Goal: Entertainment & Leisure: Browse casually

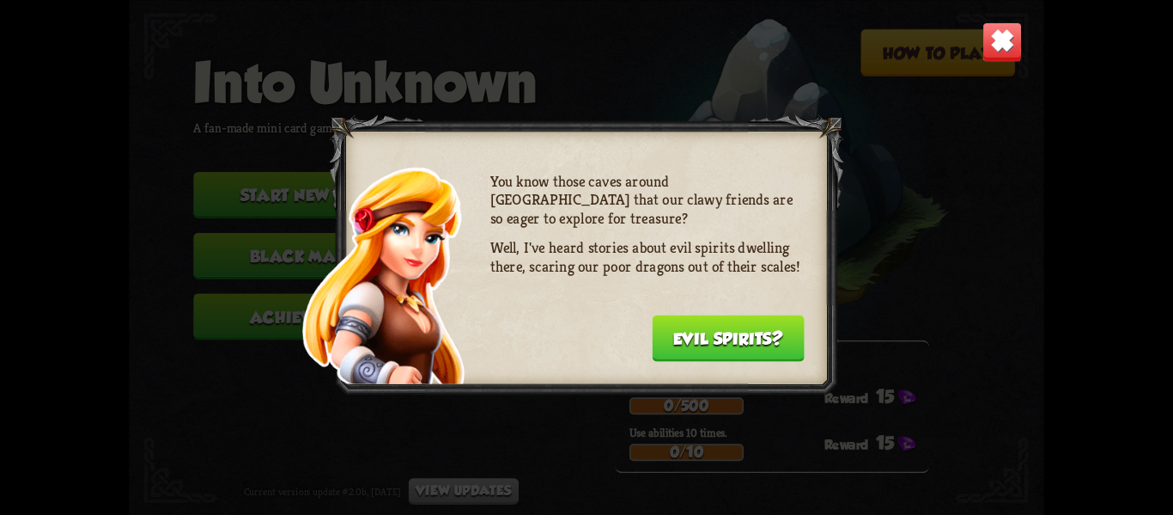
click at [681, 335] on button "Evil spirits?" at bounding box center [728, 337] width 153 height 46
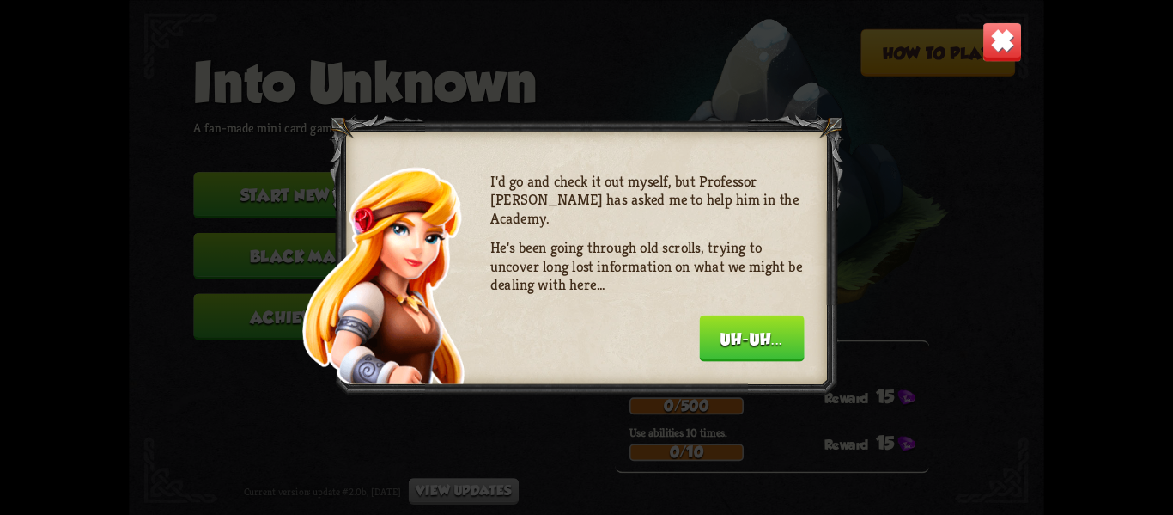
click at [753, 339] on button "Uh-uh..." at bounding box center [751, 337] width 105 height 46
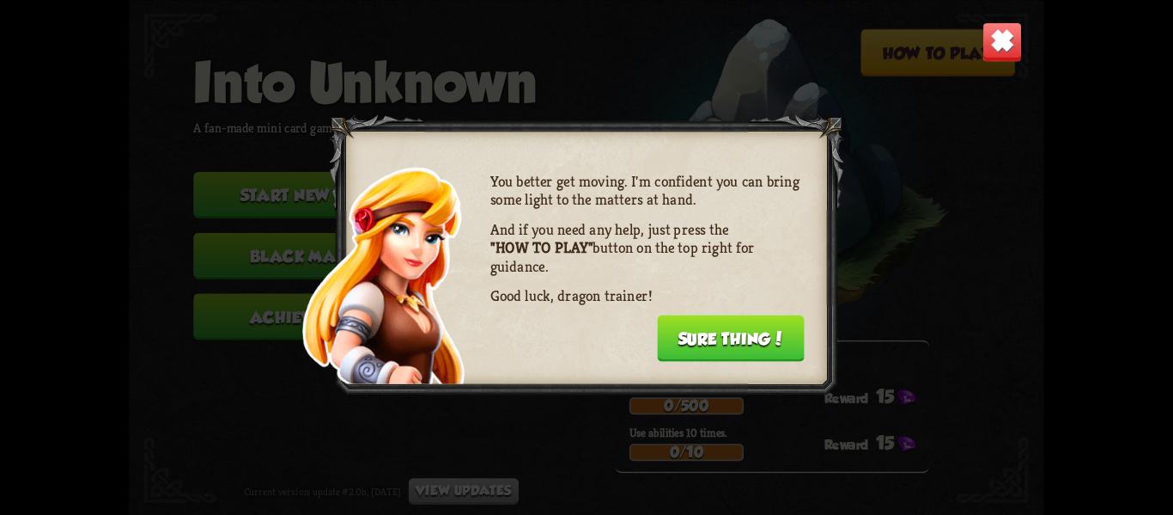
click at [748, 337] on button "Sure thing!" at bounding box center [731, 337] width 148 height 46
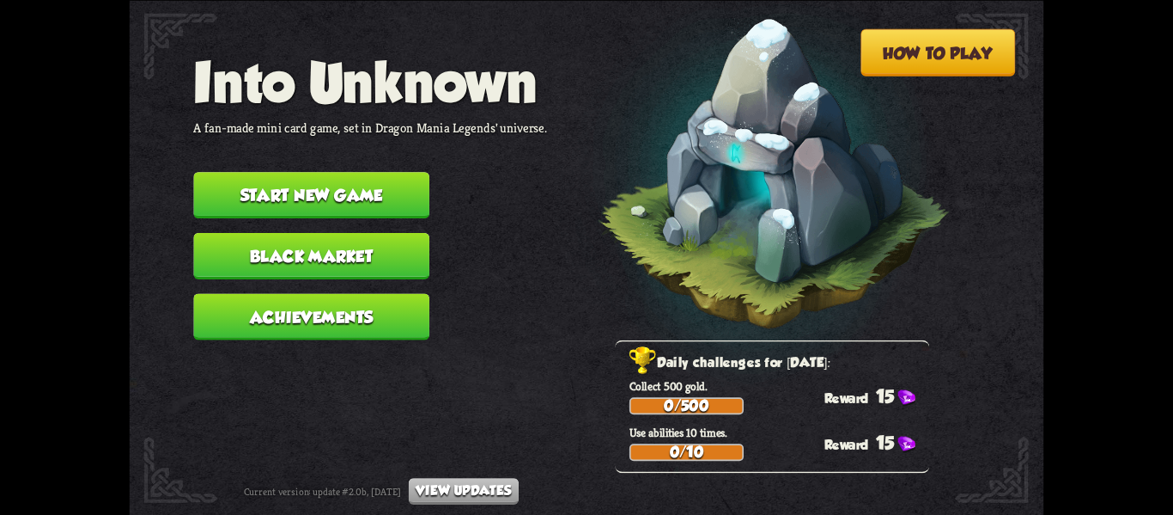
click at [365, 181] on button "Start new game" at bounding box center [311, 195] width 236 height 46
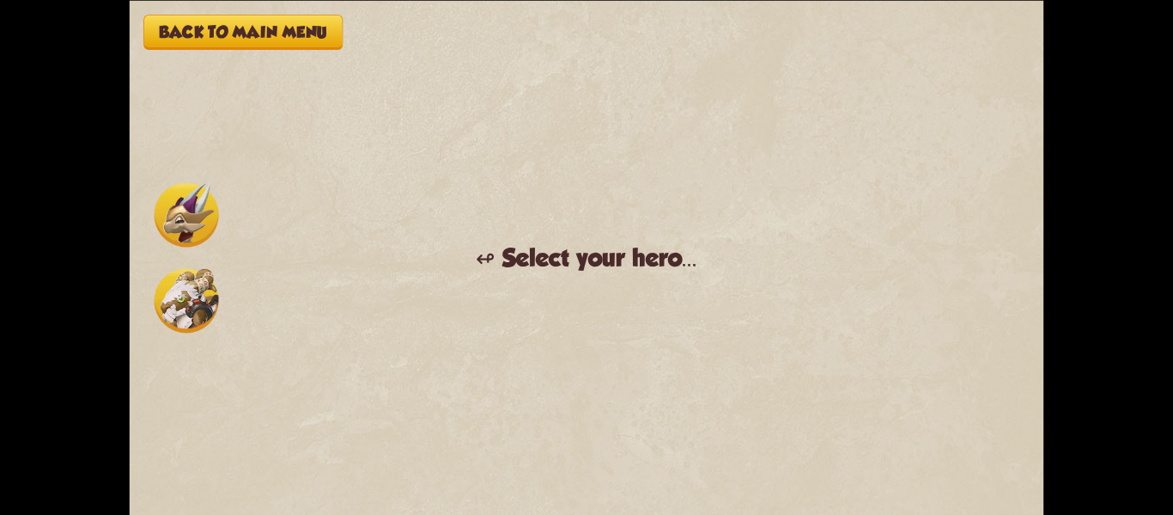
click at [179, 288] on img at bounding box center [187, 300] width 64 height 64
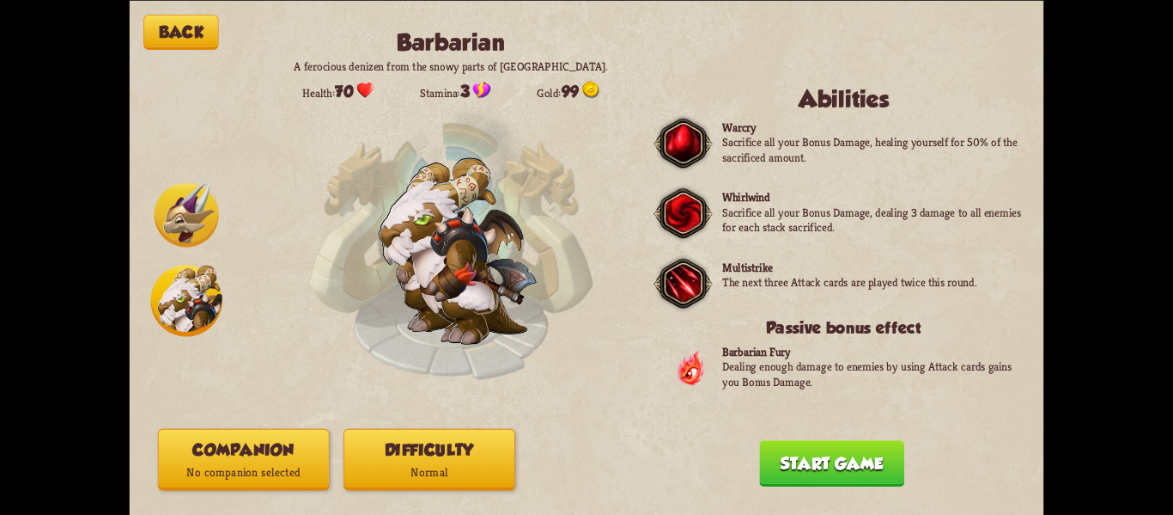
click at [180, 216] on img at bounding box center [187, 214] width 64 height 64
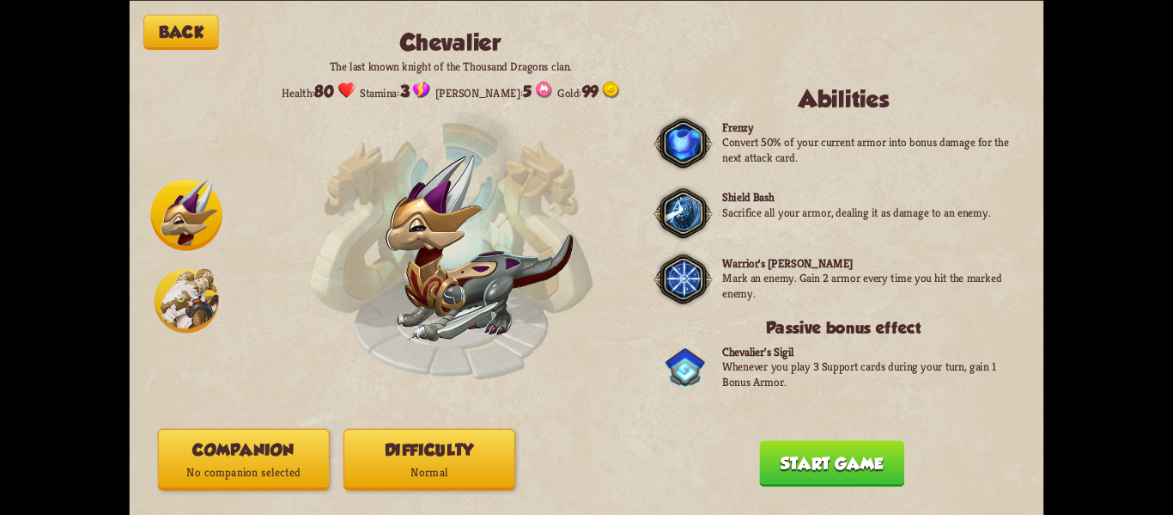
click at [835, 466] on button "Start game" at bounding box center [831, 463] width 145 height 46
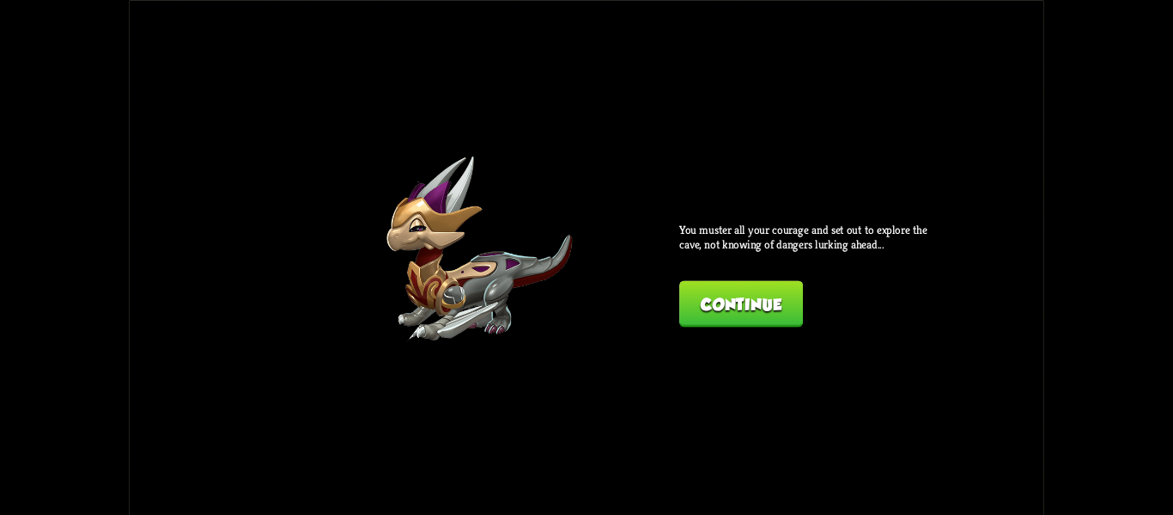
click at [745, 305] on button "Continue" at bounding box center [741, 303] width 124 height 46
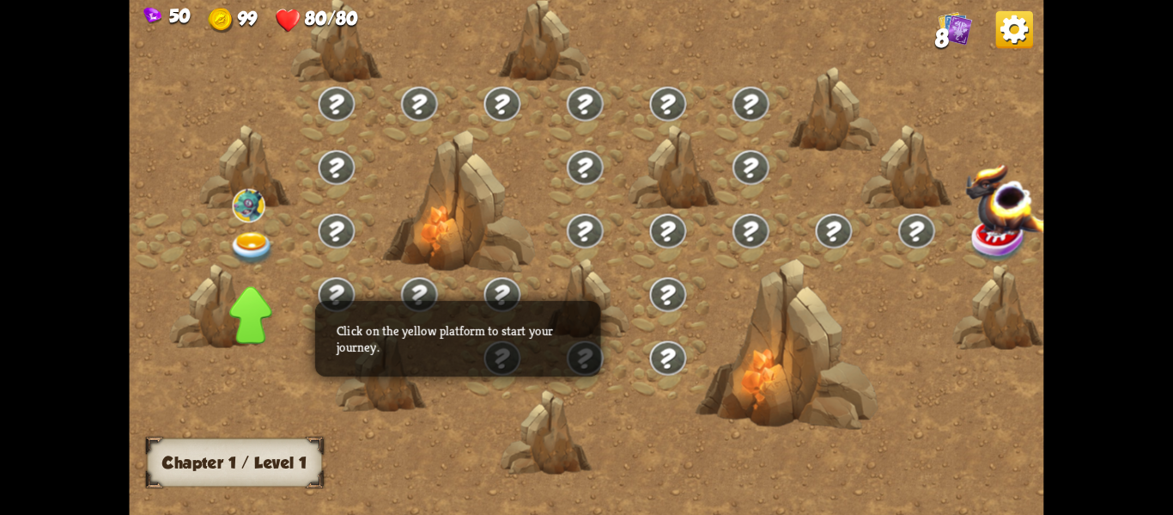
click at [246, 242] on img at bounding box center [252, 248] width 46 height 34
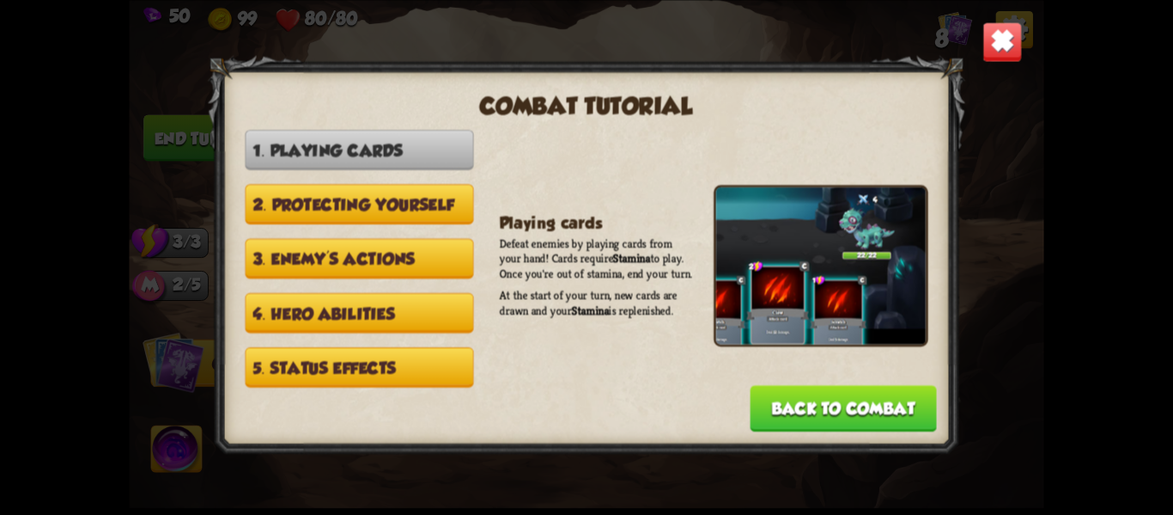
click at [420, 201] on button "2. Protecting yourself" at bounding box center [359, 204] width 229 height 40
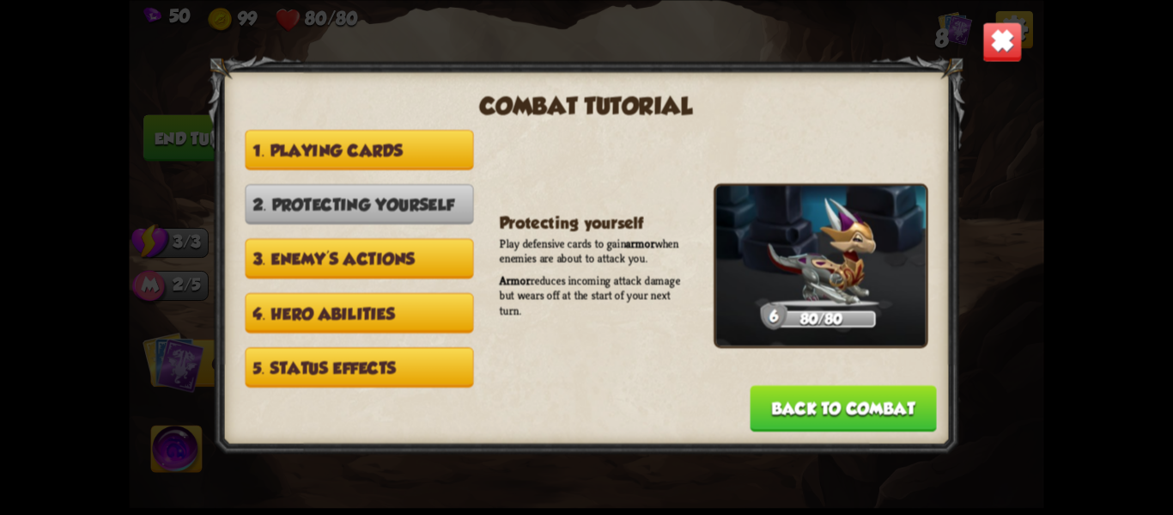
click at [410, 249] on button "3. Enemy's actions" at bounding box center [359, 258] width 229 height 40
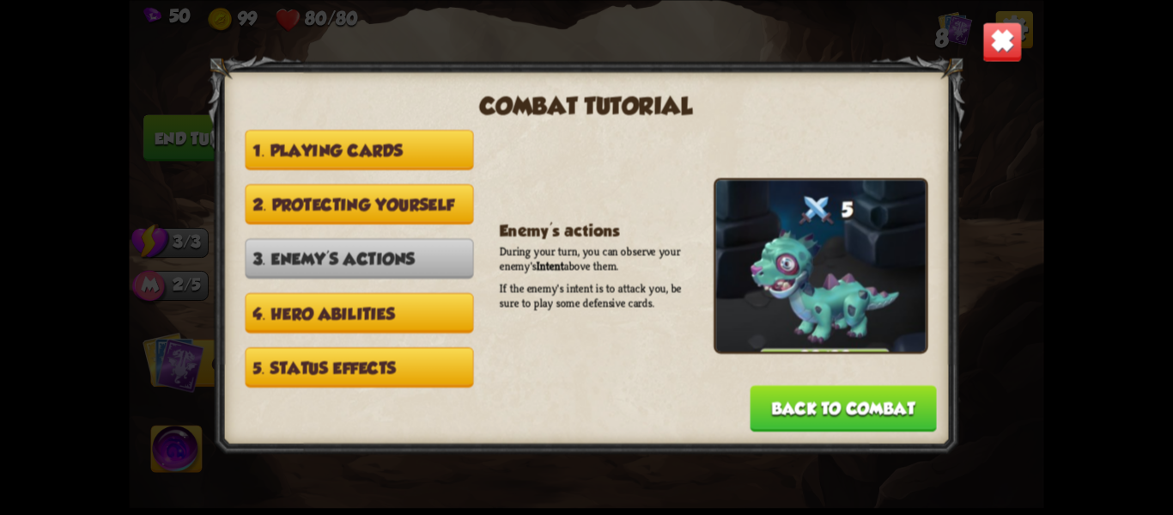
click at [405, 303] on button "4. Hero abilities" at bounding box center [359, 312] width 229 height 40
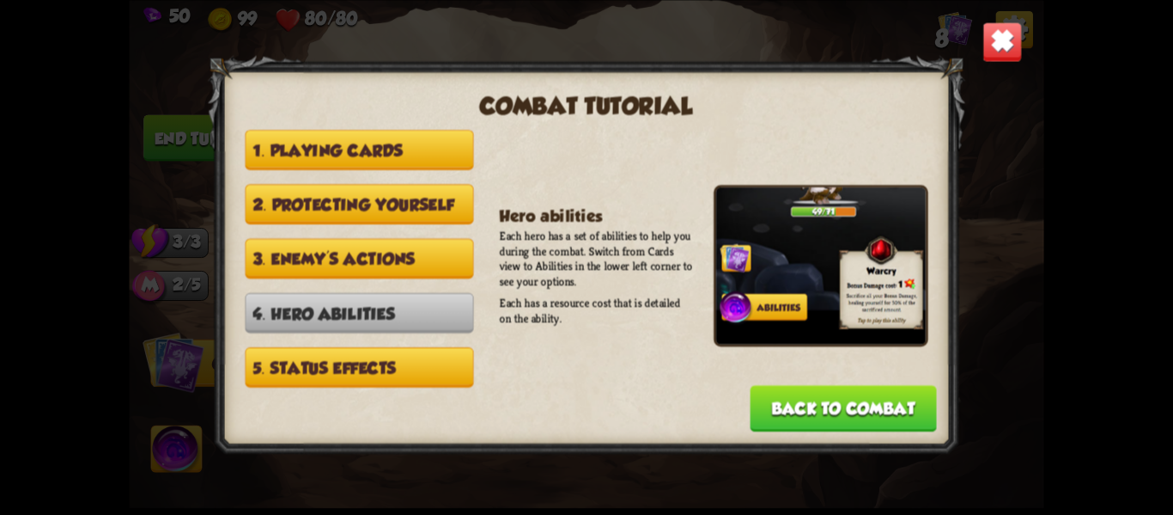
click at [372, 367] on button "5. Status effects" at bounding box center [359, 366] width 229 height 40
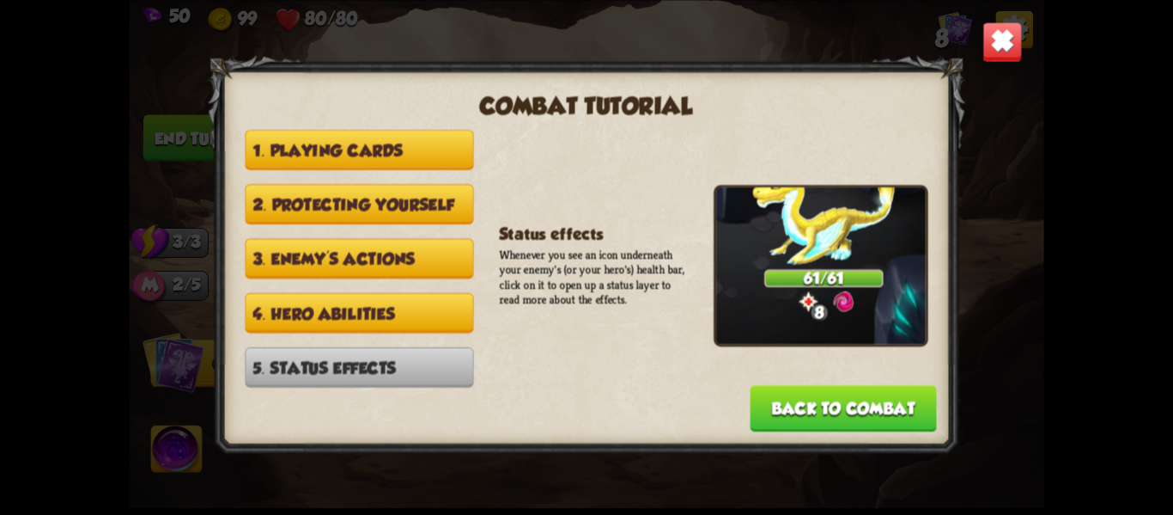
click at [816, 403] on button "Back to combat" at bounding box center [844, 408] width 186 height 46
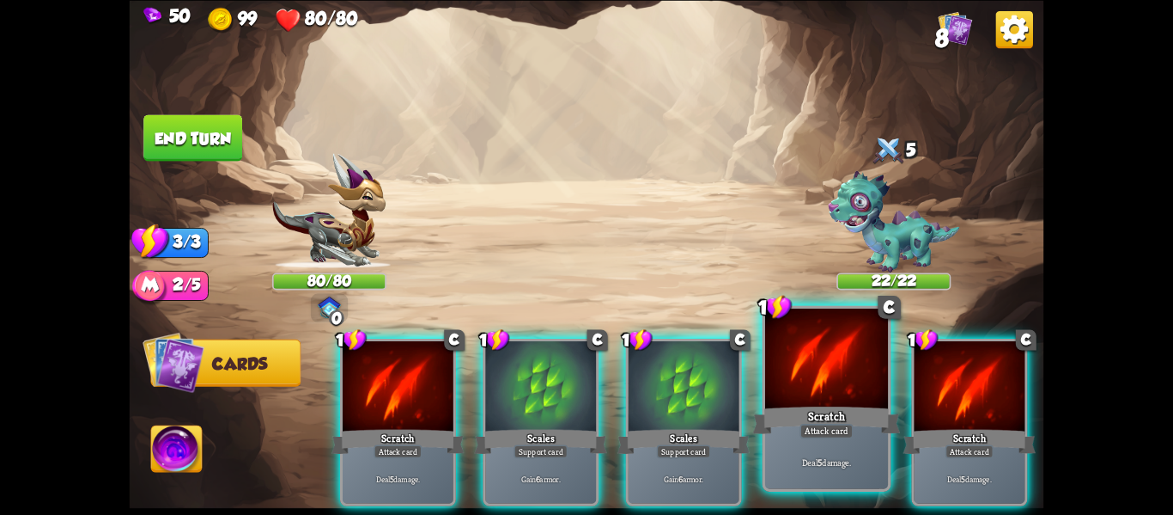
click at [791, 404] on div "Scratch" at bounding box center [827, 419] width 148 height 33
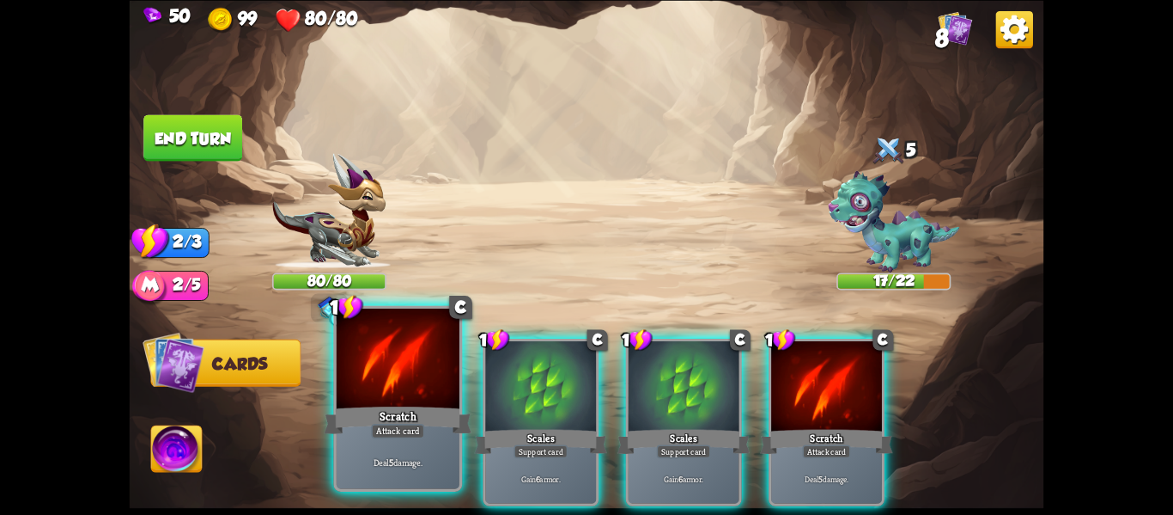
click at [400, 372] on div at bounding box center [398, 360] width 123 height 104
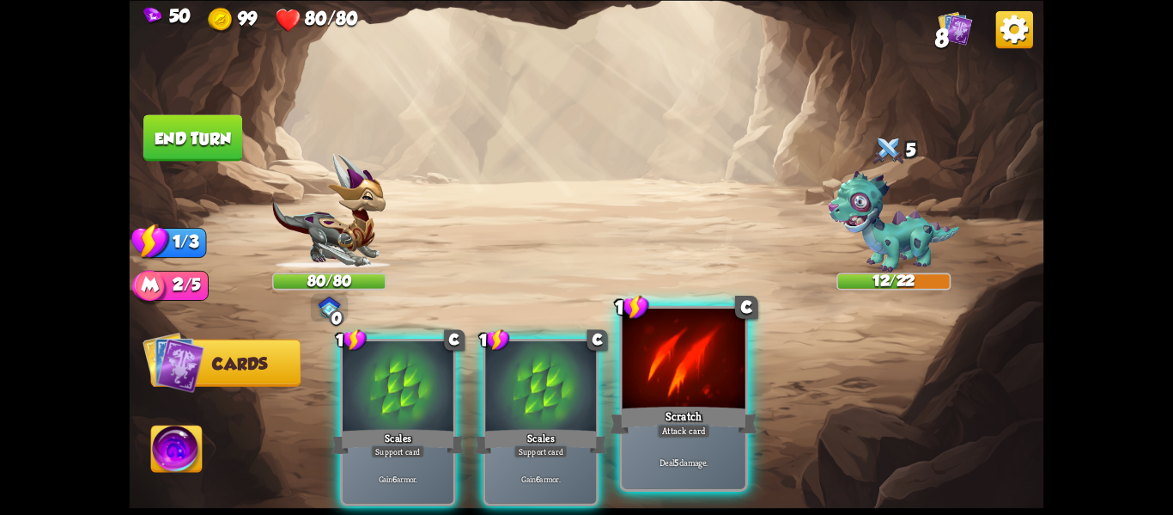
click at [636, 371] on div at bounding box center [684, 360] width 123 height 104
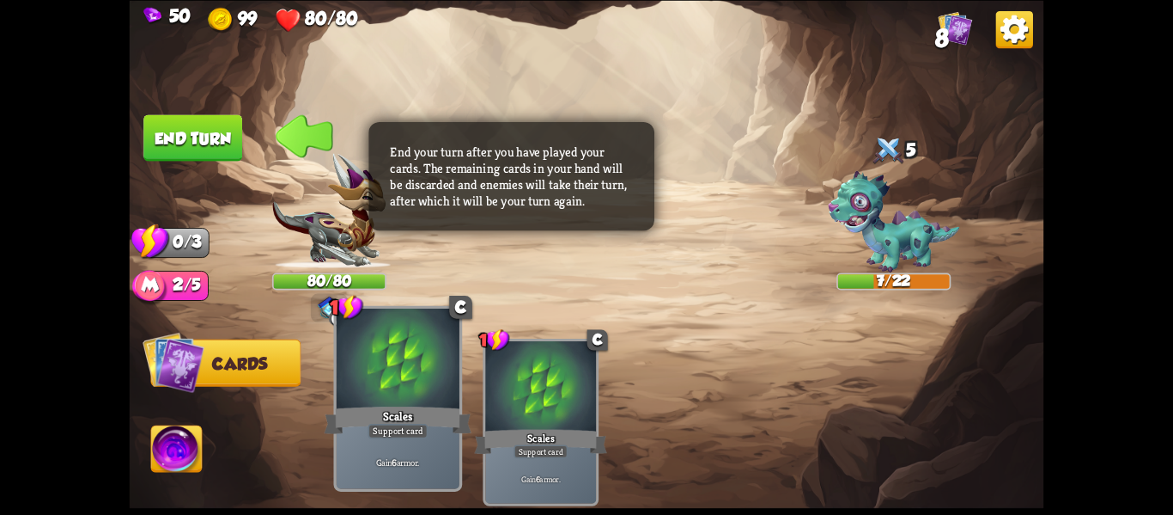
click at [420, 364] on div at bounding box center [398, 360] width 123 height 104
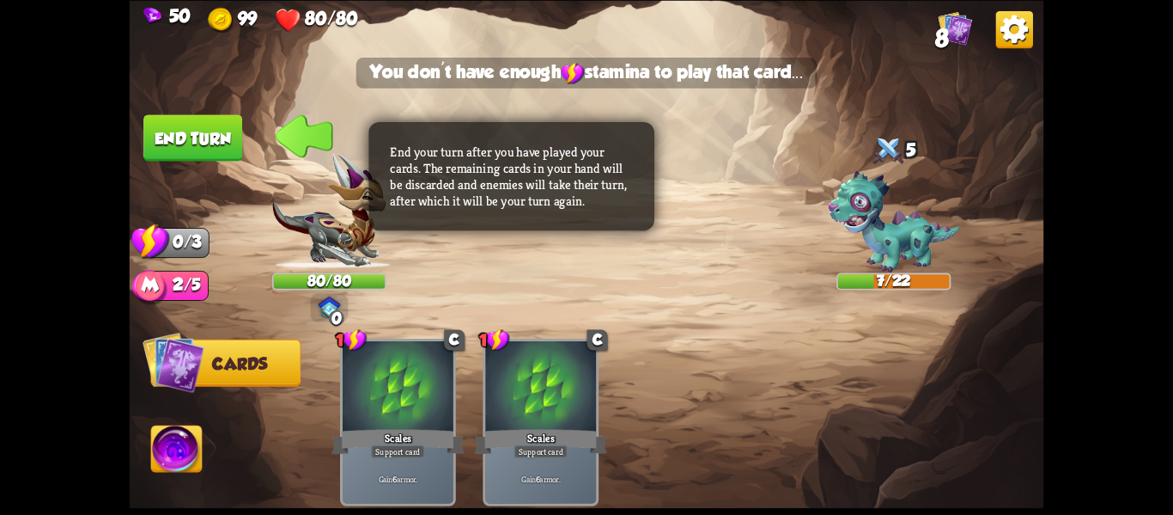
click at [205, 111] on img at bounding box center [587, 257] width 915 height 515
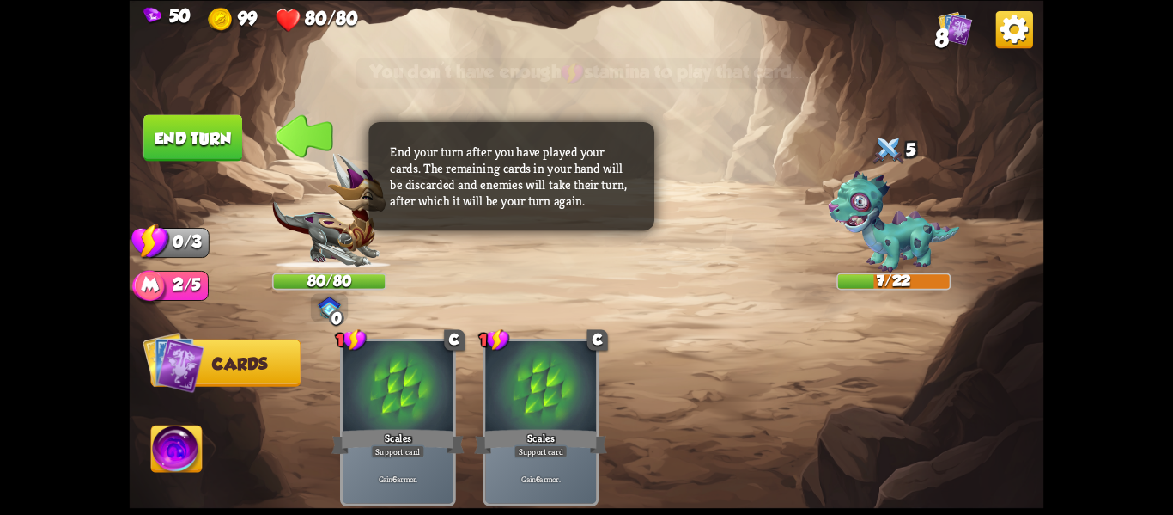
click at [206, 125] on button "End turn" at bounding box center [193, 137] width 101 height 47
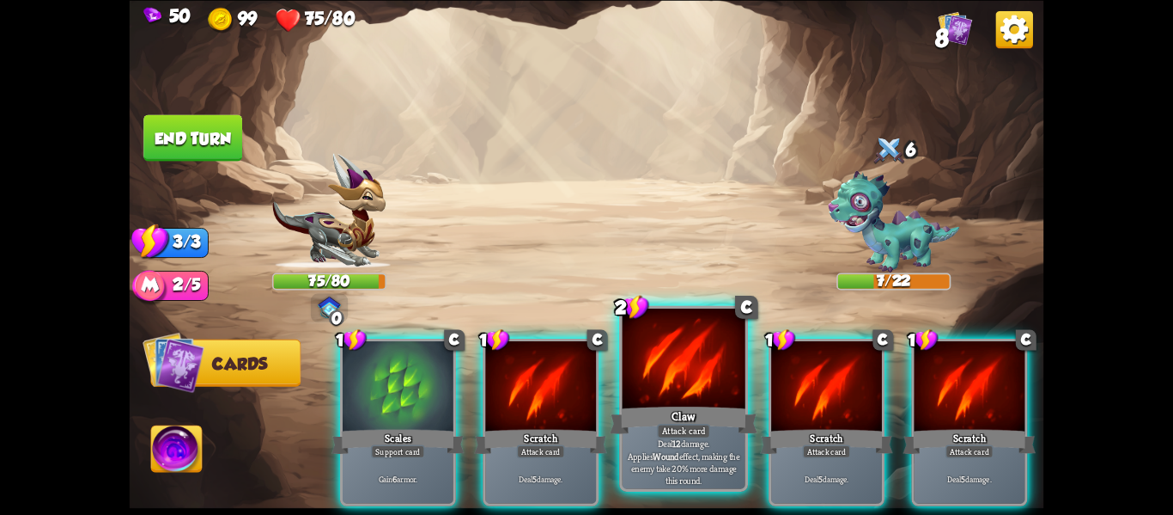
click at [648, 421] on div "Claw" at bounding box center [684, 419] width 148 height 33
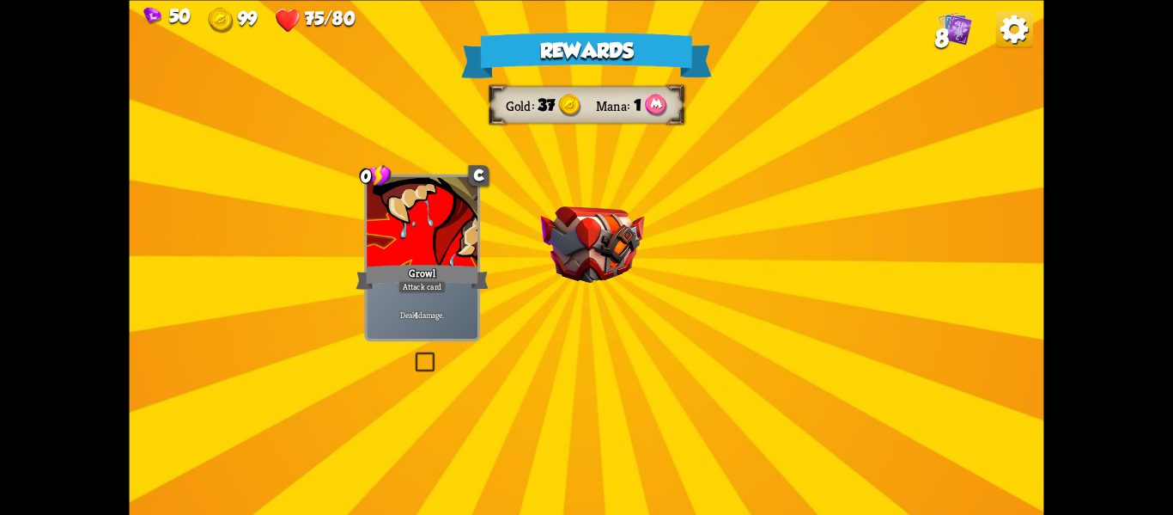
click at [606, 275] on img at bounding box center [593, 244] width 104 height 76
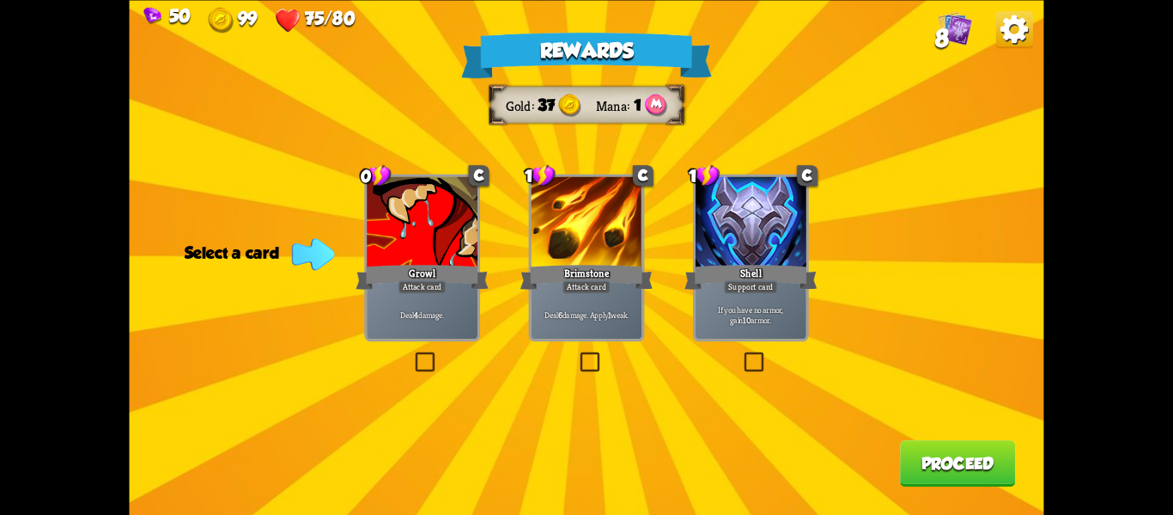
click at [933, 472] on button "Proceed" at bounding box center [957, 463] width 115 height 46
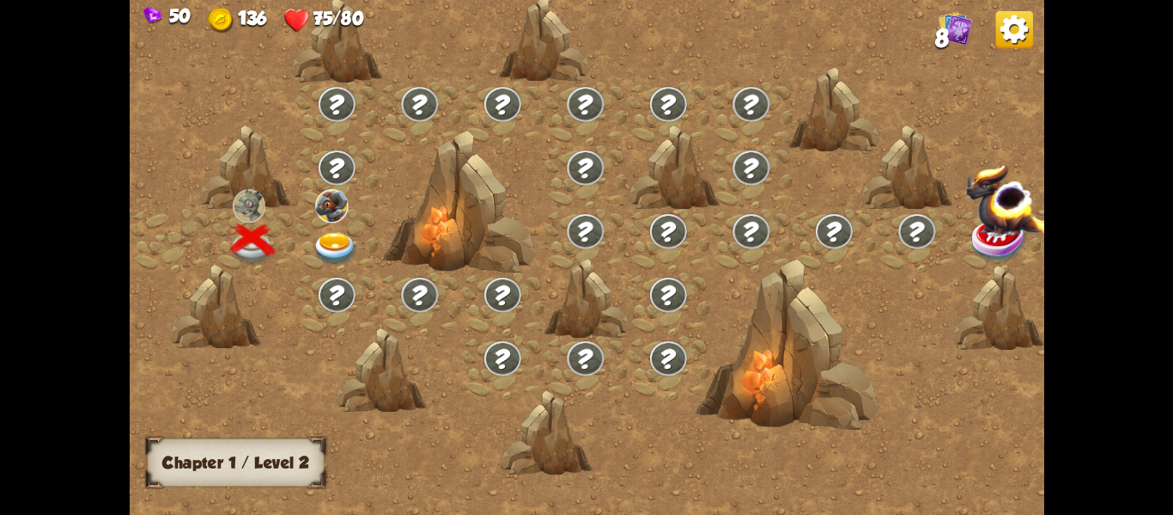
click at [323, 233] on img at bounding box center [336, 248] width 46 height 34
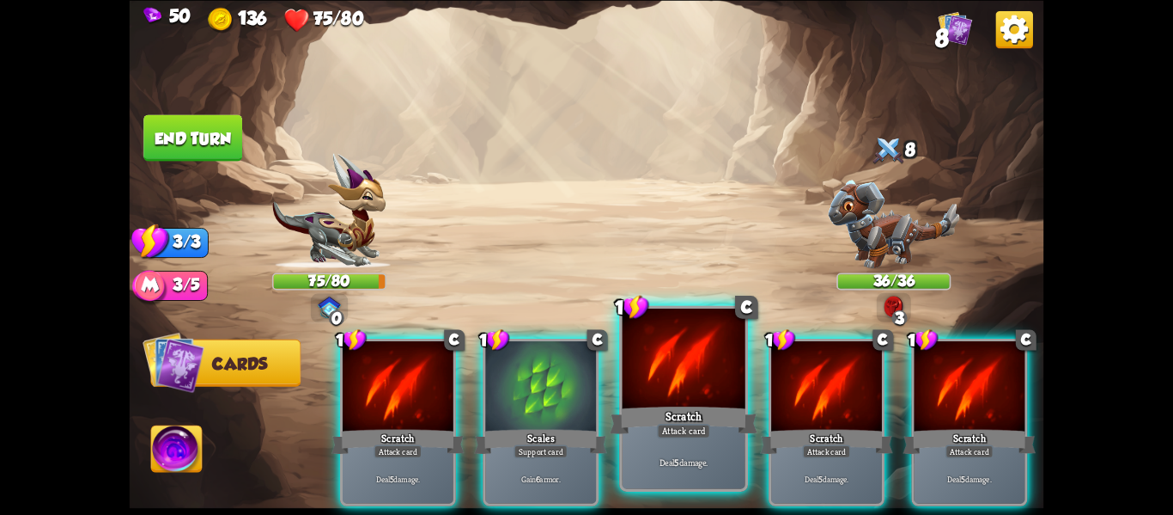
click at [653, 399] on div at bounding box center [684, 360] width 123 height 104
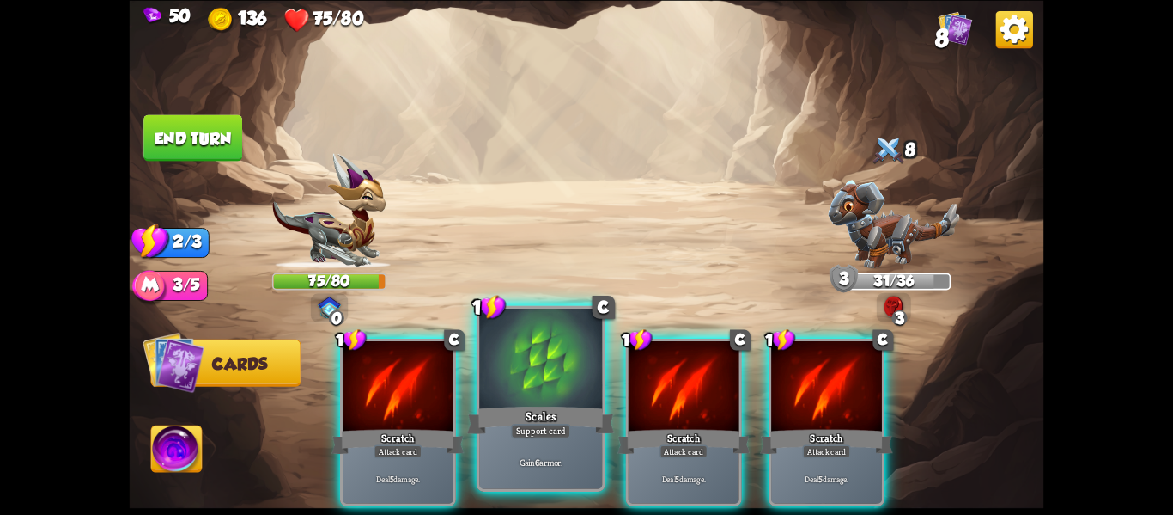
click at [558, 445] on div "Gain 6 armor." at bounding box center [540, 461] width 123 height 53
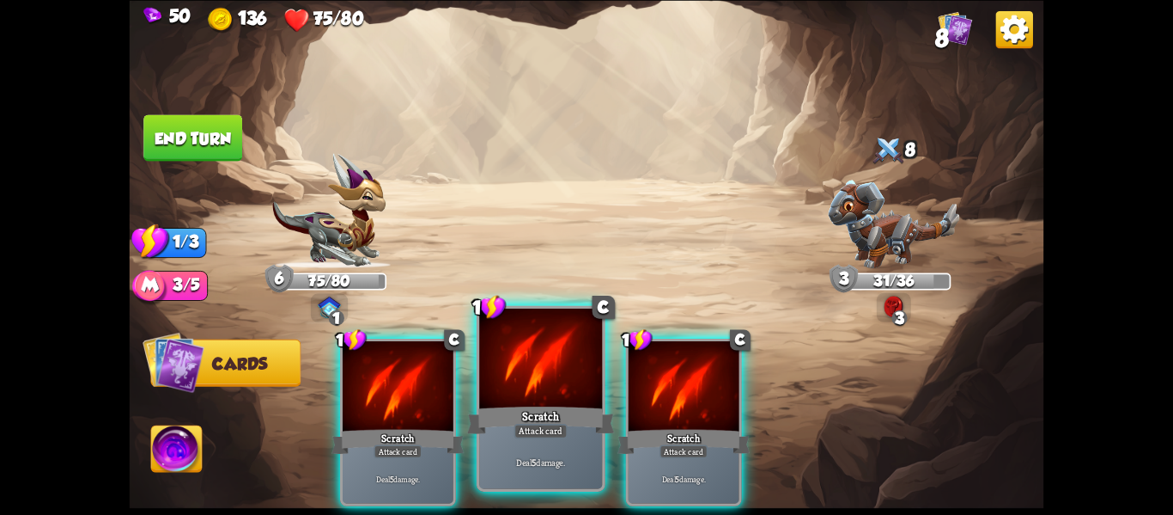
click at [564, 425] on div "Attack card" at bounding box center [541, 431] width 53 height 15
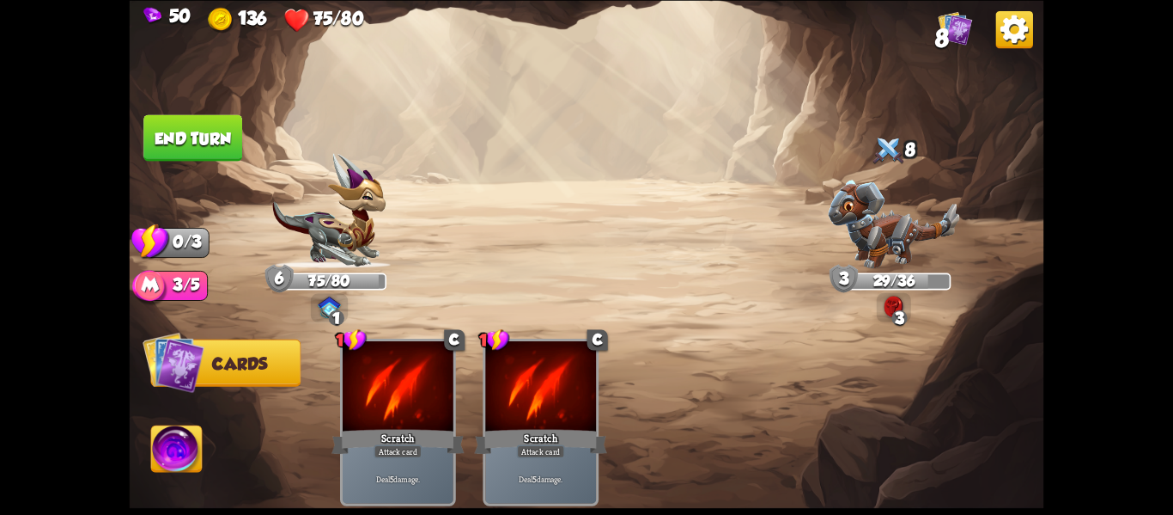
click at [180, 141] on button "End turn" at bounding box center [193, 137] width 101 height 47
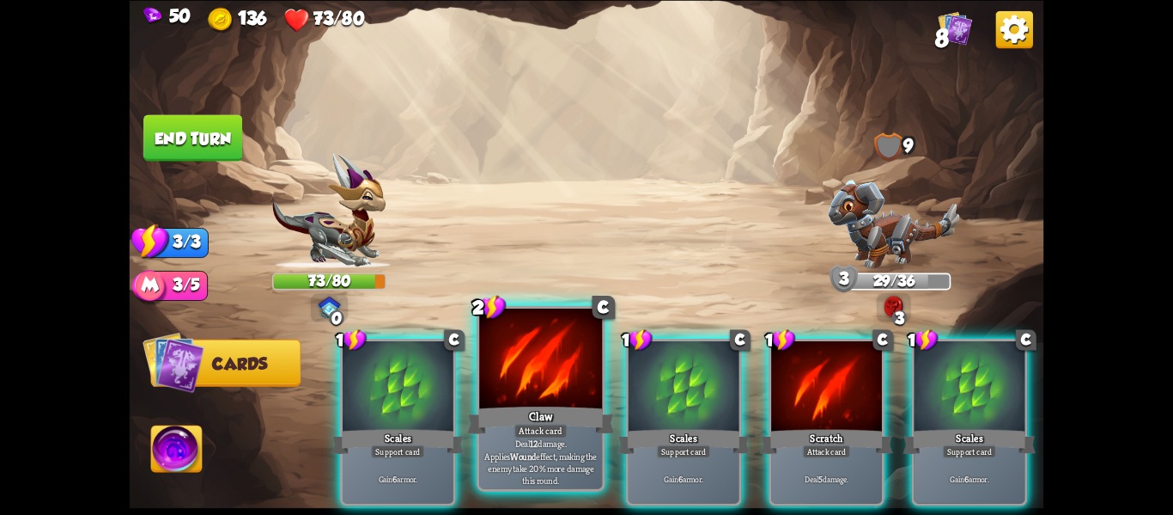
click at [545, 375] on div at bounding box center [540, 360] width 123 height 104
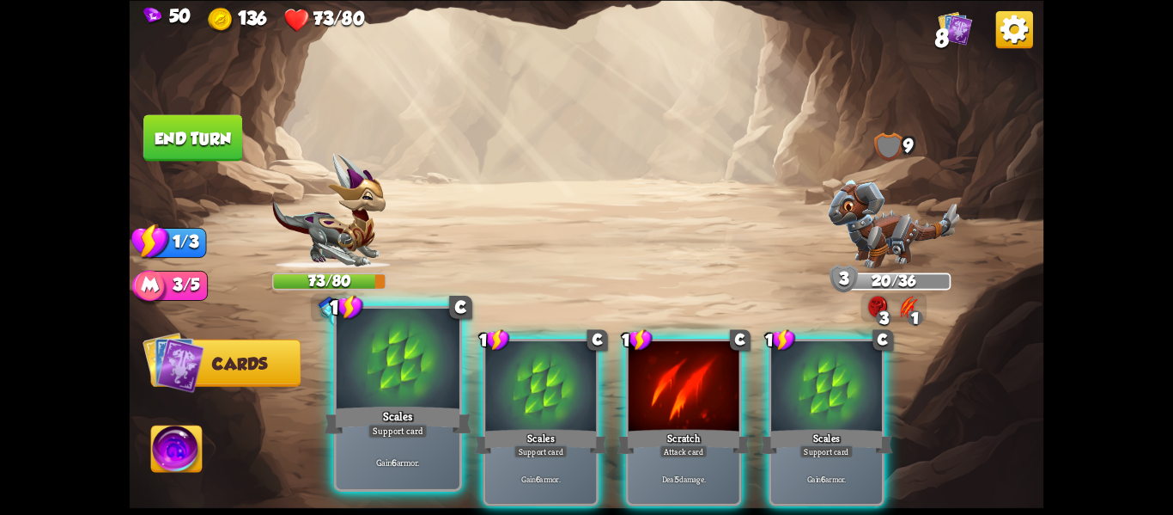
click at [412, 381] on div at bounding box center [398, 360] width 123 height 104
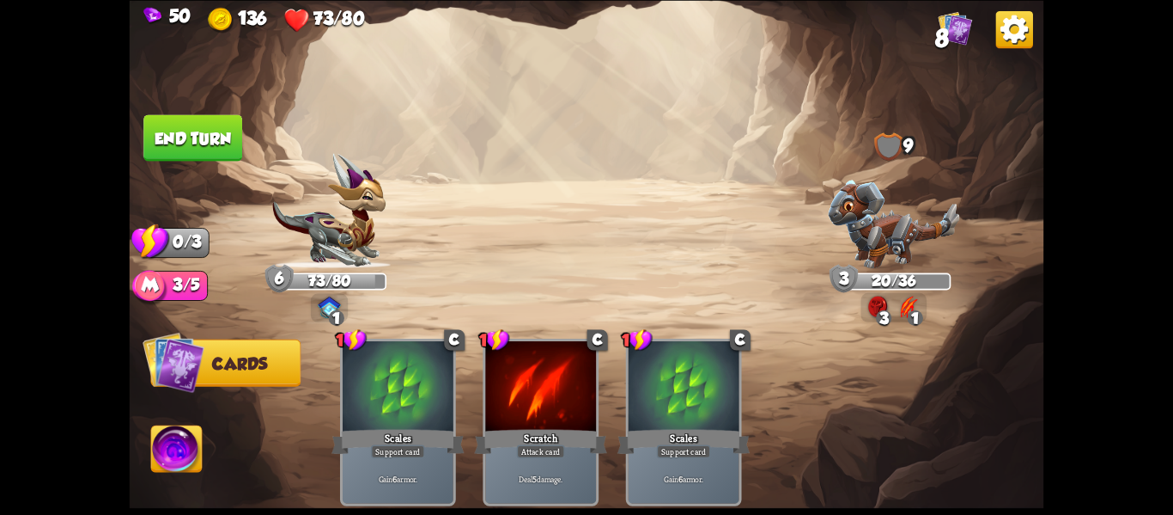
click at [186, 126] on button "End turn" at bounding box center [192, 137] width 99 height 46
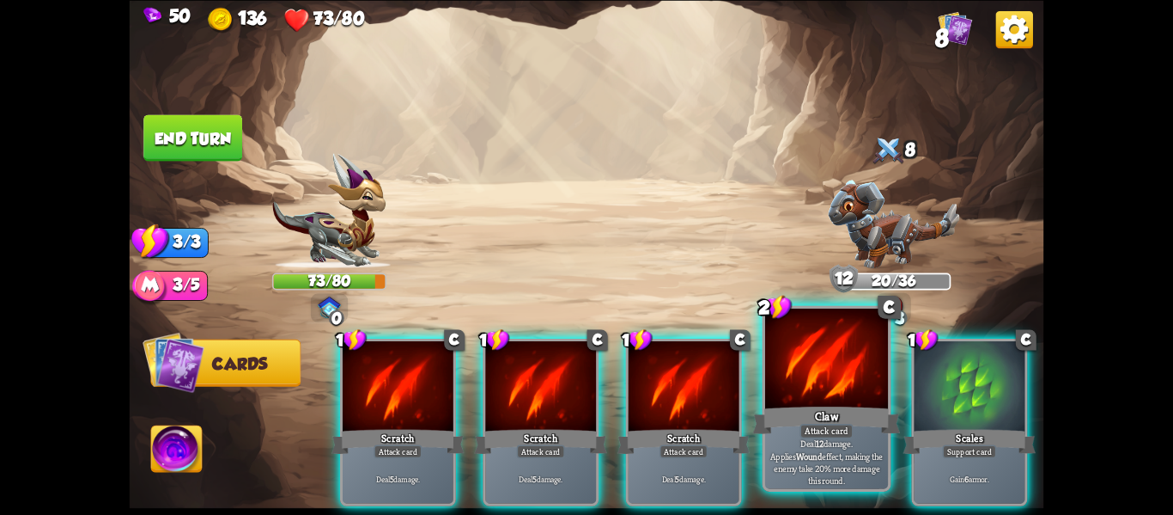
click at [814, 405] on div "Claw" at bounding box center [827, 419] width 148 height 33
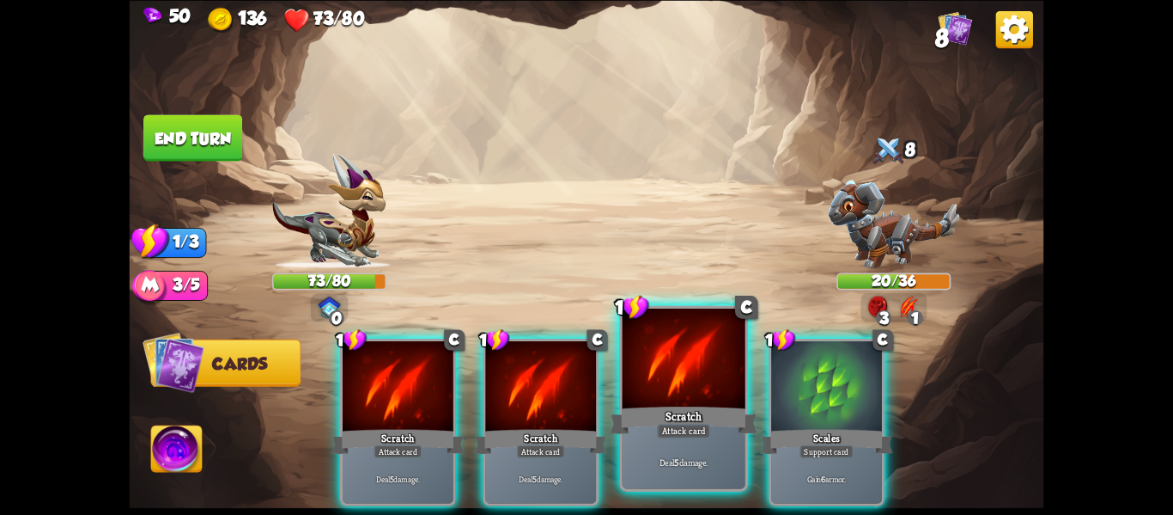
click at [674, 385] on div at bounding box center [684, 360] width 123 height 104
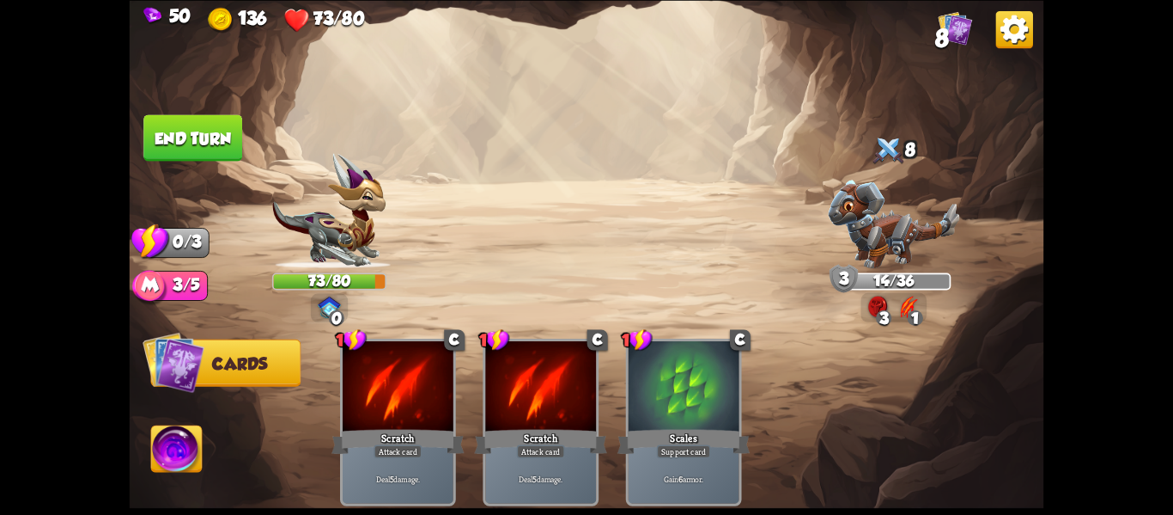
click at [160, 127] on button "End turn" at bounding box center [192, 137] width 99 height 46
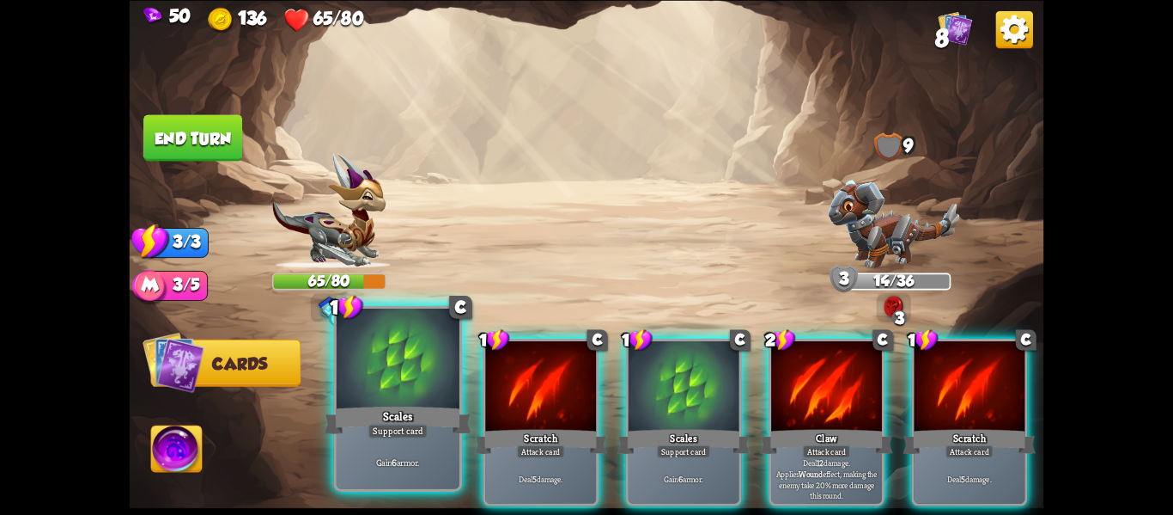
click at [369, 357] on div at bounding box center [398, 360] width 123 height 104
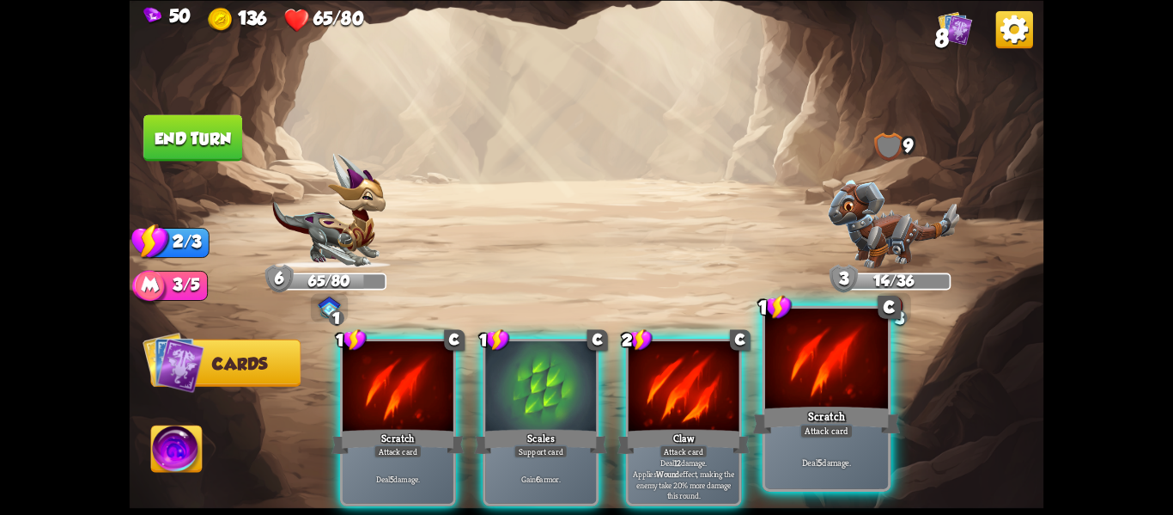
click at [773, 423] on div "Scratch" at bounding box center [827, 419] width 148 height 33
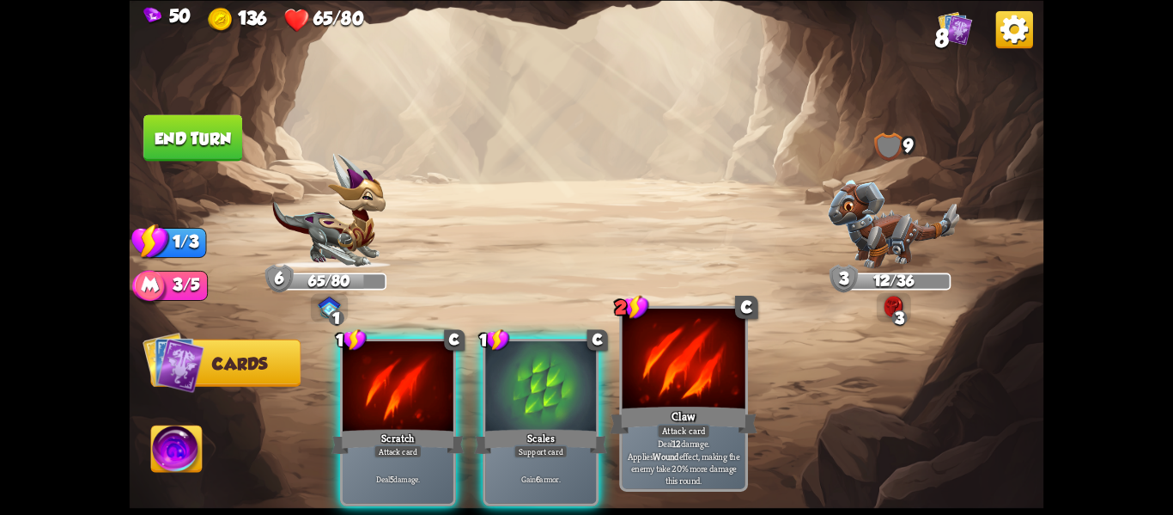
click at [708, 415] on div "Claw" at bounding box center [684, 419] width 148 height 33
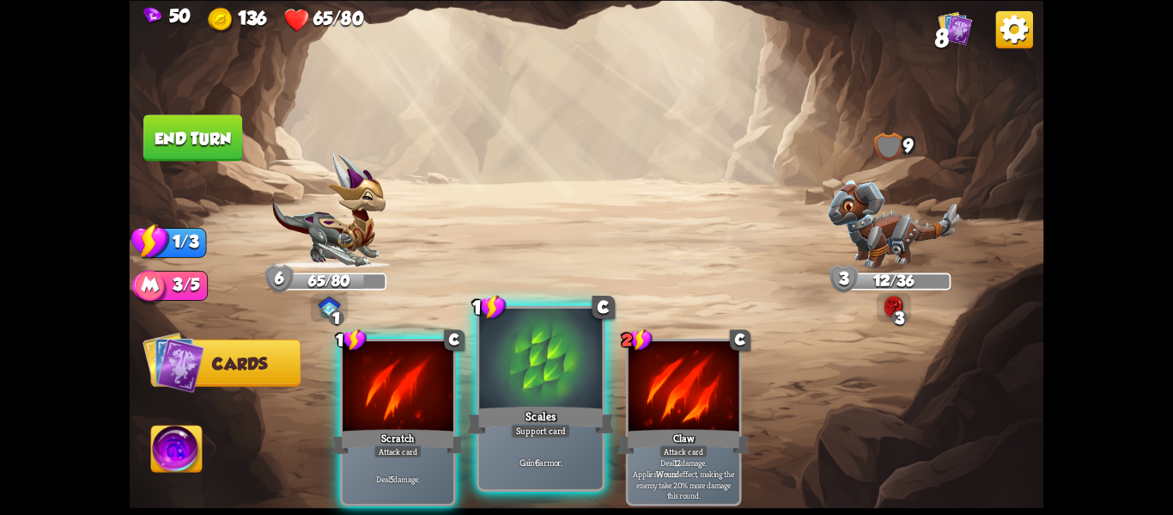
click at [508, 382] on div at bounding box center [540, 360] width 123 height 104
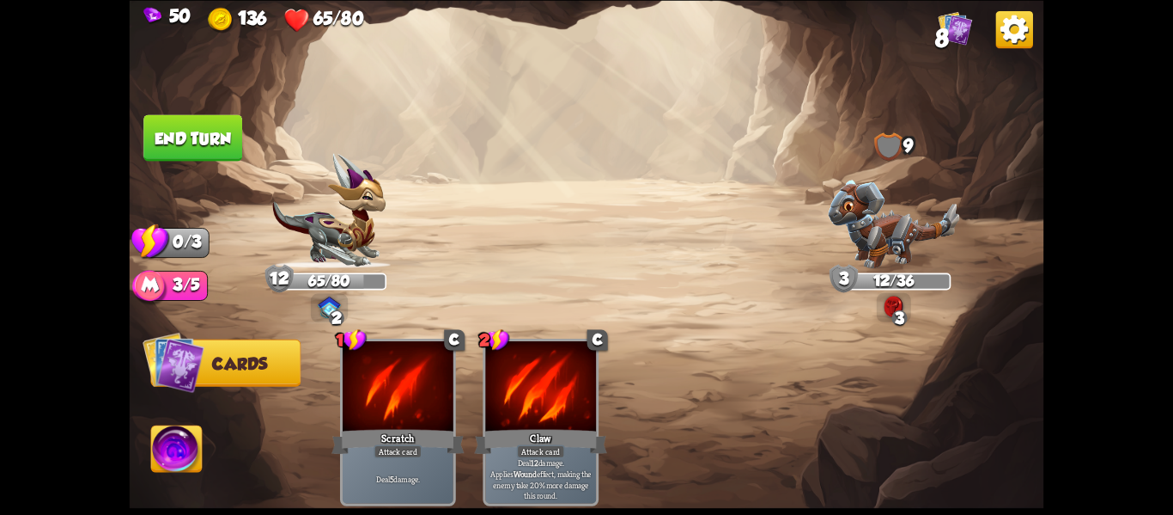
click at [184, 137] on button "End turn" at bounding box center [193, 136] width 101 height 47
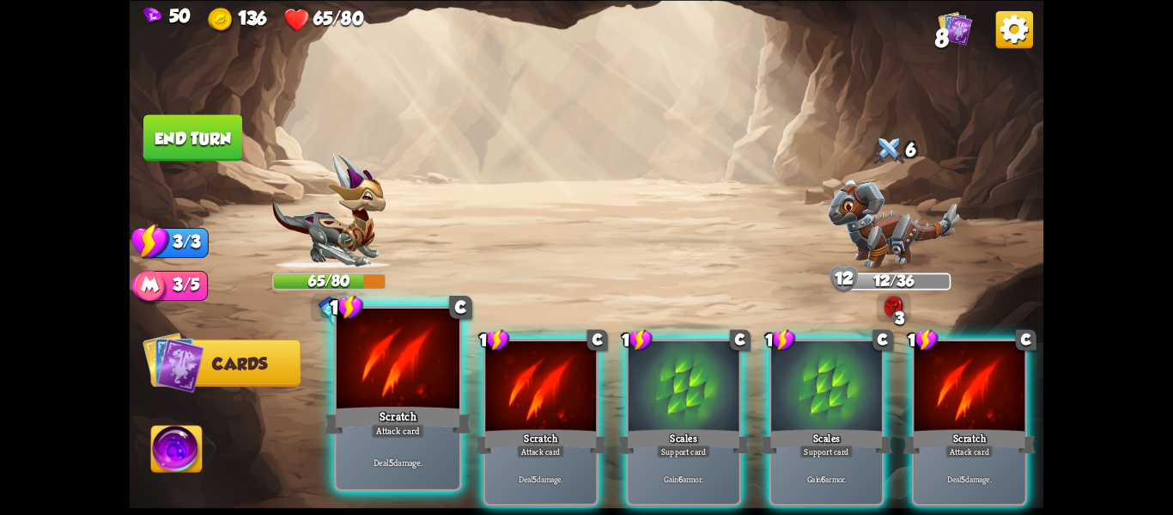
click at [395, 464] on p "Deal 5 damage." at bounding box center [397, 461] width 117 height 12
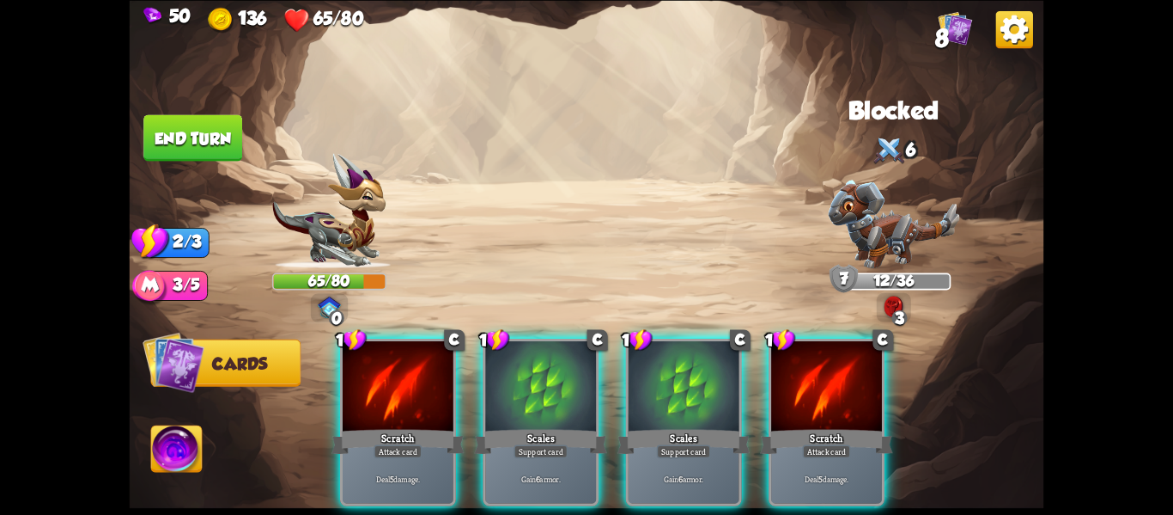
click at [395, 473] on p "Deal 5 damage." at bounding box center [397, 478] width 105 height 11
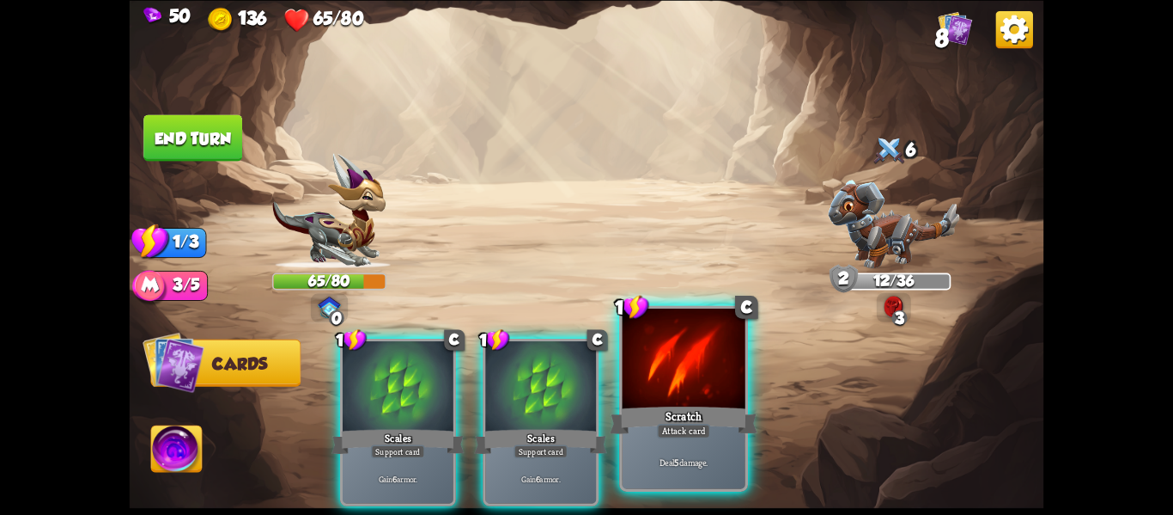
click at [682, 454] on div "Deal 5 damage." at bounding box center [684, 461] width 123 height 53
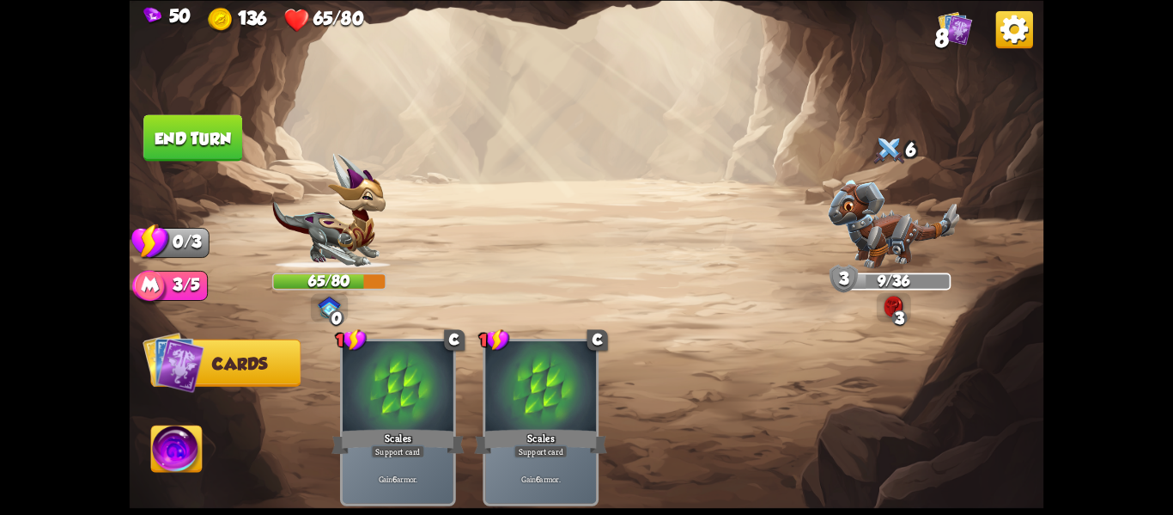
click at [154, 151] on button "End turn" at bounding box center [193, 136] width 101 height 47
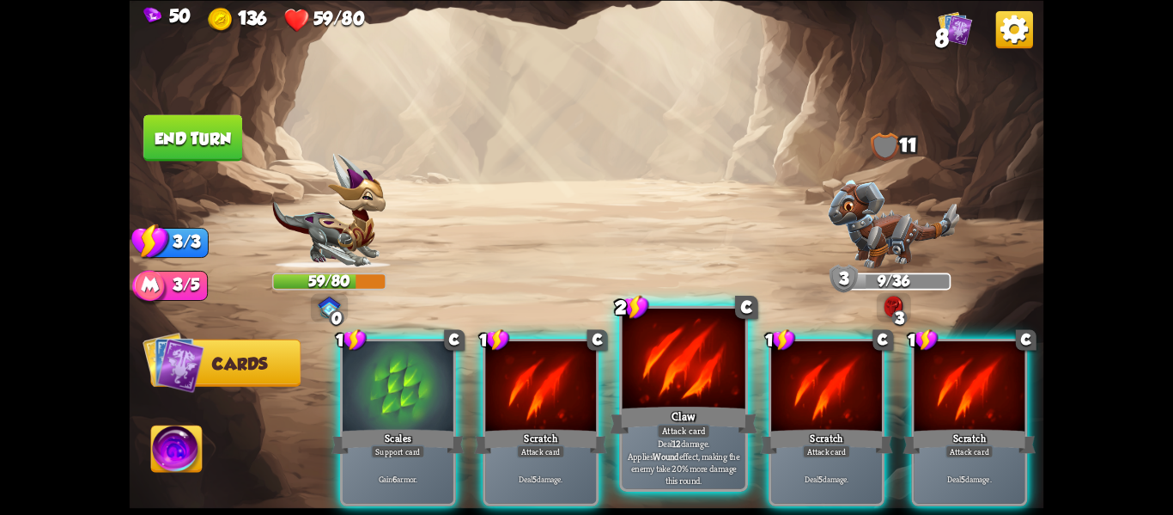
click at [657, 378] on div at bounding box center [684, 360] width 123 height 104
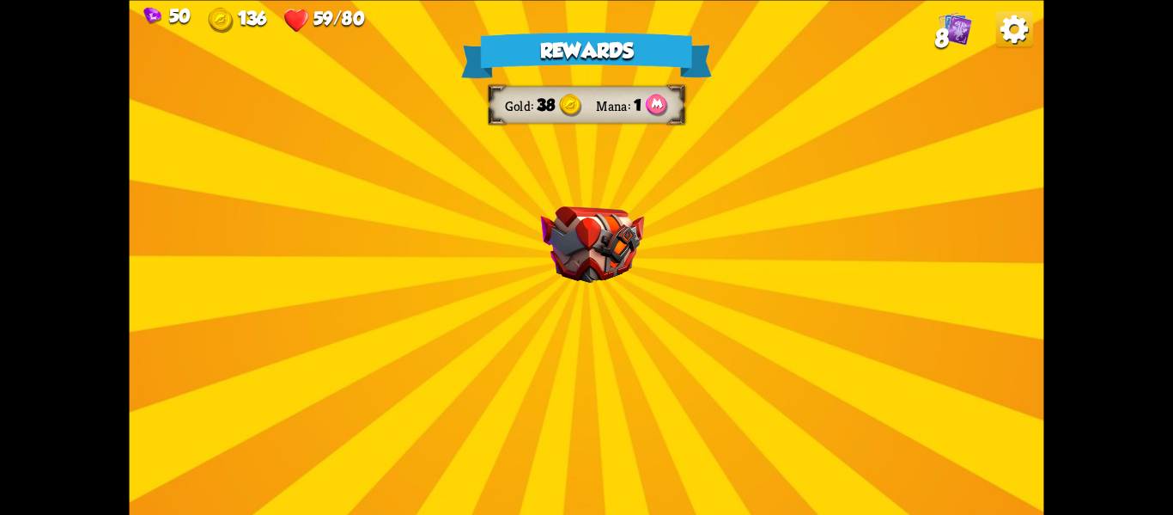
click at [657, 378] on div "Rewards Gold 38 Mana 1 Select a card 1 C Poisoned Claw Attack card Deal 7 damag…" at bounding box center [587, 257] width 915 height 515
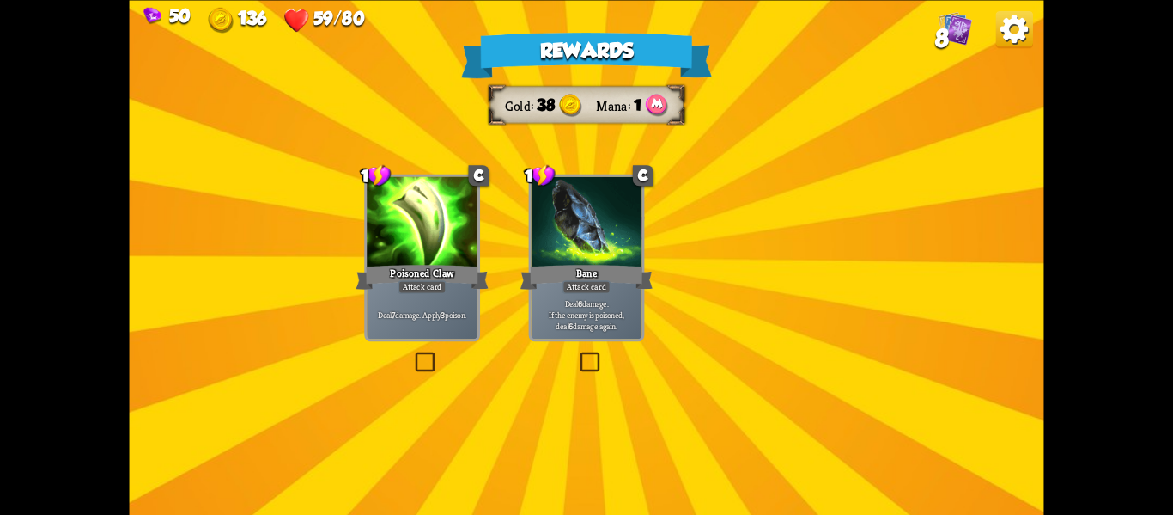
click at [599, 253] on div at bounding box center [587, 223] width 111 height 94
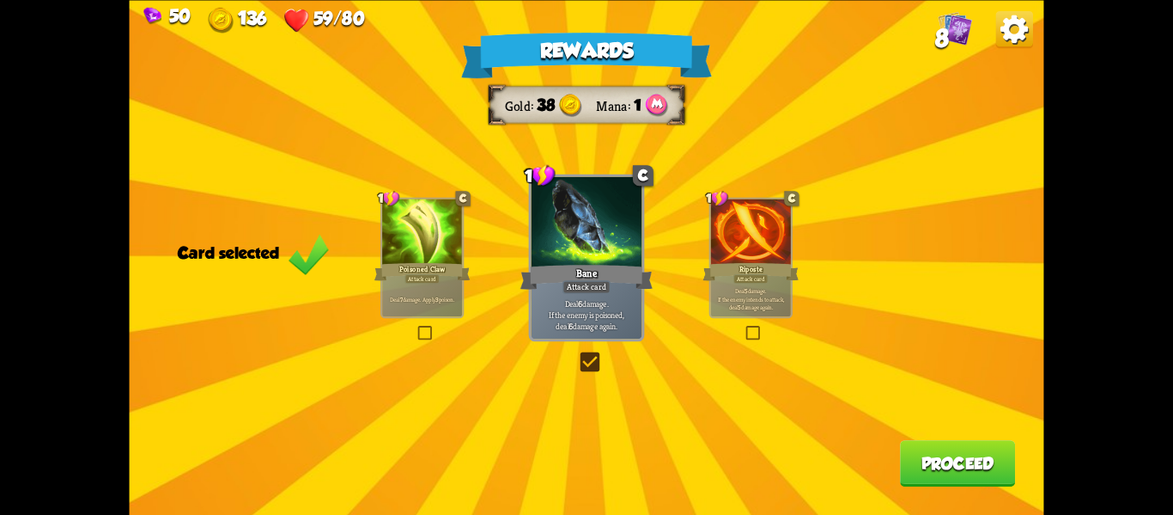
click at [416, 267] on div "Poisoned Claw" at bounding box center [423, 270] width 96 height 21
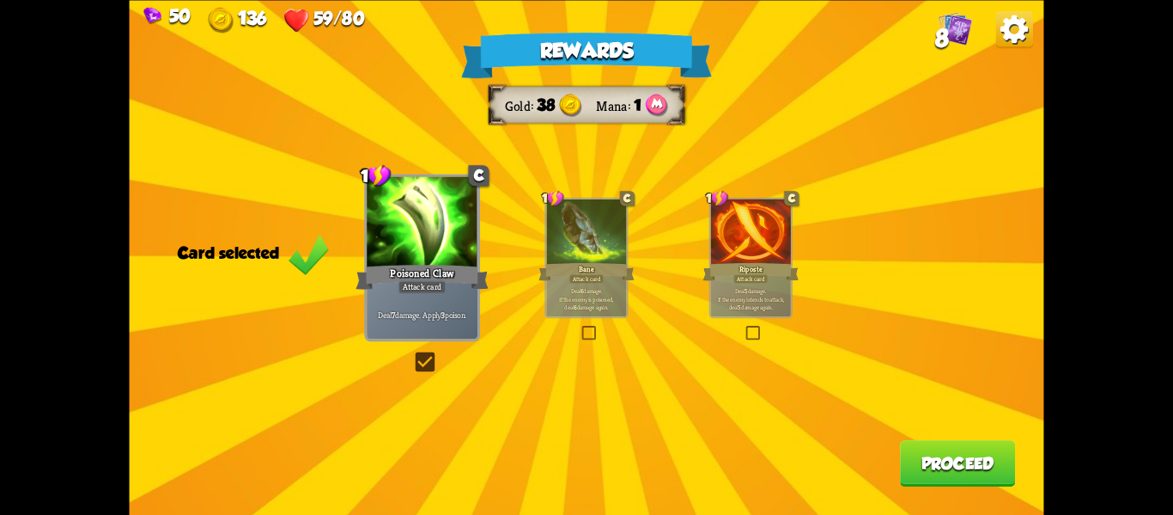
click at [560, 281] on div "Bane" at bounding box center [587, 270] width 96 height 21
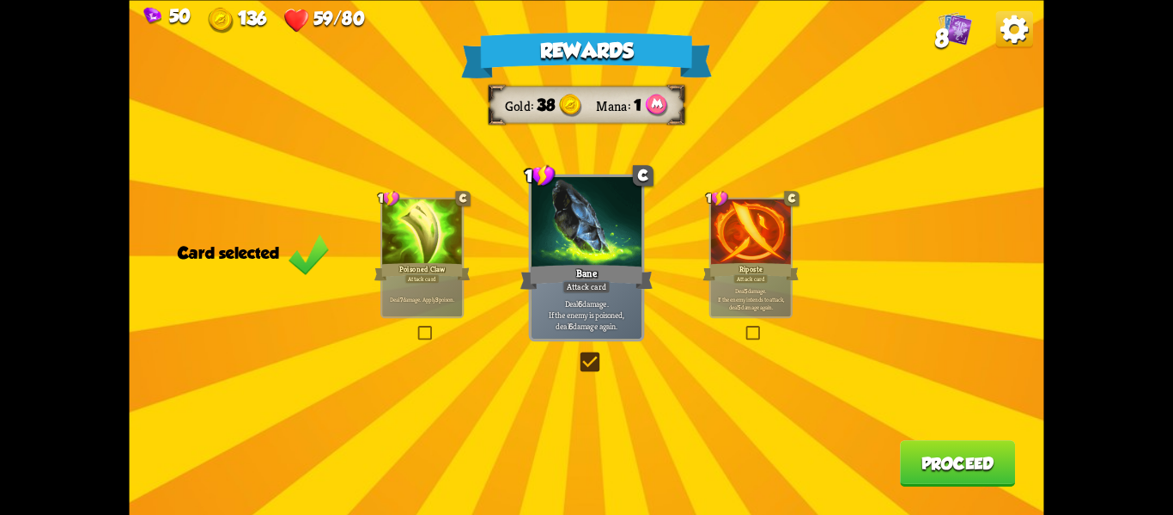
click at [785, 265] on div "Riposte" at bounding box center [752, 270] width 96 height 21
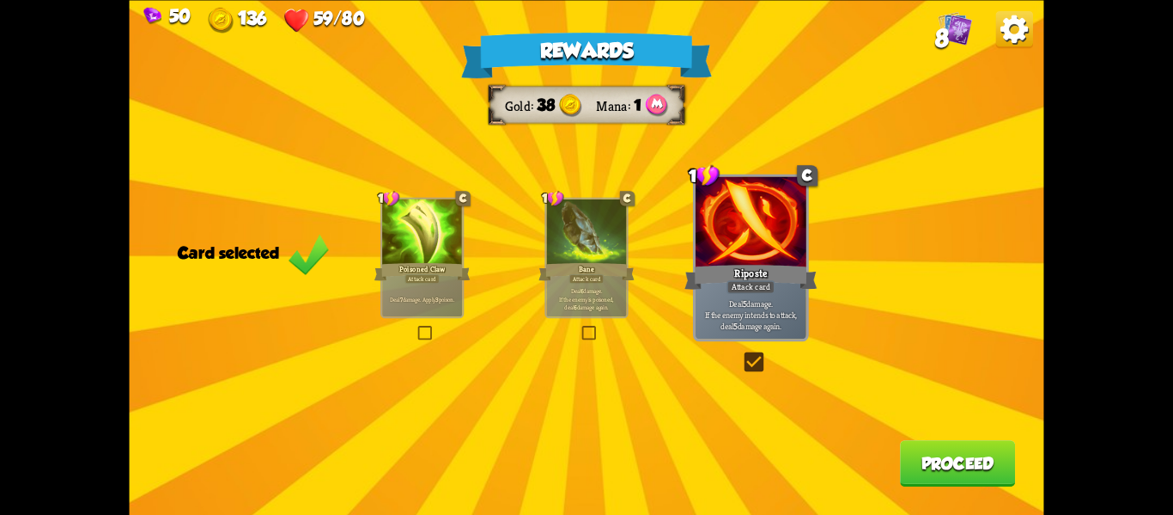
click at [438, 294] on div "Deal 7 damage. Apply 3 poison." at bounding box center [422, 298] width 80 height 35
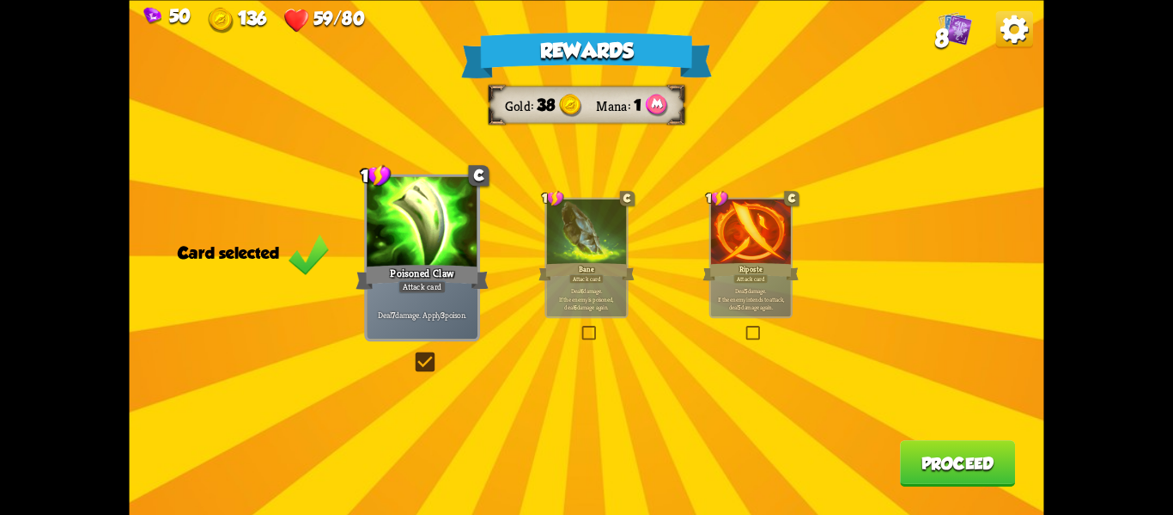
click at [986, 454] on button "Proceed" at bounding box center [957, 463] width 115 height 46
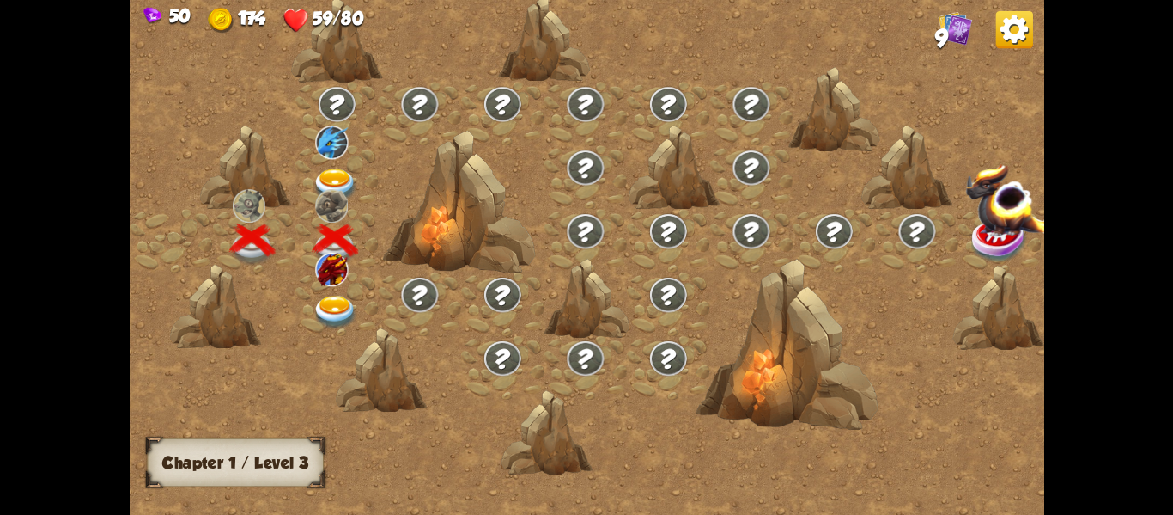
click at [320, 193] on img at bounding box center [331, 205] width 33 height 34
click at [324, 184] on img at bounding box center [336, 185] width 46 height 34
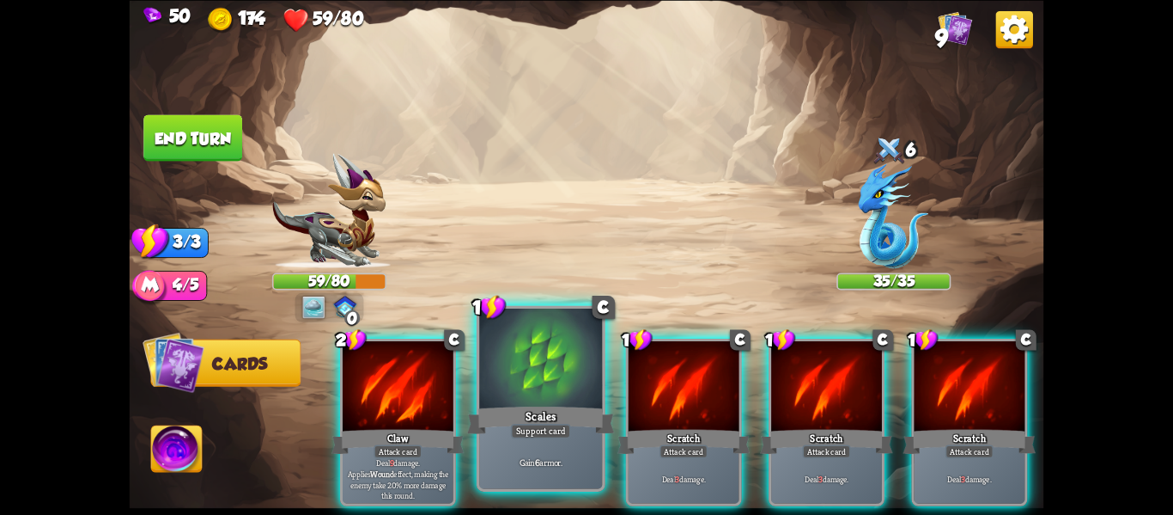
click at [554, 437] on div "Support card" at bounding box center [541, 431] width 60 height 15
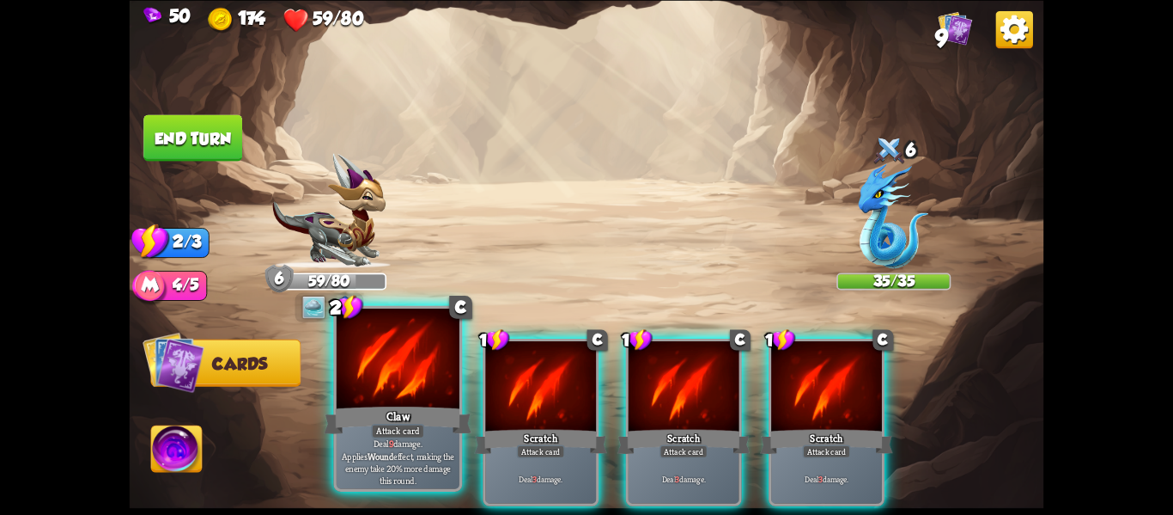
click at [444, 401] on div at bounding box center [398, 360] width 123 height 104
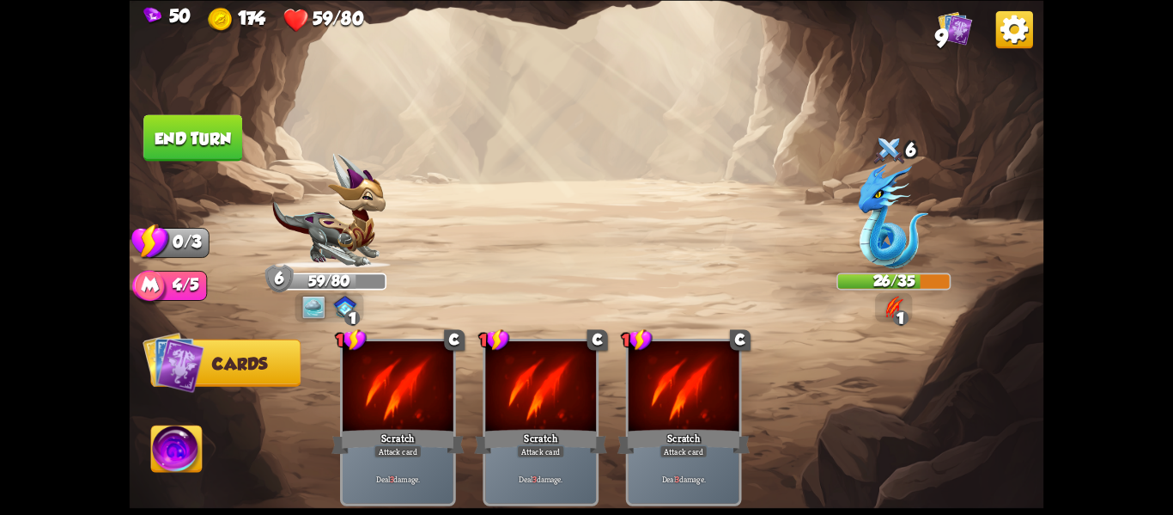
click at [213, 132] on button "End turn" at bounding box center [193, 137] width 100 height 47
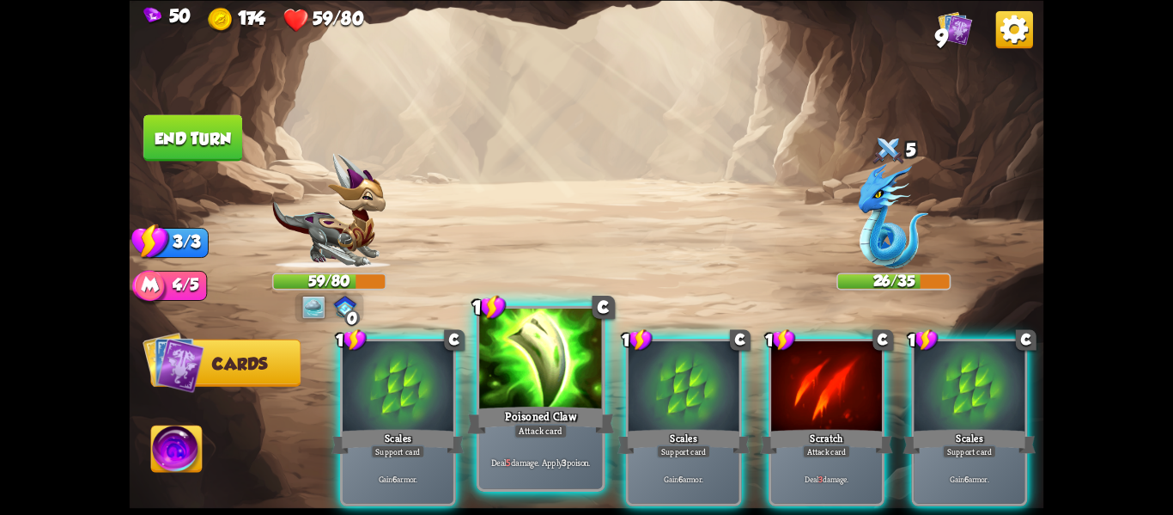
click at [499, 394] on div at bounding box center [540, 360] width 123 height 104
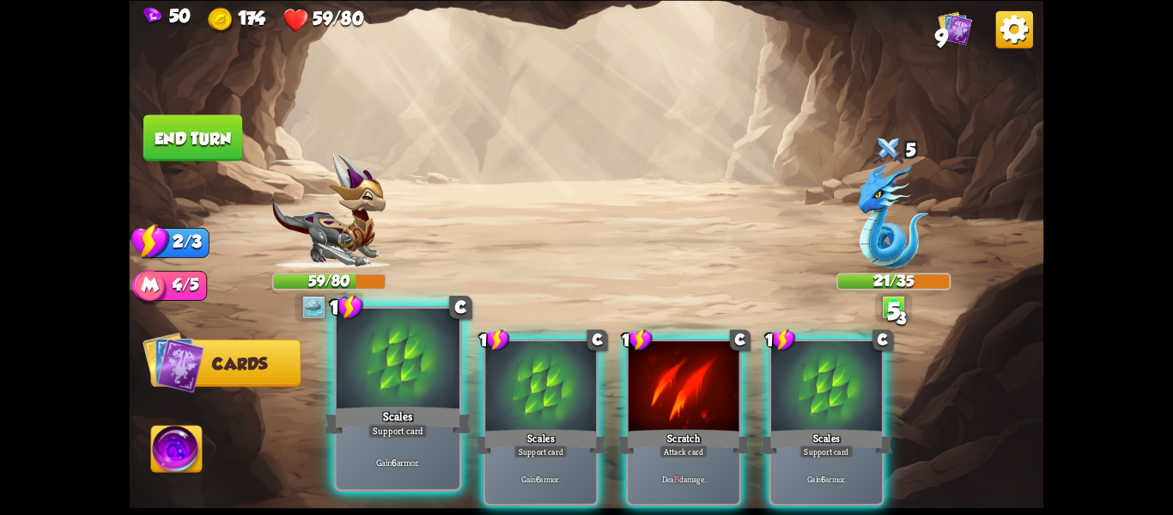
click at [436, 391] on div at bounding box center [398, 360] width 123 height 104
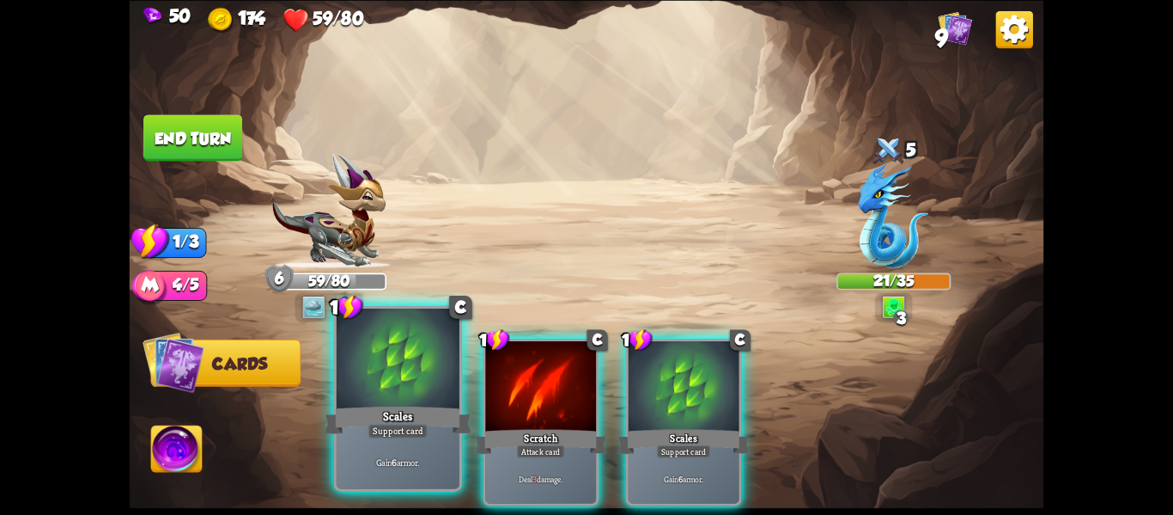
click at [441, 405] on div "Scales" at bounding box center [399, 419] width 148 height 33
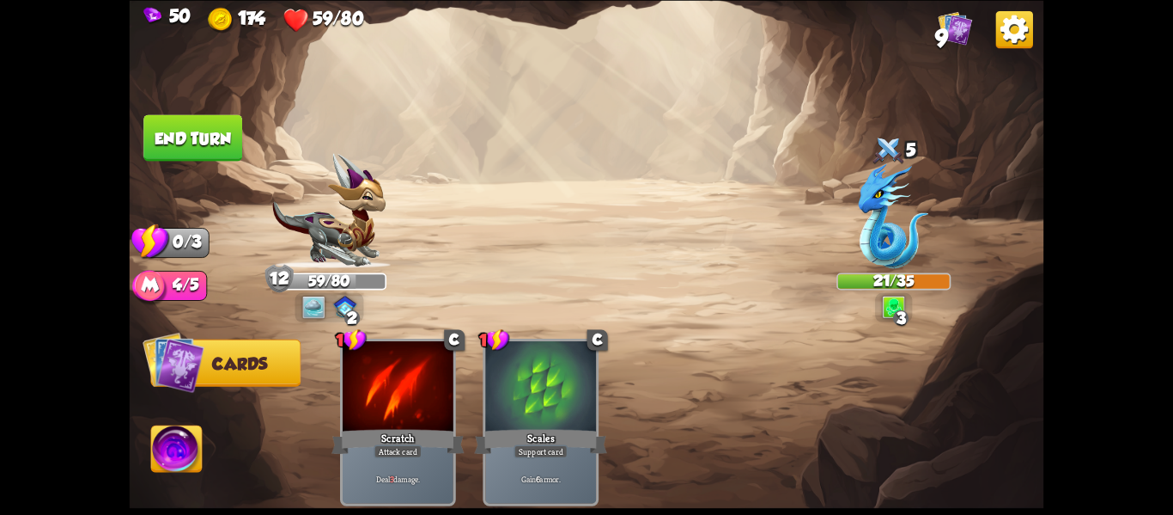
click at [221, 126] on button "End turn" at bounding box center [193, 137] width 100 height 47
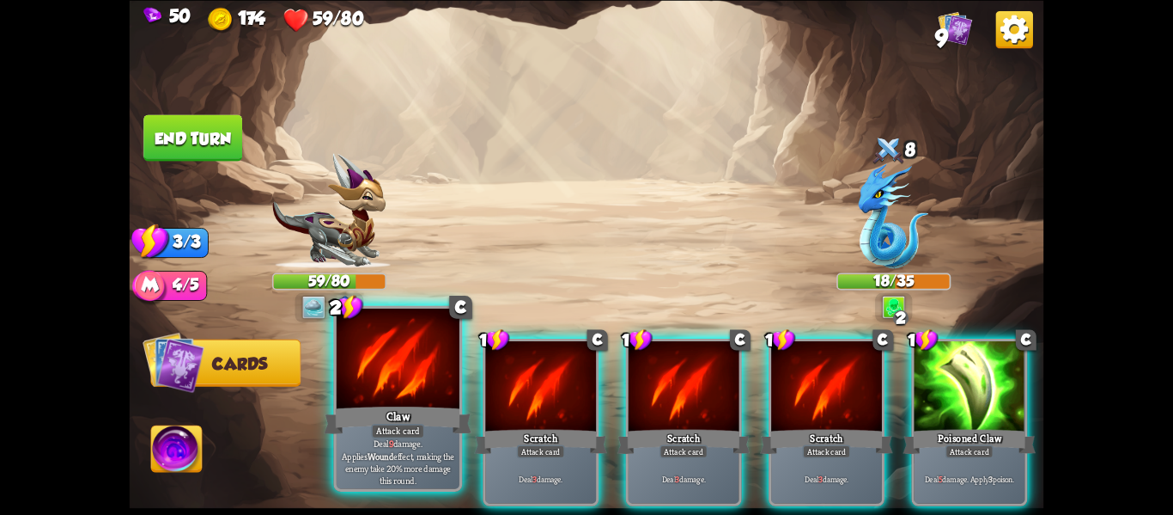
click at [443, 383] on div at bounding box center [398, 360] width 123 height 104
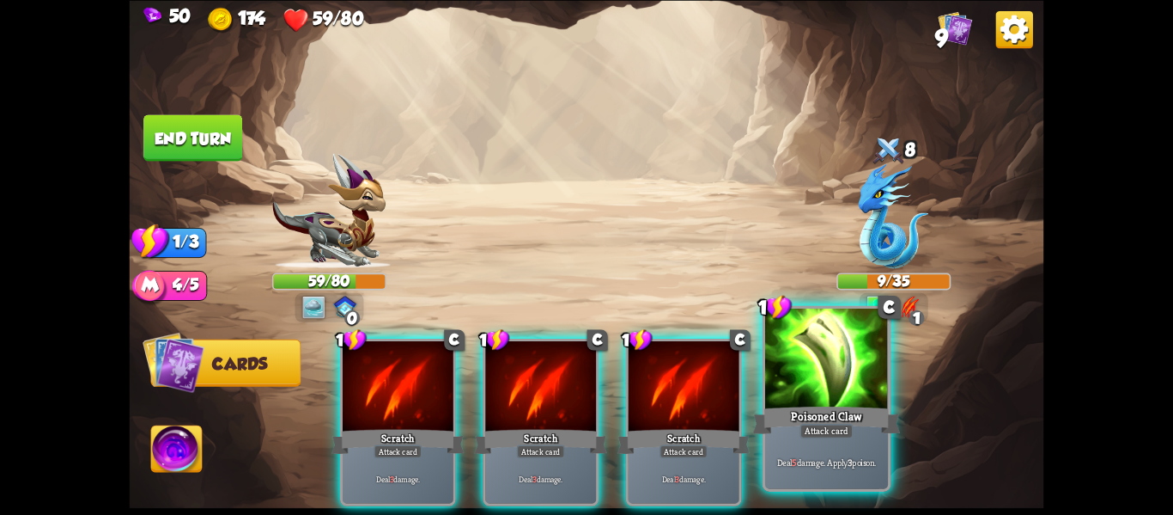
click at [828, 438] on div "Attack card" at bounding box center [826, 431] width 53 height 15
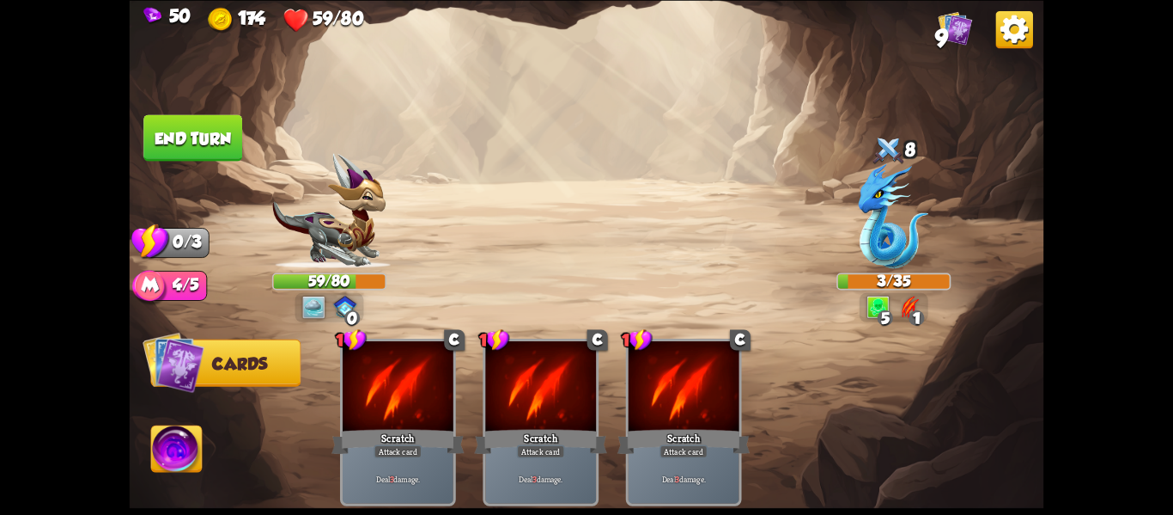
click at [177, 149] on button "End turn" at bounding box center [192, 137] width 99 height 46
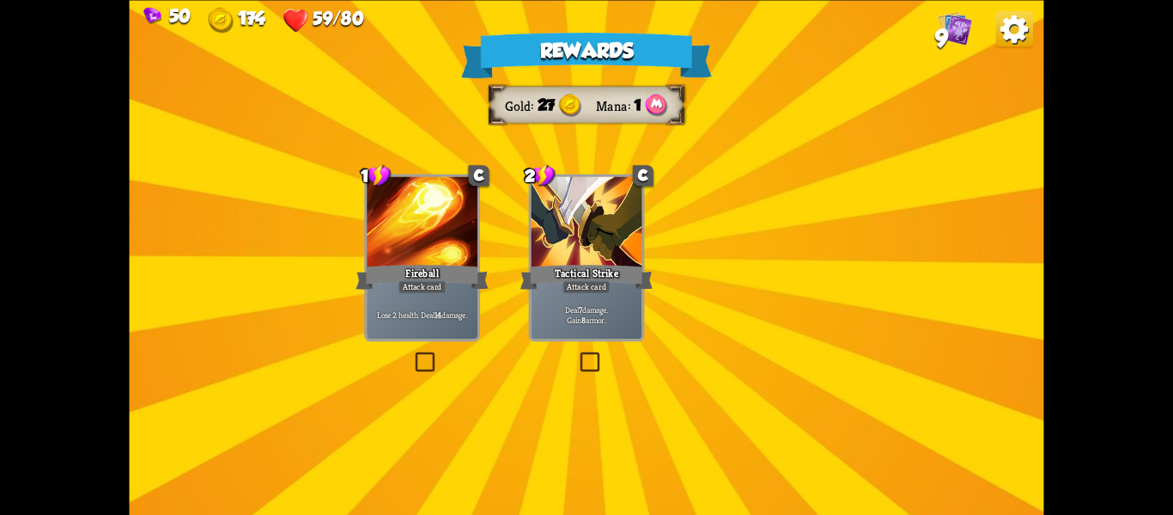
click at [583, 274] on img at bounding box center [593, 244] width 104 height 76
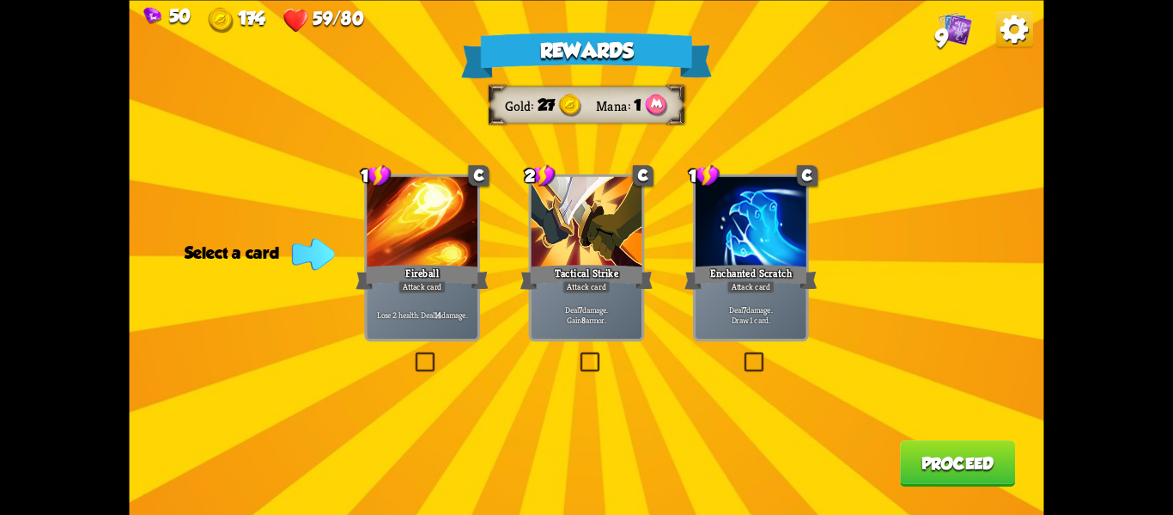
click at [412, 354] on label at bounding box center [412, 354] width 0 height 0
click at [0, 0] on input "checkbox" at bounding box center [0, 0] width 0 height 0
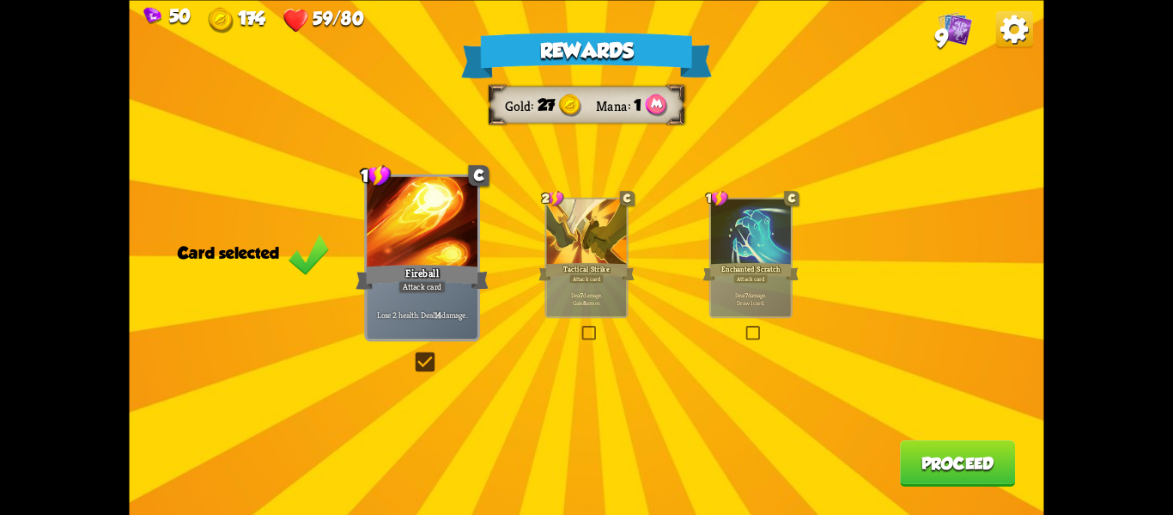
click at [753, 321] on div "Rewards Gold 27 Mana 1 Card selected 1 C Fireball Attack card Lose 2 health. De…" at bounding box center [587, 257] width 915 height 515
click at [744, 327] on label at bounding box center [744, 327] width 0 height 0
click at [0, 0] on input "checkbox" at bounding box center [0, 0] width 0 height 0
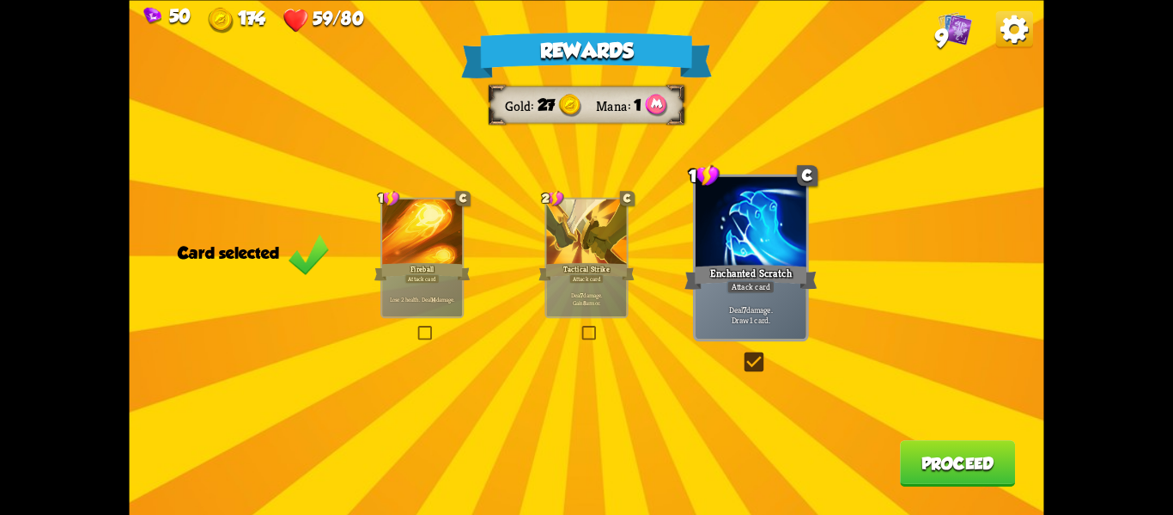
click at [580, 327] on label at bounding box center [580, 327] width 0 height 0
click at [0, 0] on input "checkbox" at bounding box center [0, 0] width 0 height 0
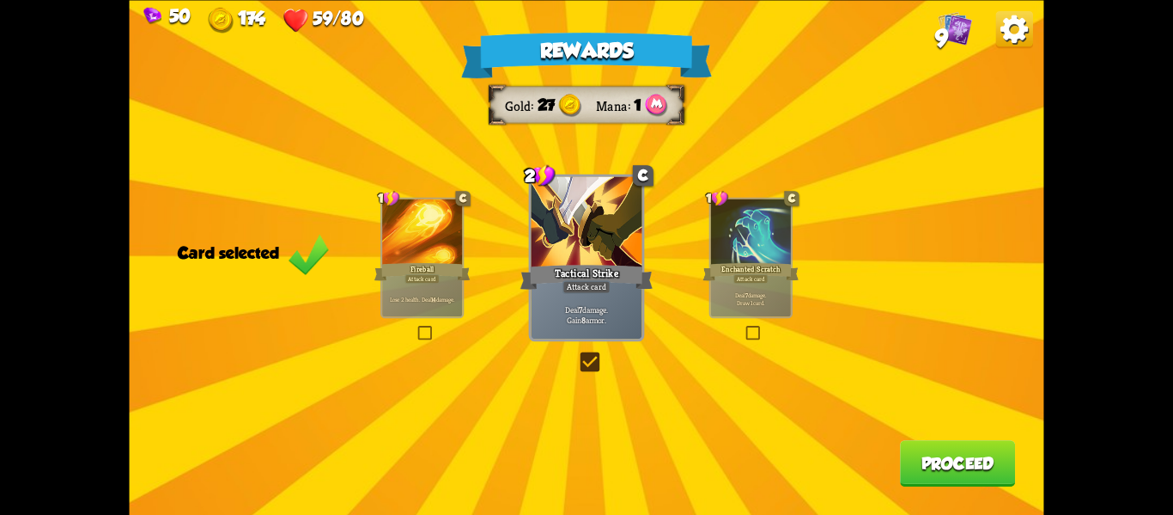
click at [983, 467] on button "Proceed" at bounding box center [957, 463] width 115 height 46
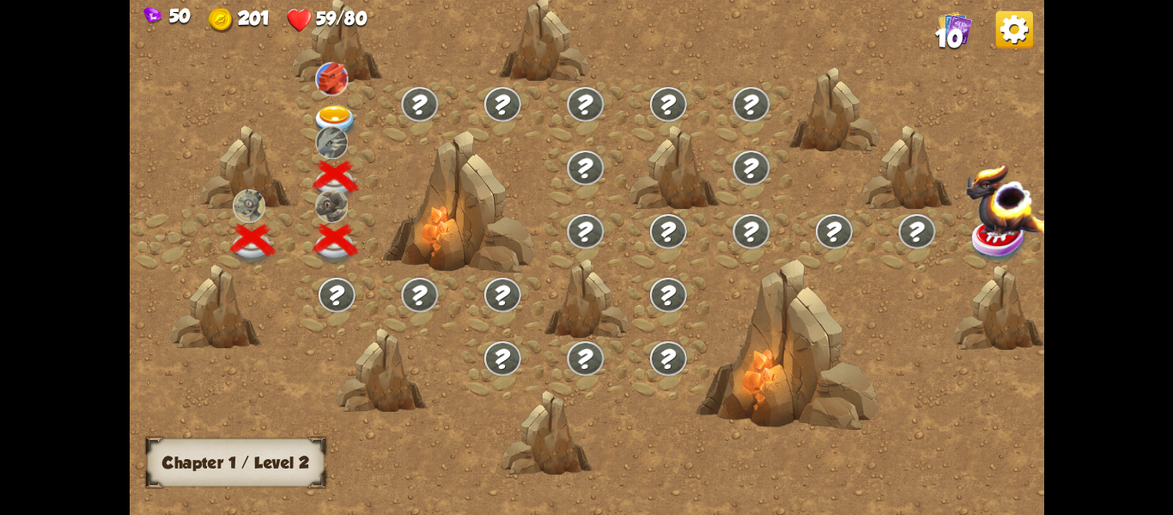
click at [318, 77] on img at bounding box center [331, 78] width 33 height 34
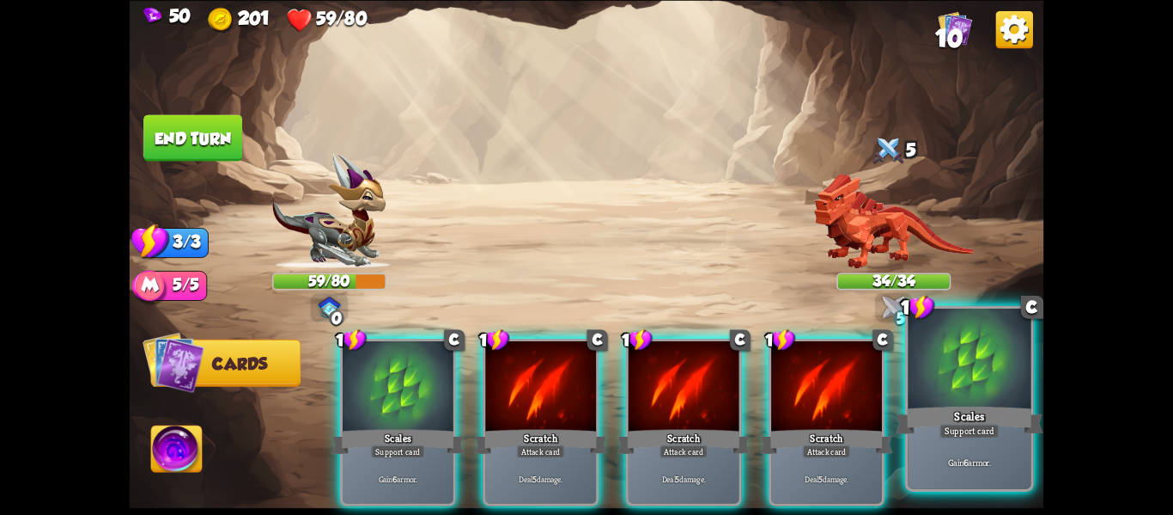
click at [972, 400] on div at bounding box center [969, 360] width 123 height 104
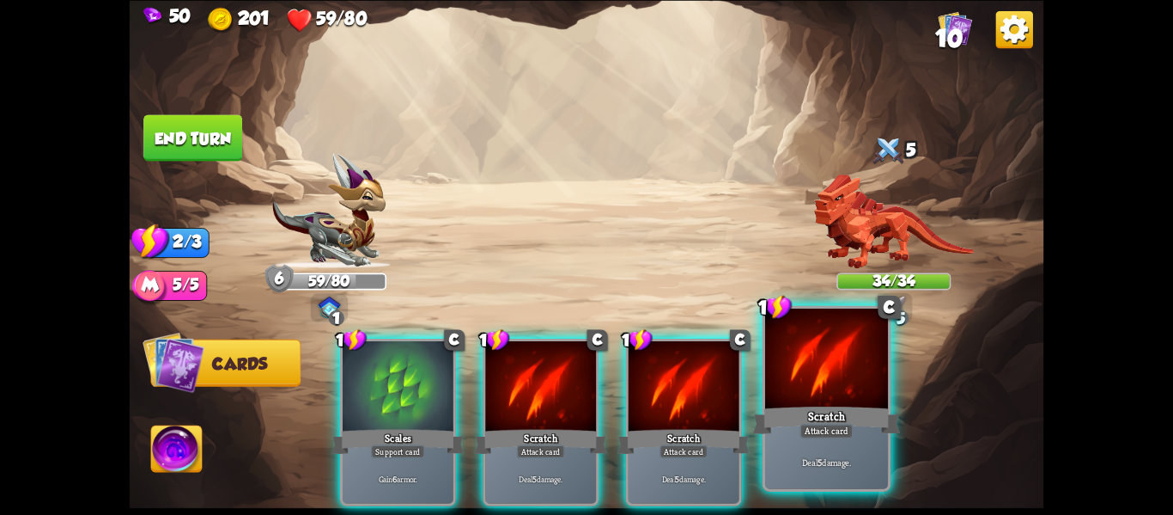
click at [841, 424] on div "Attack card" at bounding box center [826, 431] width 53 height 15
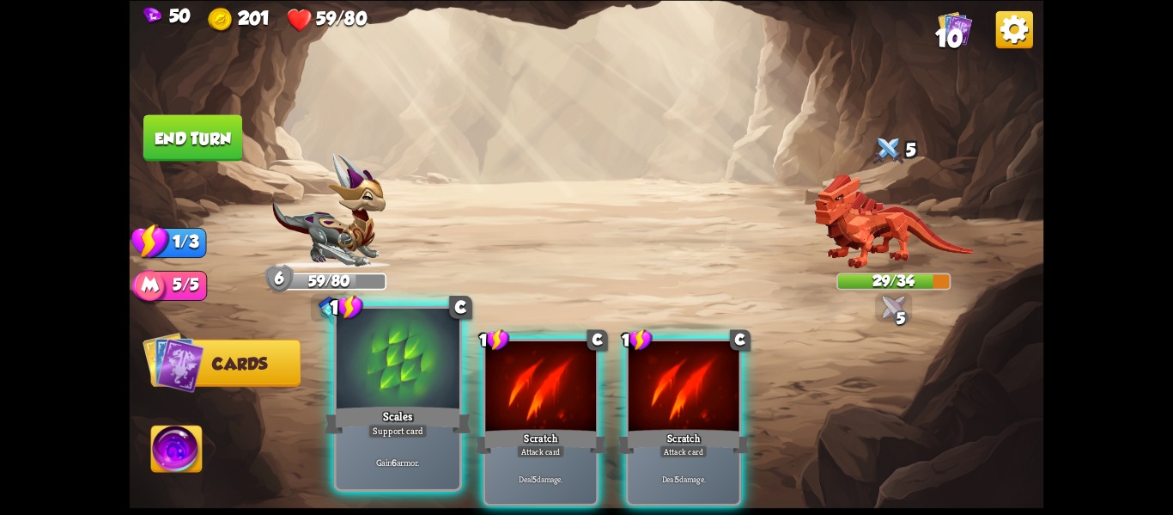
click at [436, 417] on div "Scales" at bounding box center [399, 419] width 148 height 33
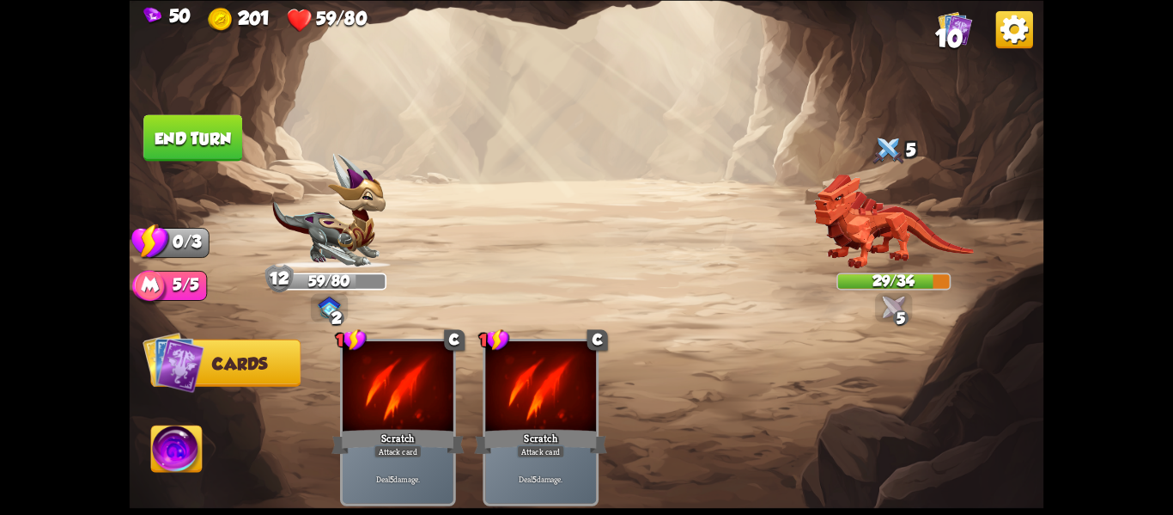
click at [206, 152] on button "End turn" at bounding box center [193, 137] width 101 height 47
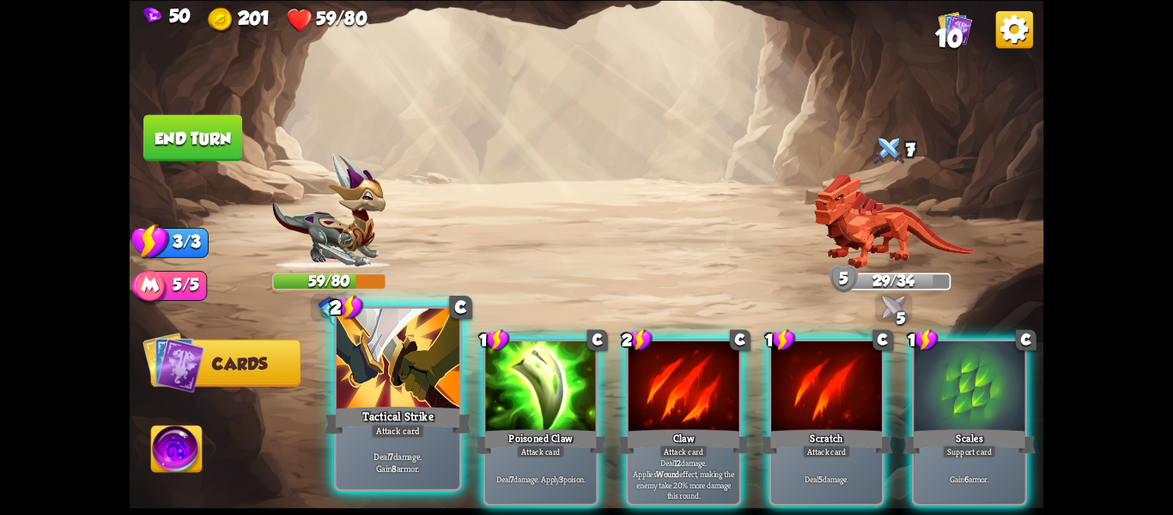
click at [396, 430] on div "Attack card" at bounding box center [397, 431] width 53 height 15
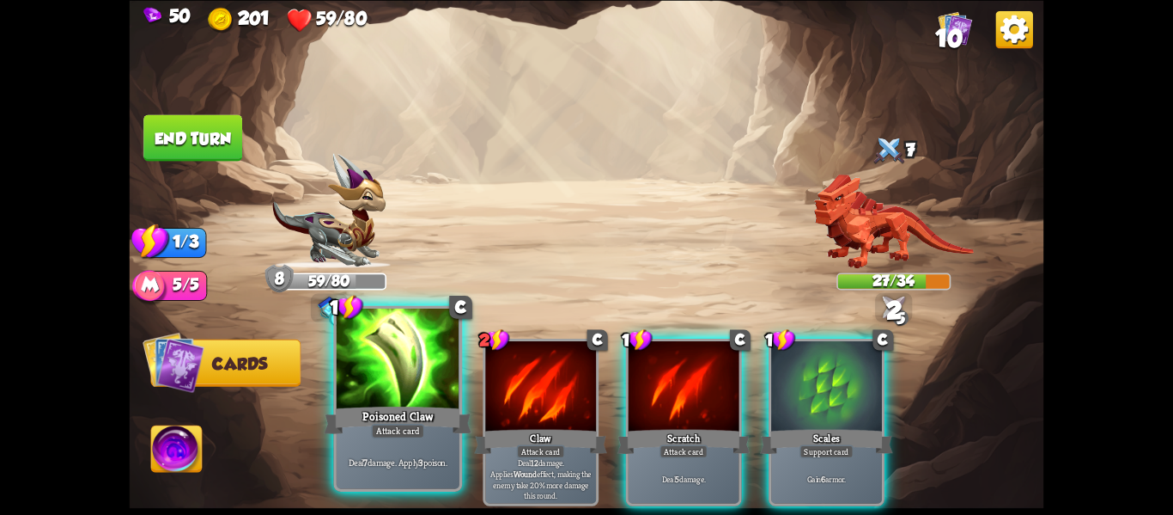
click at [393, 407] on div "Poisoned Claw" at bounding box center [399, 419] width 148 height 33
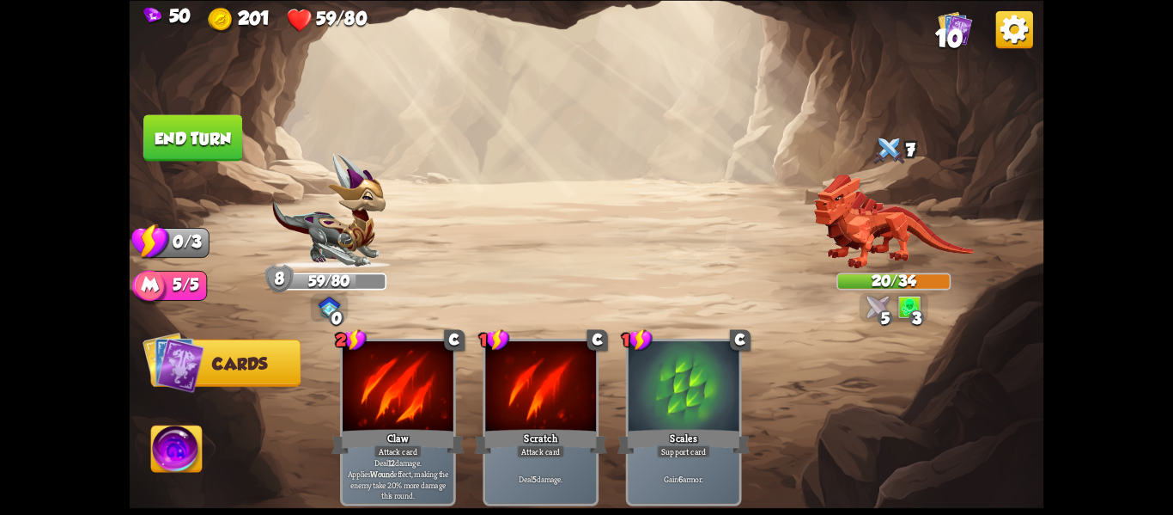
click at [157, 122] on button "End turn" at bounding box center [193, 137] width 100 height 47
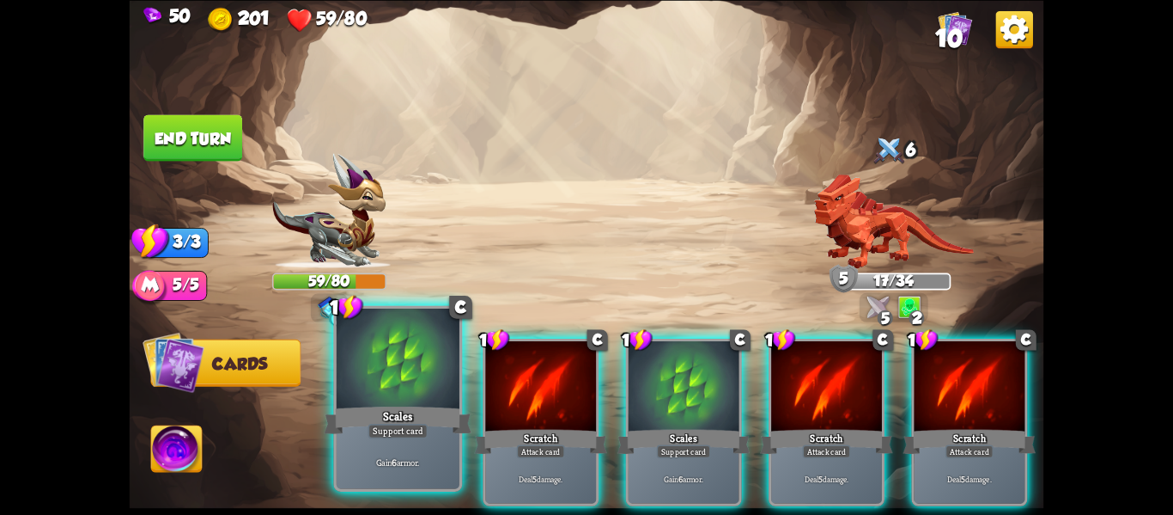
click at [405, 399] on div at bounding box center [398, 360] width 123 height 104
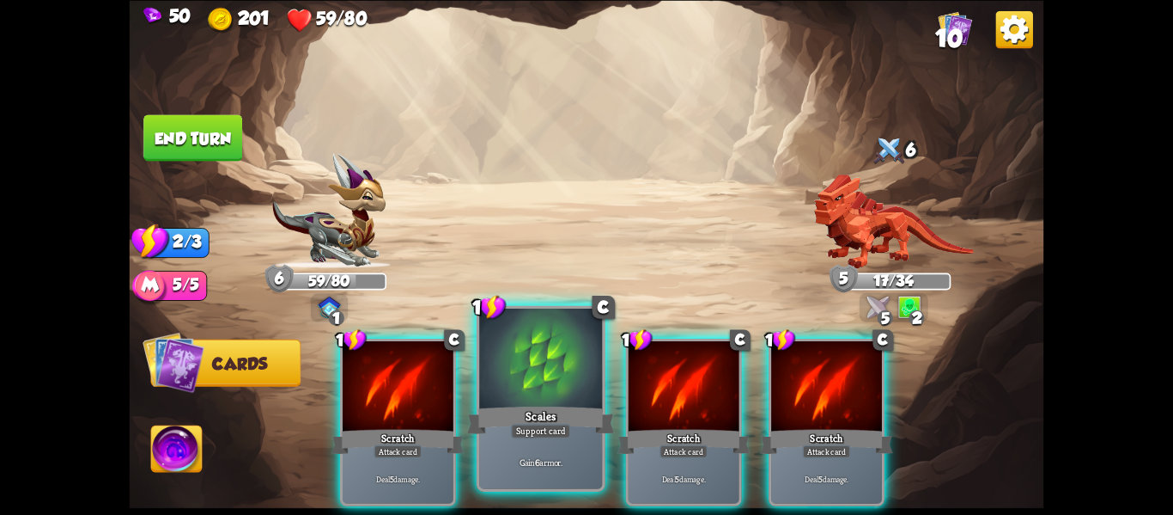
click at [563, 401] on div at bounding box center [540, 360] width 123 height 104
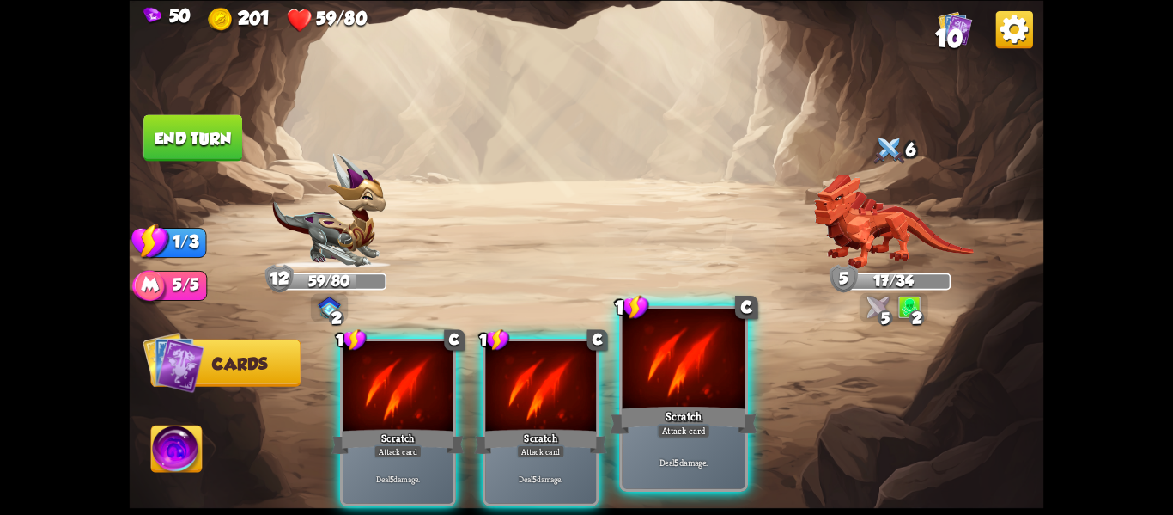
click at [684, 383] on div at bounding box center [684, 360] width 123 height 104
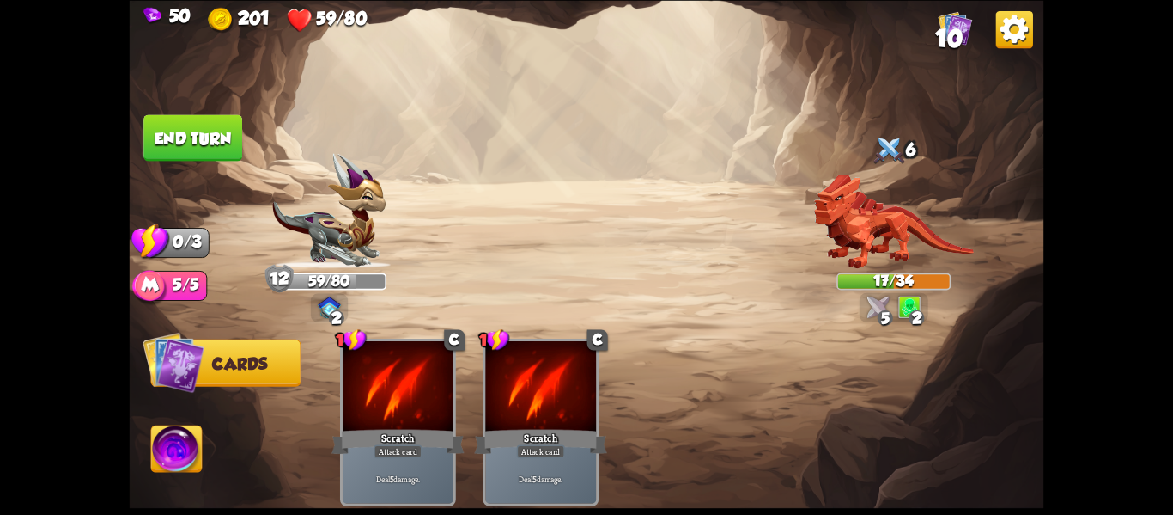
click at [168, 143] on button "End turn" at bounding box center [193, 137] width 101 height 47
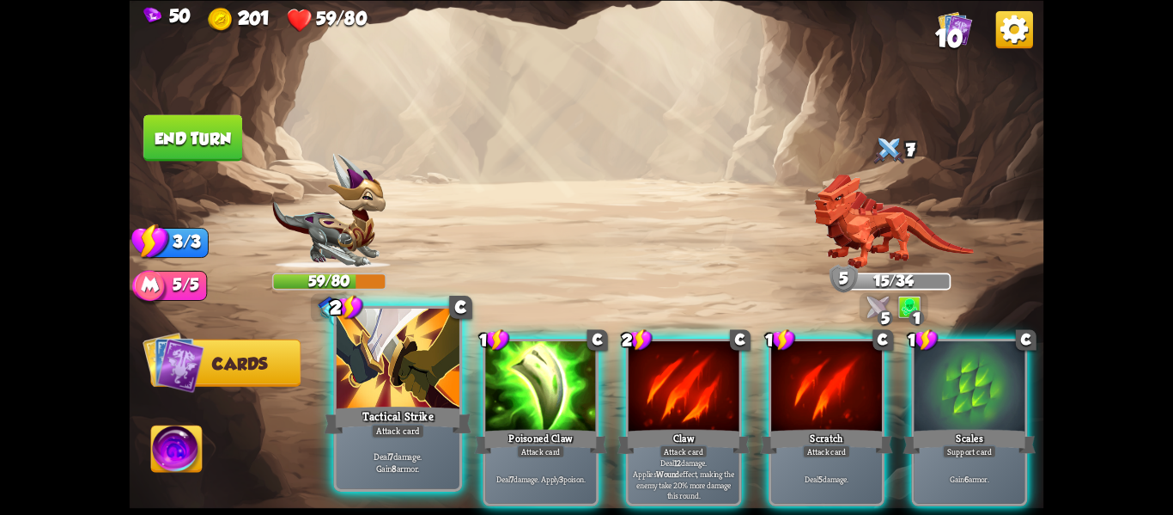
click at [419, 363] on div at bounding box center [398, 360] width 123 height 104
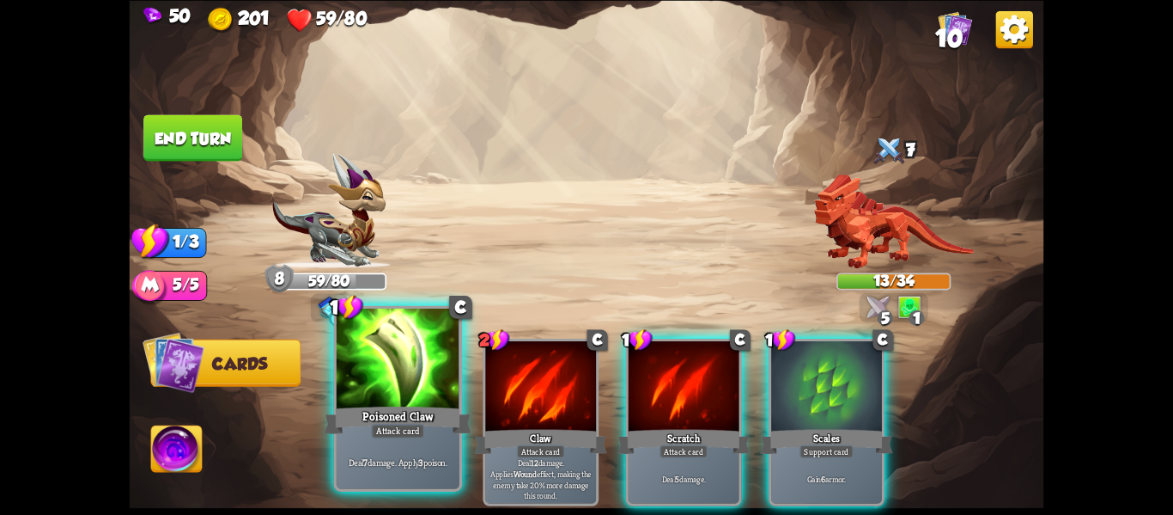
click at [398, 358] on div at bounding box center [398, 360] width 123 height 104
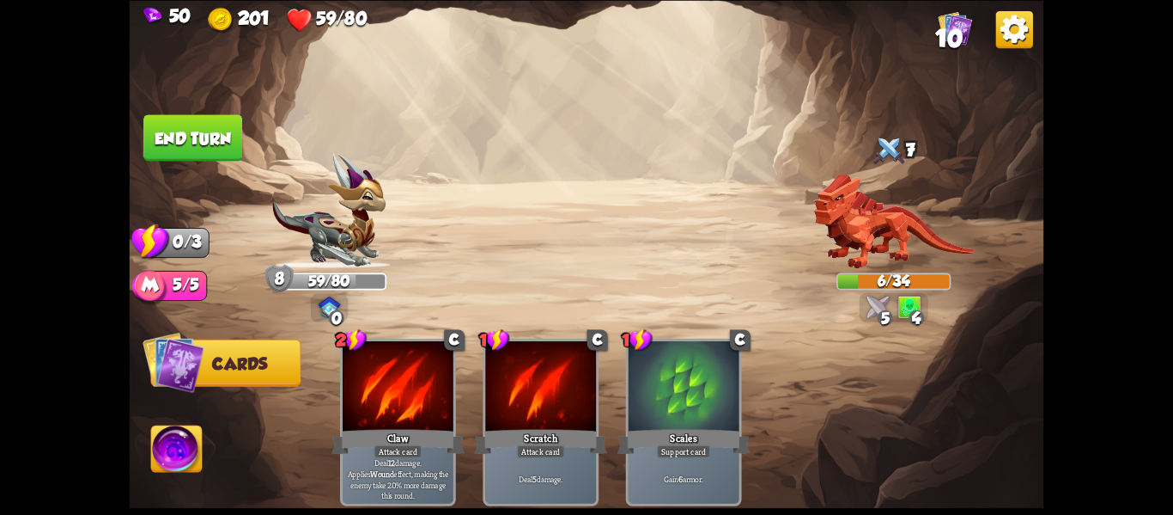
click at [159, 127] on button "End turn" at bounding box center [193, 137] width 101 height 47
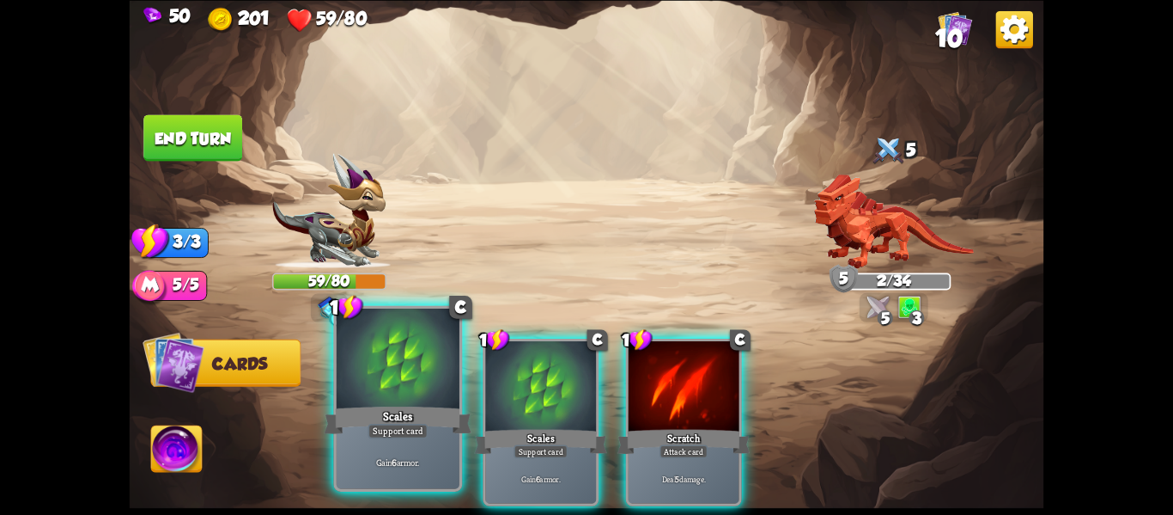
click at [399, 433] on div "Support card" at bounding box center [398, 431] width 60 height 15
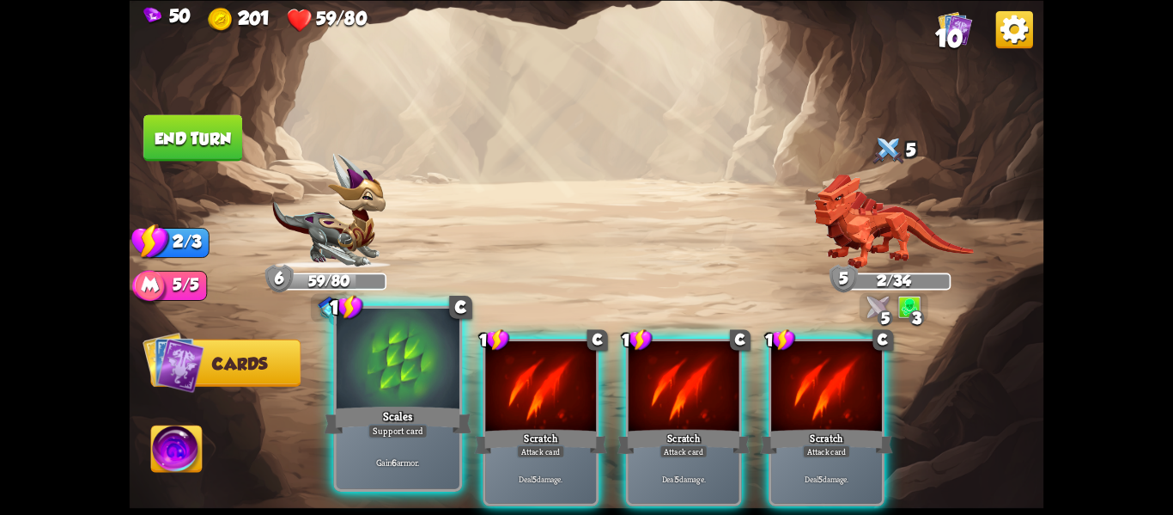
click at [409, 434] on div "Support card" at bounding box center [398, 431] width 60 height 15
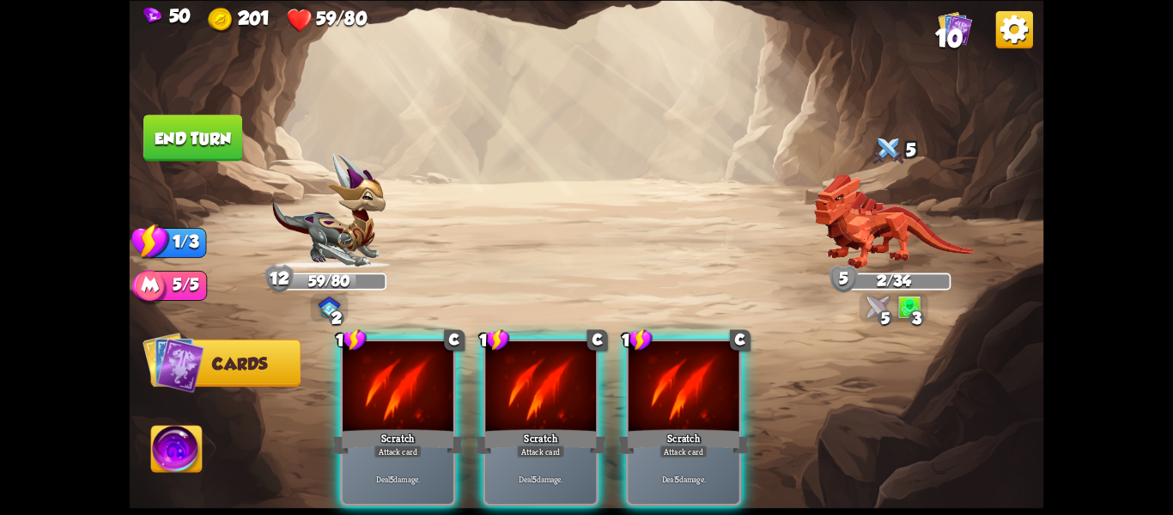
click at [169, 142] on button "End turn" at bounding box center [192, 137] width 99 height 46
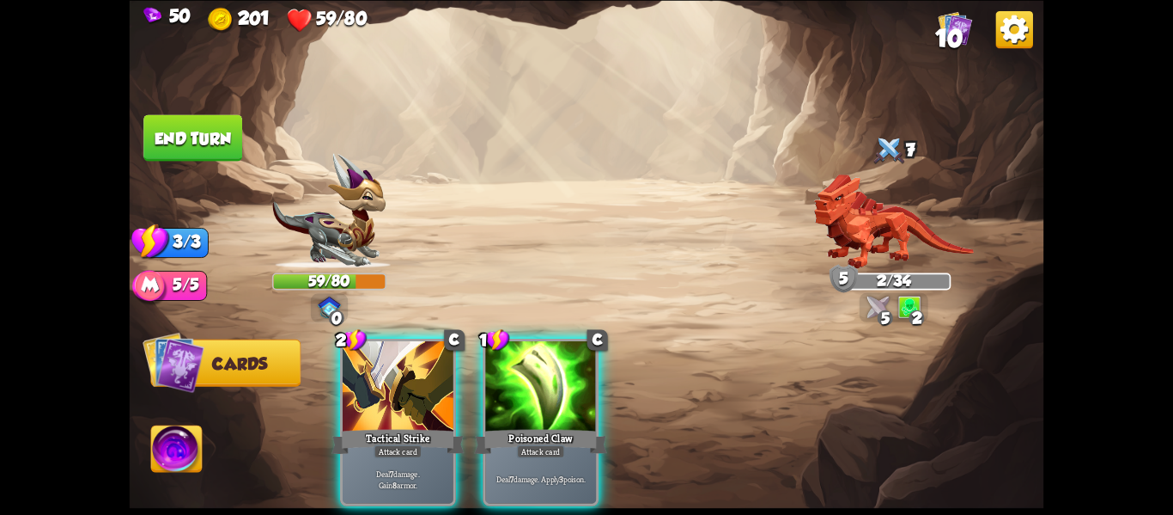
click at [164, 128] on button "End turn" at bounding box center [193, 136] width 101 height 47
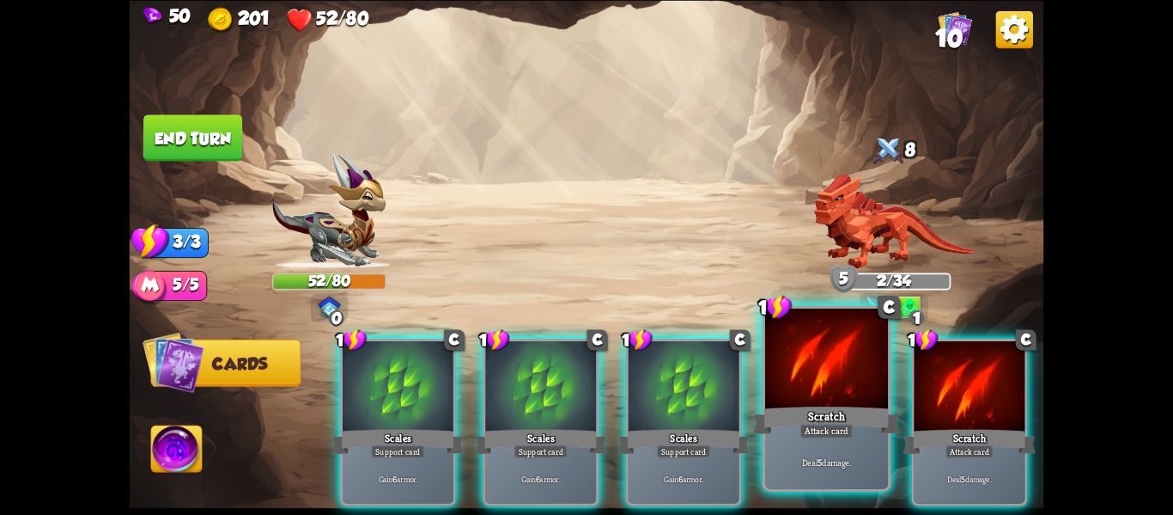
click at [819, 400] on div at bounding box center [826, 360] width 123 height 104
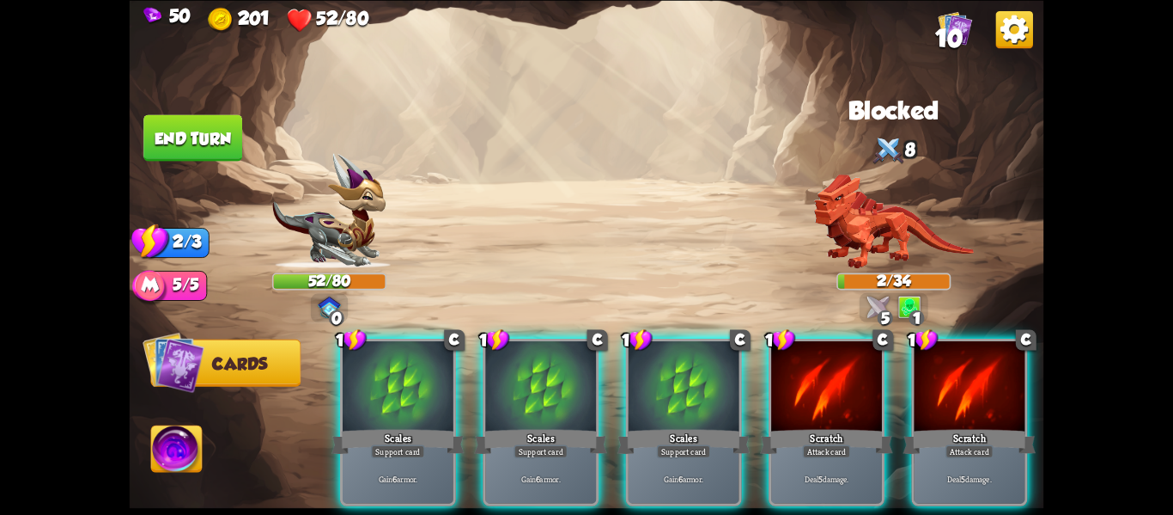
click at [819, 400] on div at bounding box center [826, 388] width 111 height 94
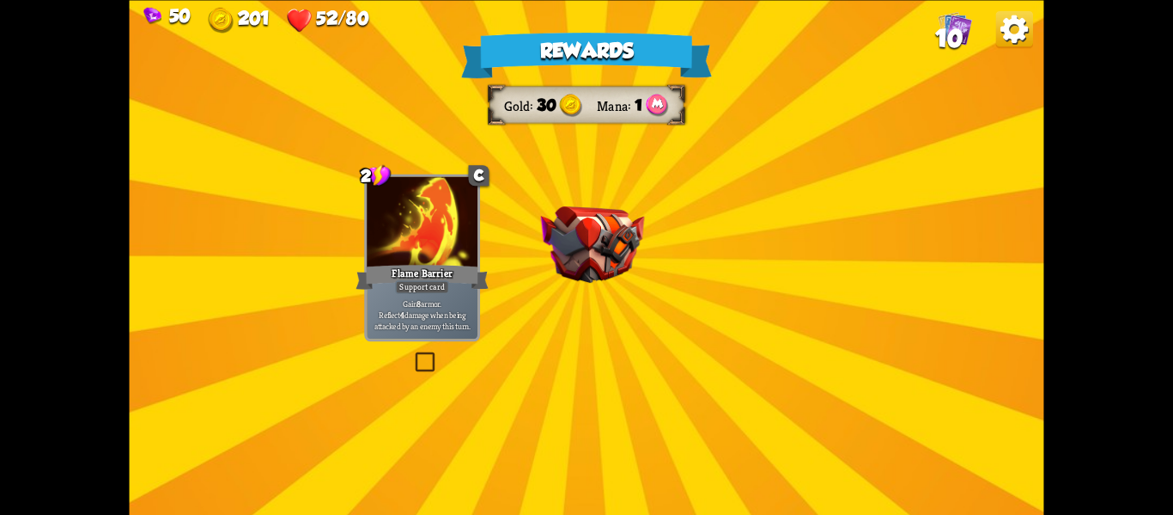
click at [592, 248] on img at bounding box center [593, 244] width 104 height 76
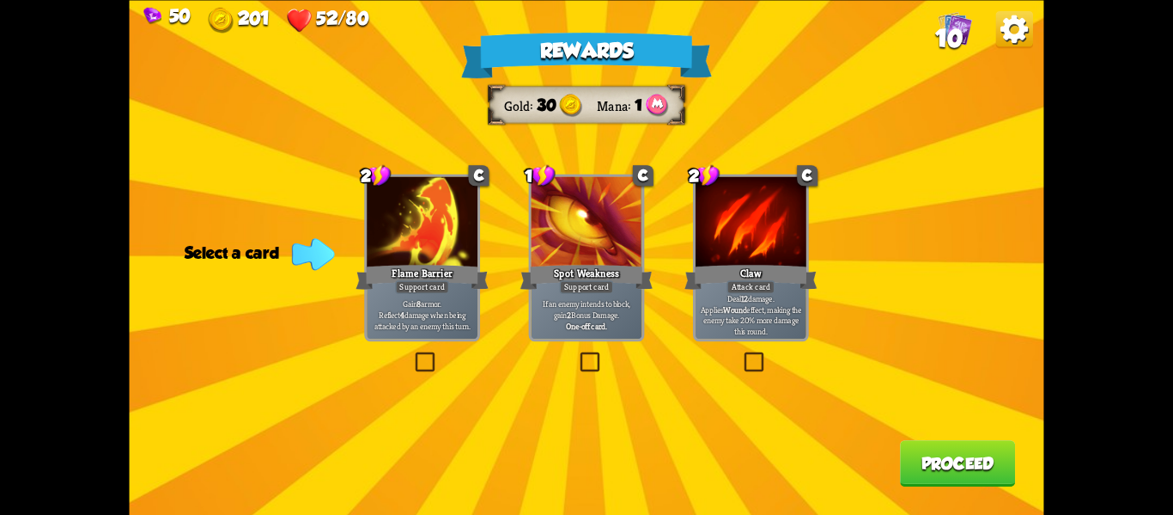
click at [412, 354] on label at bounding box center [412, 354] width 0 height 0
click at [0, 0] on input "checkbox" at bounding box center [0, 0] width 0 height 0
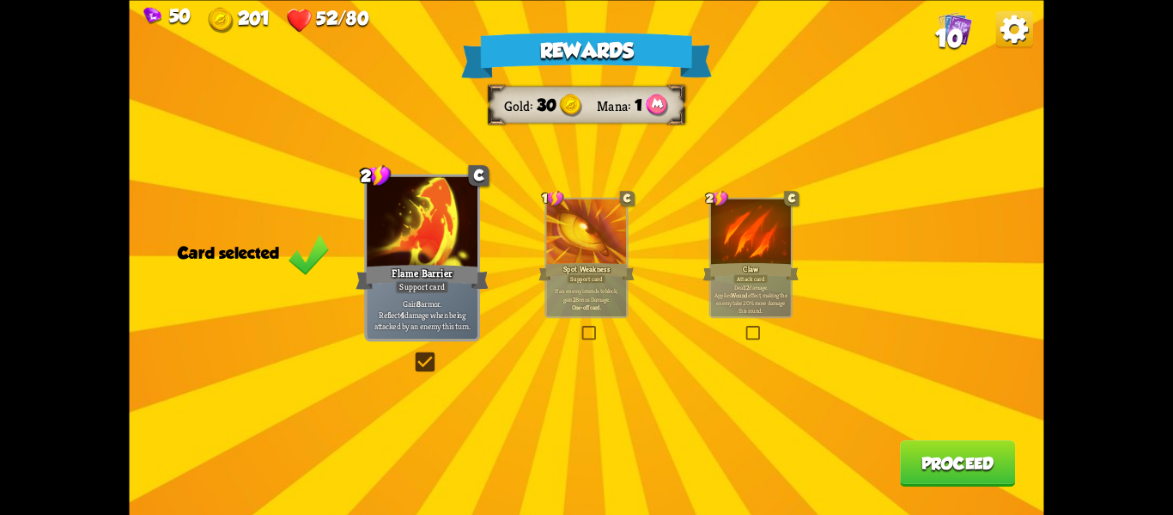
click at [580, 327] on label at bounding box center [580, 327] width 0 height 0
click at [0, 0] on input "checkbox" at bounding box center [0, 0] width 0 height 0
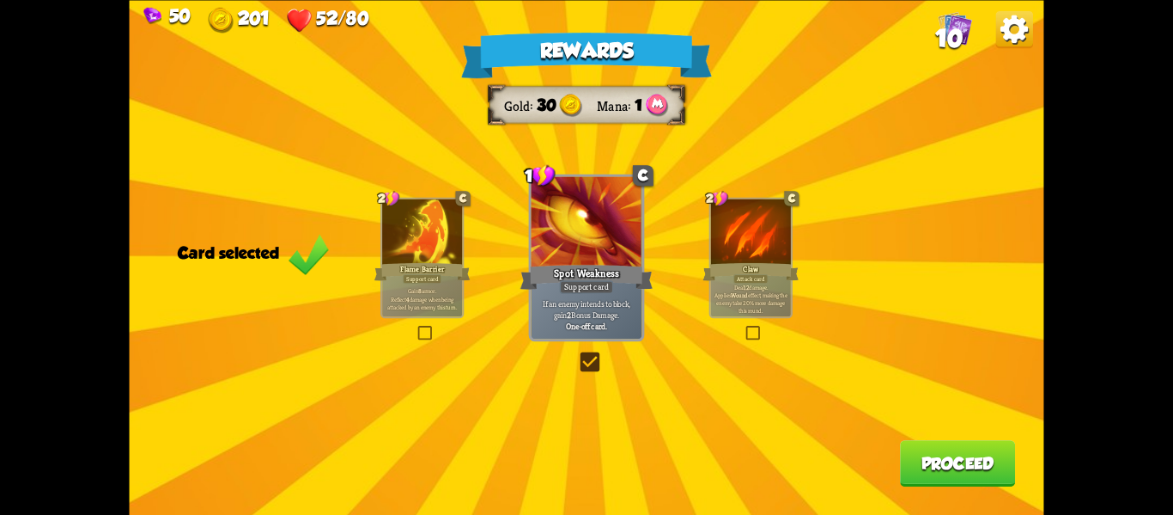
click at [741, 342] on div "Rewards Gold 30 Mana 1 Card selected 2 C Flame Barrier Support card Gain 8 armo…" at bounding box center [587, 257] width 915 height 515
click at [416, 327] on label at bounding box center [416, 327] width 0 height 0
click at [0, 0] on input "checkbox" at bounding box center [0, 0] width 0 height 0
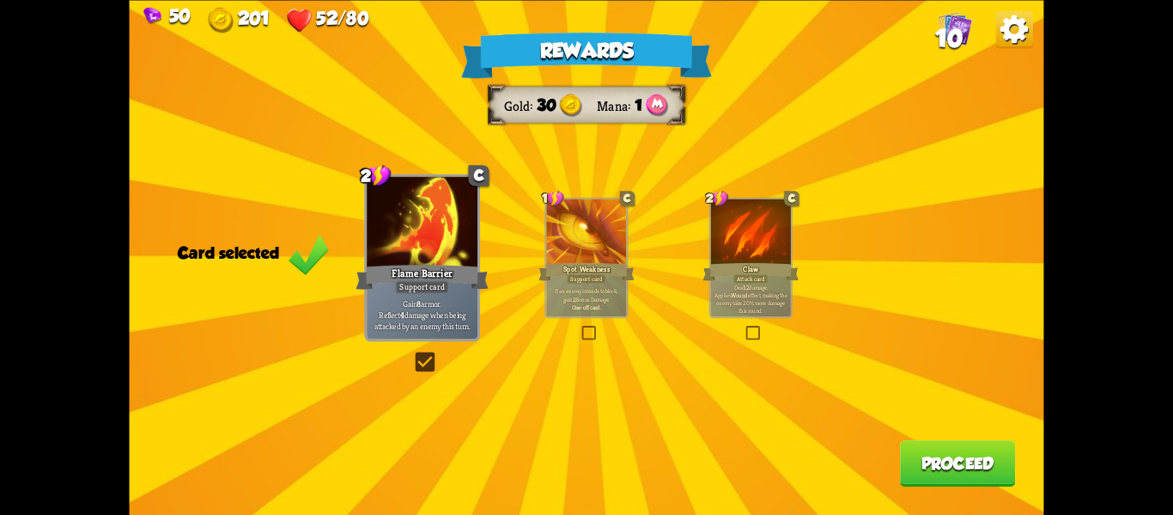
click at [956, 466] on button "Proceed" at bounding box center [957, 463] width 115 height 46
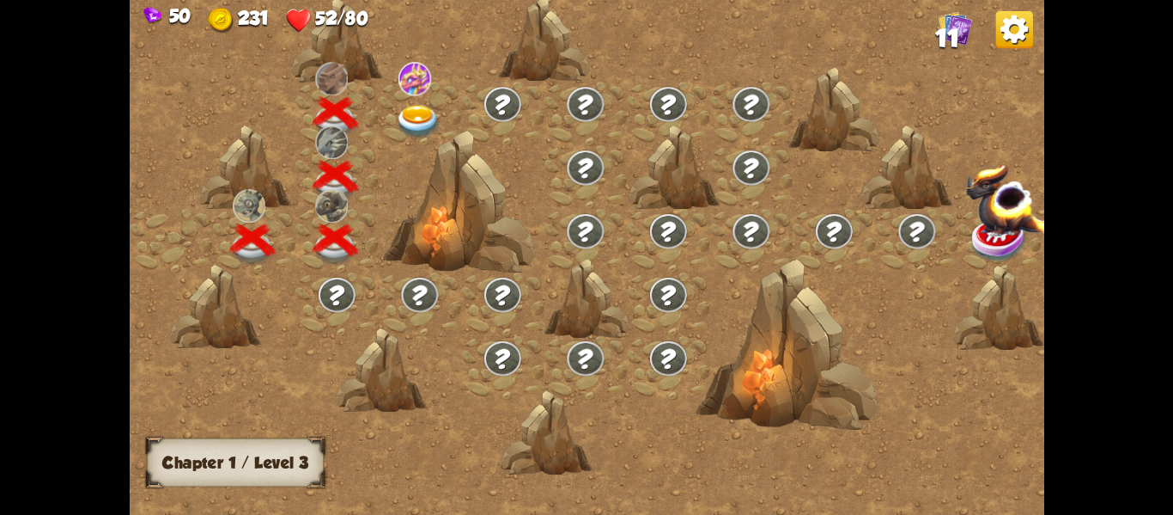
click at [406, 125] on img at bounding box center [418, 121] width 46 height 34
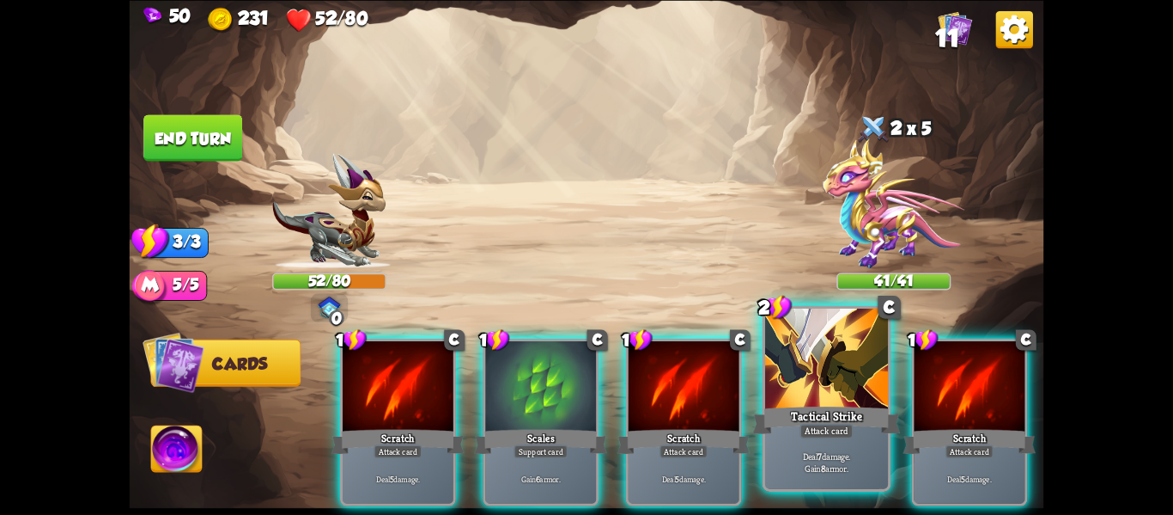
click at [802, 442] on div "Deal 7 damage. Gain 8 armor." at bounding box center [826, 461] width 123 height 53
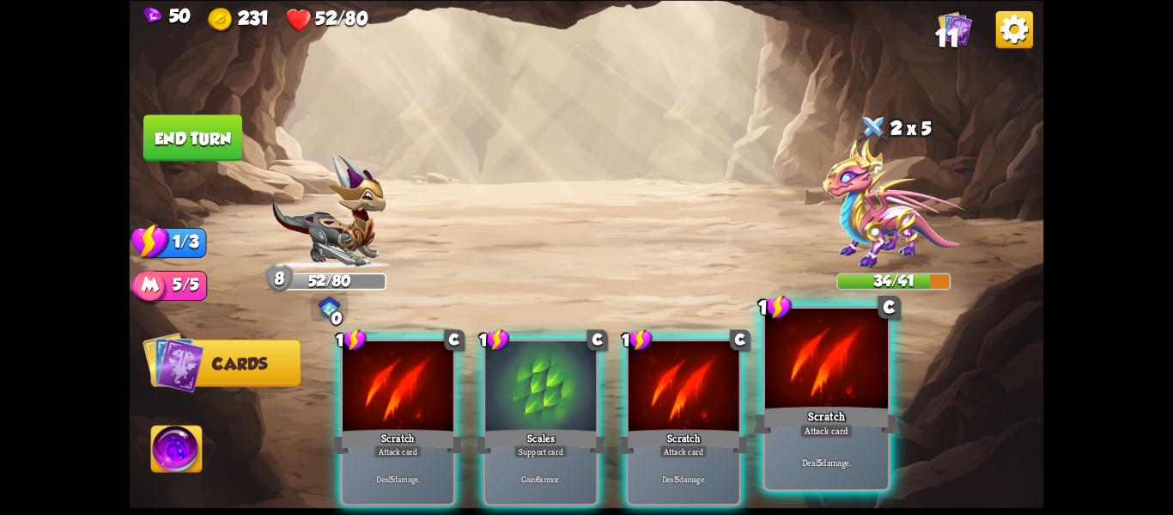
click at [803, 448] on div "Deal 5 damage." at bounding box center [826, 461] width 123 height 53
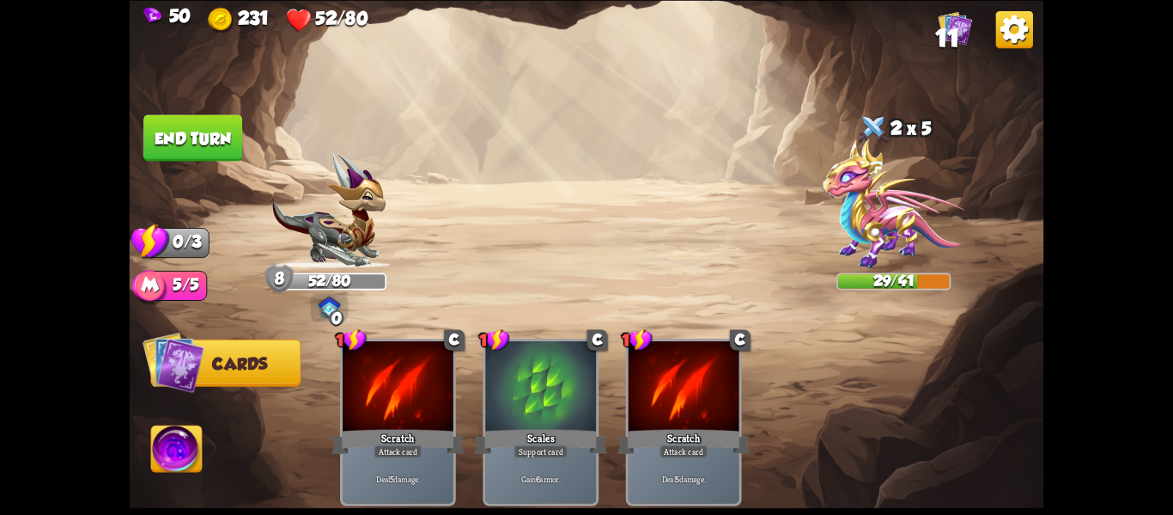
click at [162, 143] on button "End turn" at bounding box center [193, 137] width 101 height 47
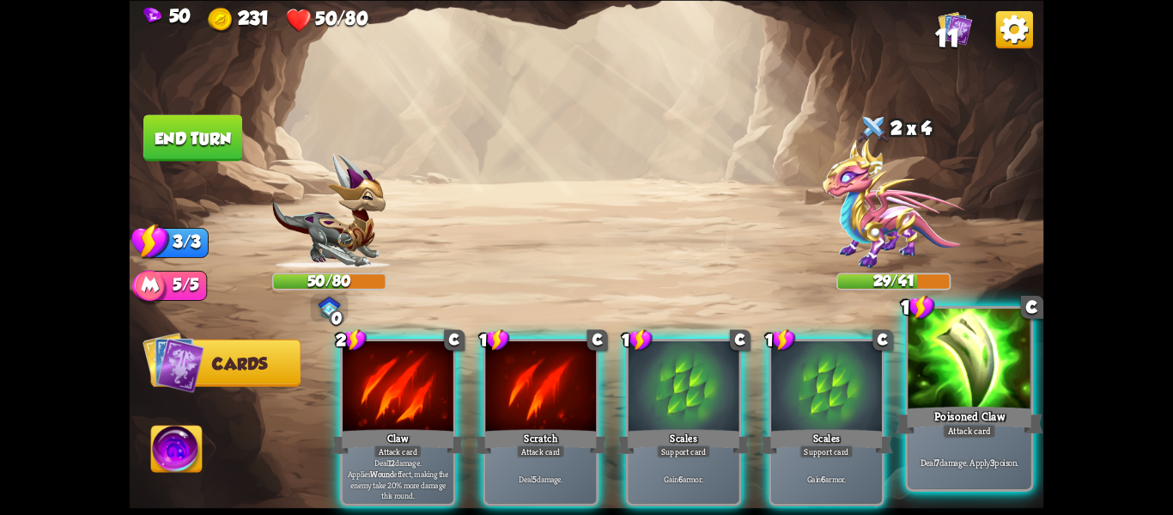
click at [1006, 364] on div at bounding box center [969, 360] width 123 height 104
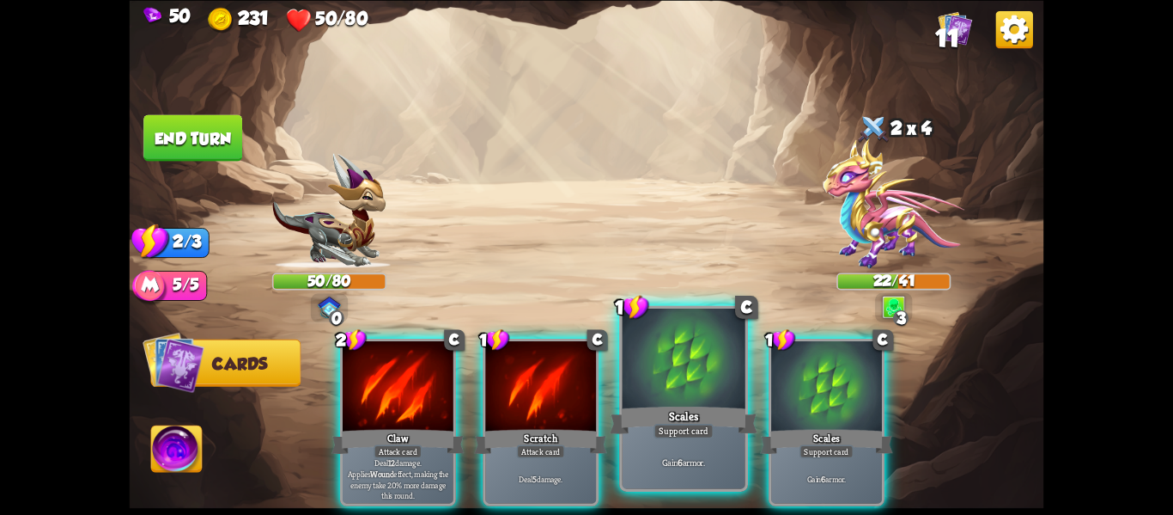
click at [652, 397] on div at bounding box center [684, 360] width 123 height 104
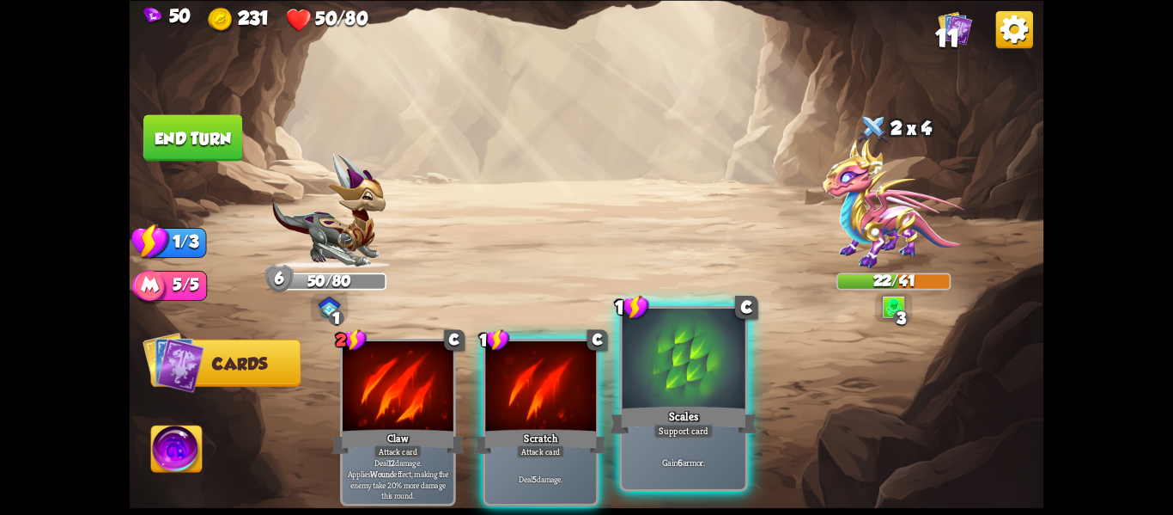
click at [649, 397] on div at bounding box center [684, 360] width 123 height 104
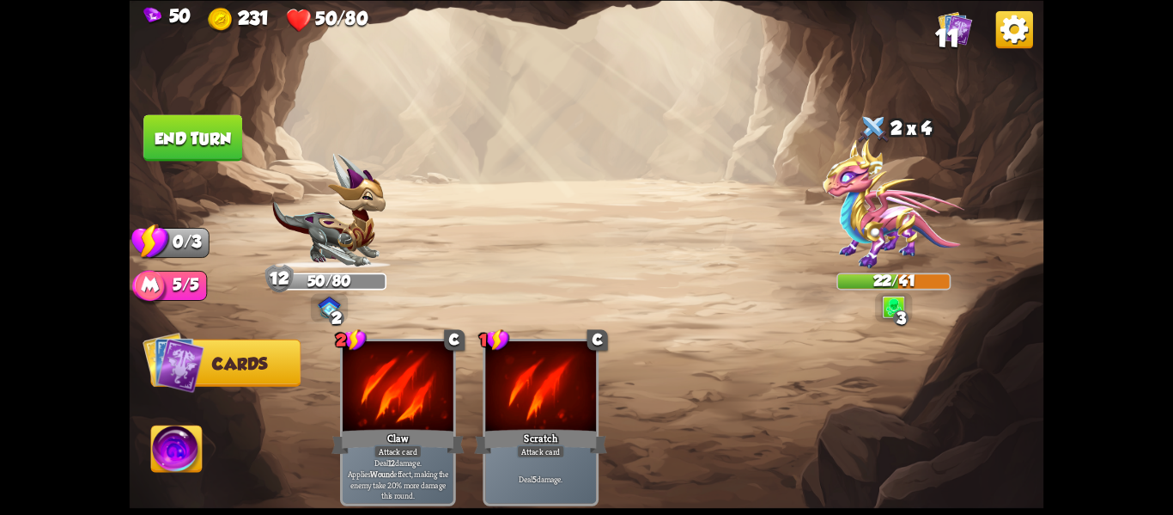
click at [176, 144] on button "End turn" at bounding box center [192, 137] width 99 height 46
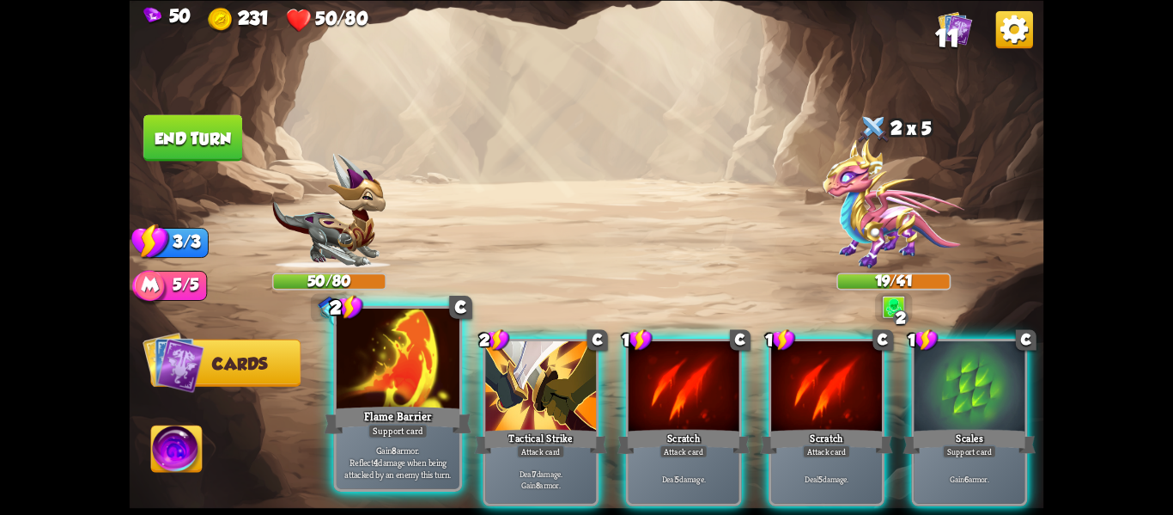
click at [375, 361] on div at bounding box center [398, 360] width 123 height 104
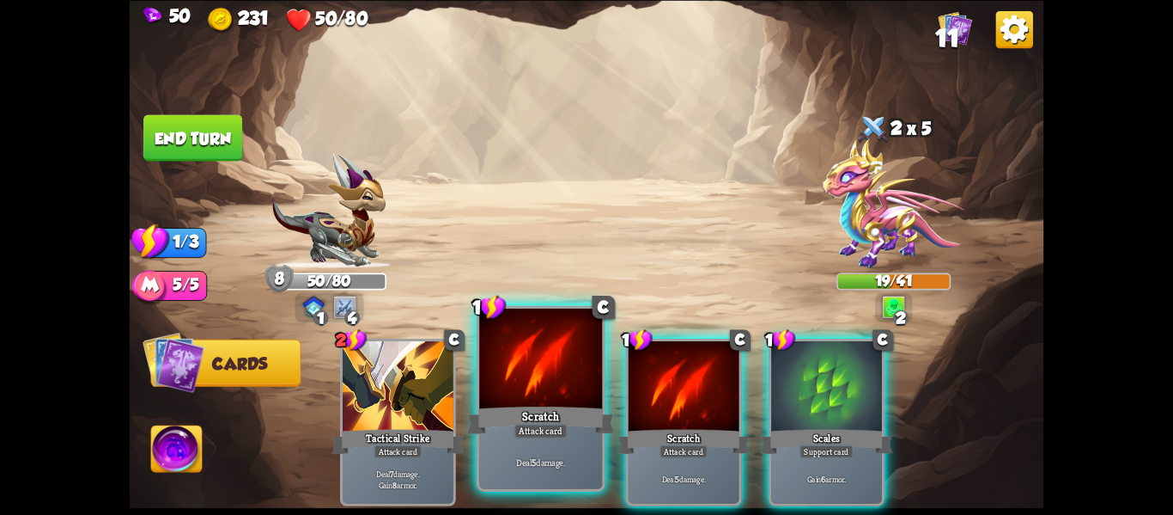
click at [552, 381] on div at bounding box center [540, 360] width 123 height 104
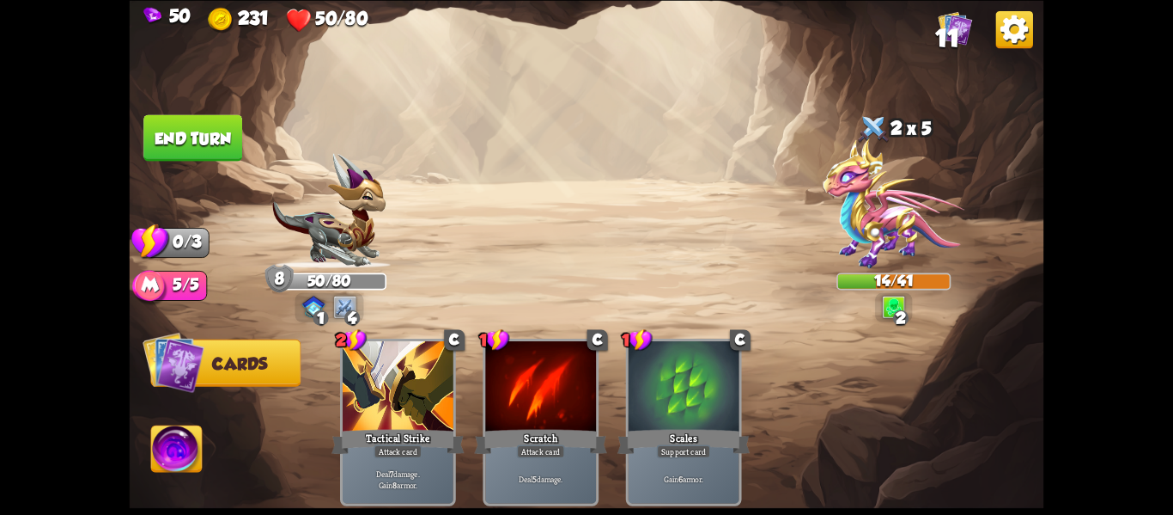
click at [182, 106] on img at bounding box center [587, 257] width 915 height 515
click at [188, 122] on button "End turn" at bounding box center [193, 137] width 100 height 47
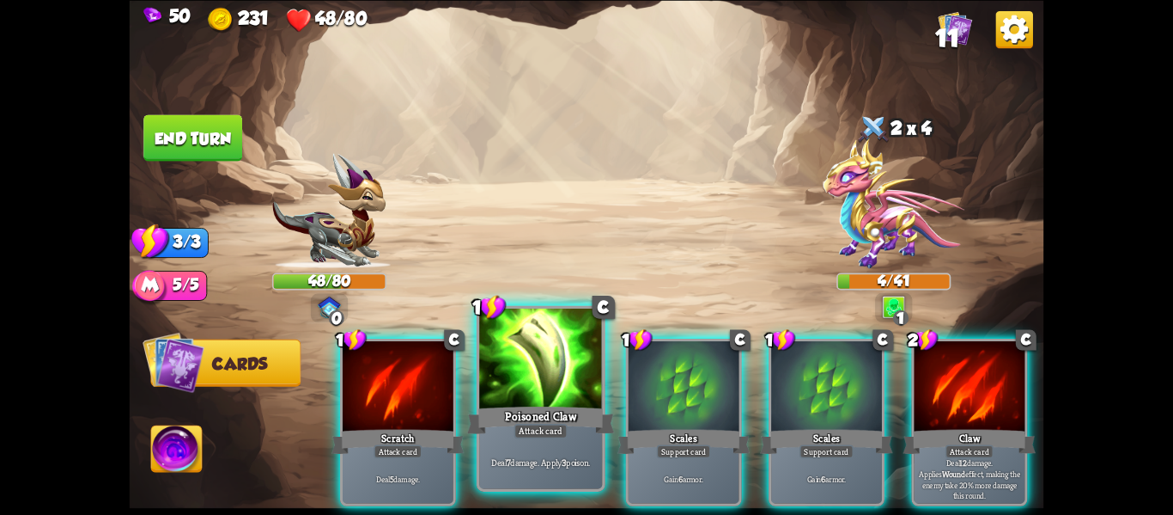
click at [562, 355] on div at bounding box center [540, 360] width 123 height 104
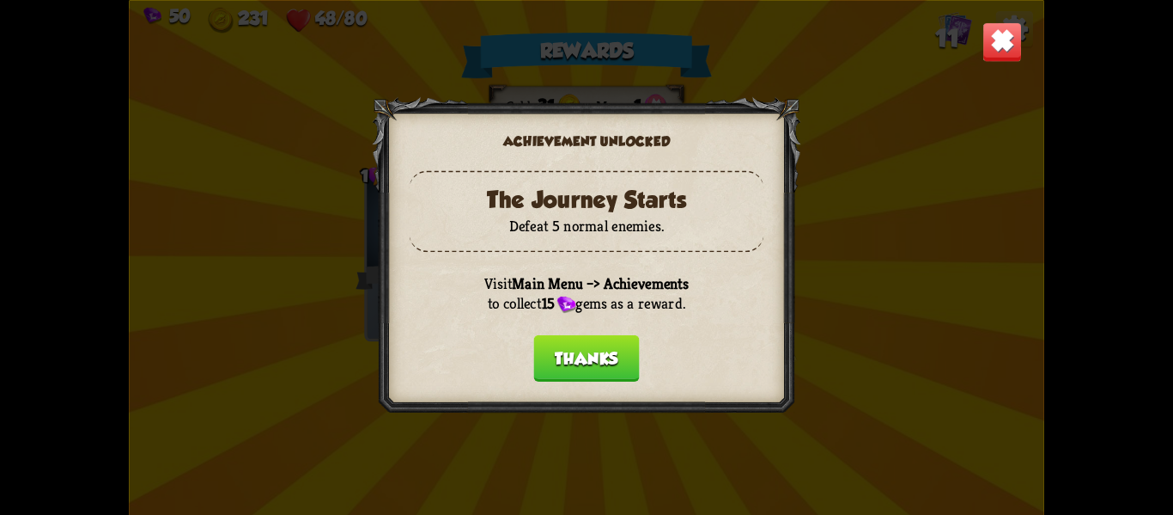
click at [590, 350] on button "Thanks" at bounding box center [586, 357] width 106 height 46
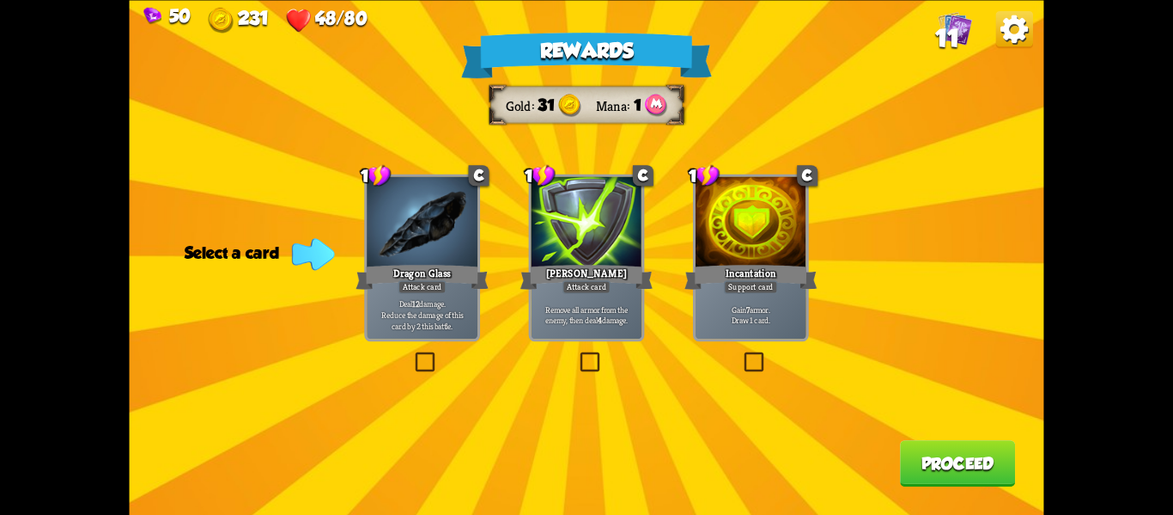
click at [412, 354] on label at bounding box center [412, 354] width 0 height 0
click at [0, 0] on input "checkbox" at bounding box center [0, 0] width 0 height 0
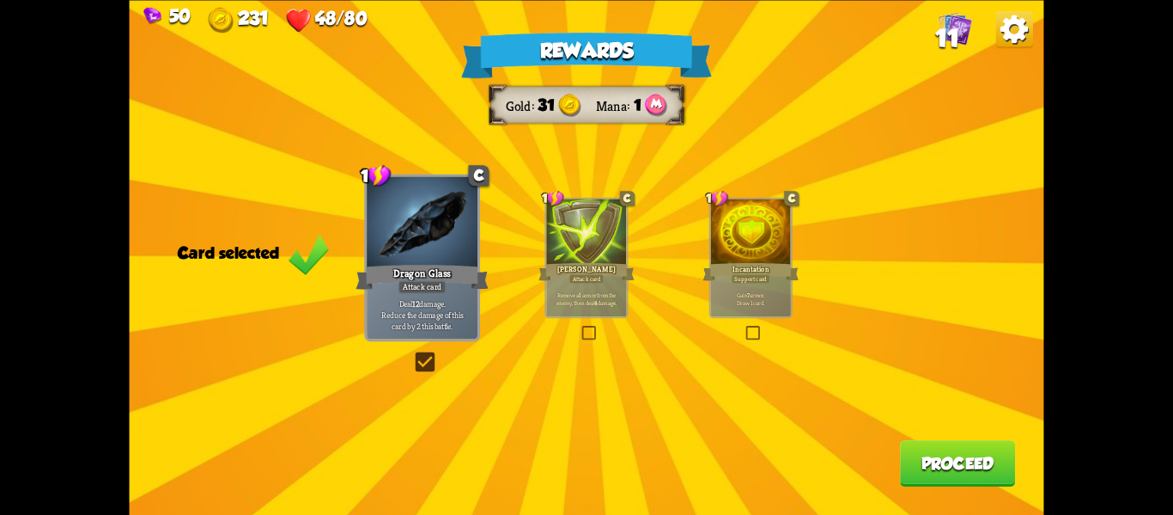
click at [916, 463] on button "Proceed" at bounding box center [957, 463] width 115 height 46
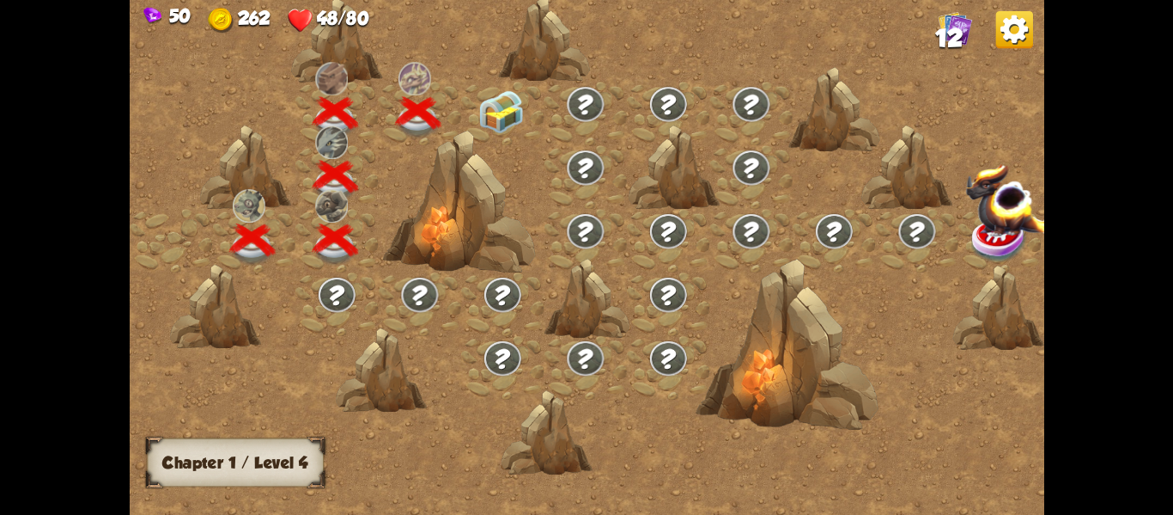
click at [485, 97] on img at bounding box center [501, 110] width 46 height 43
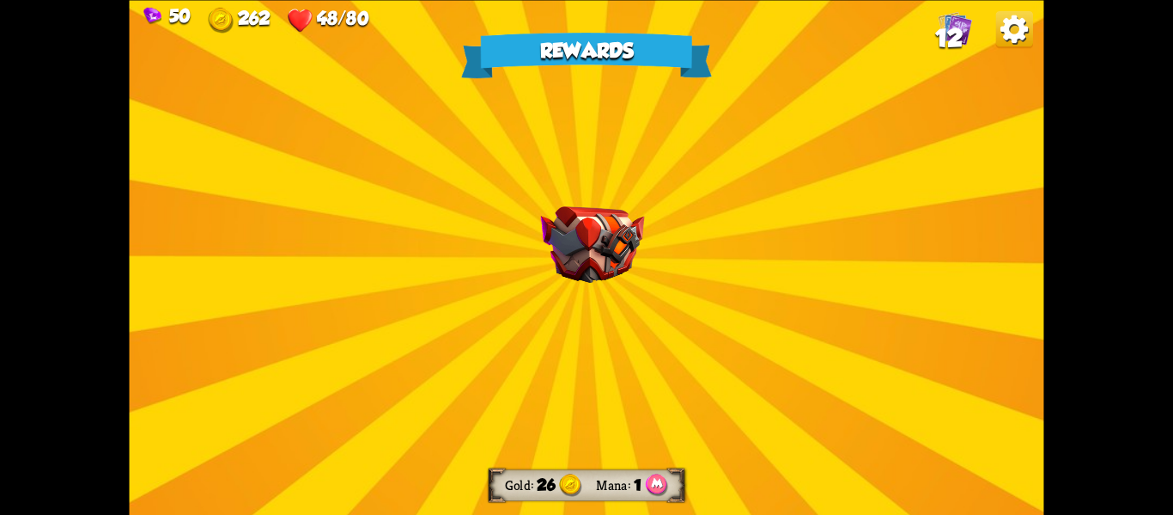
click at [609, 223] on img at bounding box center [593, 244] width 104 height 76
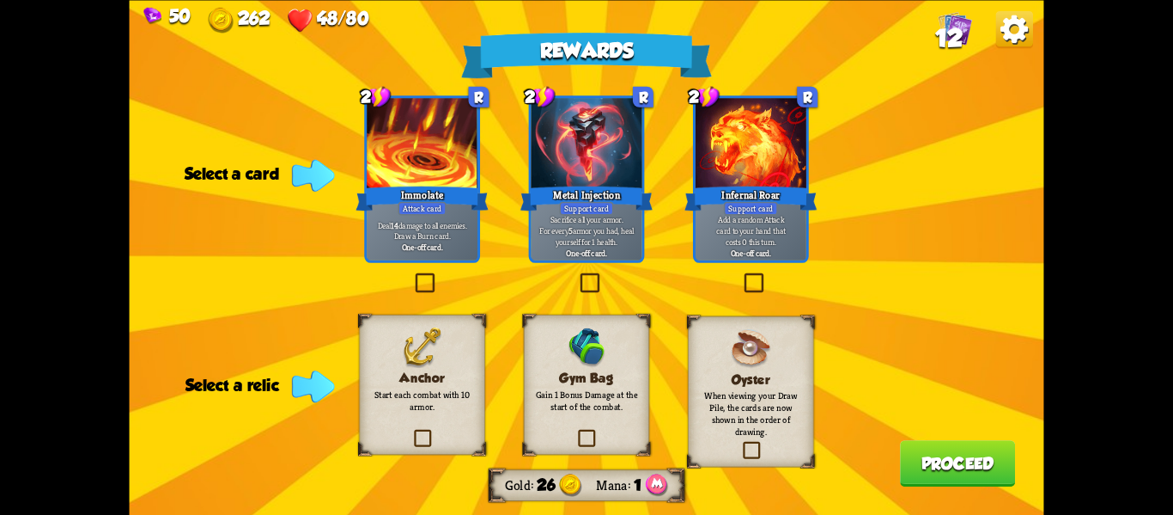
click at [412, 275] on label at bounding box center [412, 275] width 0 height 0
click at [0, 0] on input "checkbox" at bounding box center [0, 0] width 0 height 0
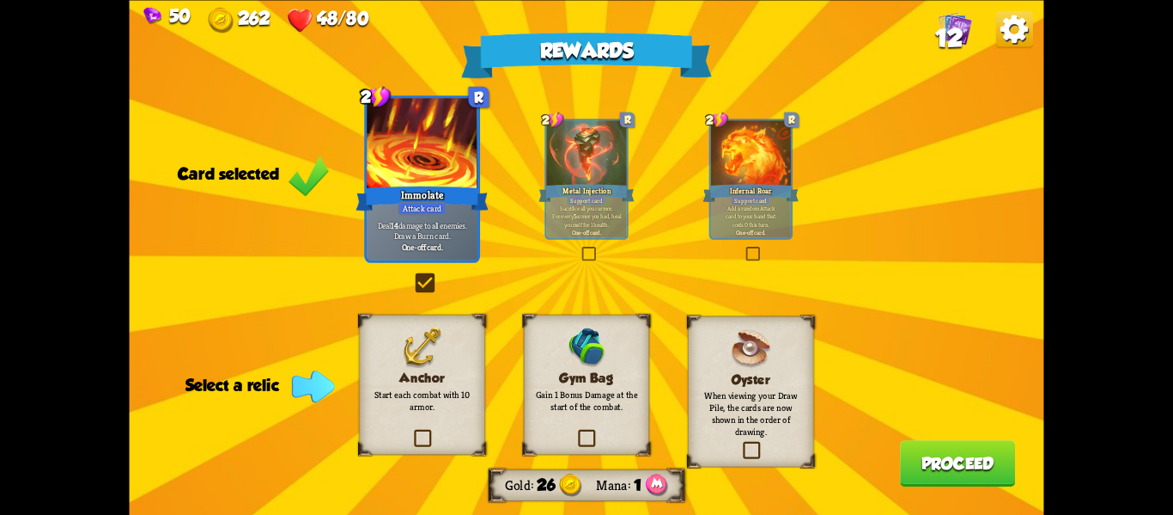
click at [411, 430] on label at bounding box center [411, 430] width 0 height 0
click at [0, 0] on input "checkbox" at bounding box center [0, 0] width 0 height 0
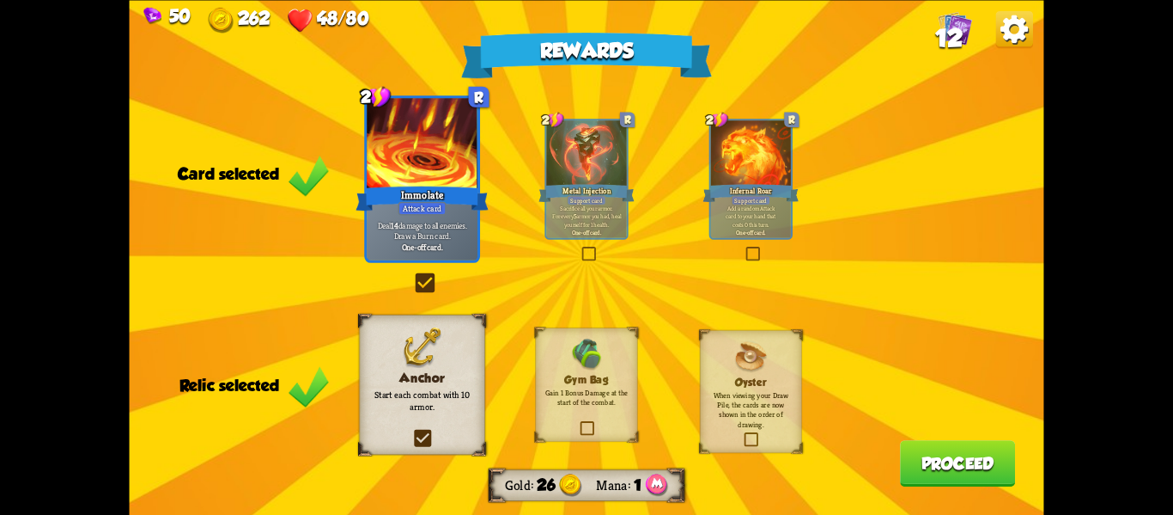
click at [937, 454] on button "Proceed" at bounding box center [957, 463] width 115 height 46
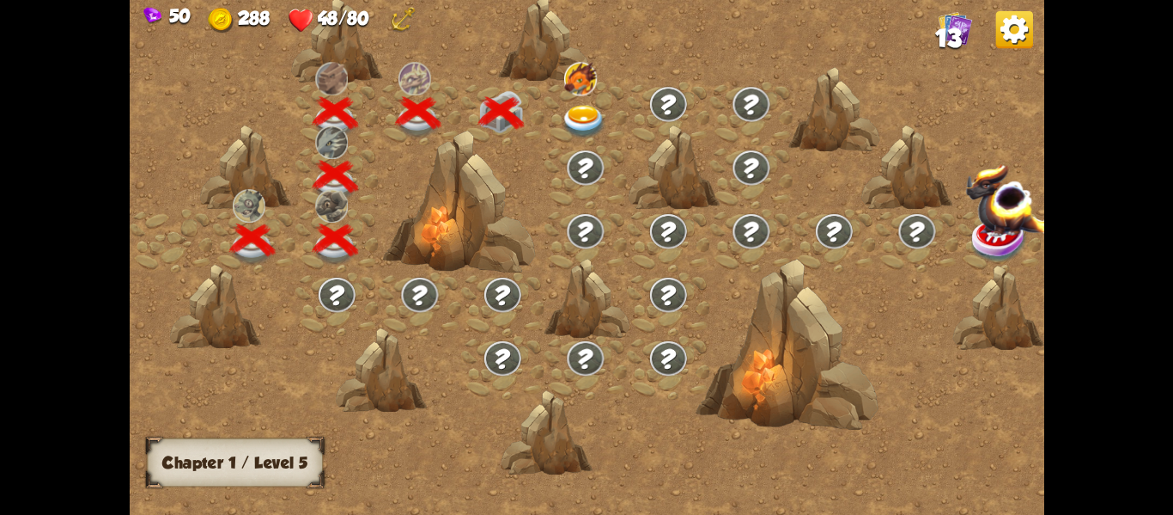
click at [592, 120] on img at bounding box center [584, 121] width 46 height 34
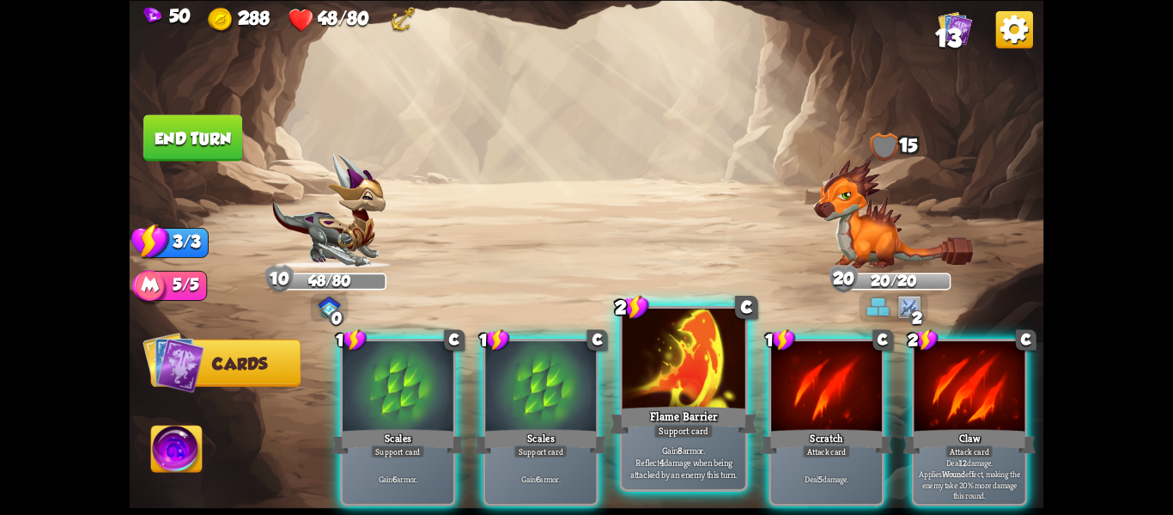
click at [730, 380] on div at bounding box center [684, 360] width 123 height 104
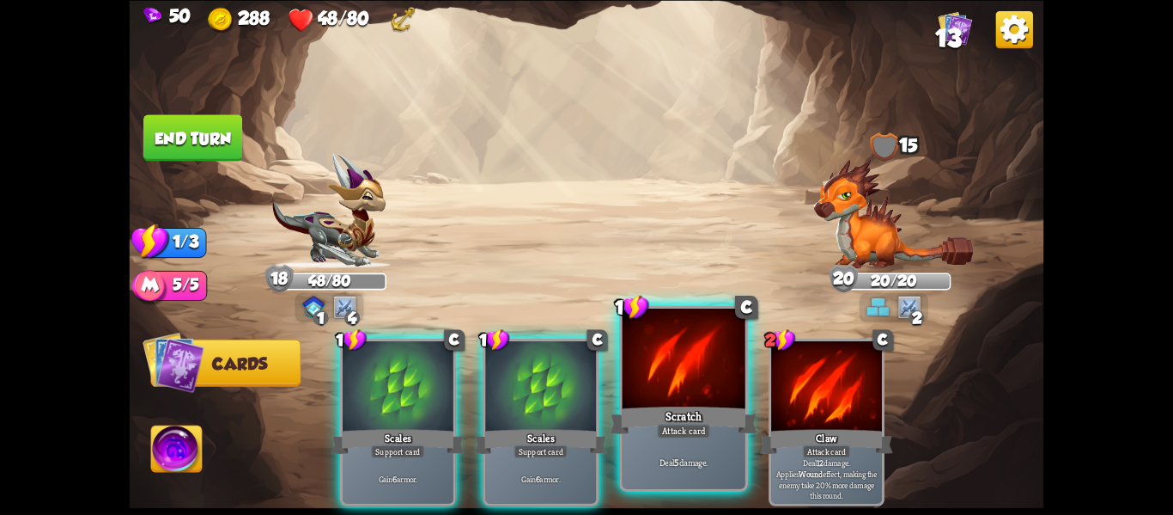
click at [722, 379] on div at bounding box center [684, 360] width 123 height 104
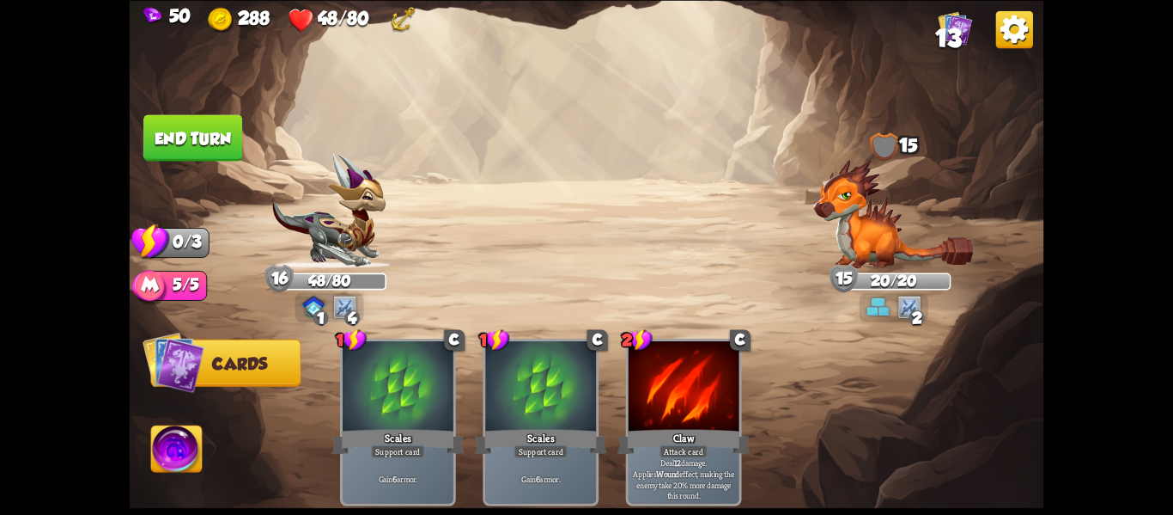
click at [194, 129] on button "End turn" at bounding box center [193, 136] width 101 height 47
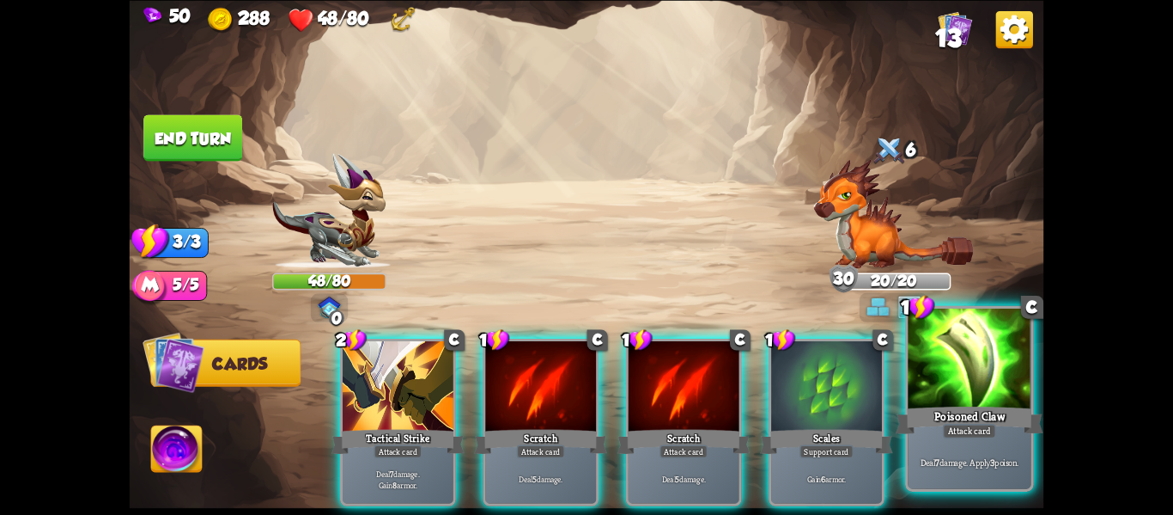
click at [939, 424] on div "Poisoned Claw" at bounding box center [970, 419] width 148 height 33
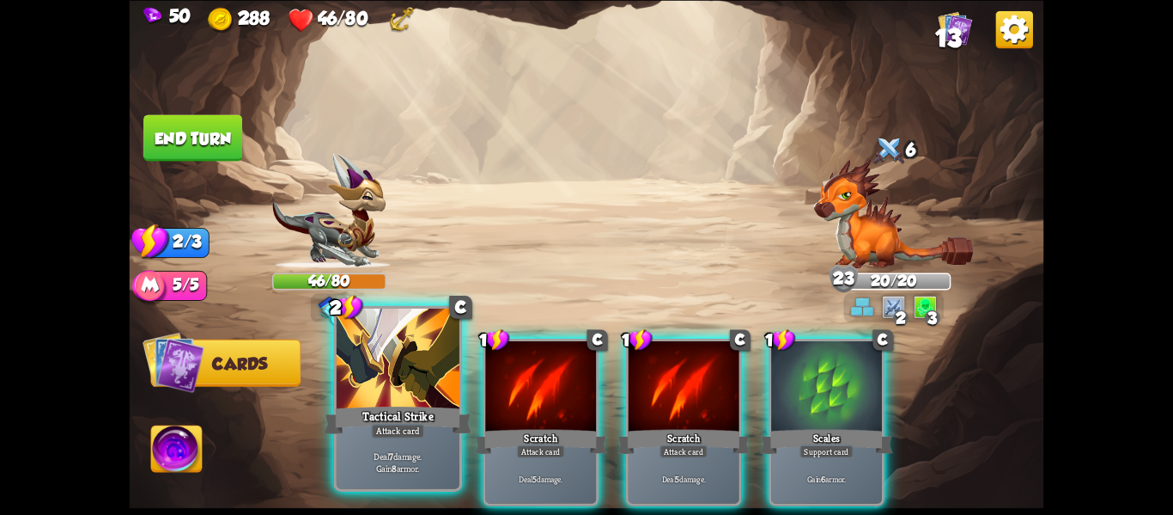
click at [410, 407] on div "Tactical Strike" at bounding box center [399, 419] width 148 height 33
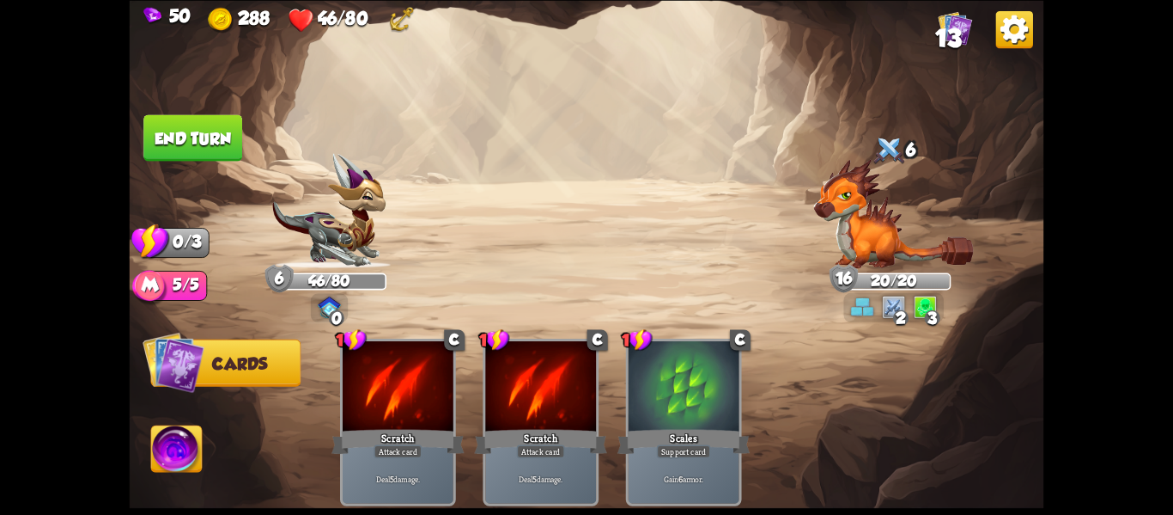
click at [896, 302] on img at bounding box center [893, 307] width 23 height 23
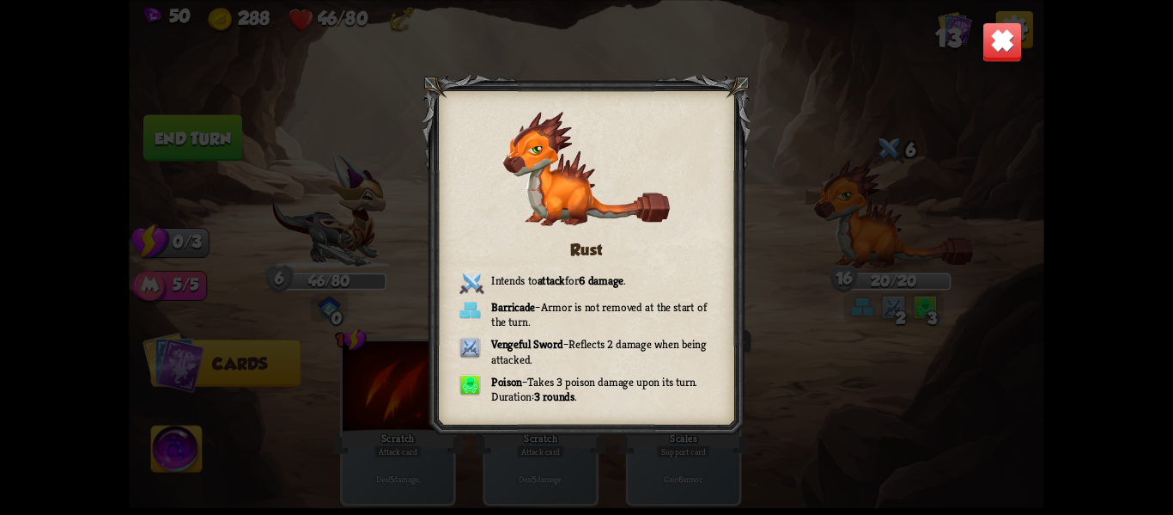
click at [799, 376] on div "Rust Intends to attack for 6 damage . Barricade – Armor is not removed at the s…" at bounding box center [587, 257] width 915 height 515
click at [995, 63] on div "Rust Intends to attack for 6 damage . Barricade – Armor is not removed at the s…" at bounding box center [587, 257] width 915 height 515
click at [991, 40] on img at bounding box center [1003, 41] width 40 height 40
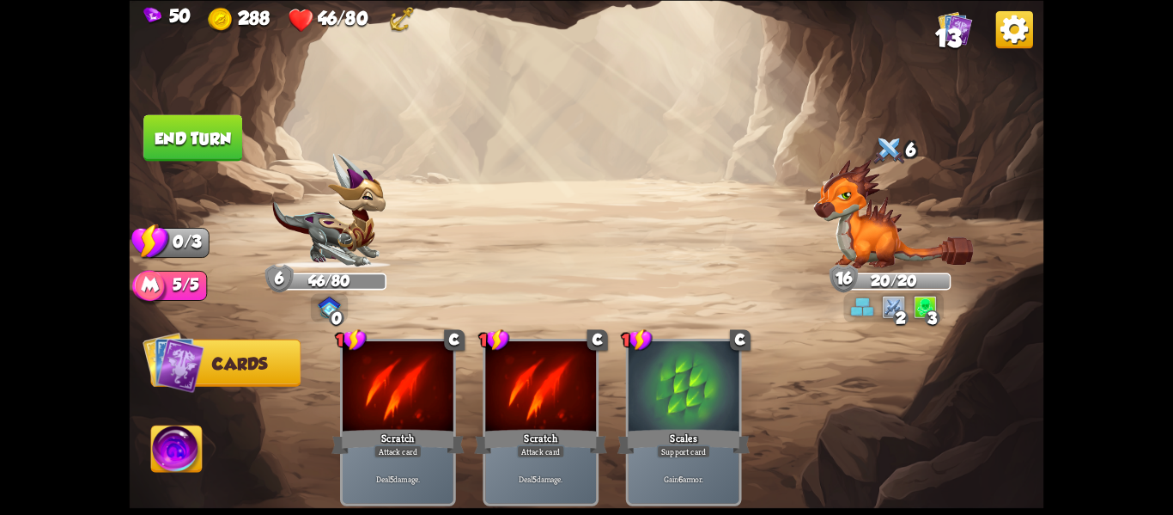
click at [246, 374] on button "Cards" at bounding box center [226, 361] width 150 height 47
click at [187, 142] on button "End turn" at bounding box center [193, 136] width 101 height 47
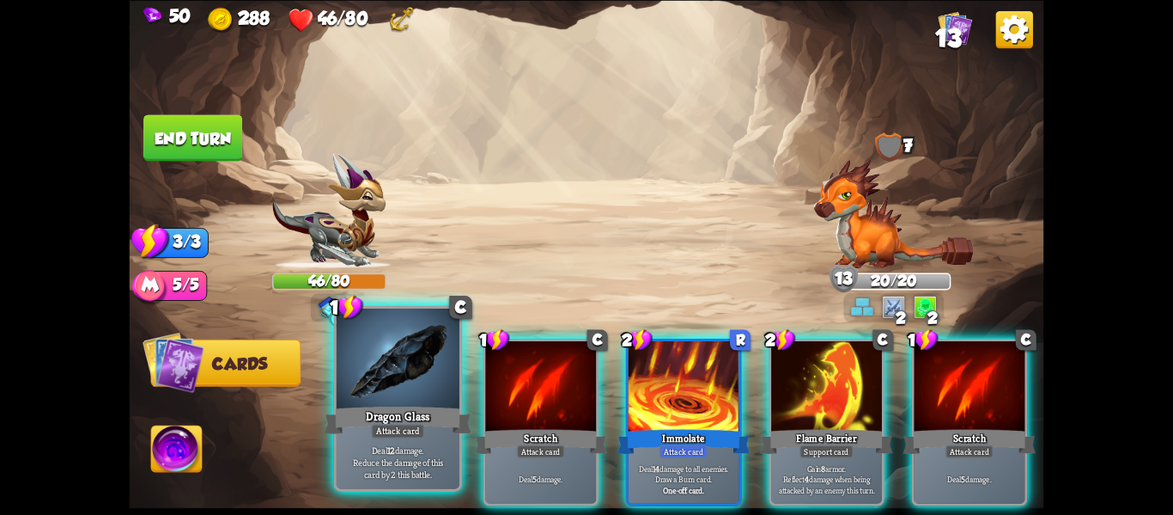
click at [433, 359] on div at bounding box center [398, 360] width 123 height 104
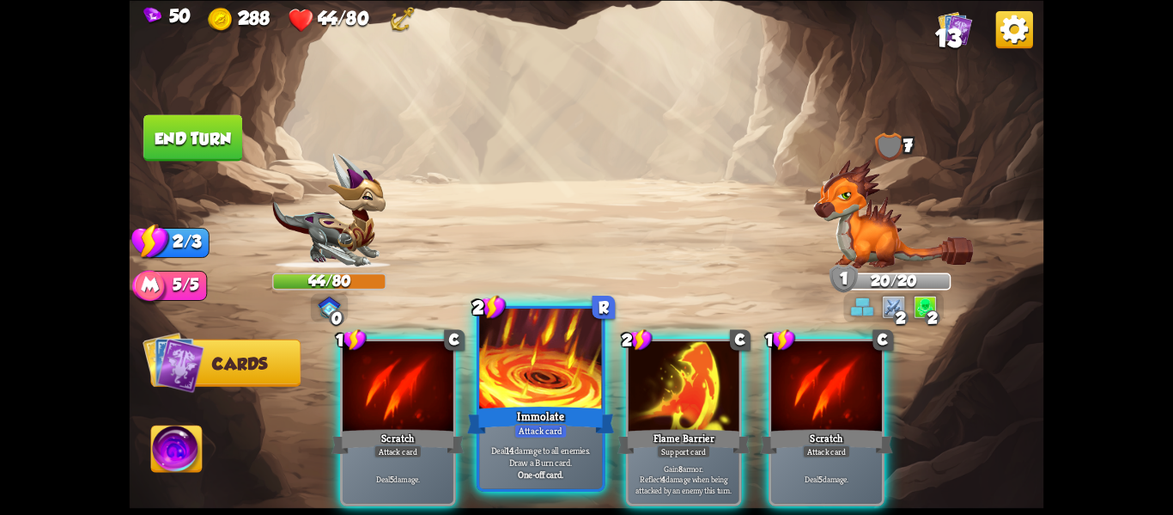
click at [523, 395] on div at bounding box center [540, 360] width 123 height 104
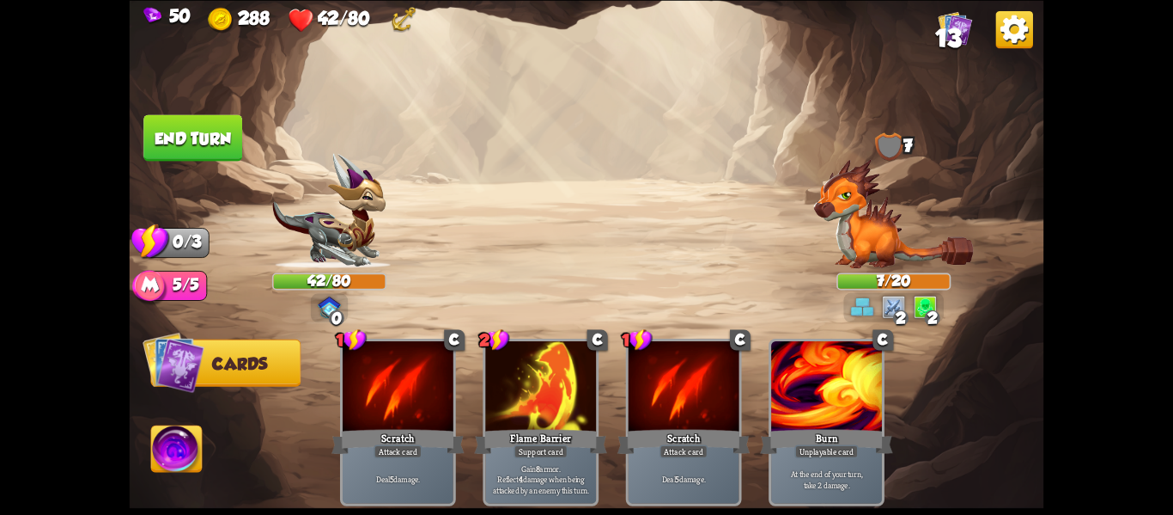
click at [147, 132] on button "End turn" at bounding box center [193, 137] width 100 height 46
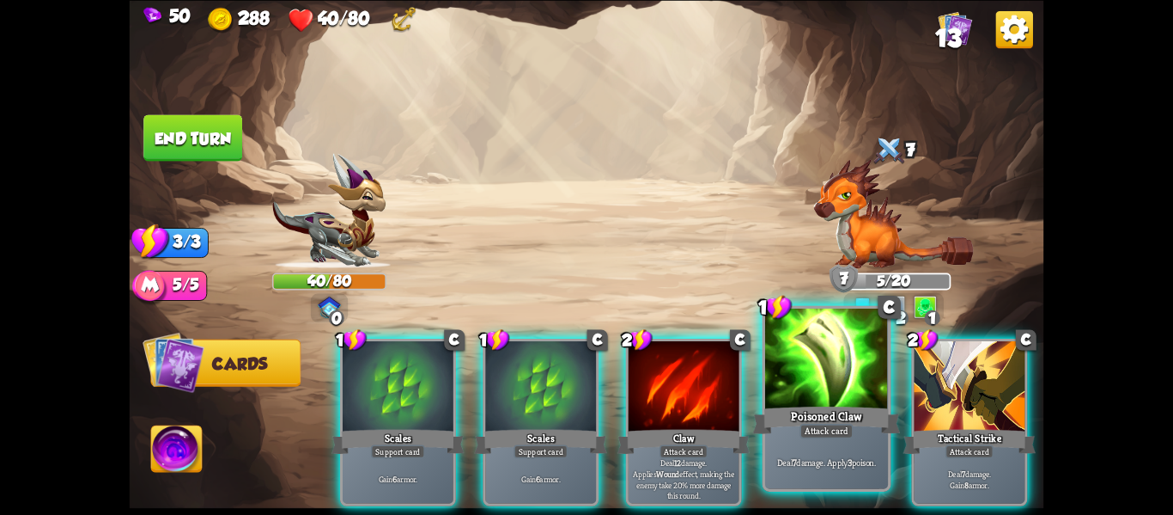
click at [790, 376] on div at bounding box center [826, 360] width 123 height 104
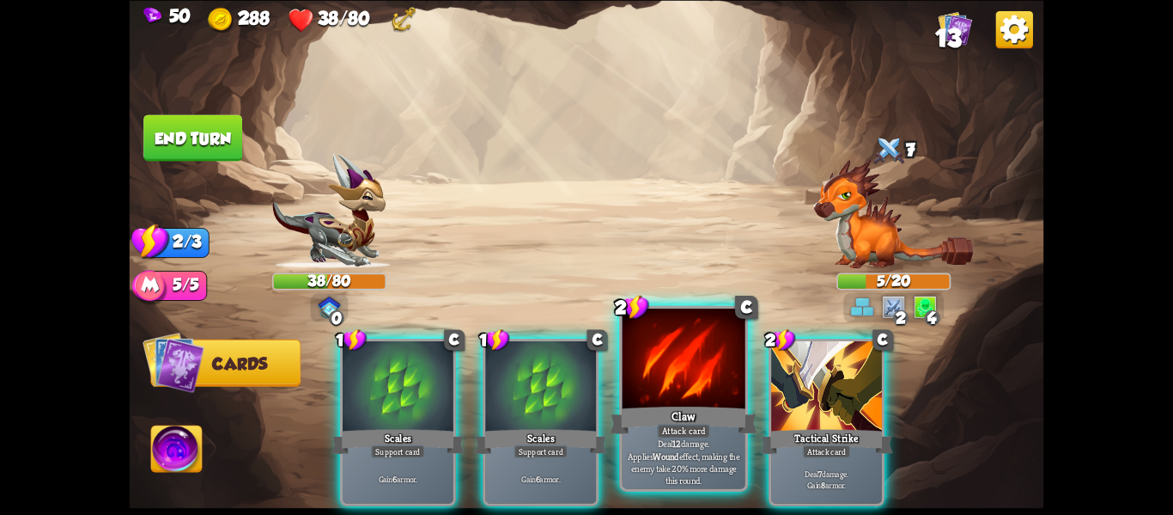
click at [684, 389] on div at bounding box center [684, 360] width 123 height 104
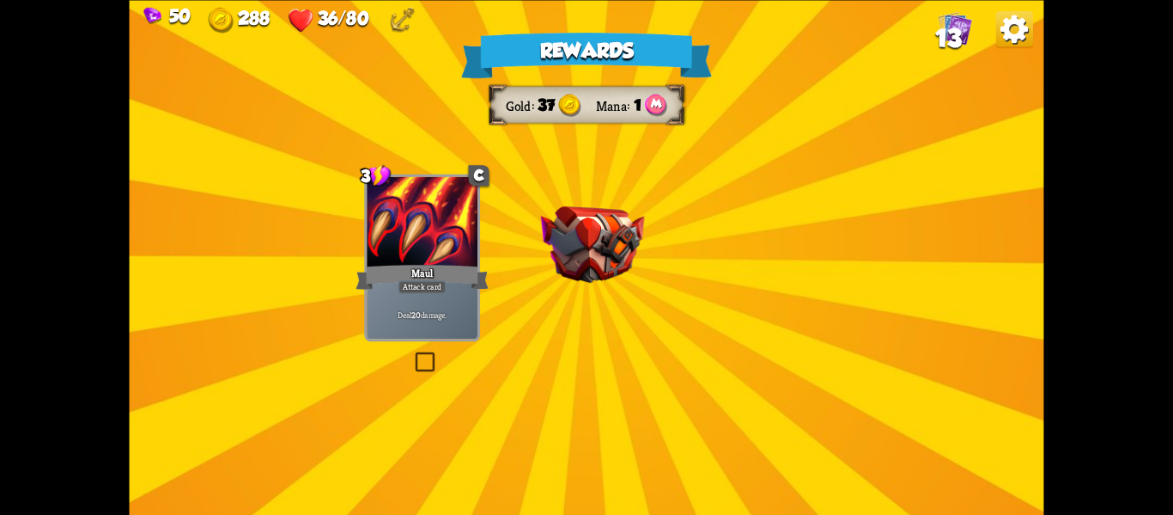
click at [598, 237] on div "Rewards Gold 37 Mana 1 Select a card 3 C Maul Attack card Deal 20 damage. 1 C B…" at bounding box center [587, 257] width 915 height 515
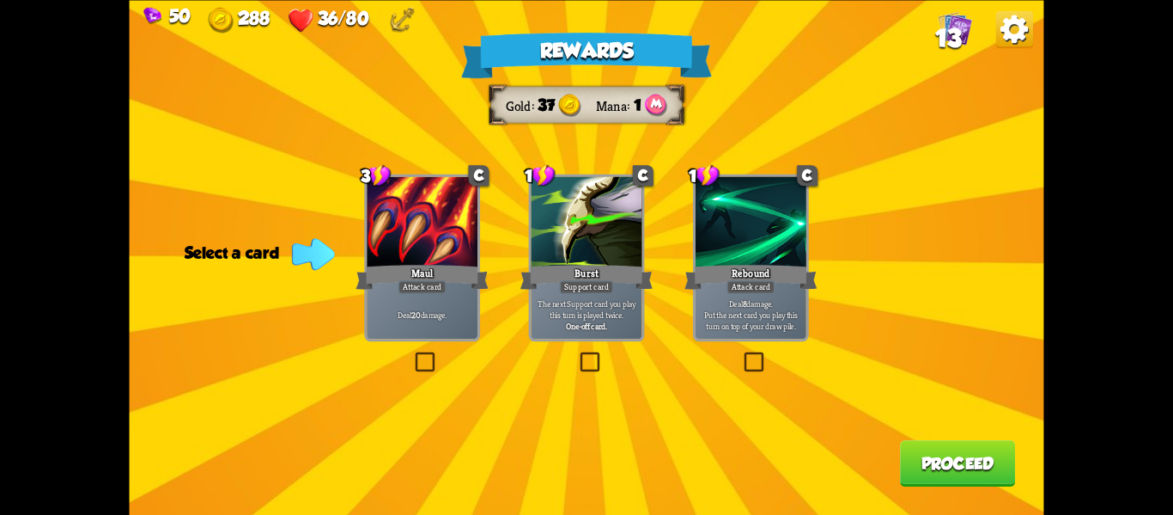
click at [443, 358] on div "Rewards Gold 37 Mana 1 Select a card 3 C Maul Attack card Deal 20 damage. 1 C B…" at bounding box center [587, 257] width 915 height 515
click at [412, 354] on label at bounding box center [412, 354] width 0 height 0
click at [0, 0] on input "checkbox" at bounding box center [0, 0] width 0 height 0
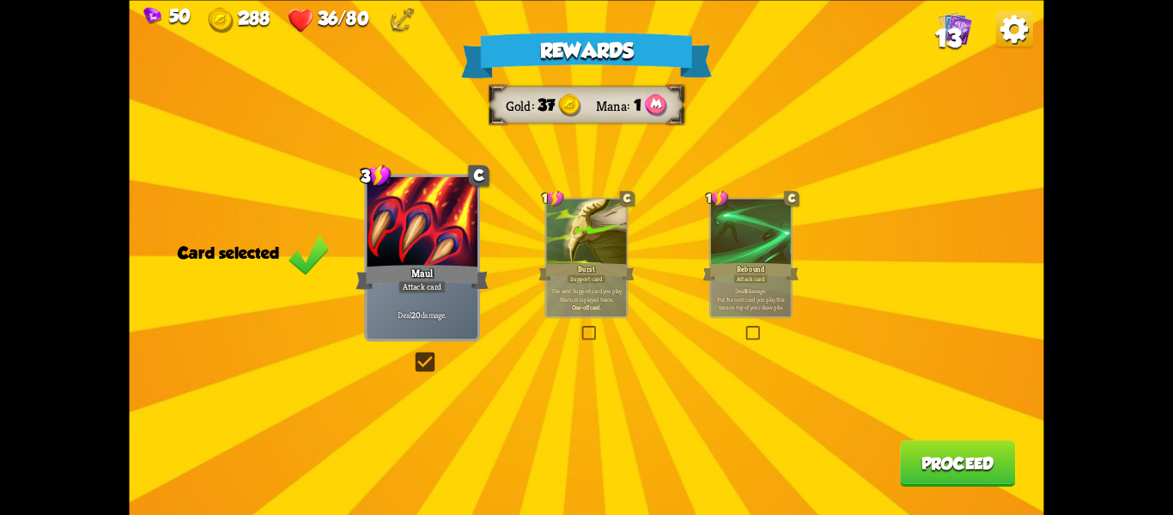
click at [933, 470] on button "Proceed" at bounding box center [957, 463] width 115 height 46
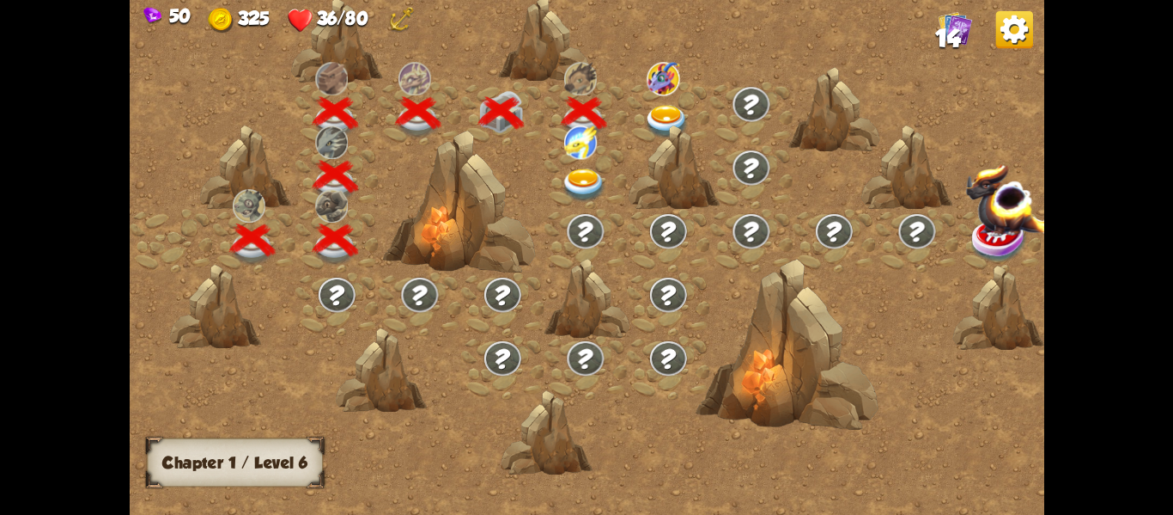
click at [564, 170] on img at bounding box center [584, 185] width 46 height 34
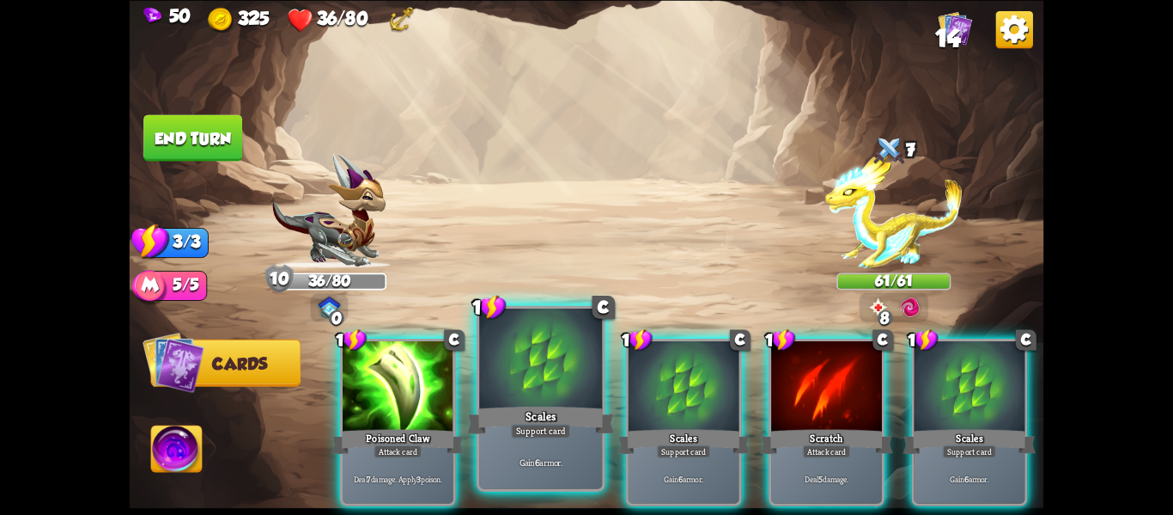
click at [498, 435] on div "Scales" at bounding box center [541, 419] width 148 height 33
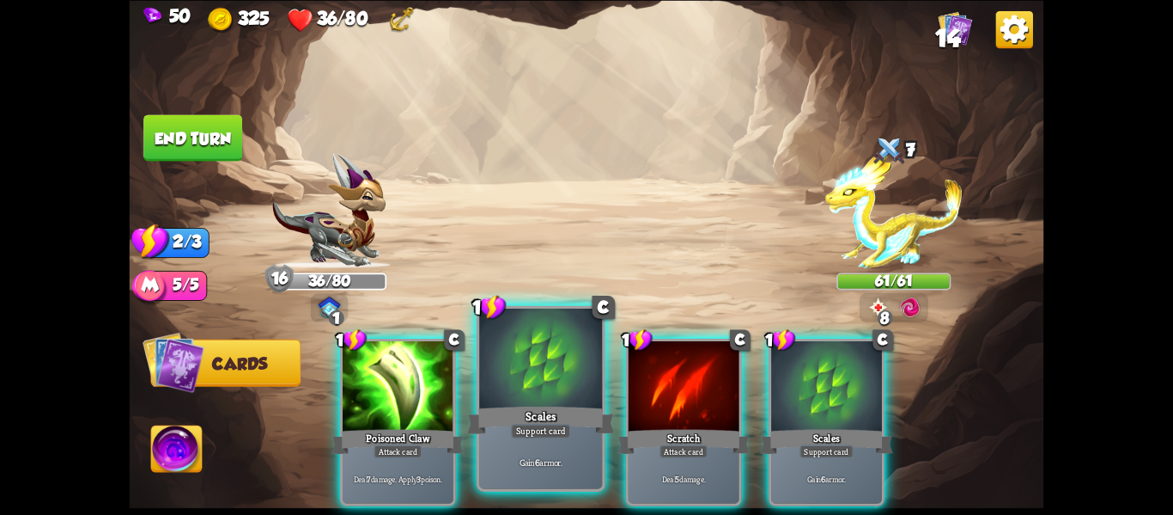
click at [499, 437] on div "Gain 6 armor." at bounding box center [540, 461] width 123 height 53
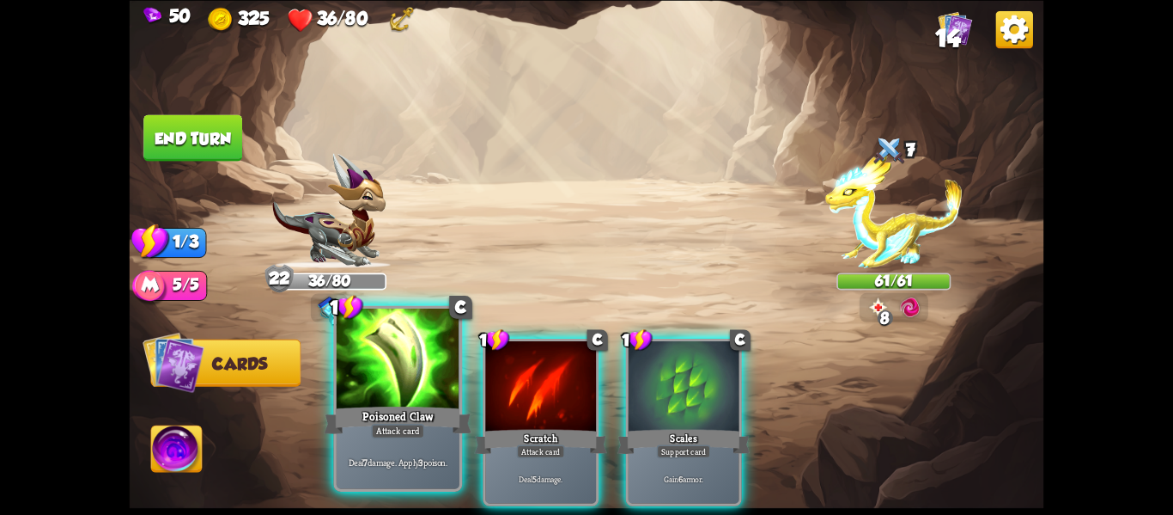
click at [412, 420] on div "Poisoned Claw" at bounding box center [399, 419] width 148 height 33
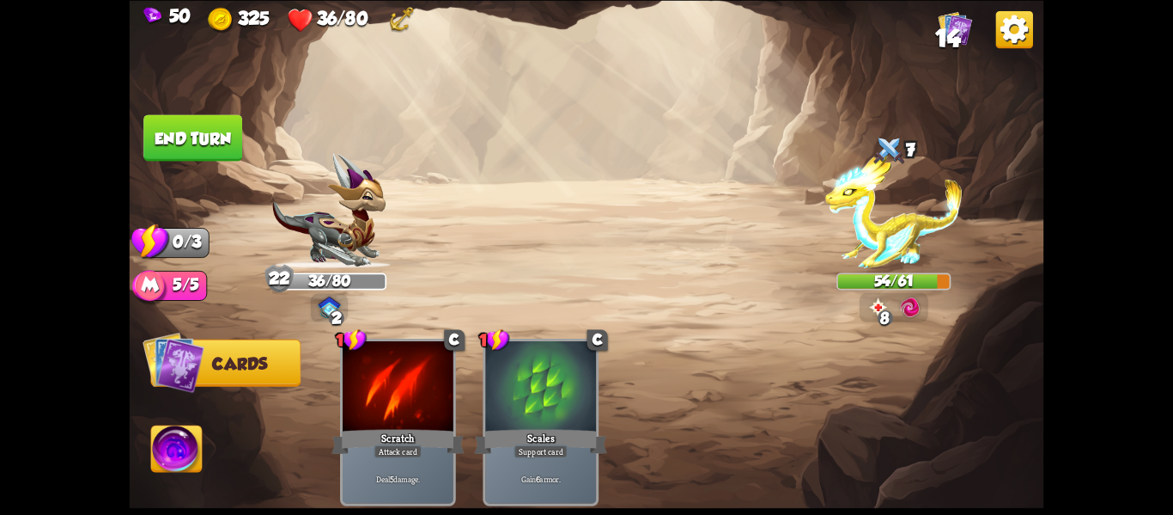
click at [907, 303] on img at bounding box center [910, 307] width 22 height 23
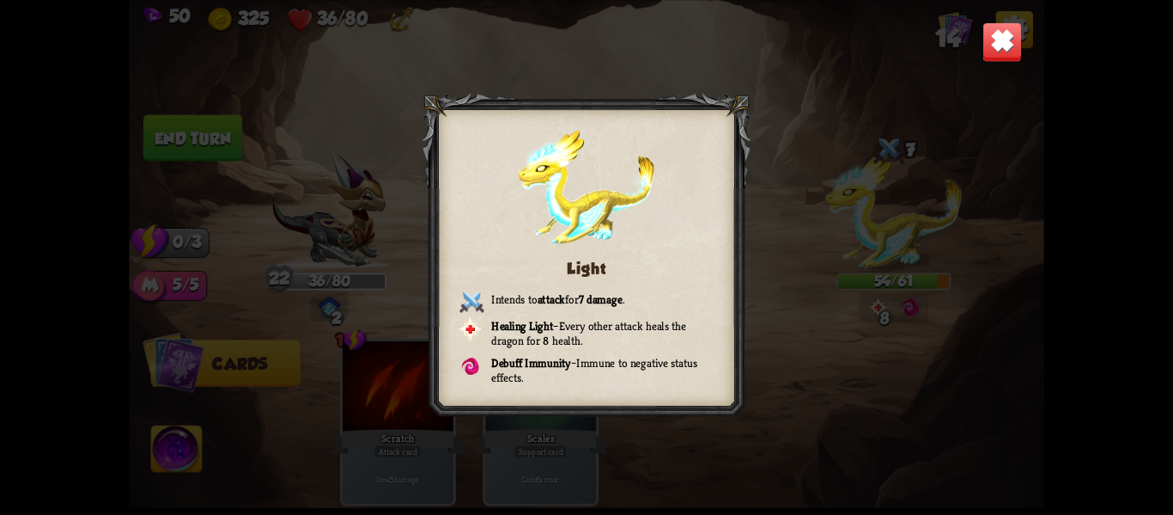
click at [655, 338] on p "Healing Light – Every other attack heals the dragon for 8 health." at bounding box center [587, 333] width 254 height 30
click at [997, 40] on img at bounding box center [1003, 41] width 40 height 40
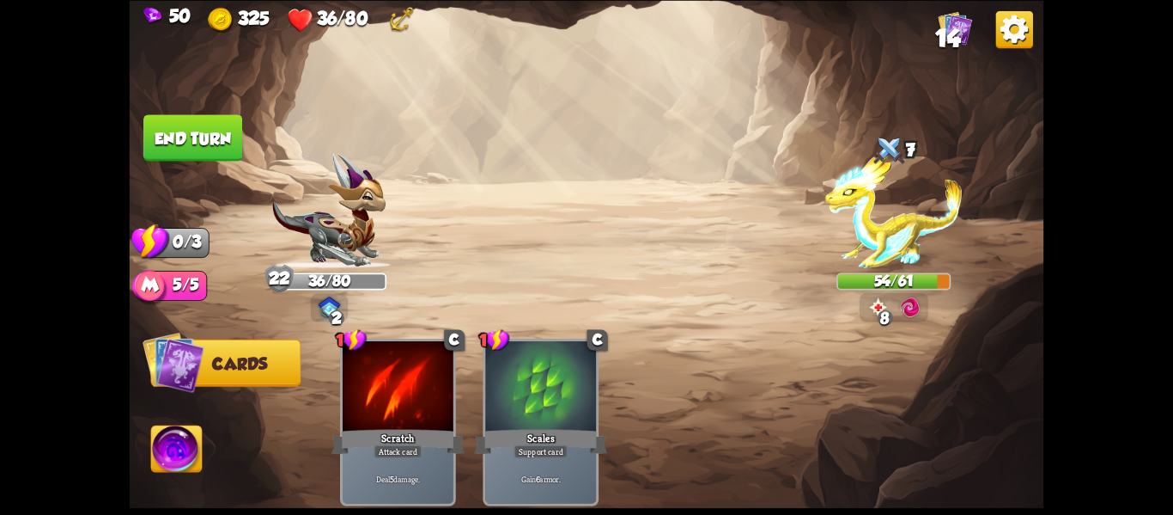
click at [192, 128] on button "End turn" at bounding box center [192, 137] width 99 height 46
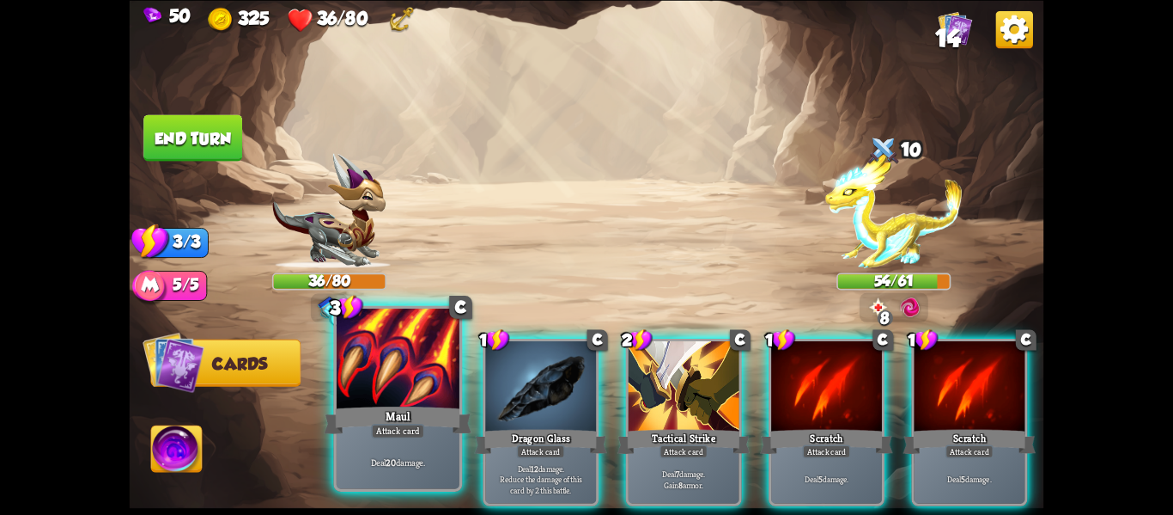
click at [392, 352] on div at bounding box center [398, 360] width 123 height 104
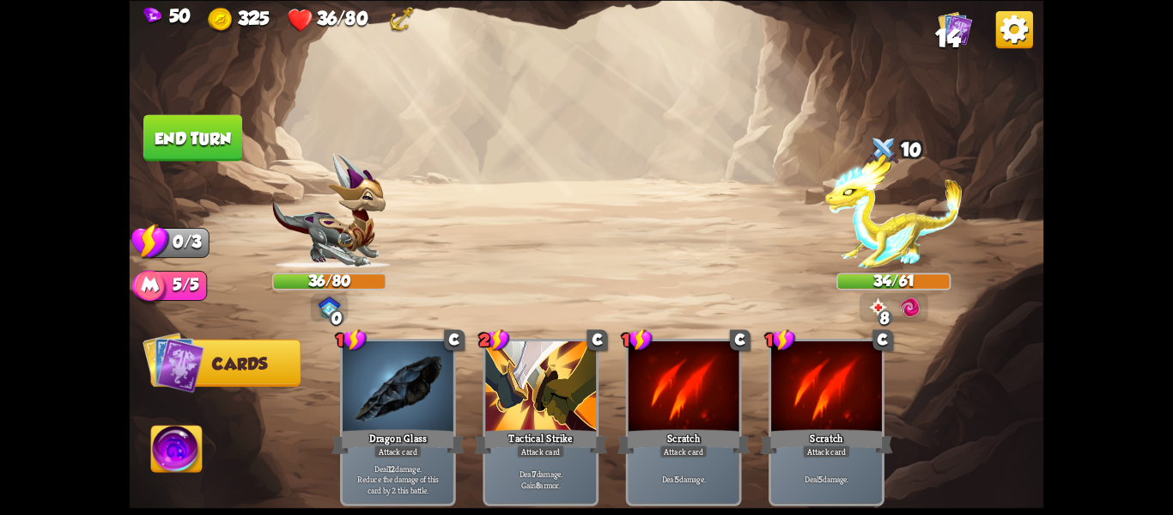
click at [186, 134] on button "End turn" at bounding box center [192, 137] width 99 height 46
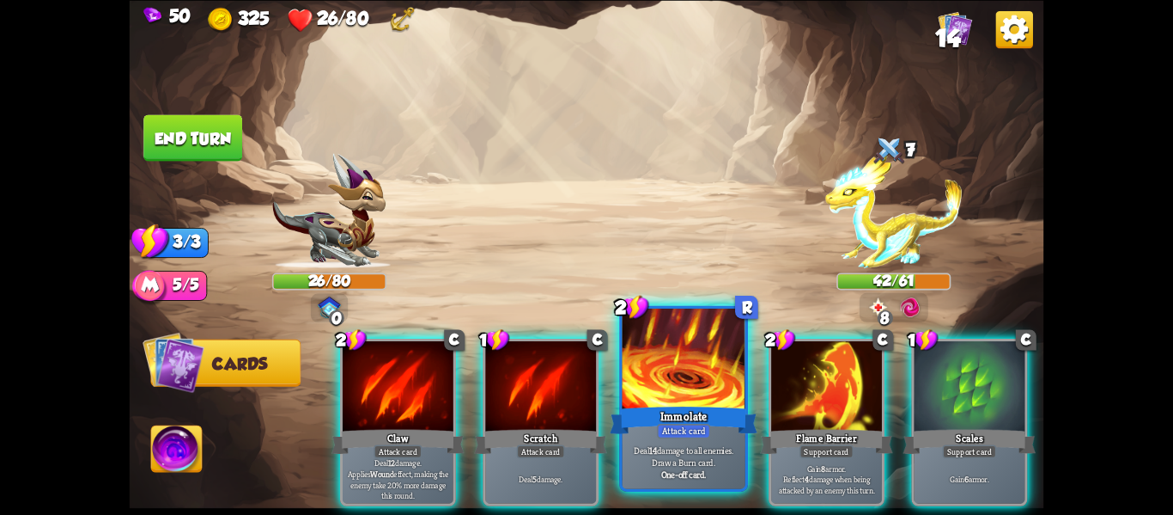
click at [666, 385] on div at bounding box center [684, 360] width 123 height 104
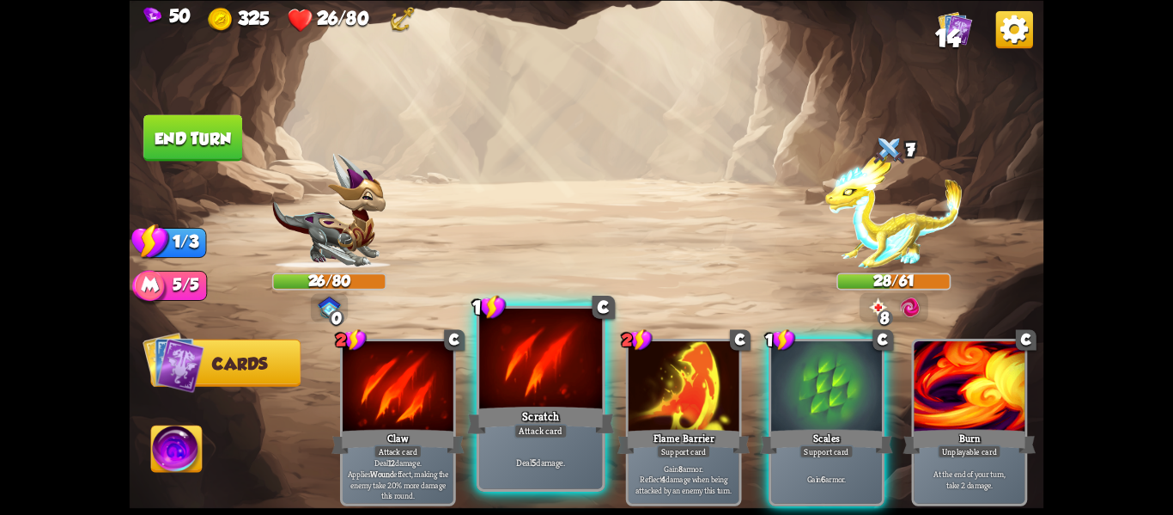
click at [500, 359] on div at bounding box center [540, 360] width 123 height 104
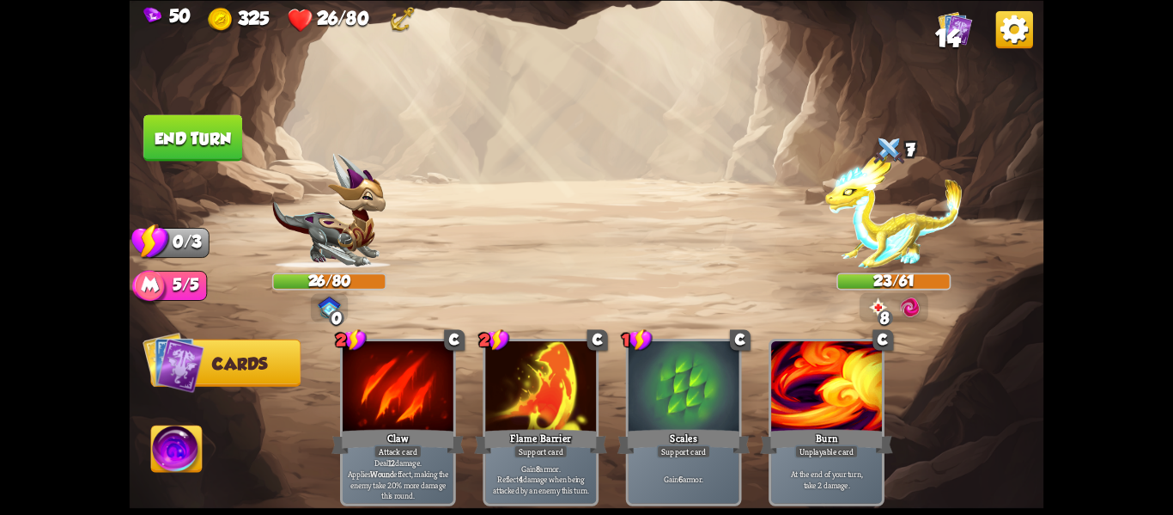
click at [183, 130] on button "End turn" at bounding box center [192, 137] width 99 height 46
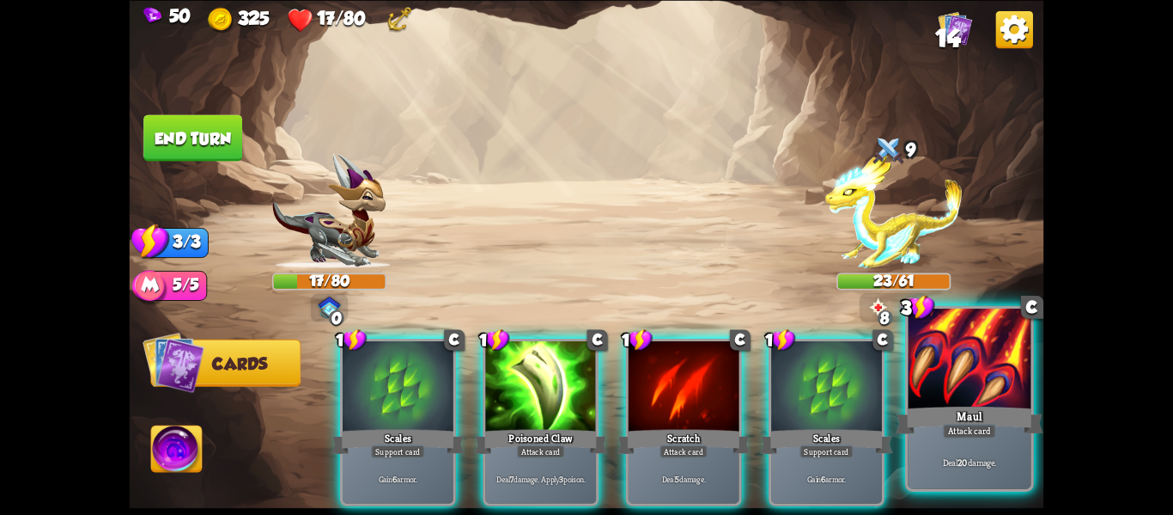
click at [952, 392] on div at bounding box center [969, 360] width 123 height 104
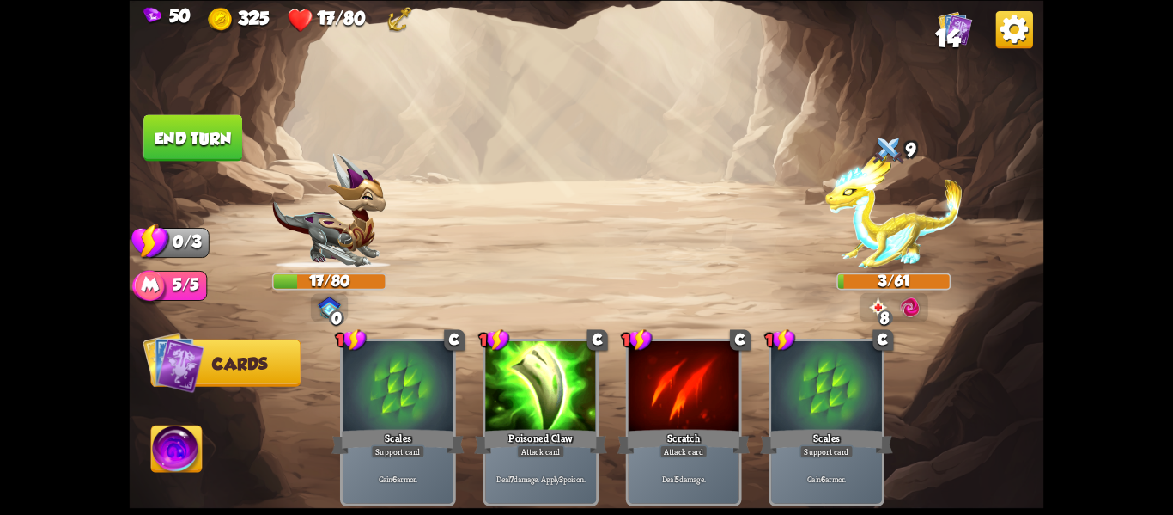
click at [152, 130] on button "End turn" at bounding box center [192, 137] width 99 height 46
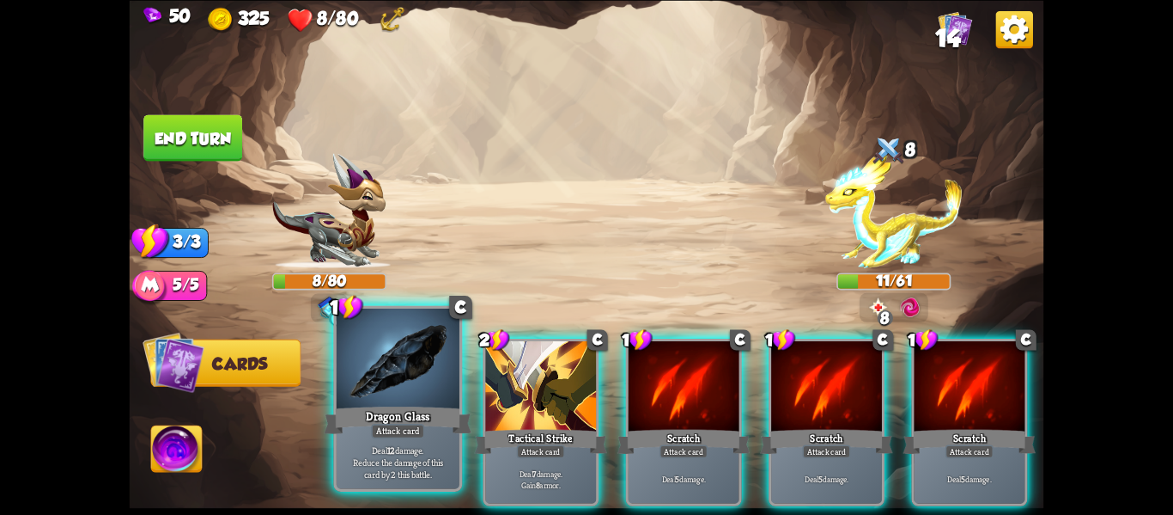
click at [388, 344] on div at bounding box center [398, 360] width 123 height 104
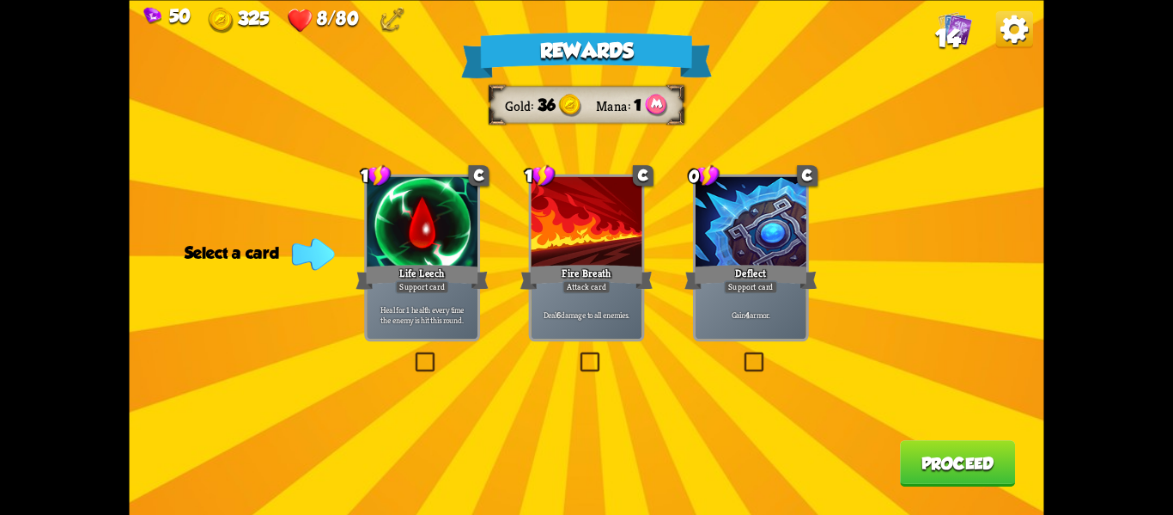
click at [412, 354] on label at bounding box center [412, 354] width 0 height 0
click at [0, 0] on input "checkbox" at bounding box center [0, 0] width 0 height 0
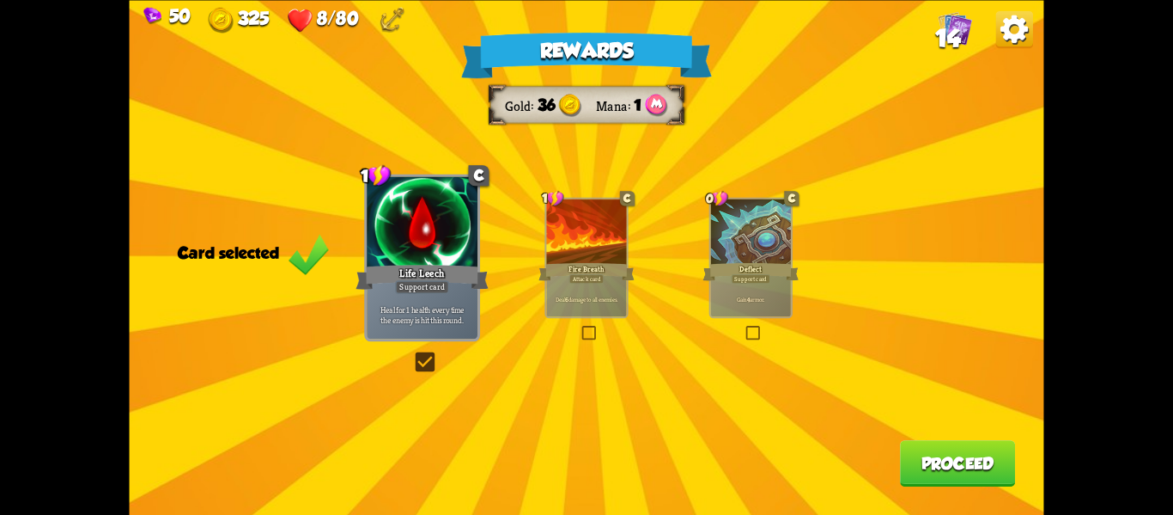
click at [905, 453] on button "Proceed" at bounding box center [957, 463] width 115 height 46
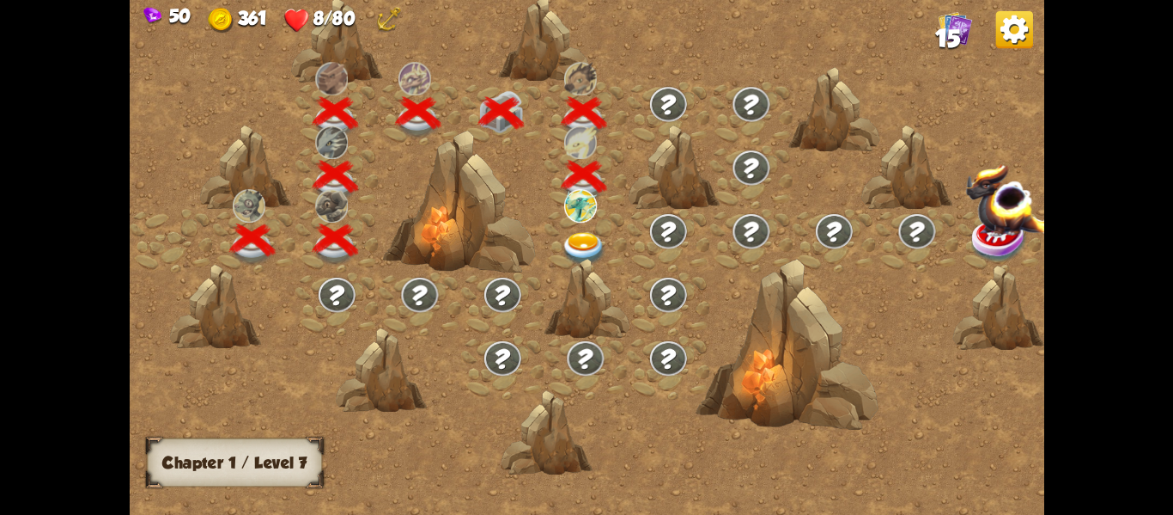
click at [588, 241] on img at bounding box center [584, 248] width 46 height 34
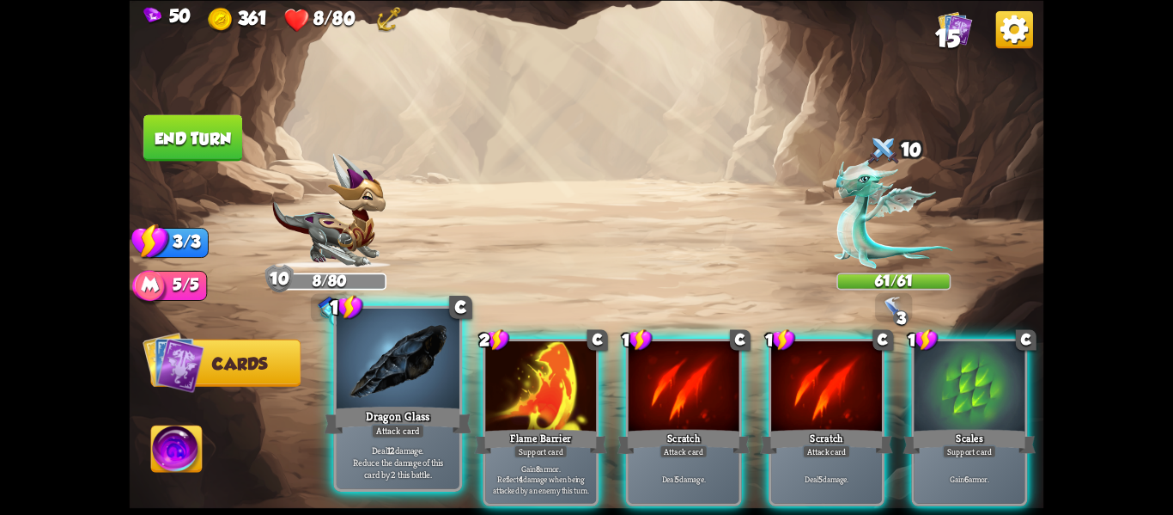
click at [420, 352] on div at bounding box center [398, 360] width 123 height 104
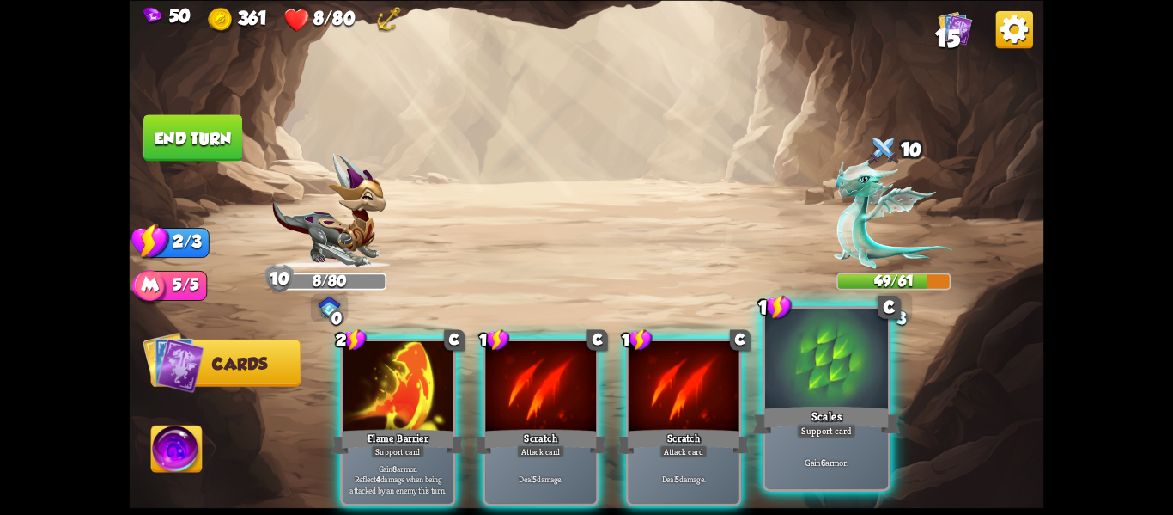
click at [793, 442] on div "Gain 6 armor." at bounding box center [826, 461] width 123 height 53
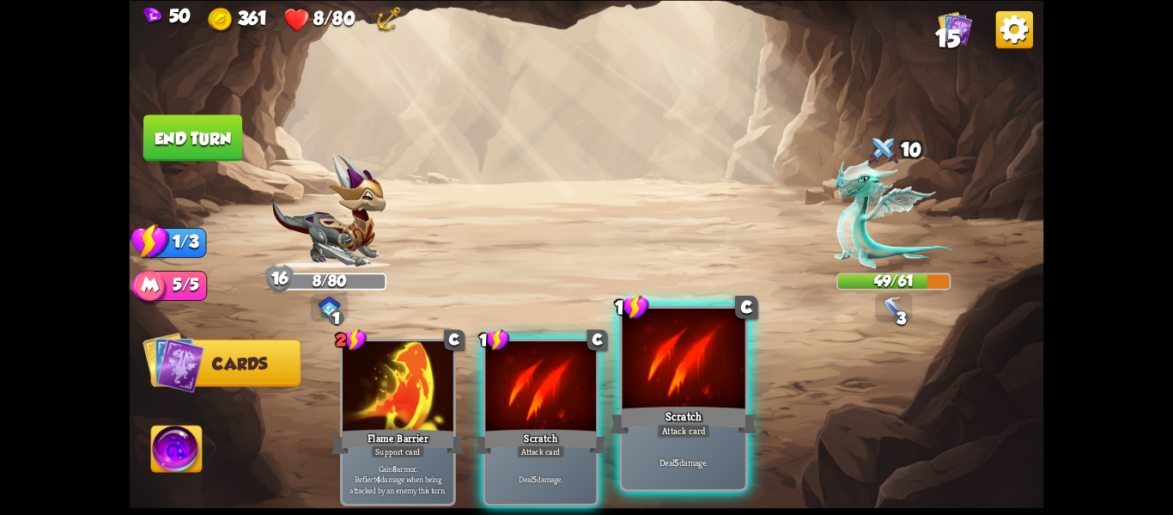
click at [724, 436] on div "Deal 5 damage." at bounding box center [684, 461] width 123 height 53
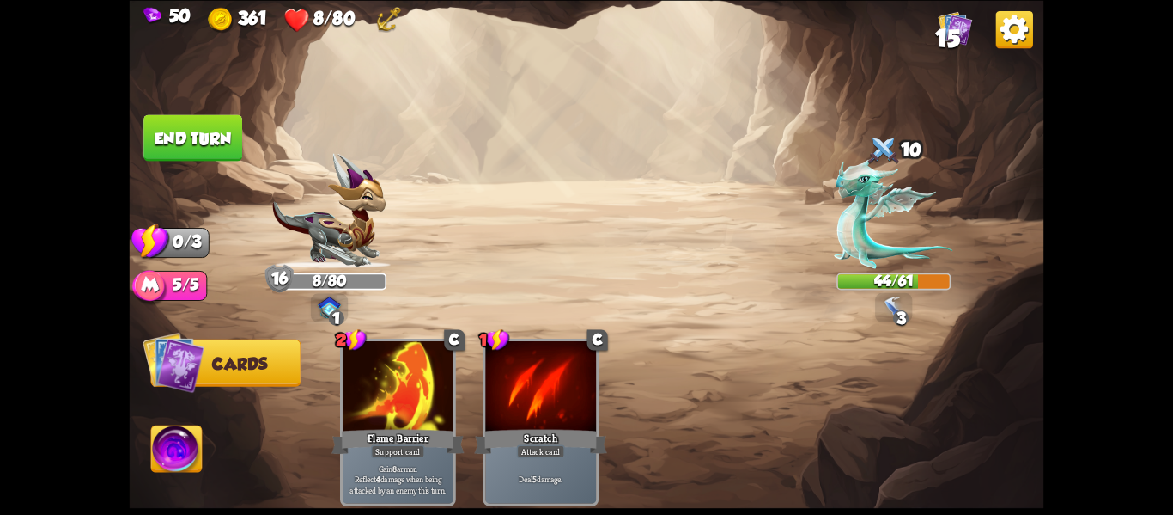
click at [155, 125] on button "End turn" at bounding box center [193, 136] width 101 height 47
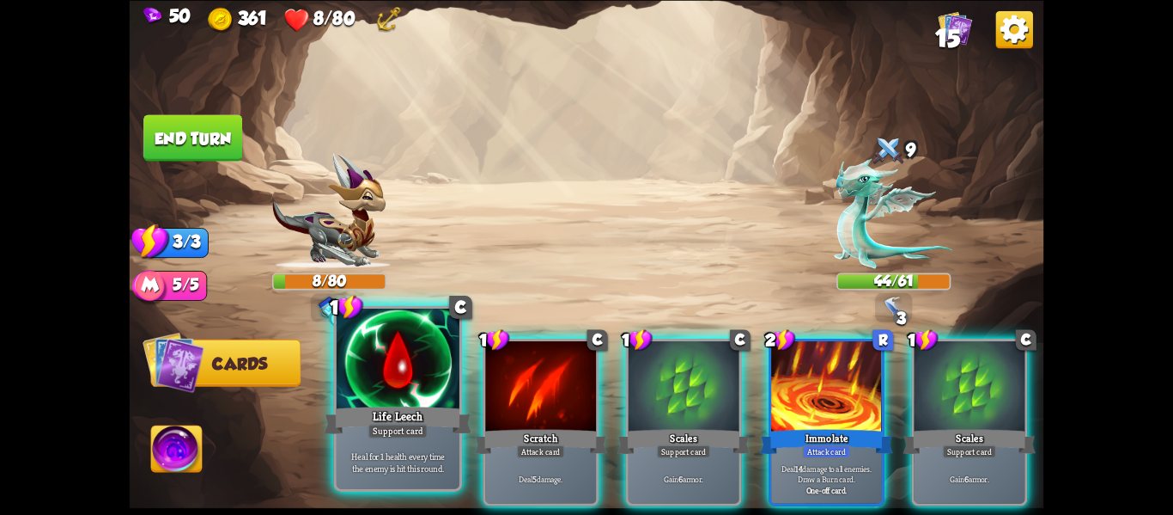
click at [389, 379] on div at bounding box center [398, 360] width 123 height 104
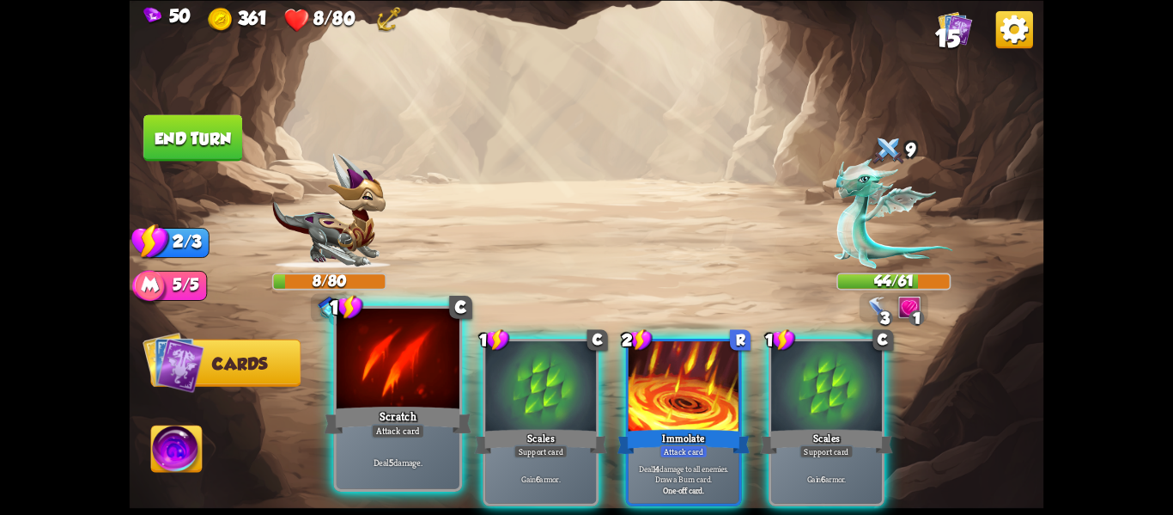
click at [405, 431] on div "Attack card" at bounding box center [397, 431] width 53 height 15
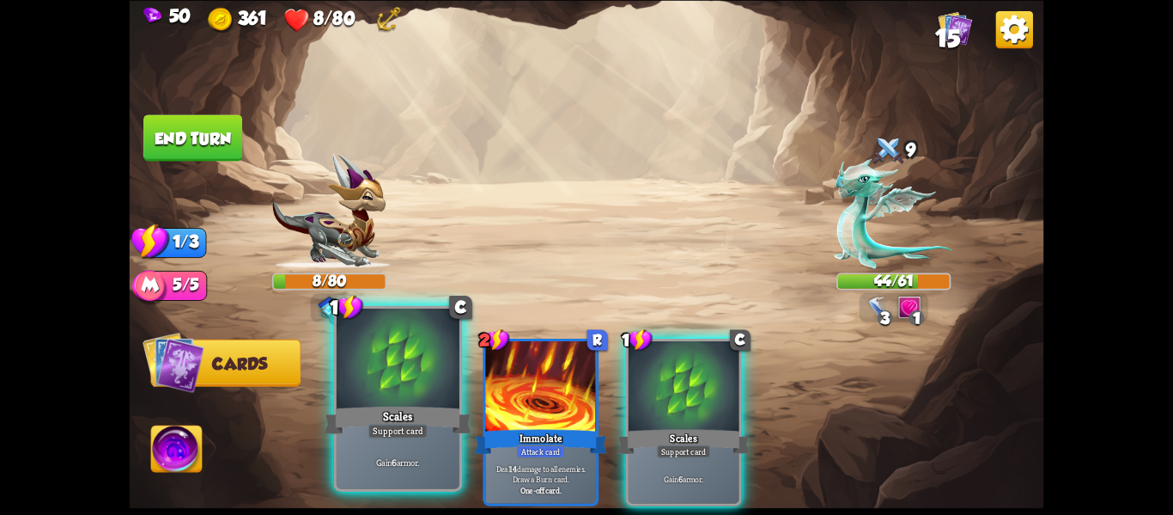
click at [407, 361] on div at bounding box center [398, 360] width 123 height 104
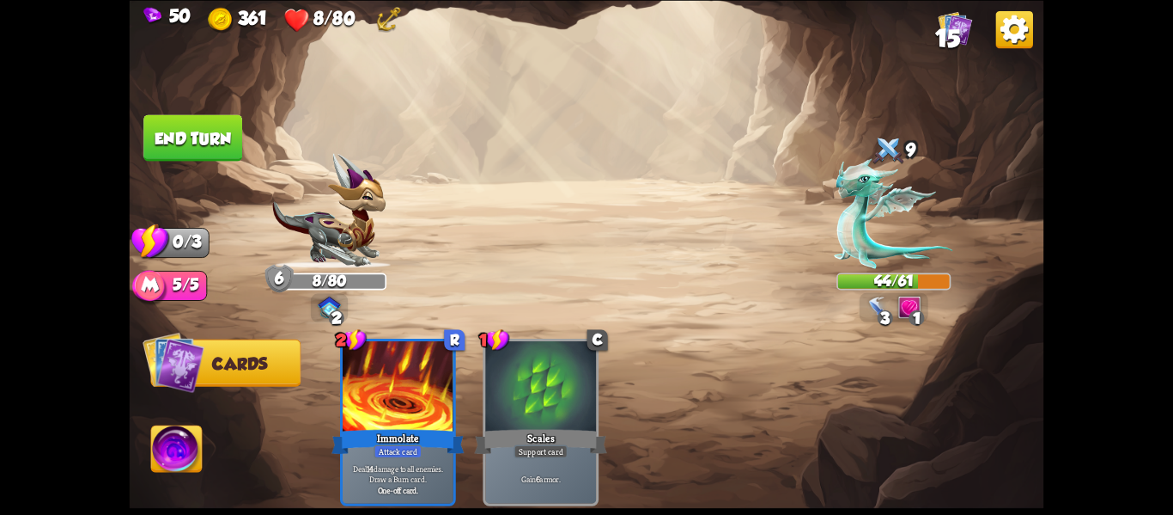
click at [172, 128] on button "End turn" at bounding box center [192, 137] width 99 height 46
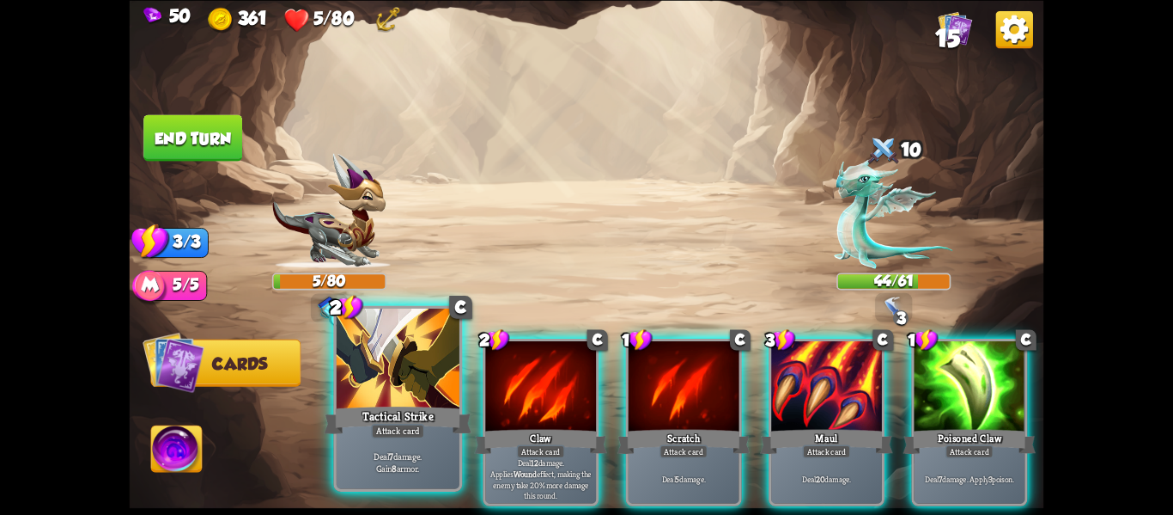
click at [432, 388] on div at bounding box center [398, 360] width 123 height 104
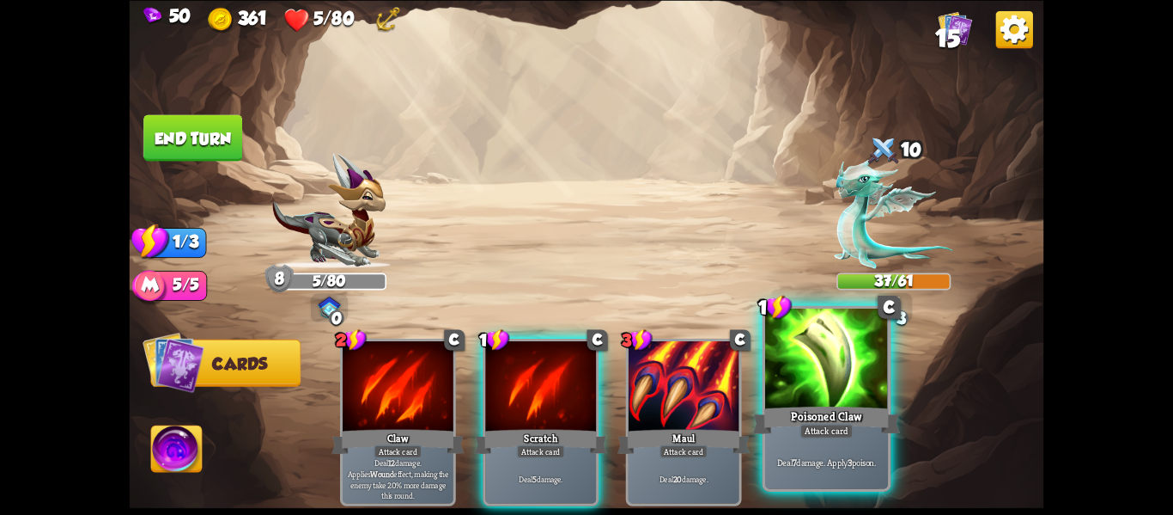
click at [774, 421] on div "Poisoned Claw" at bounding box center [827, 419] width 148 height 33
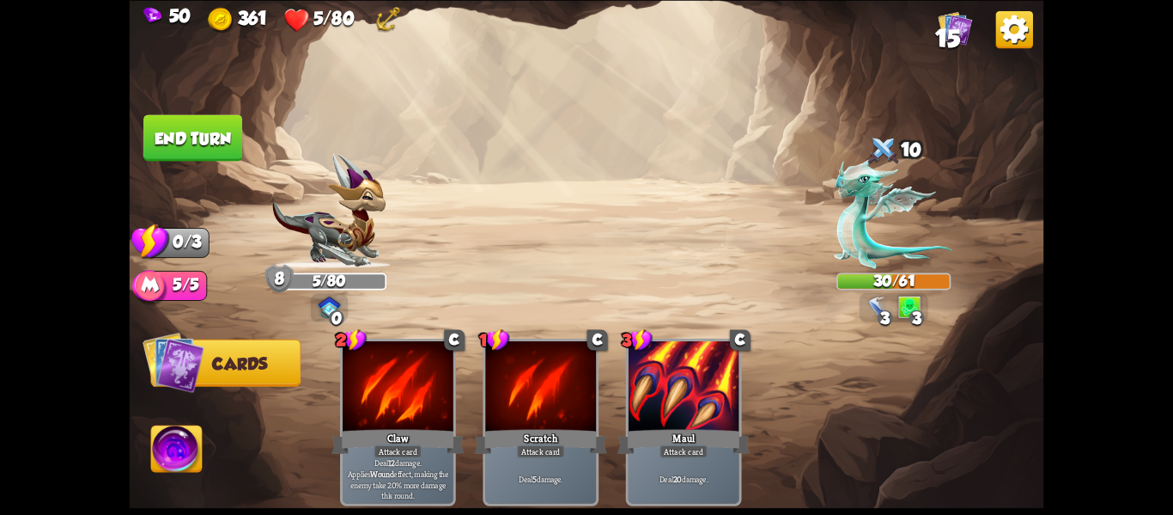
click at [183, 131] on button "End turn" at bounding box center [193, 136] width 101 height 47
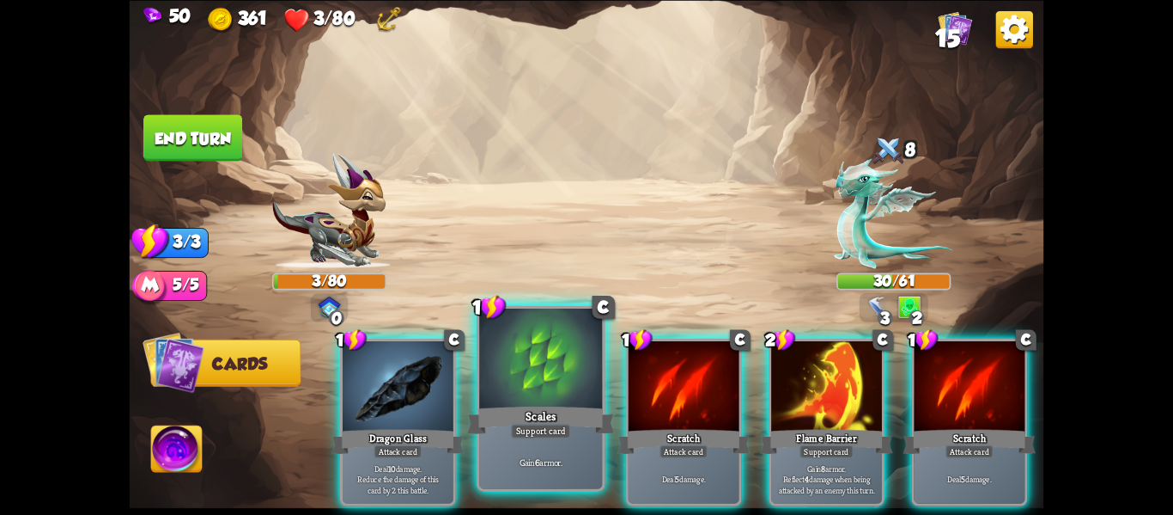
click at [511, 414] on div "Scales" at bounding box center [541, 419] width 148 height 33
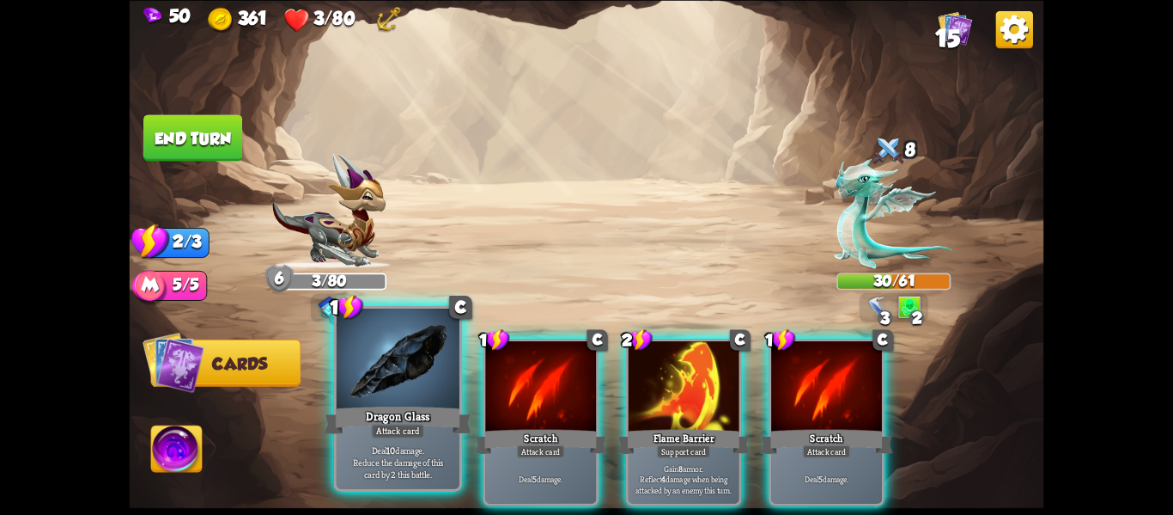
click at [430, 411] on div "Dragon Glass" at bounding box center [399, 419] width 148 height 33
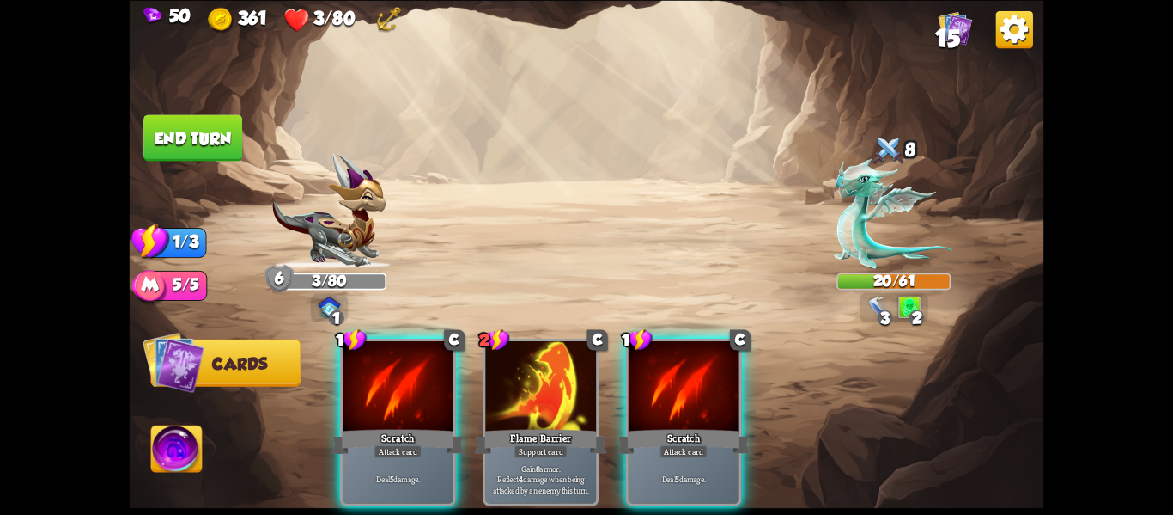
click at [620, 394] on div "1 C Scratch Attack card Deal 5 damage. 2 C Flame Barrier Support card Gain 8 ar…" at bounding box center [679, 400] width 732 height 229
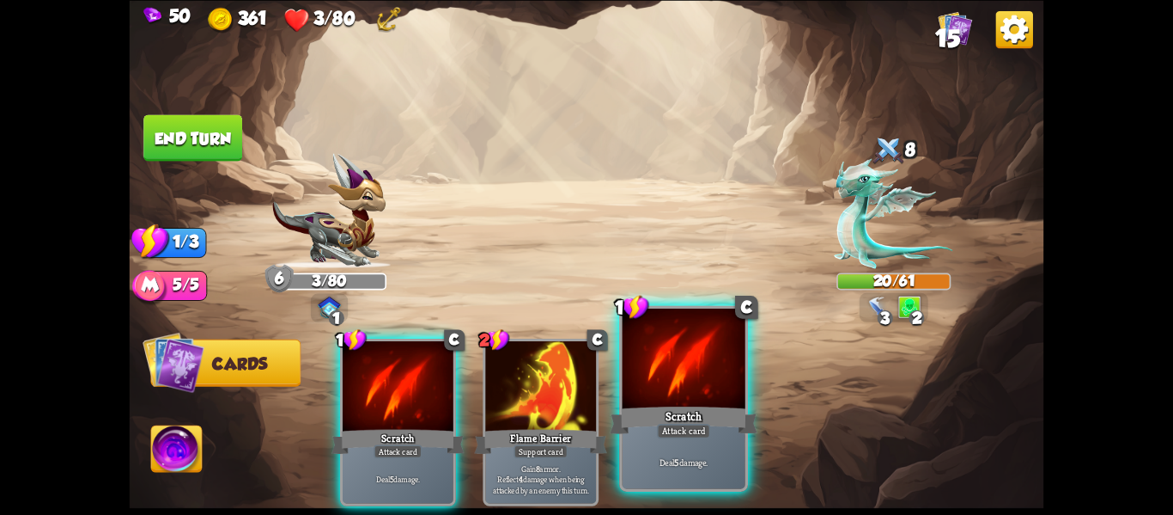
click at [625, 402] on div at bounding box center [684, 360] width 123 height 104
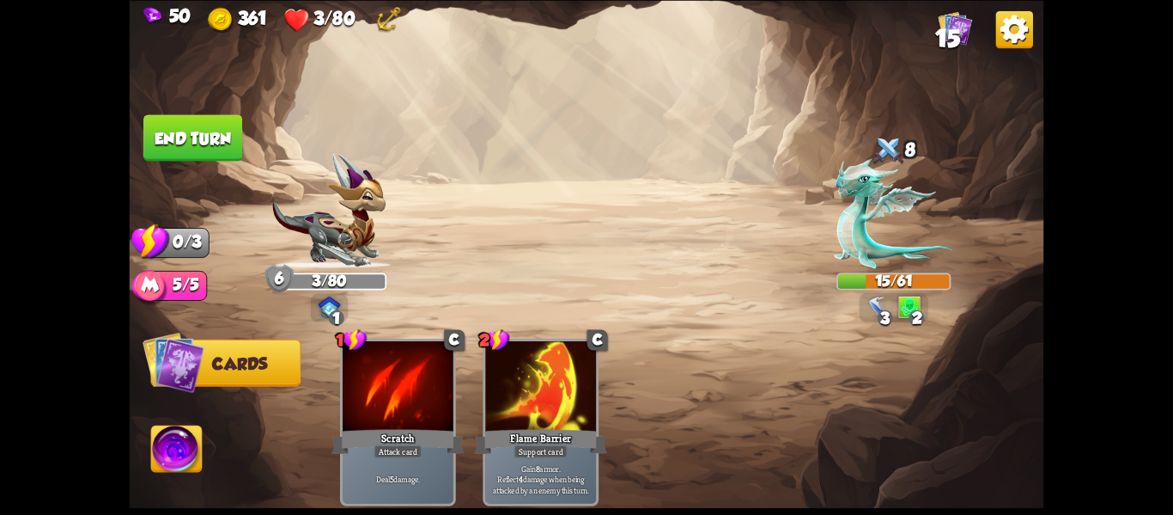
click at [193, 143] on button "End turn" at bounding box center [192, 137] width 99 height 46
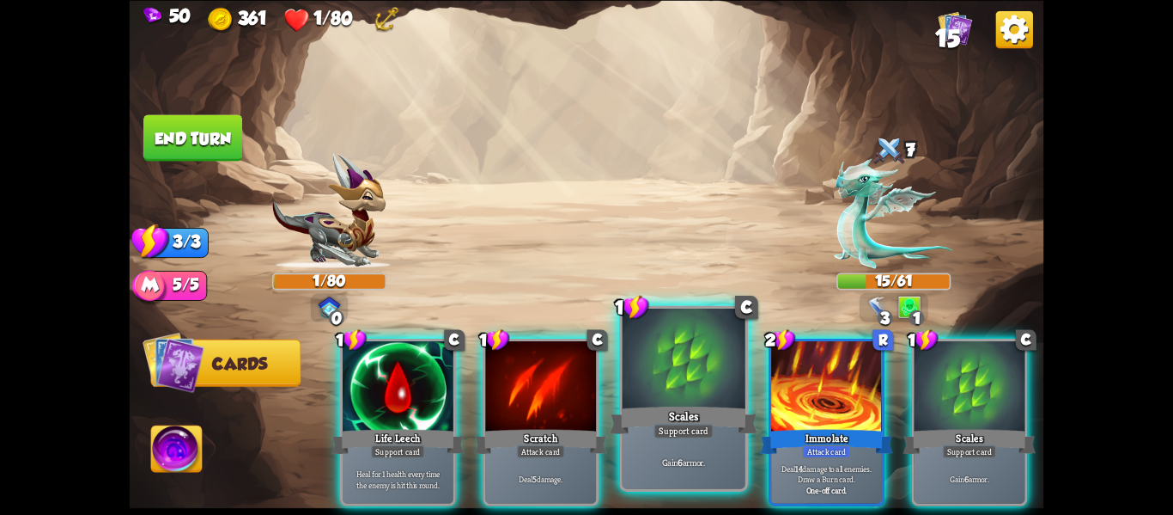
click at [659, 475] on div "Gain 6 armor." at bounding box center [684, 461] width 123 height 53
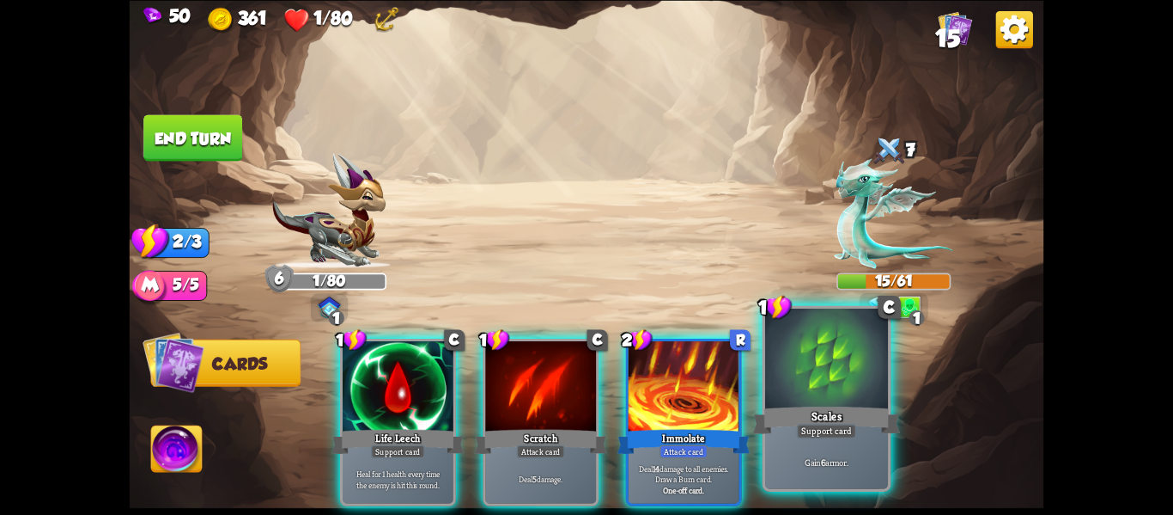
click at [867, 430] on div "Scales" at bounding box center [827, 419] width 148 height 33
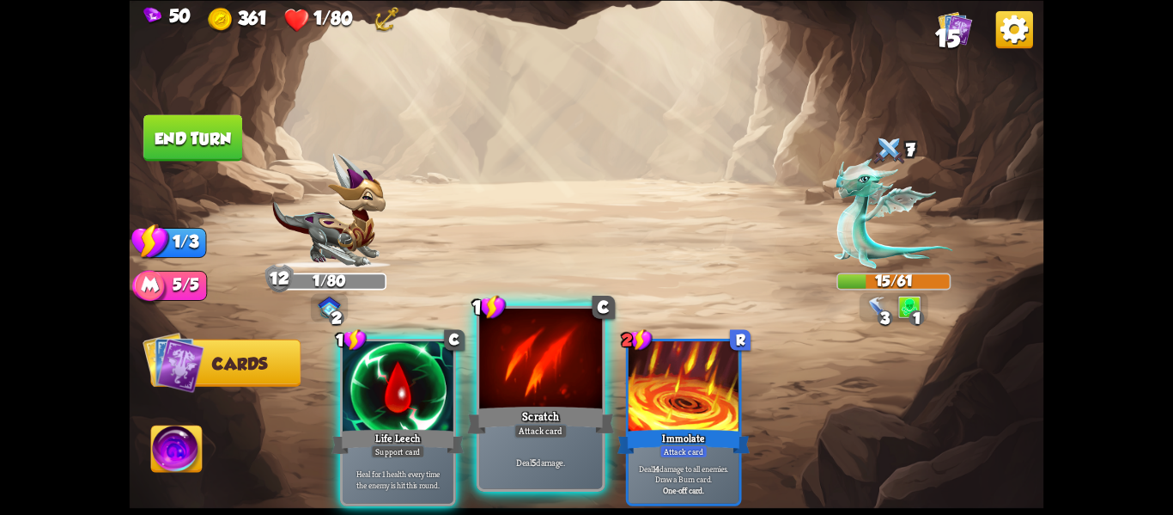
click at [548, 412] on div "Scratch" at bounding box center [541, 419] width 148 height 33
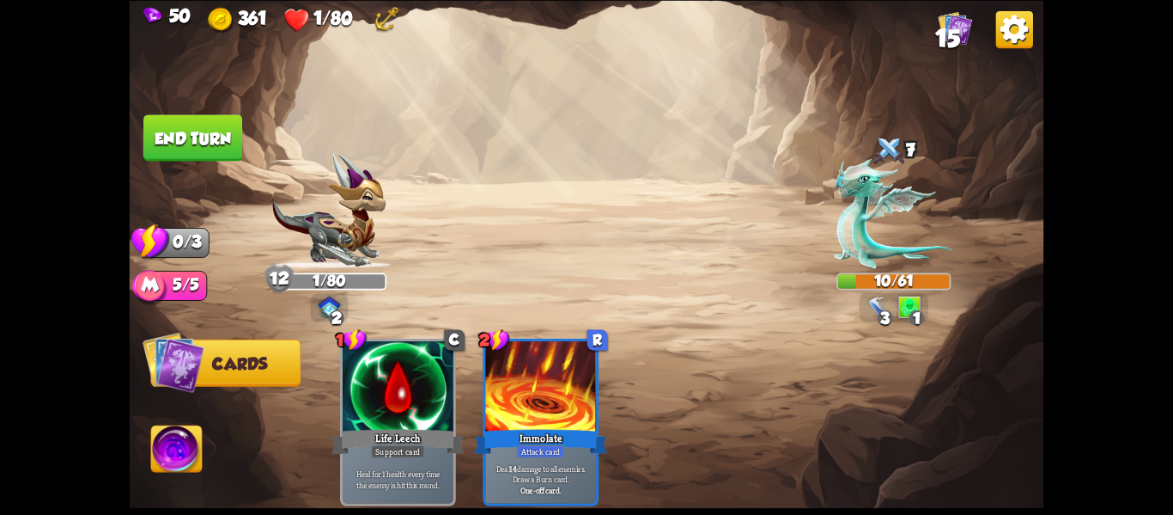
click at [173, 119] on button "End turn" at bounding box center [192, 137] width 99 height 46
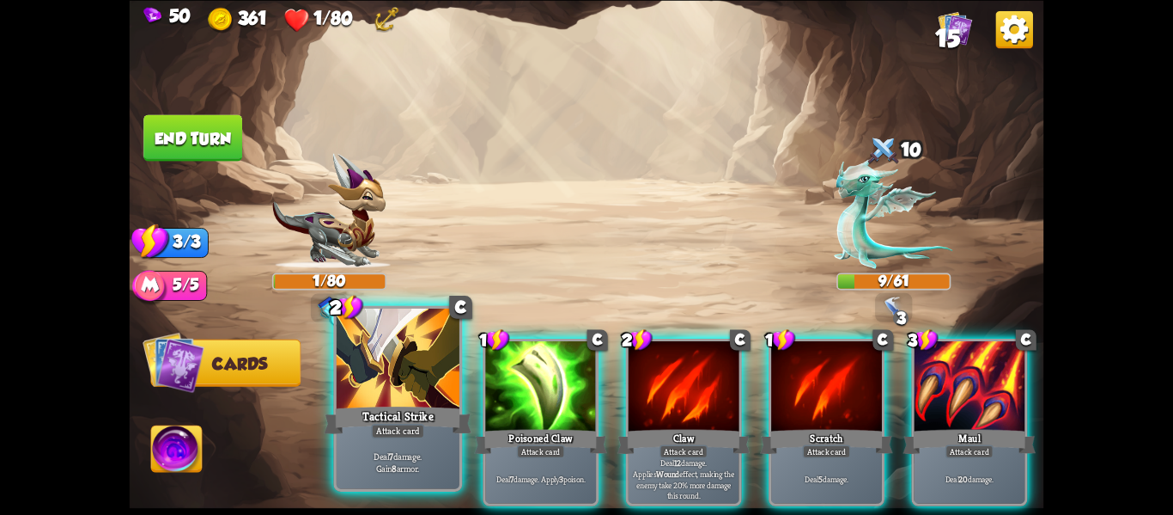
click at [445, 351] on div at bounding box center [398, 360] width 123 height 104
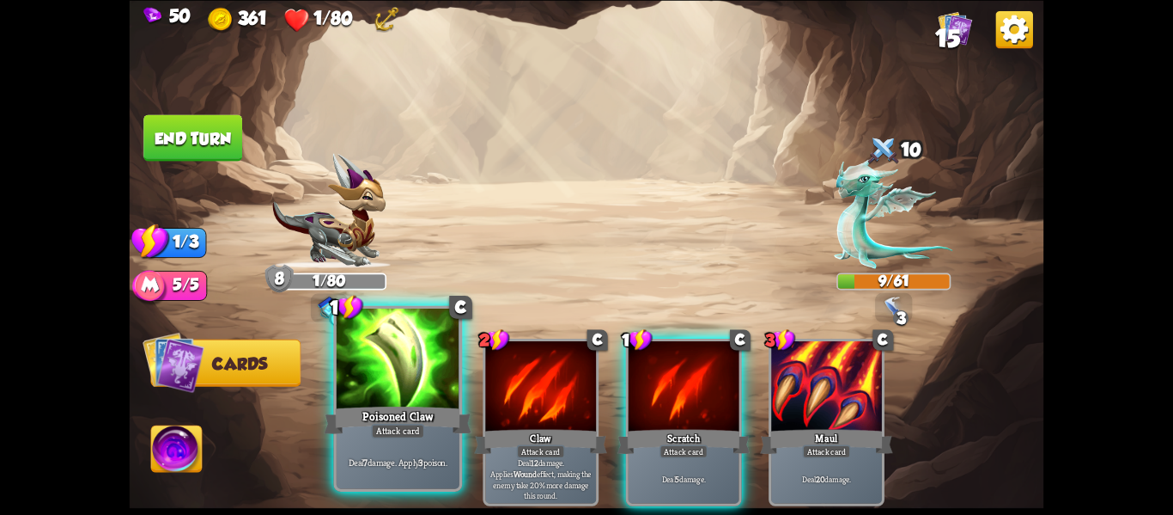
click at [411, 382] on div at bounding box center [398, 360] width 123 height 104
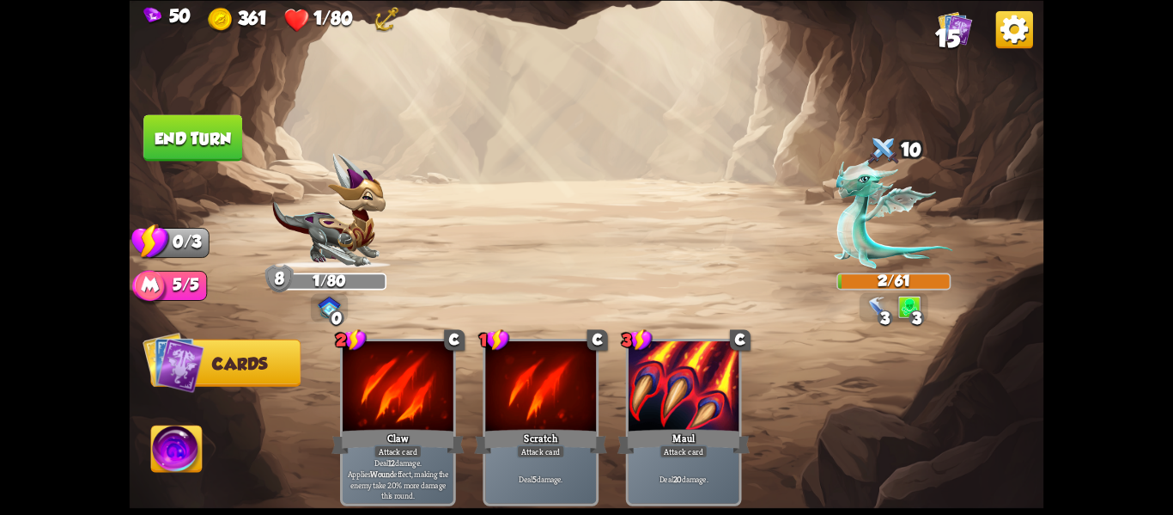
click at [169, 144] on button "End turn" at bounding box center [193, 137] width 101 height 47
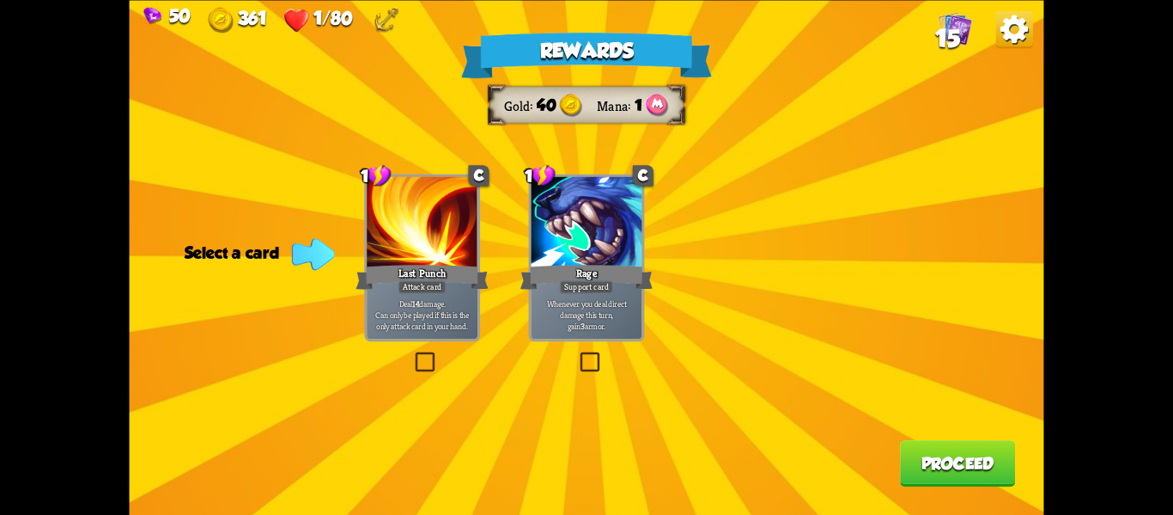
click at [577, 354] on label at bounding box center [577, 354] width 0 height 0
click at [0, 0] on input "checkbox" at bounding box center [0, 0] width 0 height 0
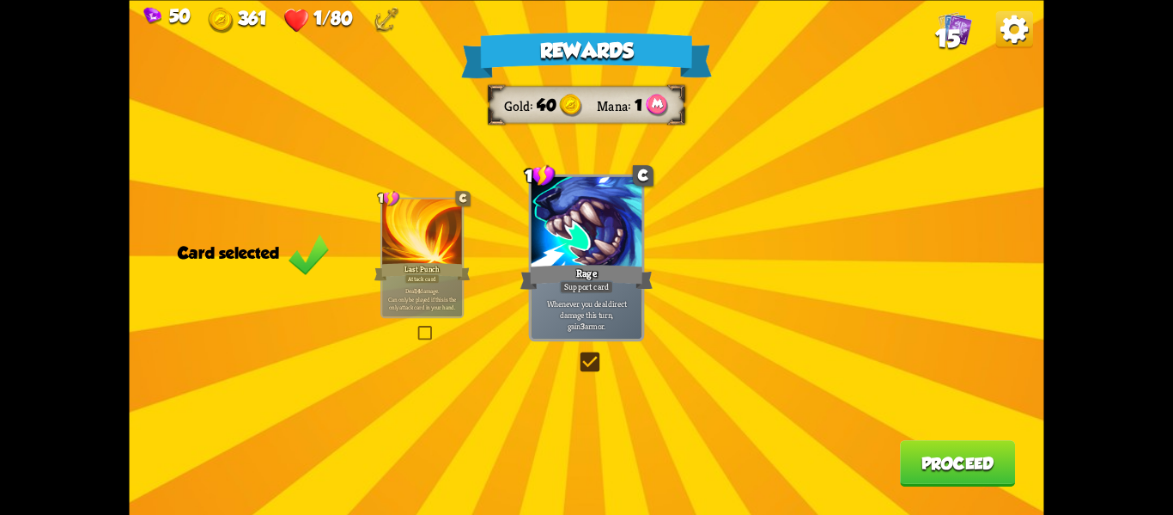
click at [908, 461] on button "Proceed" at bounding box center [957, 463] width 115 height 46
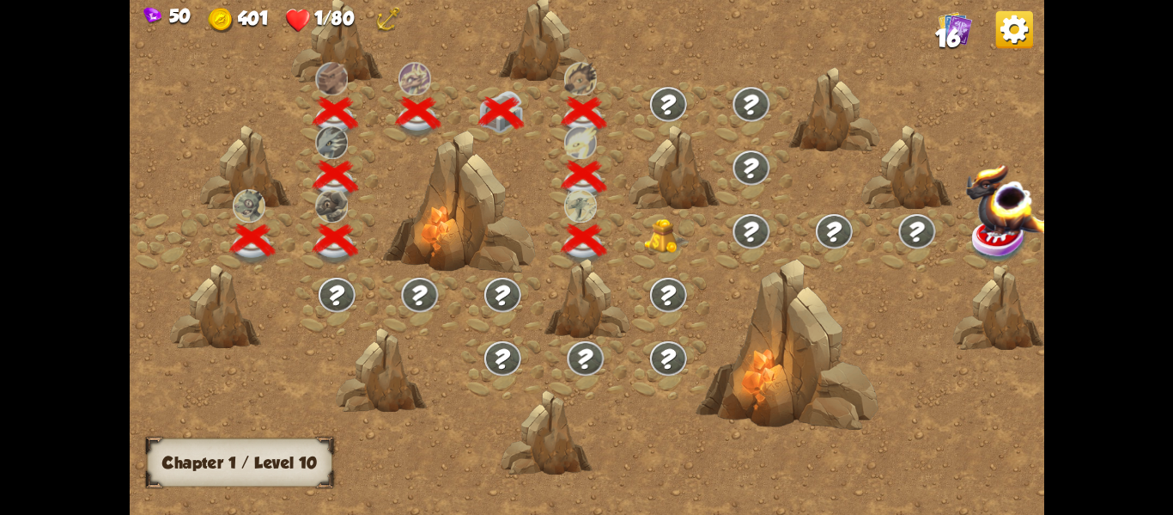
click at [657, 229] on img at bounding box center [667, 235] width 46 height 35
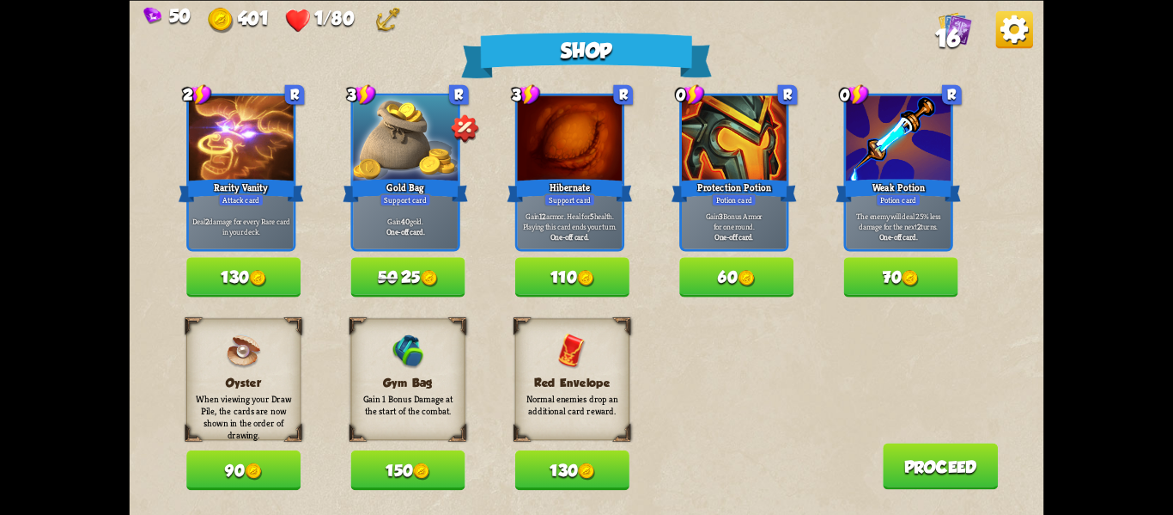
click at [527, 263] on button "110" at bounding box center [572, 277] width 114 height 40
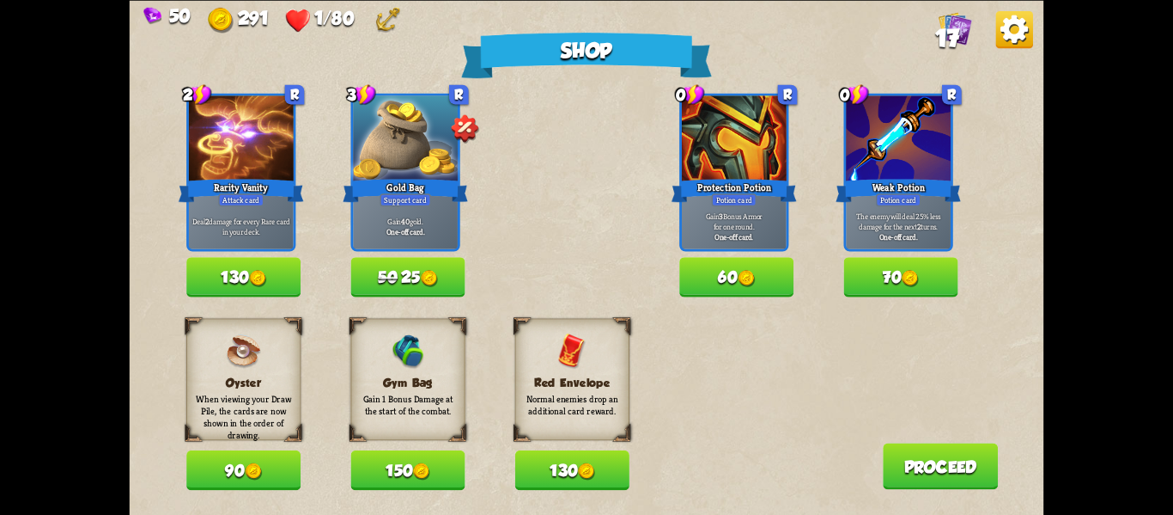
click at [923, 461] on button "Proceed" at bounding box center [940, 465] width 115 height 46
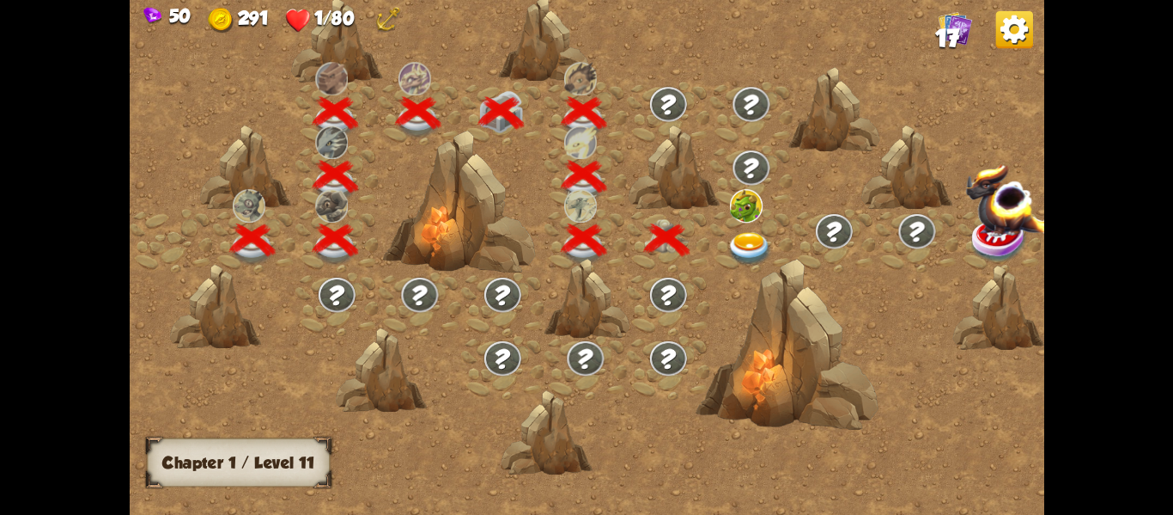
scroll to position [0, 261]
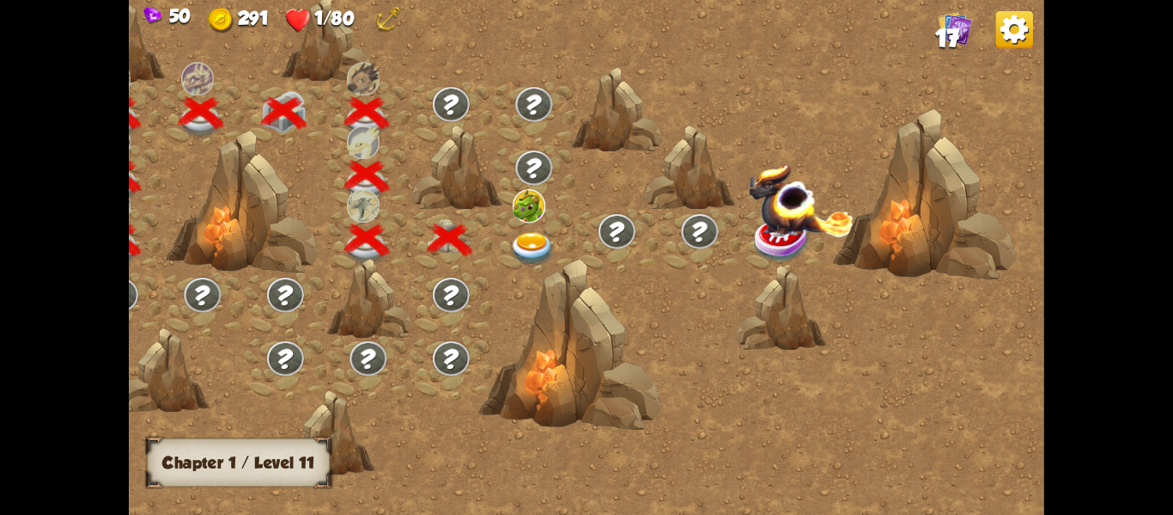
click at [542, 231] on img at bounding box center [532, 248] width 46 height 34
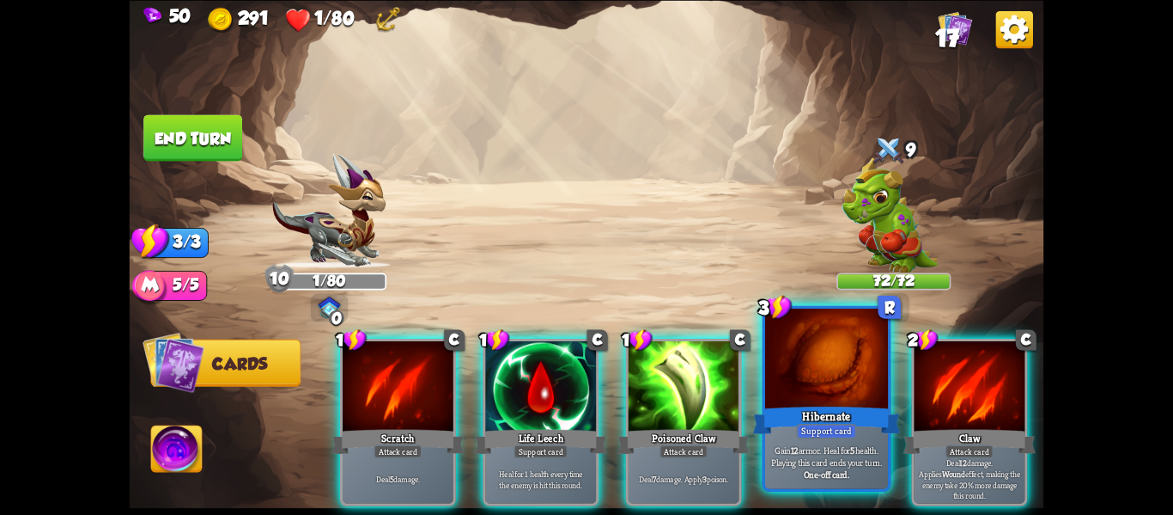
click at [793, 367] on div at bounding box center [826, 360] width 123 height 104
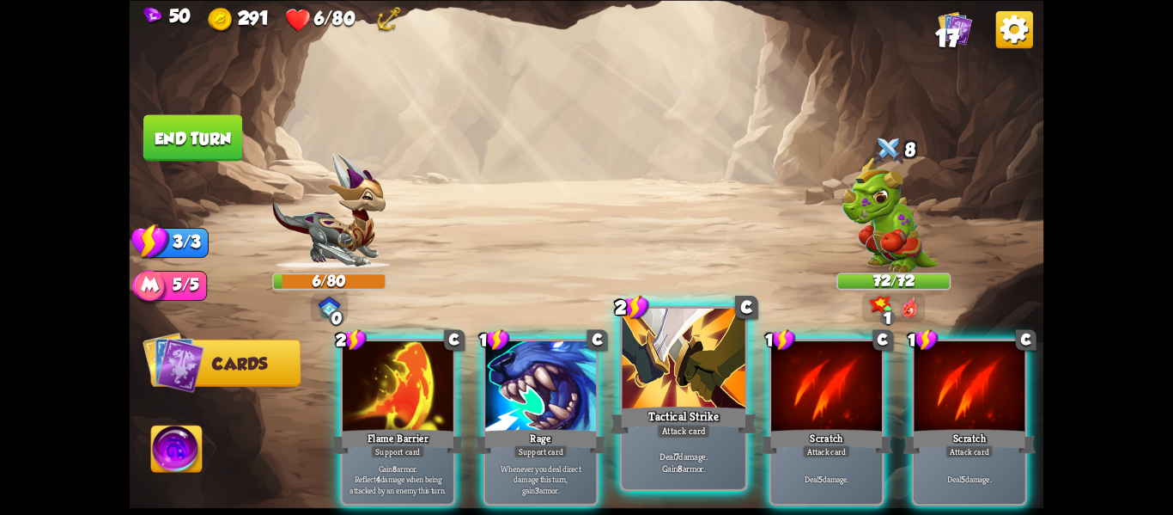
click at [738, 363] on div at bounding box center [684, 360] width 123 height 104
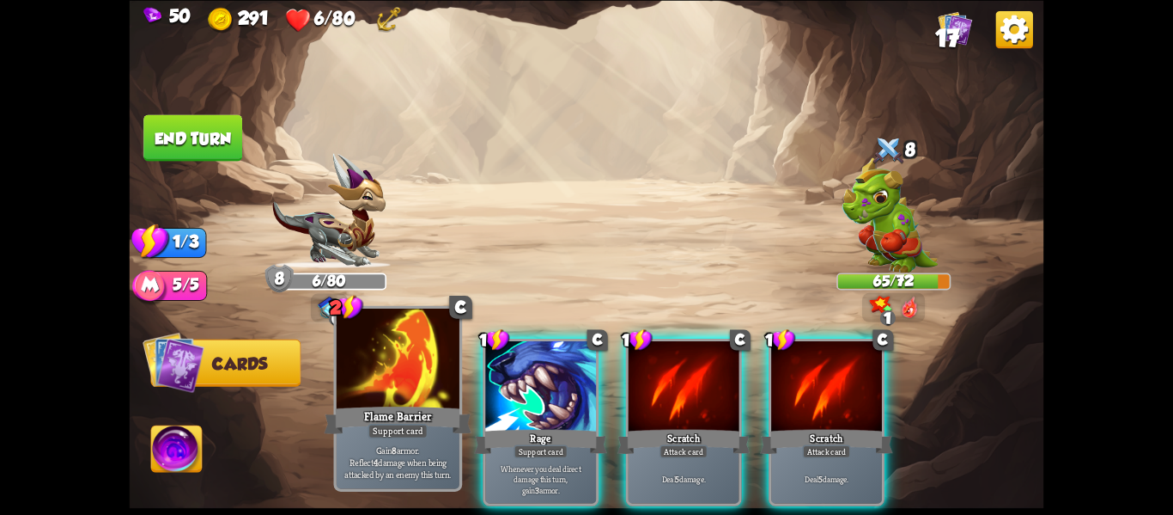
click at [433, 431] on div "Flame Barrier" at bounding box center [399, 419] width 148 height 33
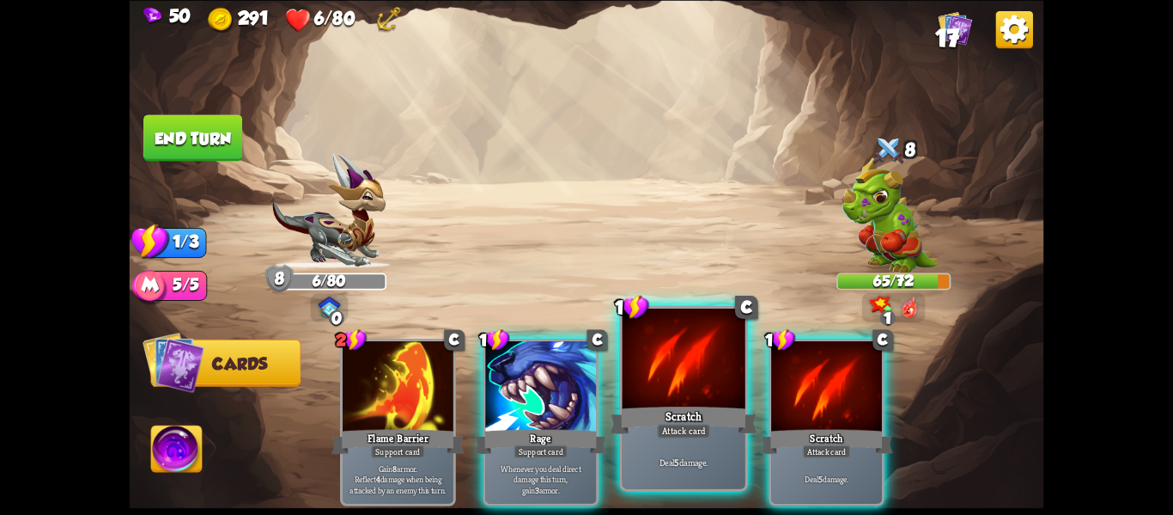
click at [629, 386] on div at bounding box center [684, 360] width 123 height 104
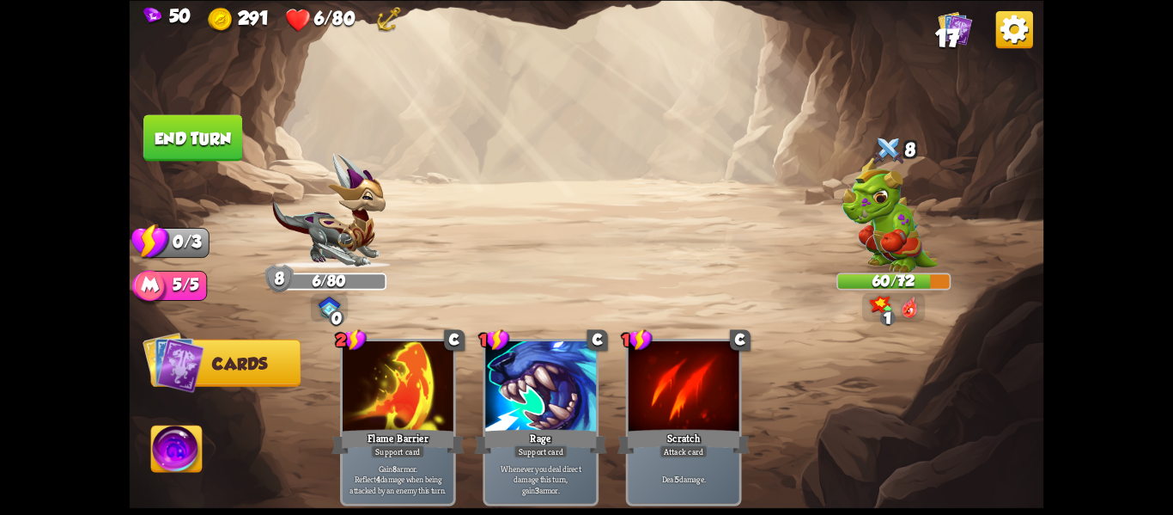
click at [168, 138] on button "End turn" at bounding box center [192, 137] width 99 height 46
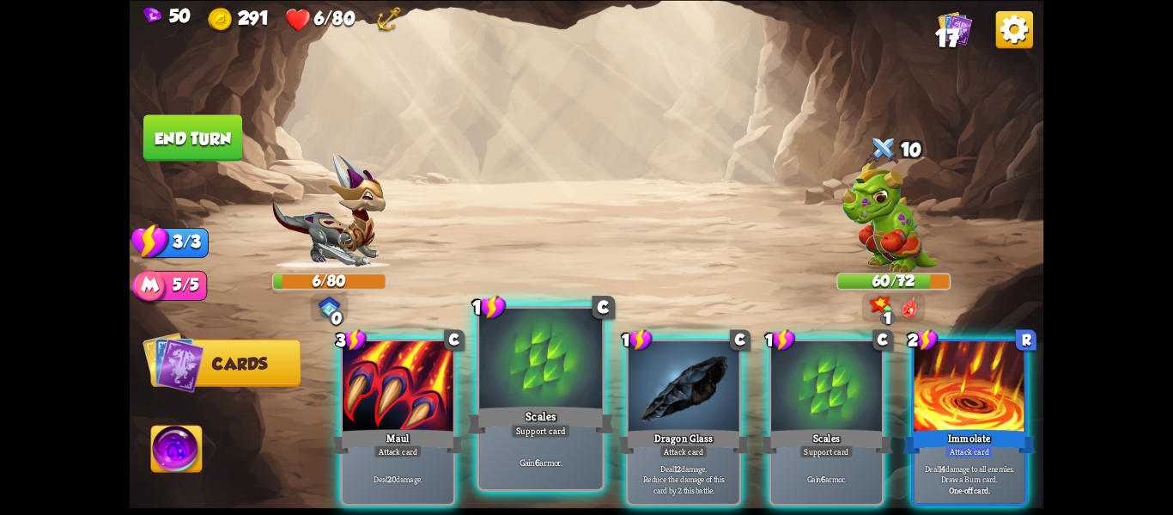
click at [545, 391] on div at bounding box center [540, 360] width 123 height 104
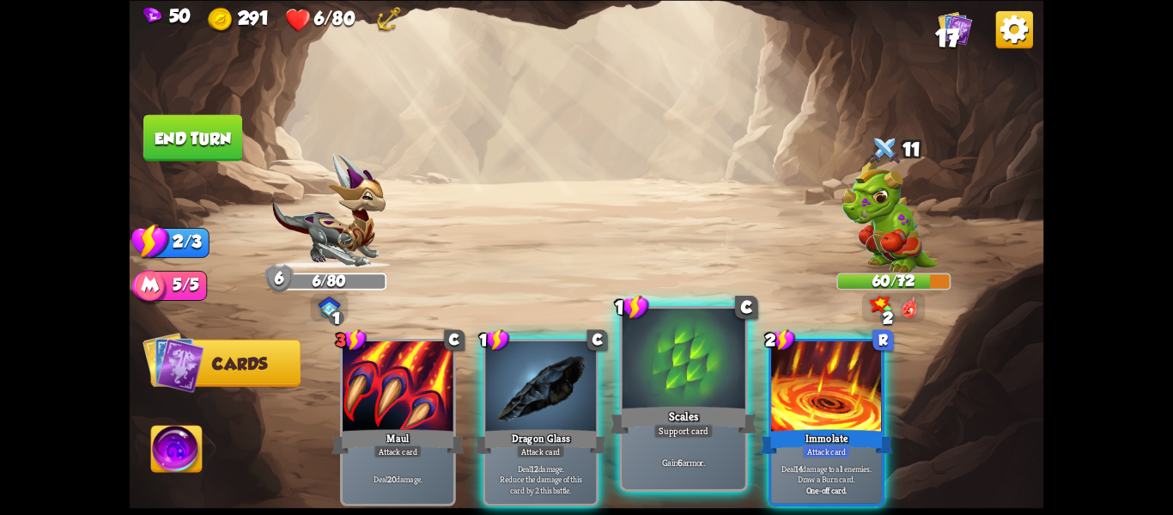
click at [637, 395] on div at bounding box center [684, 360] width 123 height 104
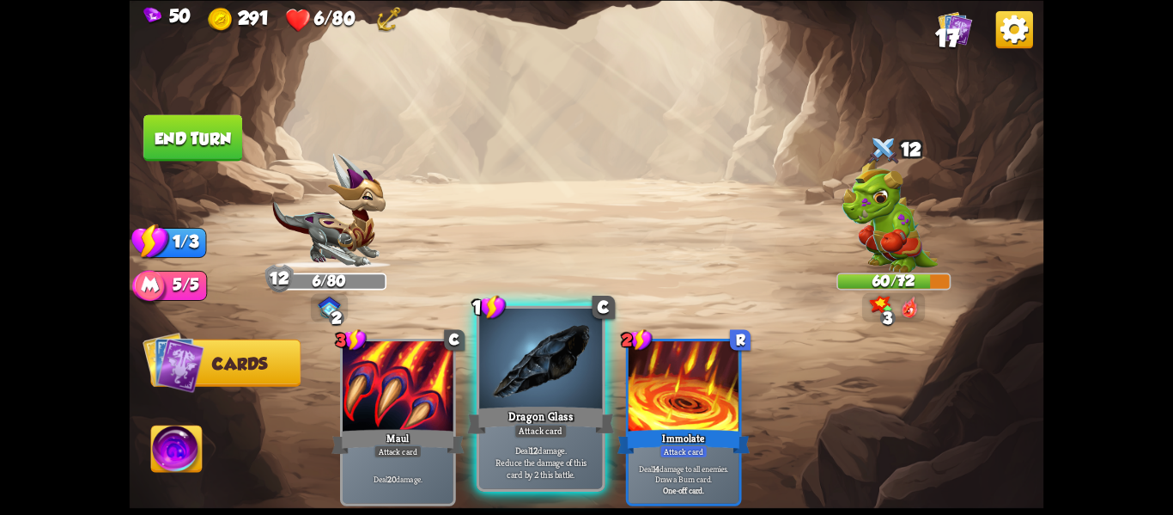
click at [556, 380] on div at bounding box center [540, 360] width 123 height 104
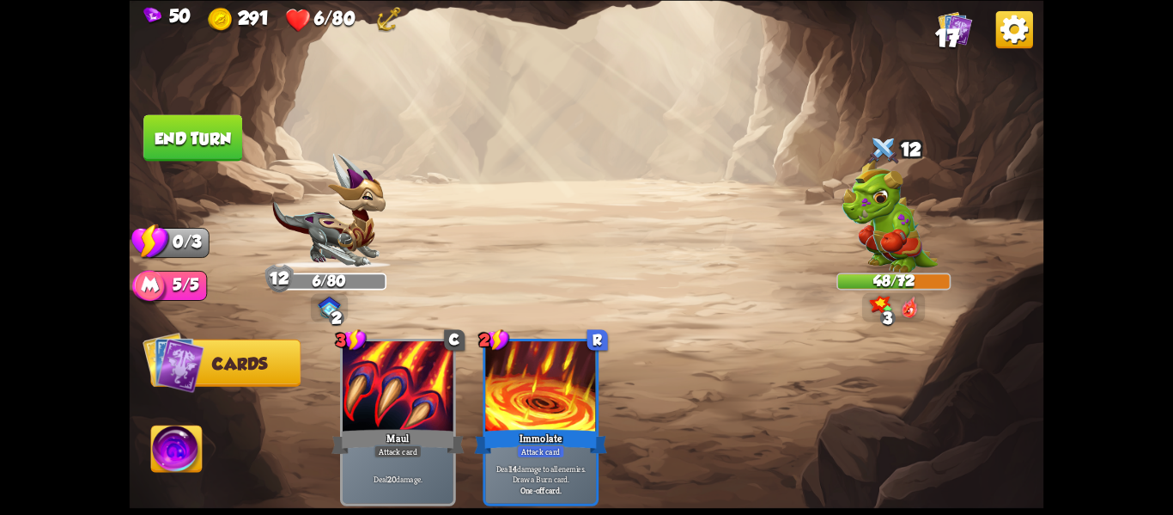
click at [219, 150] on button "End turn" at bounding box center [192, 137] width 99 height 46
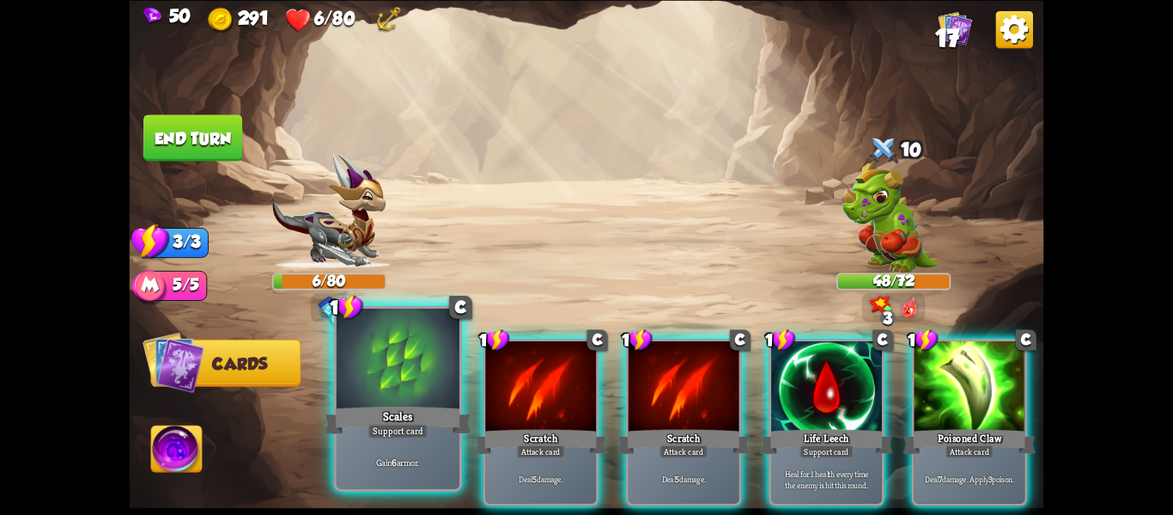
click at [423, 430] on div "Support card" at bounding box center [398, 431] width 60 height 15
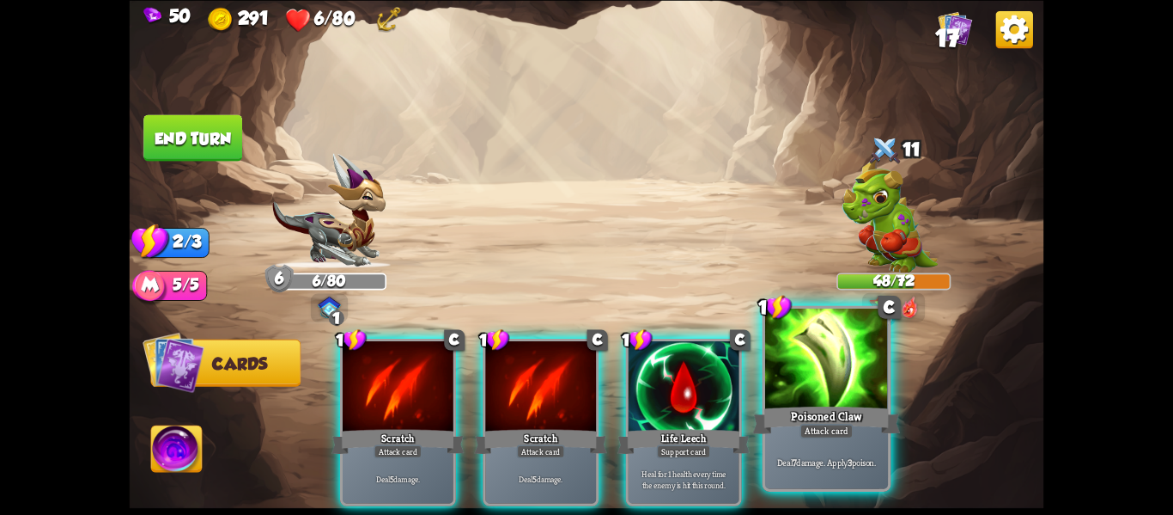
click at [802, 424] on div "Attack card" at bounding box center [826, 431] width 53 height 15
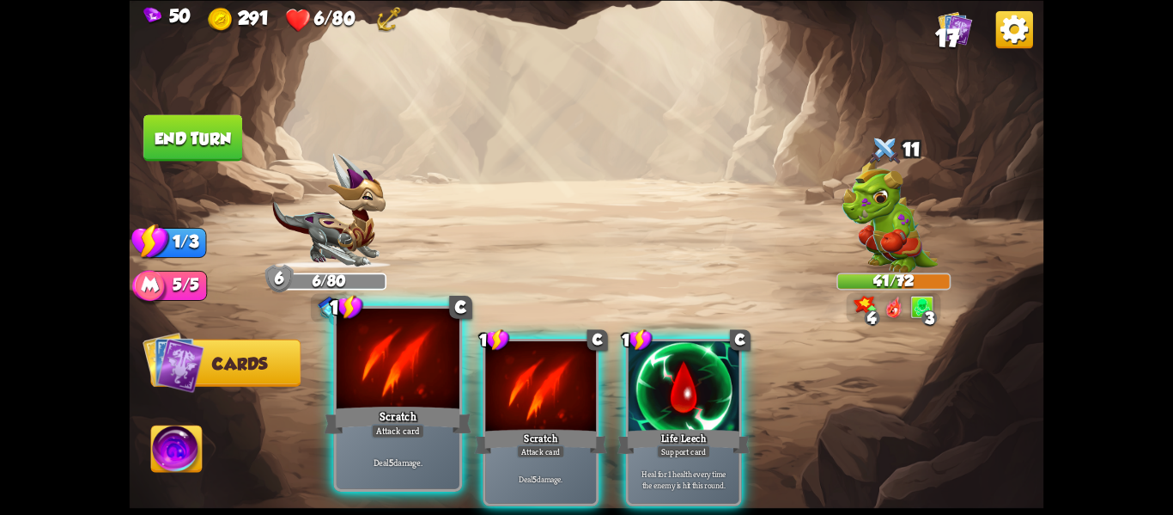
click at [366, 361] on div at bounding box center [398, 360] width 123 height 104
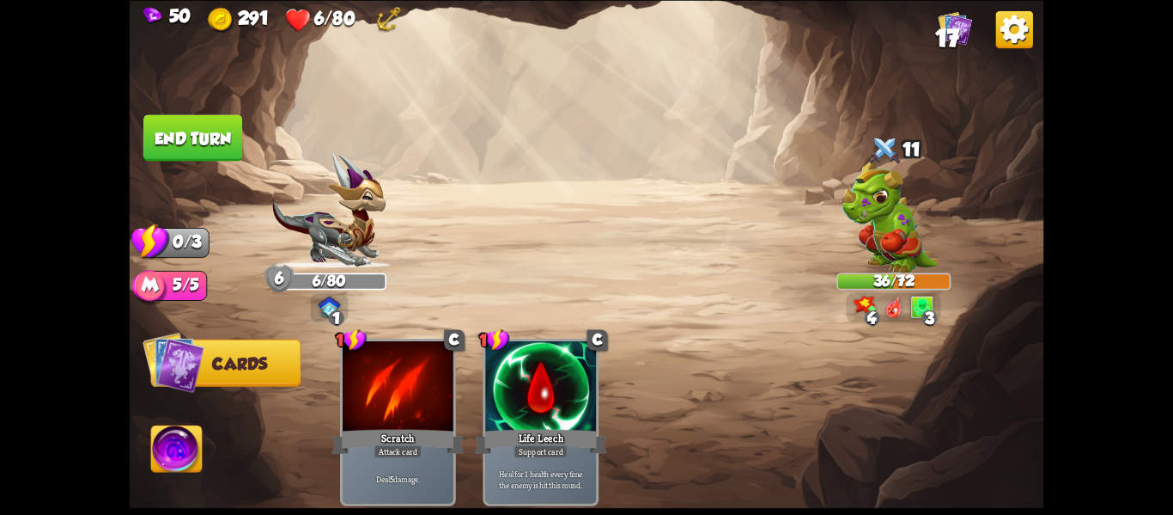
click at [173, 139] on button "End turn" at bounding box center [192, 137] width 99 height 46
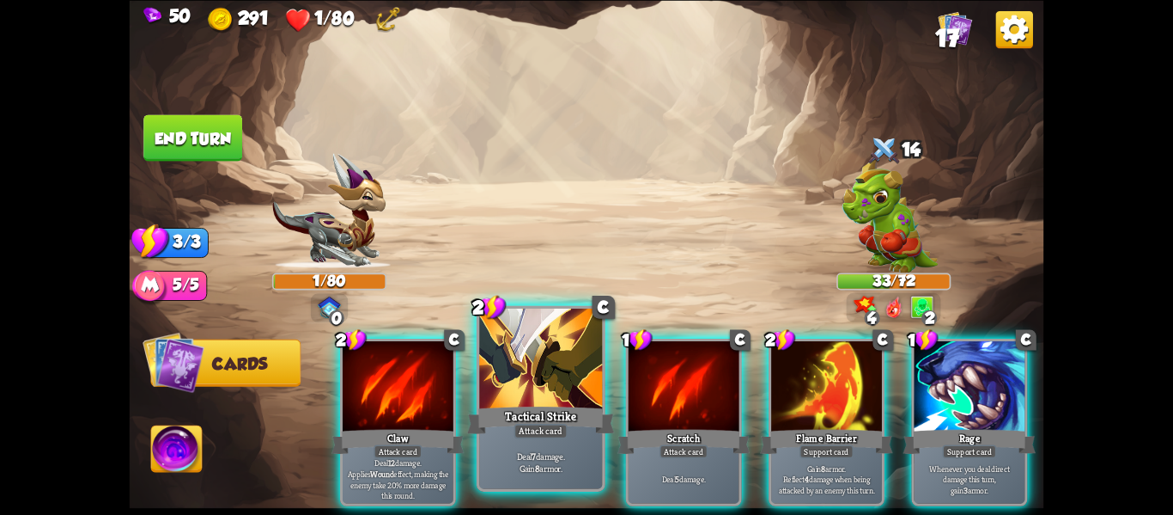
click at [539, 355] on div at bounding box center [540, 360] width 123 height 104
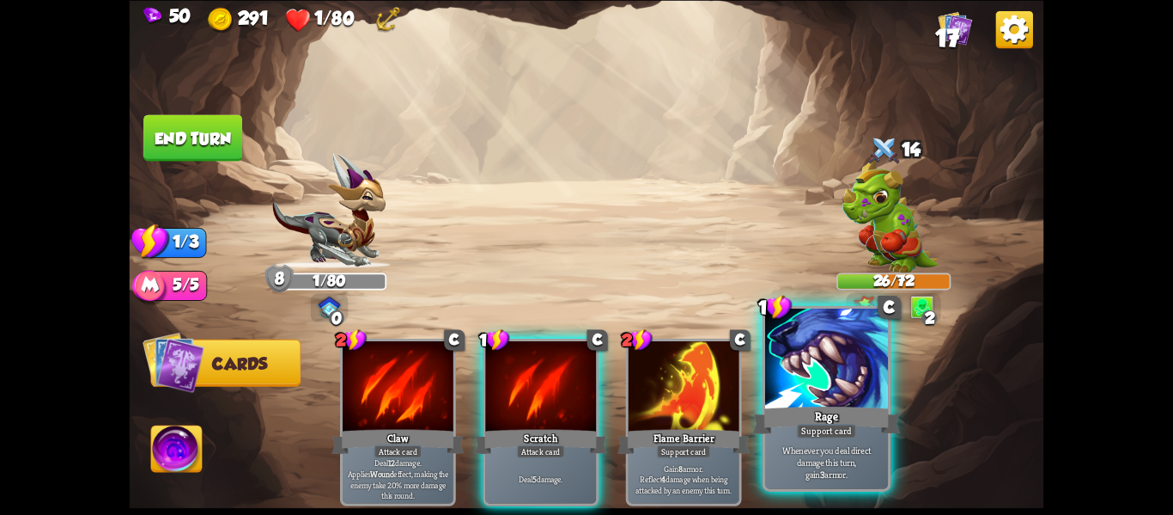
click at [784, 405] on div "Rage" at bounding box center [827, 419] width 148 height 33
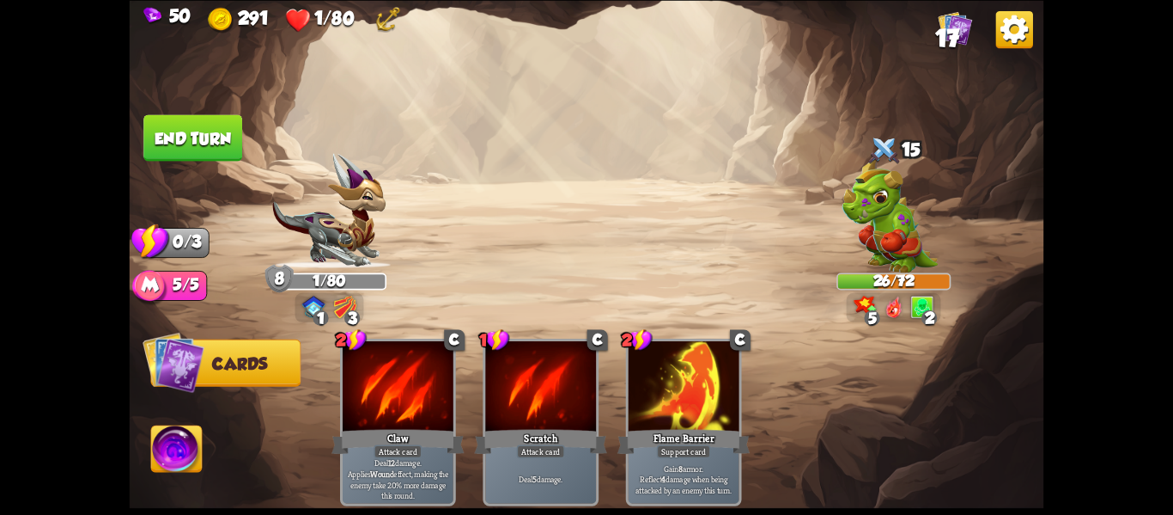
click at [156, 129] on button "End turn" at bounding box center [192, 137] width 99 height 46
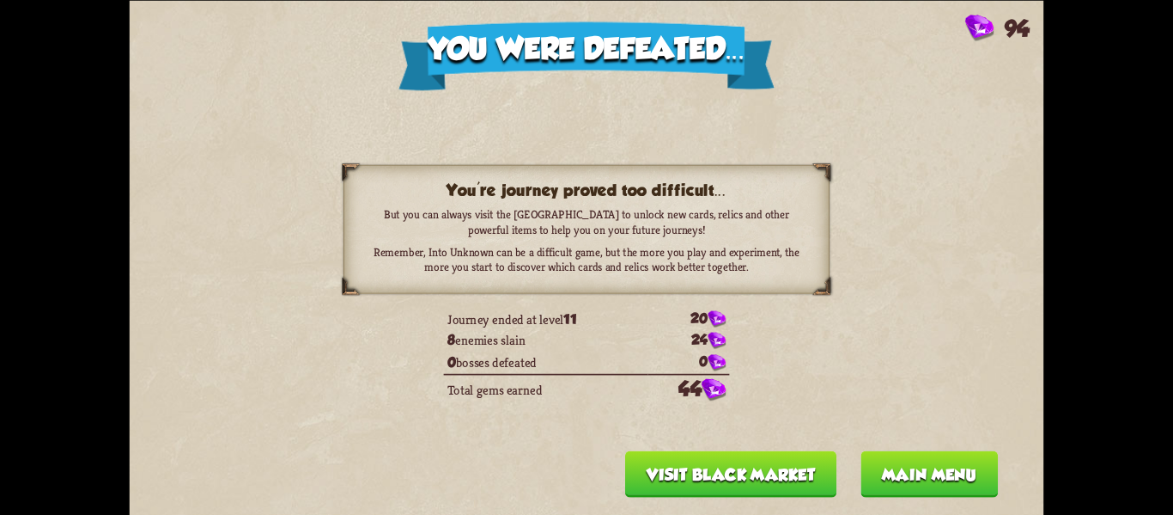
click at [779, 470] on button "Visit Black Market" at bounding box center [730, 473] width 211 height 46
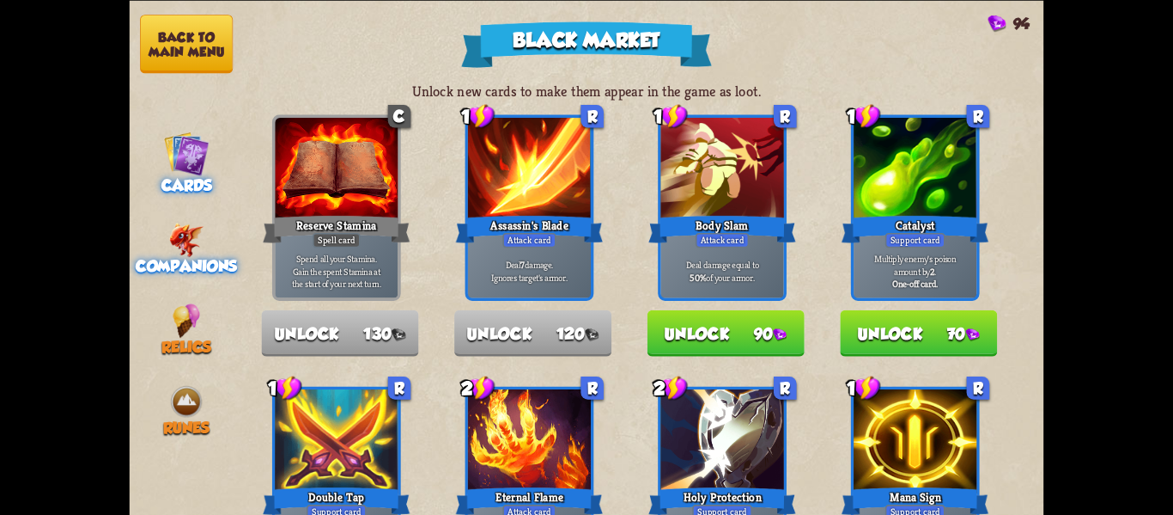
click at [163, 228] on div "Companions" at bounding box center [187, 248] width 114 height 52
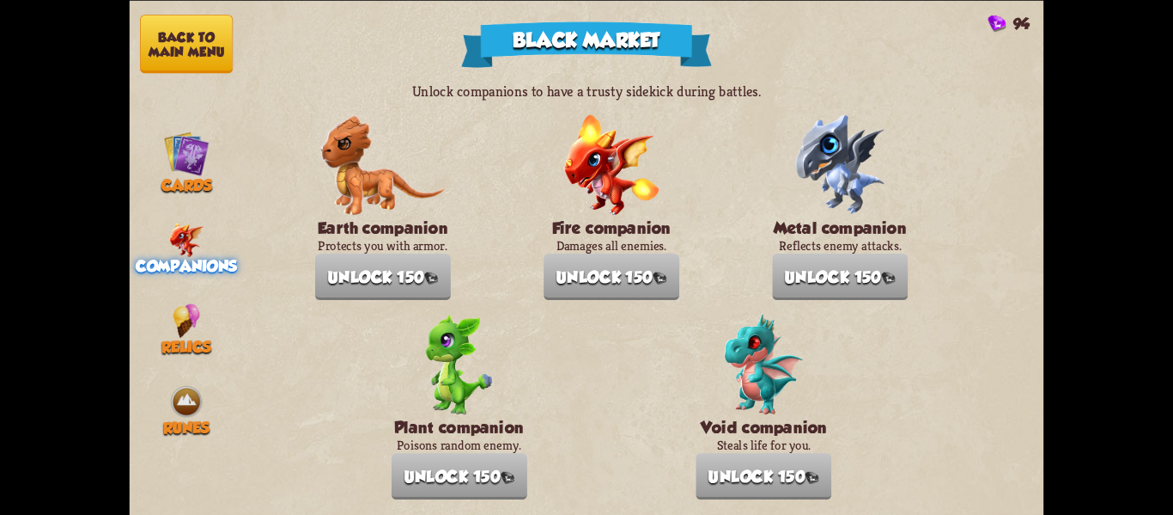
click at [195, 32] on button "Back to main menu" at bounding box center [186, 44] width 93 height 58
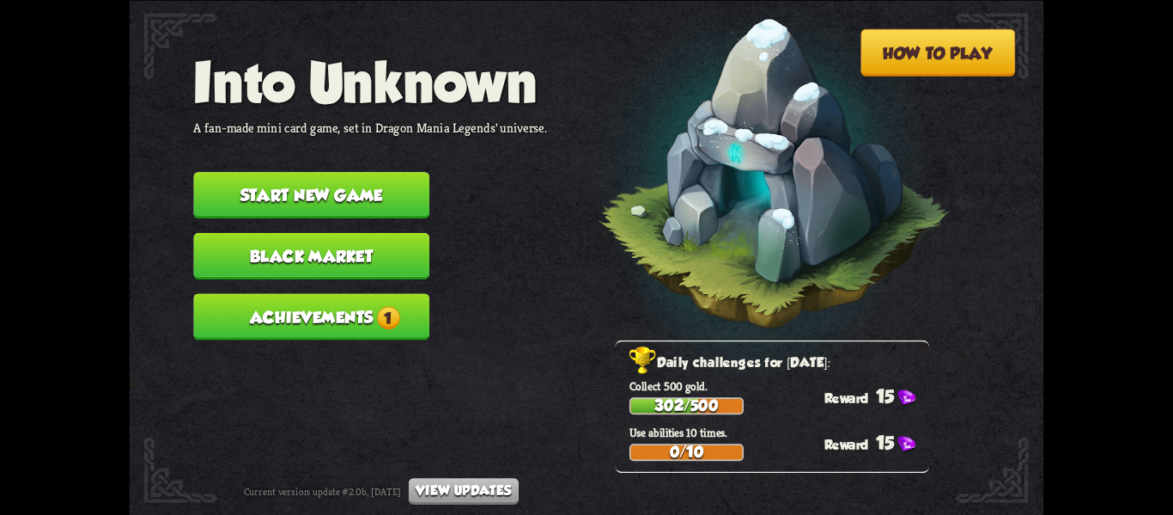
click at [330, 182] on button "Start new game" at bounding box center [311, 195] width 236 height 46
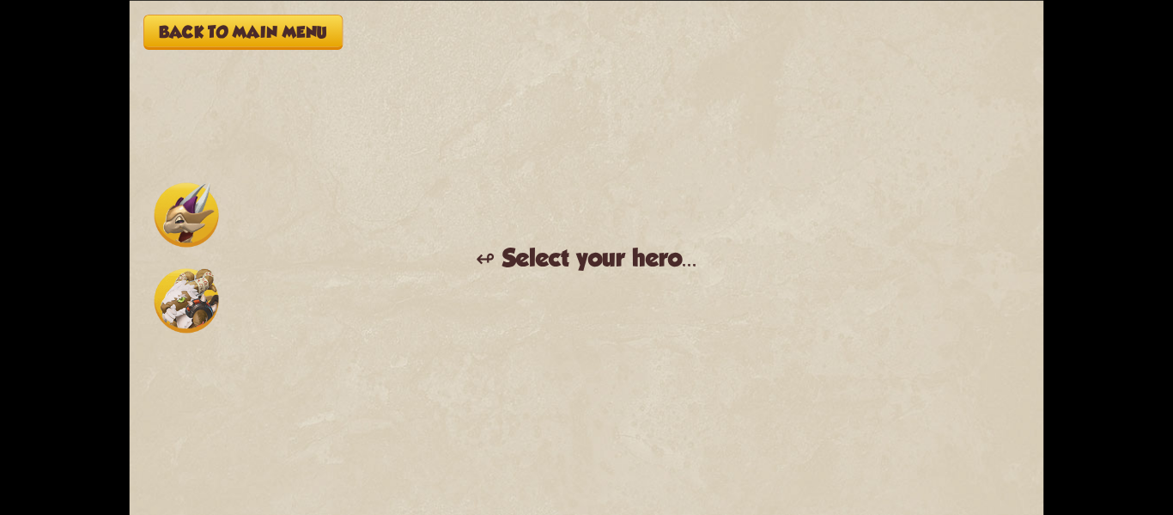
click at [178, 298] on img at bounding box center [187, 300] width 64 height 64
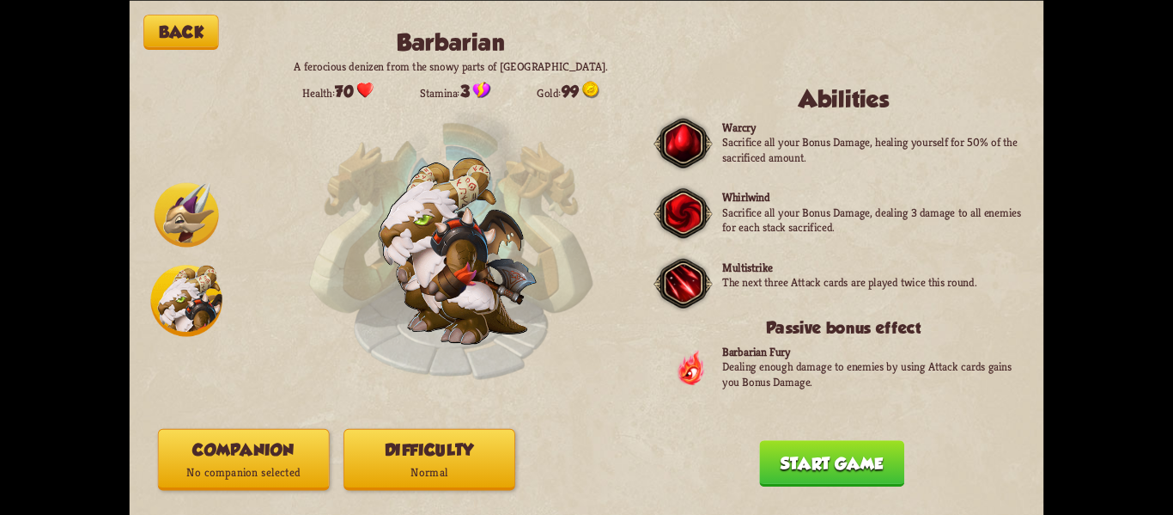
click at [454, 436] on button "Difficulty Normal" at bounding box center [430, 459] width 172 height 62
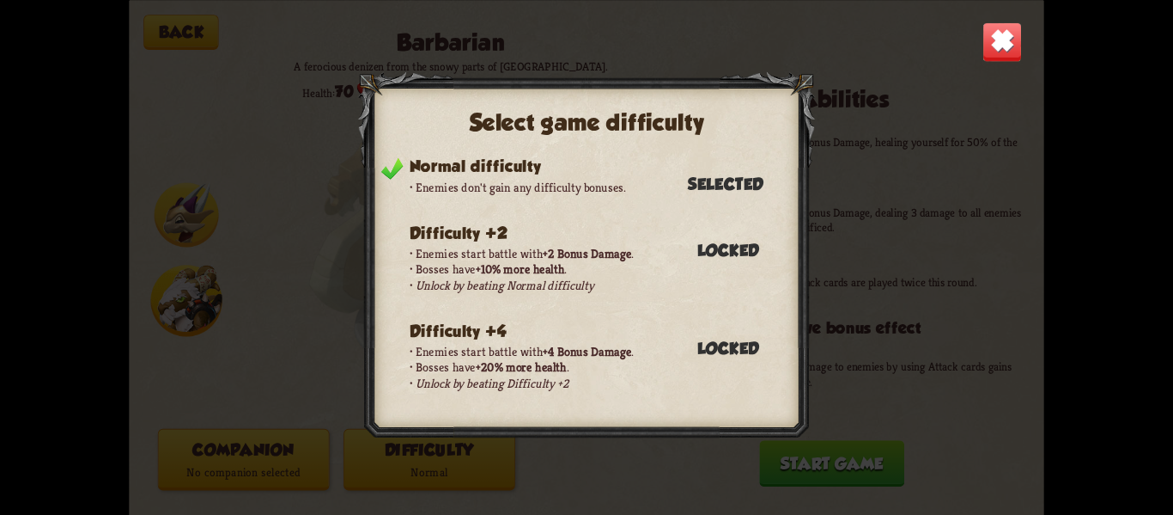
click at [990, 47] on img at bounding box center [1003, 41] width 40 height 40
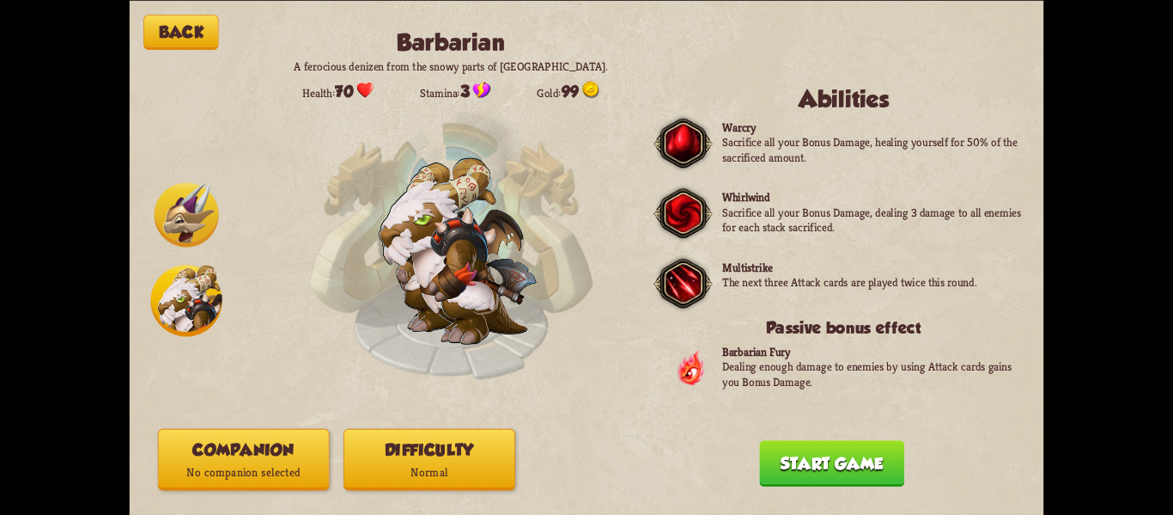
click at [794, 466] on button "Start game" at bounding box center [831, 463] width 145 height 46
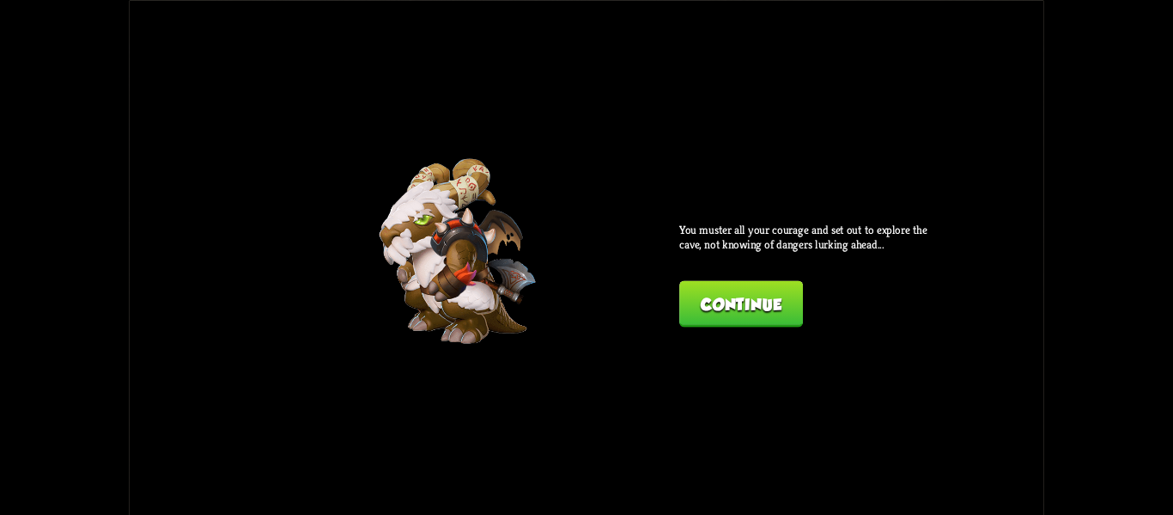
click at [740, 306] on button "Continue" at bounding box center [741, 303] width 124 height 46
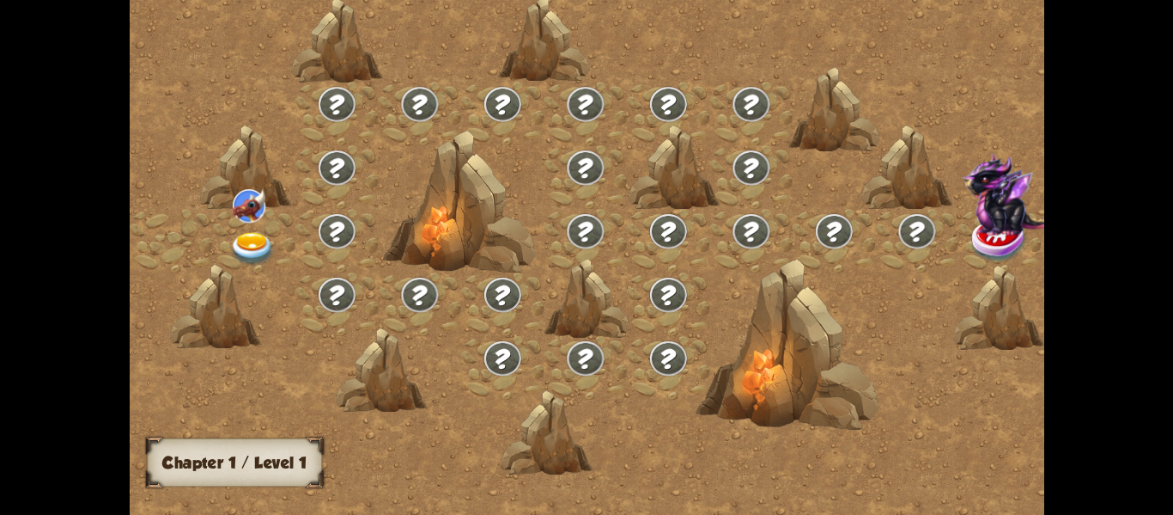
click at [962, 234] on img at bounding box center [1015, 193] width 106 height 82
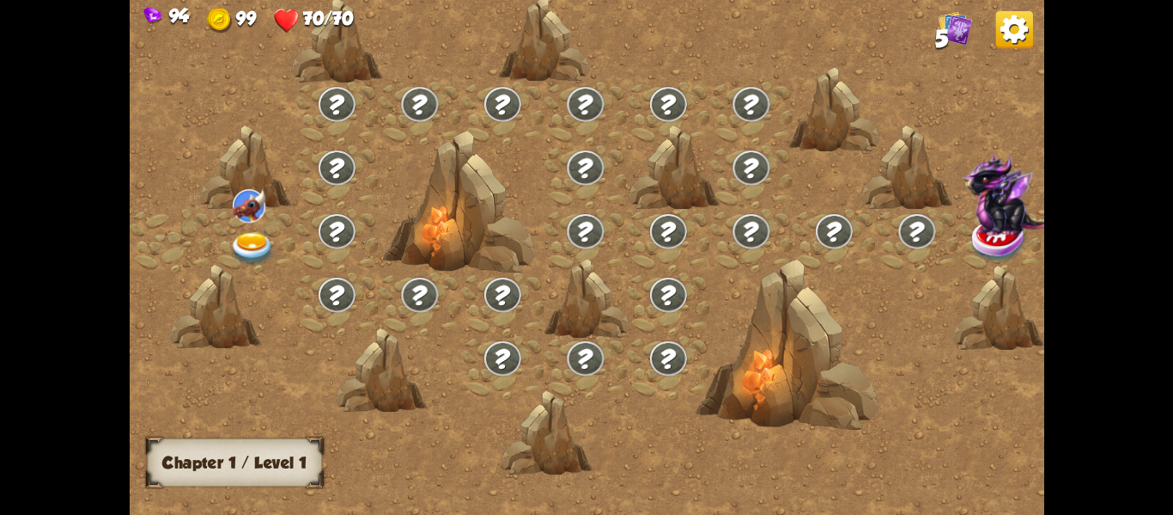
click at [229, 254] on img at bounding box center [252, 248] width 46 height 34
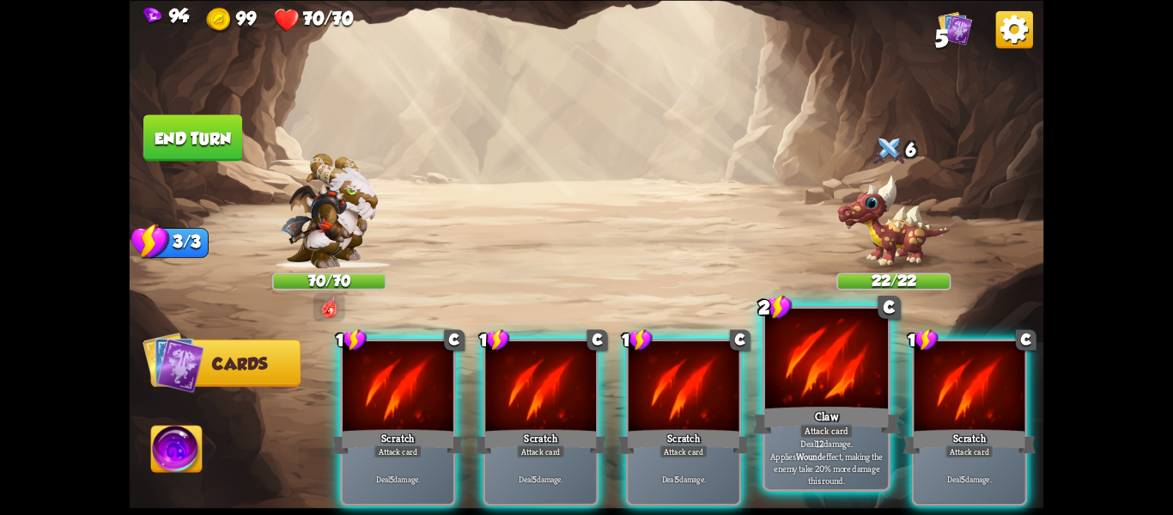
click at [820, 353] on div at bounding box center [826, 360] width 123 height 104
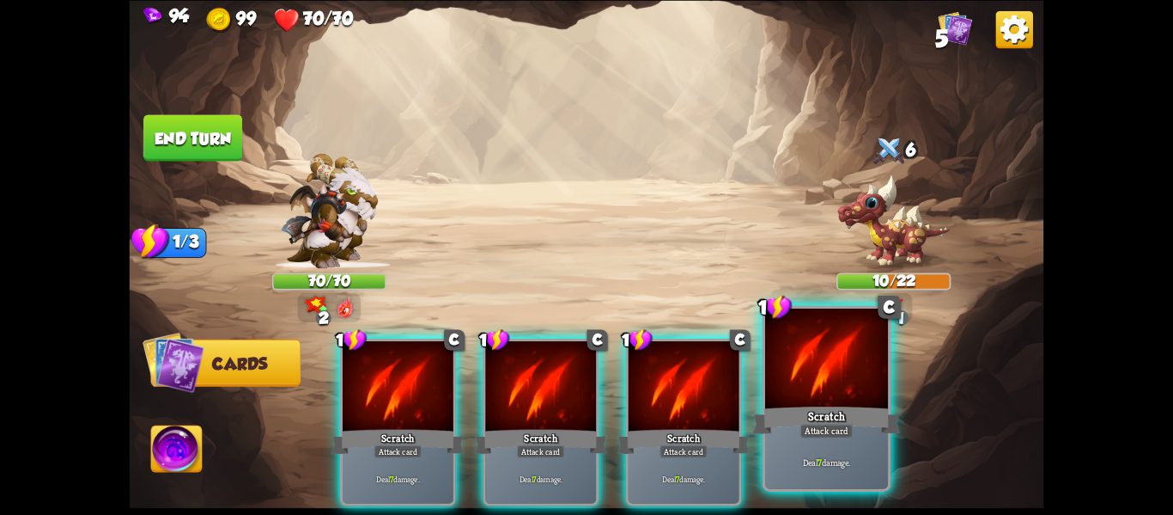
click at [819, 355] on div at bounding box center [826, 360] width 123 height 104
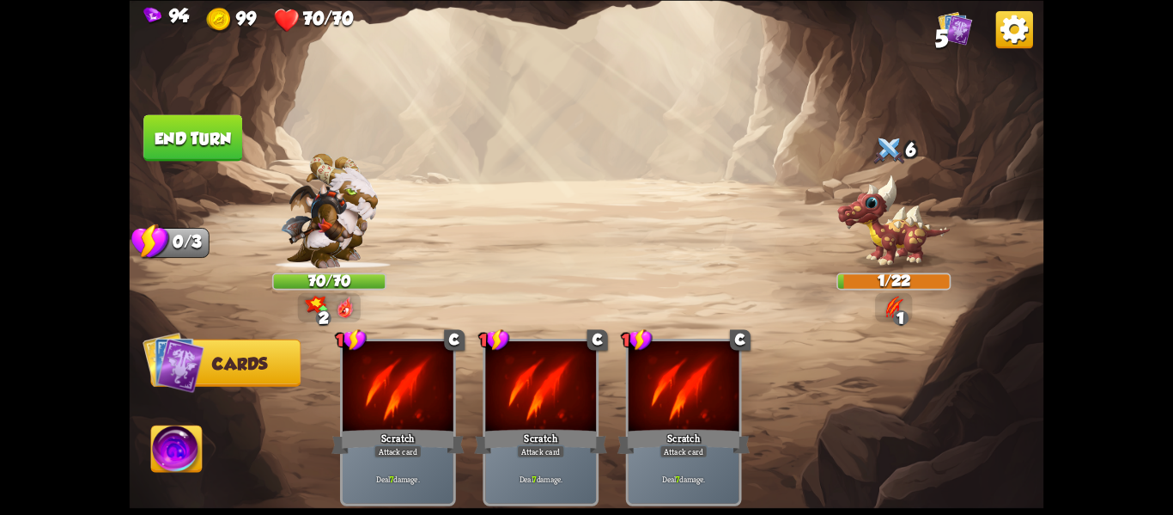
click at [196, 125] on button "End turn" at bounding box center [192, 137] width 99 height 46
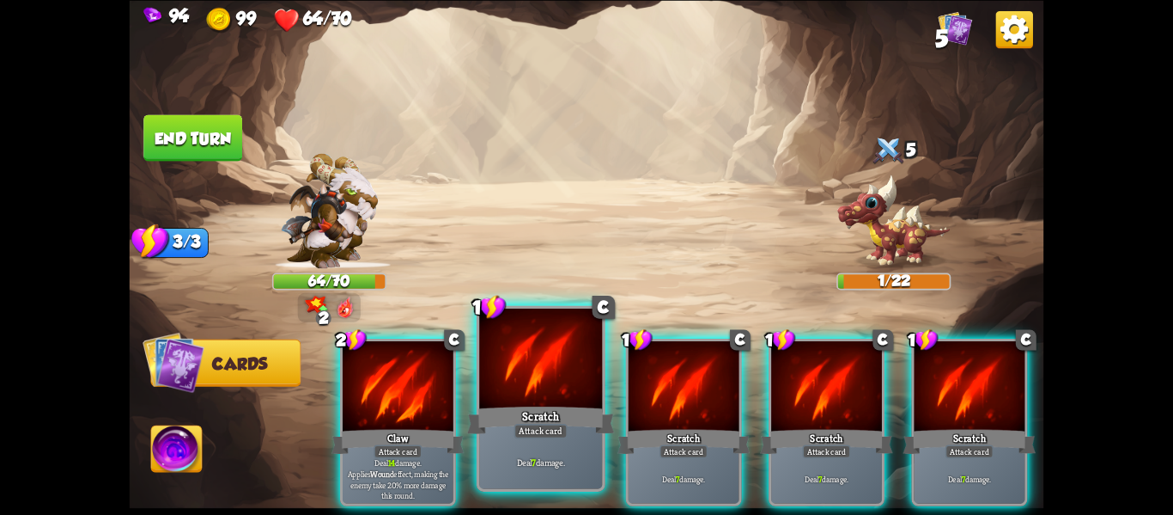
click at [526, 362] on div at bounding box center [540, 360] width 123 height 104
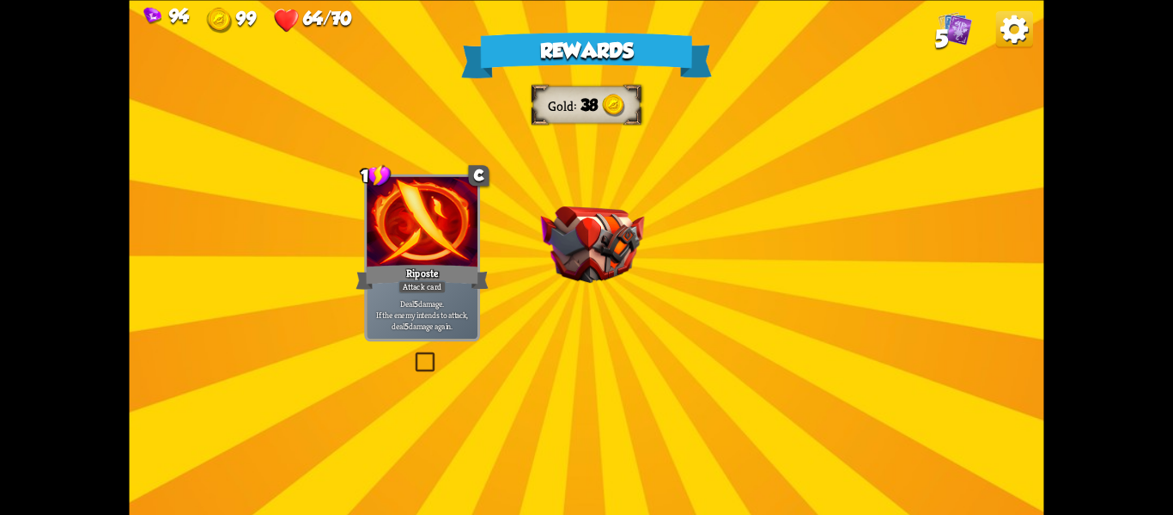
click at [610, 220] on img at bounding box center [593, 244] width 104 height 76
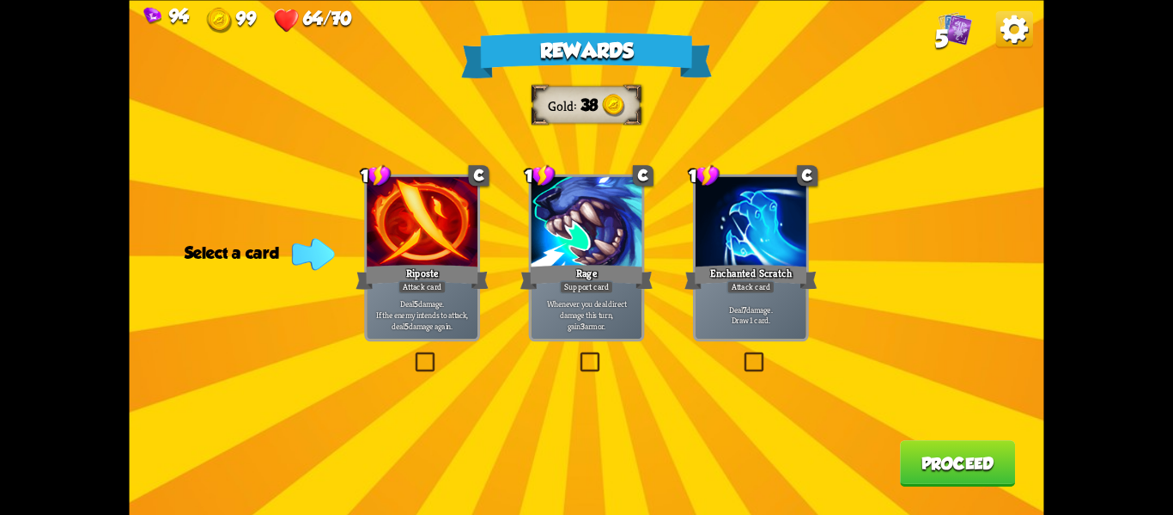
click at [741, 354] on label at bounding box center [741, 354] width 0 height 0
click at [0, 0] on input "checkbox" at bounding box center [0, 0] width 0 height 0
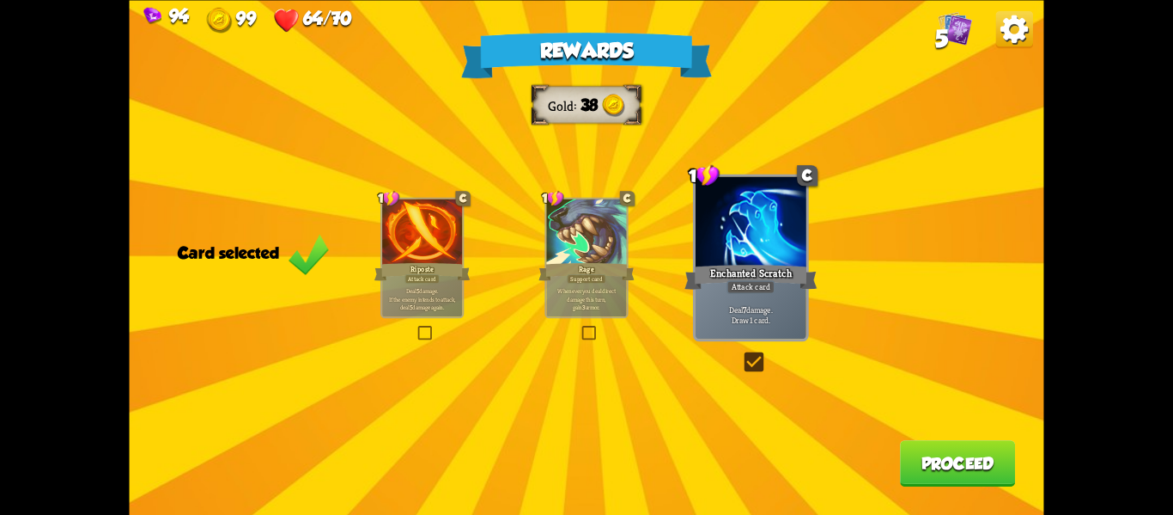
click at [970, 471] on button "Proceed" at bounding box center [957, 463] width 115 height 46
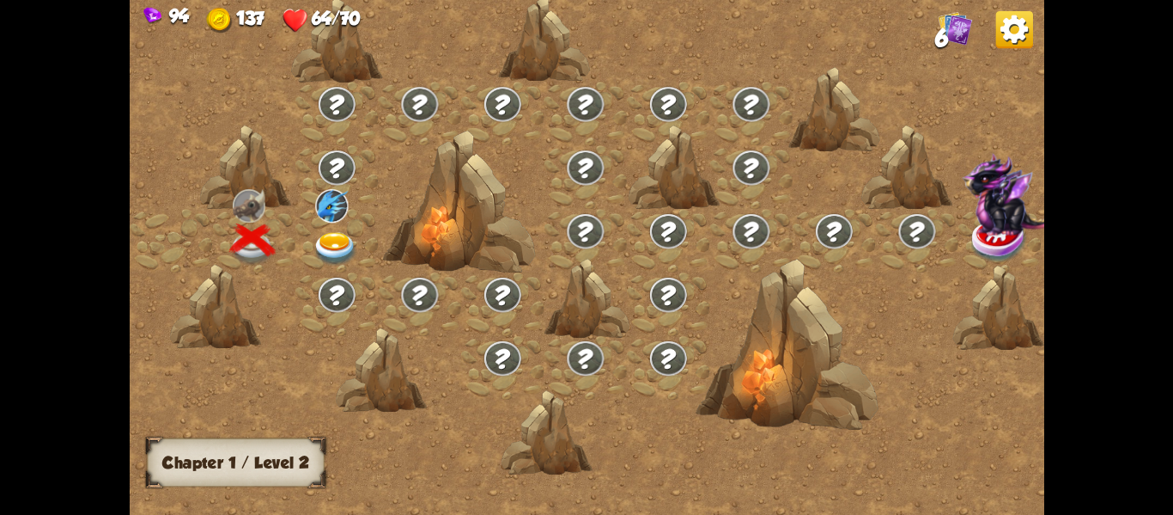
click at [346, 241] on img at bounding box center [336, 248] width 46 height 34
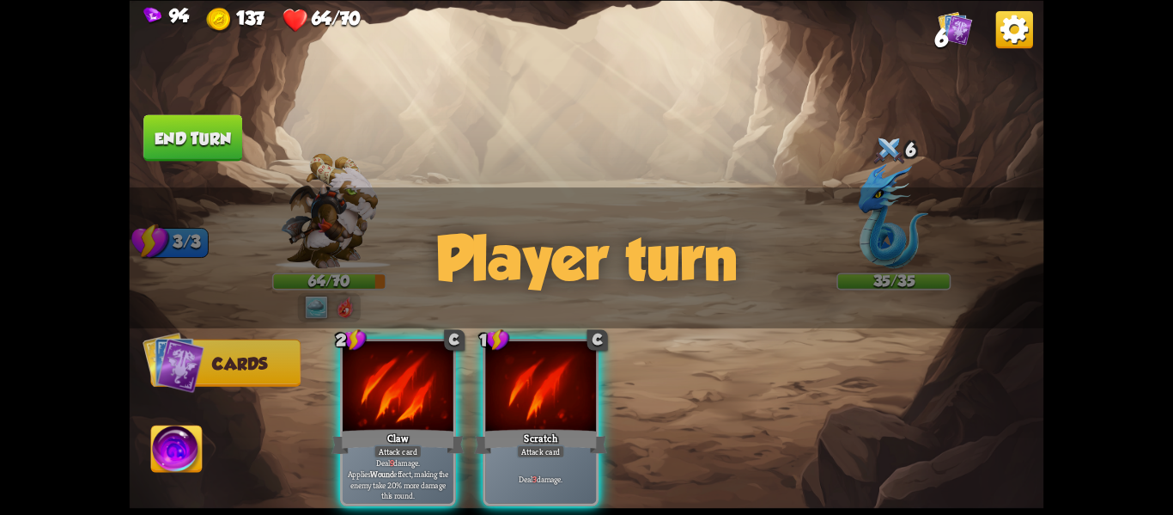
click at [314, 309] on div "Player turn" at bounding box center [587, 257] width 915 height 141
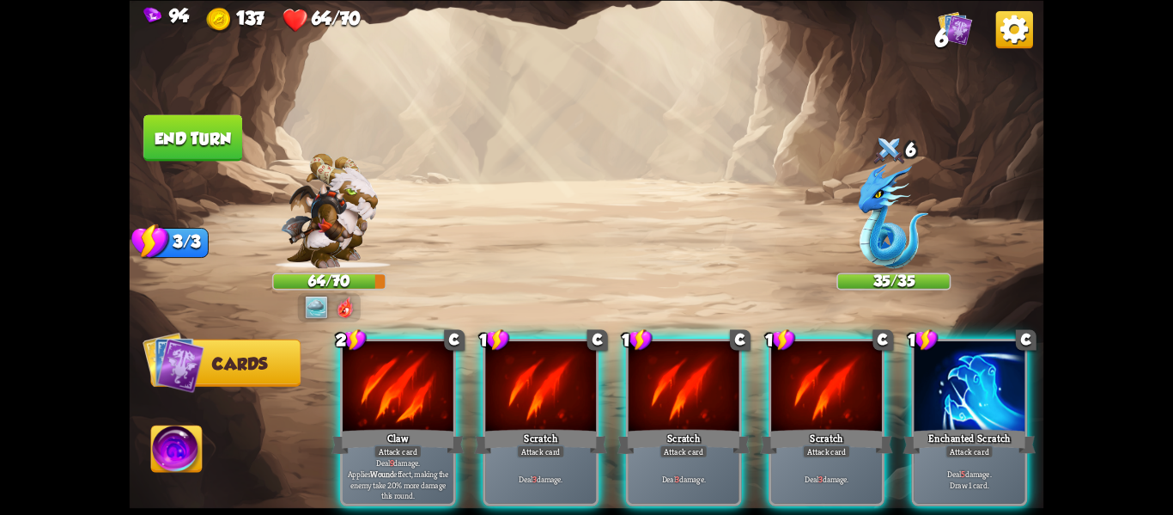
click at [314, 310] on div "Player turn" at bounding box center [587, 257] width 915 height 141
click at [312, 308] on img at bounding box center [316, 307] width 23 height 23
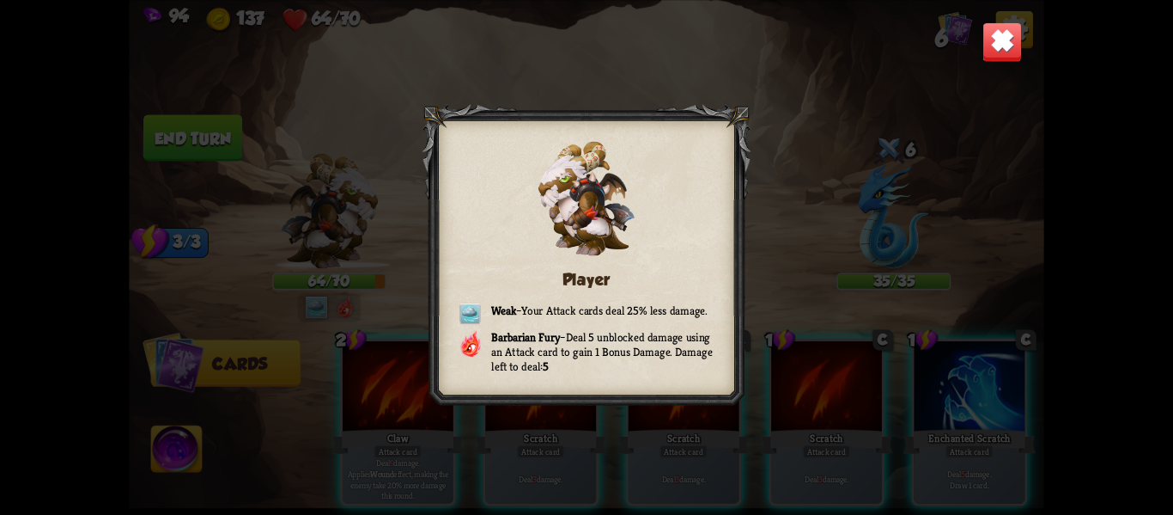
click at [854, 167] on div "Player Weak – Your Attack cards deal 25% less damage. Barbarian Fury – Deal 5 u…" at bounding box center [587, 257] width 915 height 515
click at [983, 51] on img at bounding box center [1003, 41] width 40 height 40
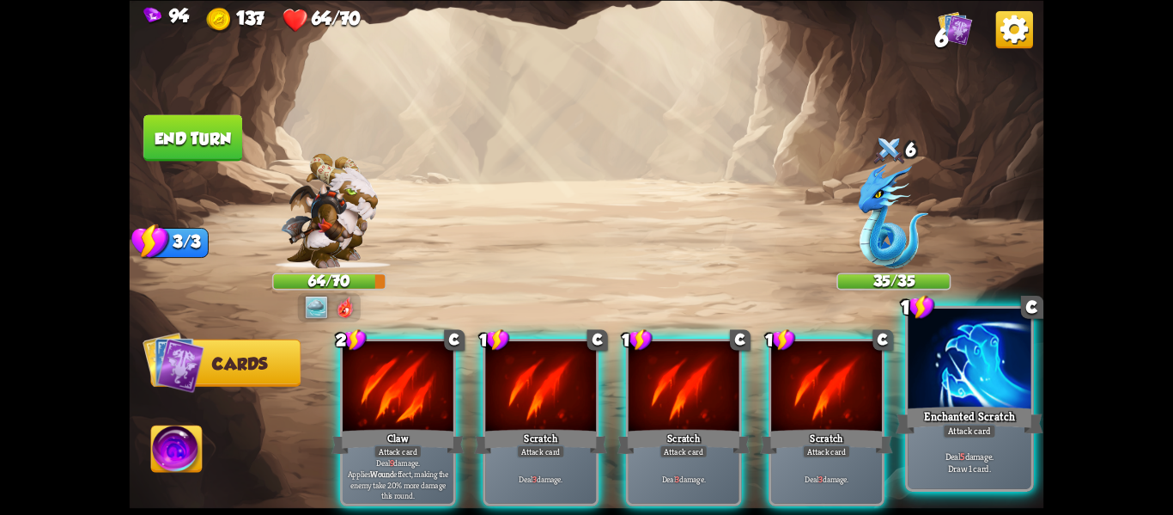
click at [984, 363] on div at bounding box center [969, 360] width 123 height 104
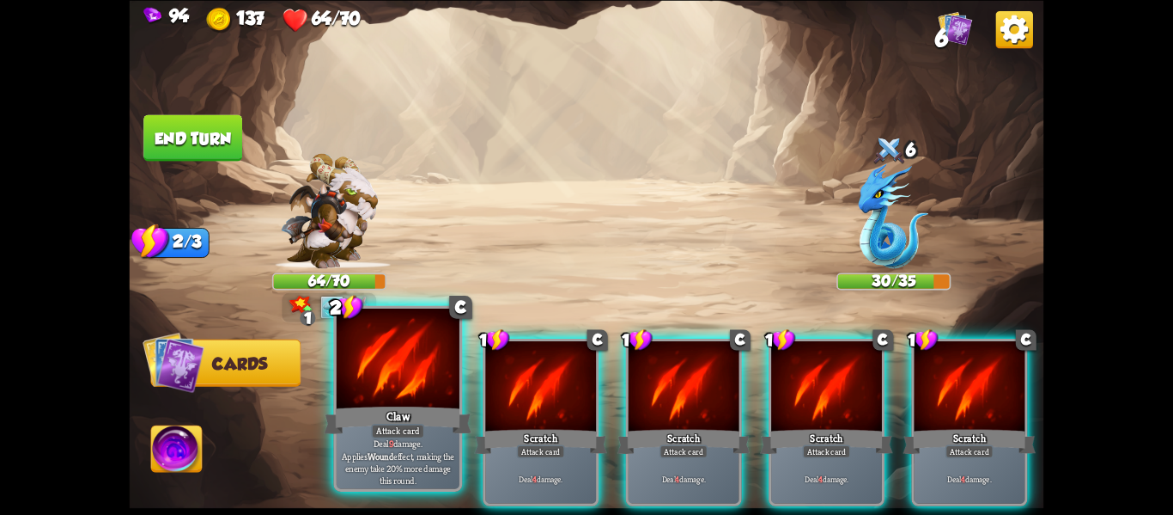
click at [427, 398] on div at bounding box center [398, 360] width 123 height 104
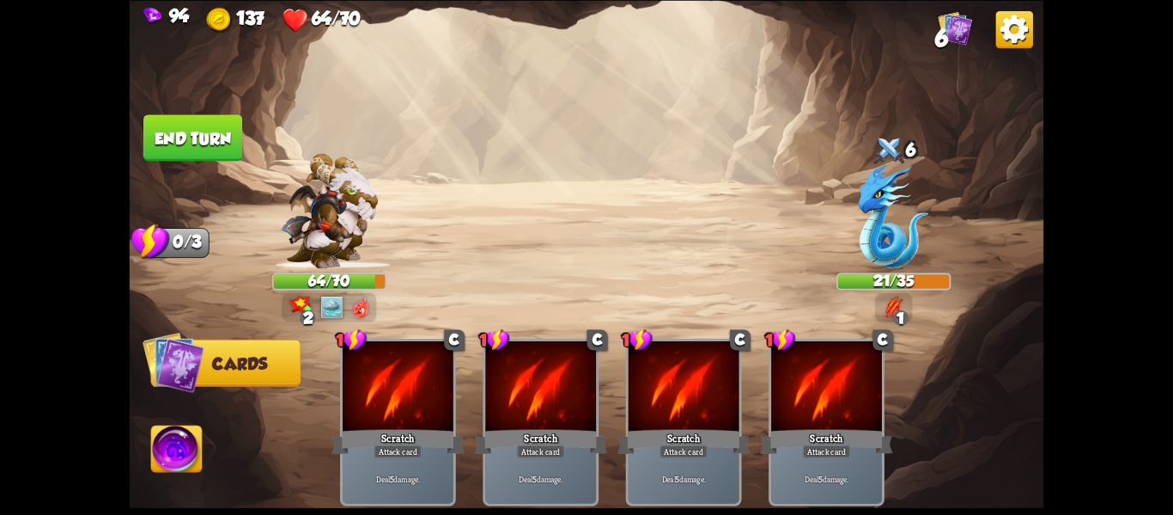
click at [180, 131] on button "End turn" at bounding box center [192, 137] width 99 height 46
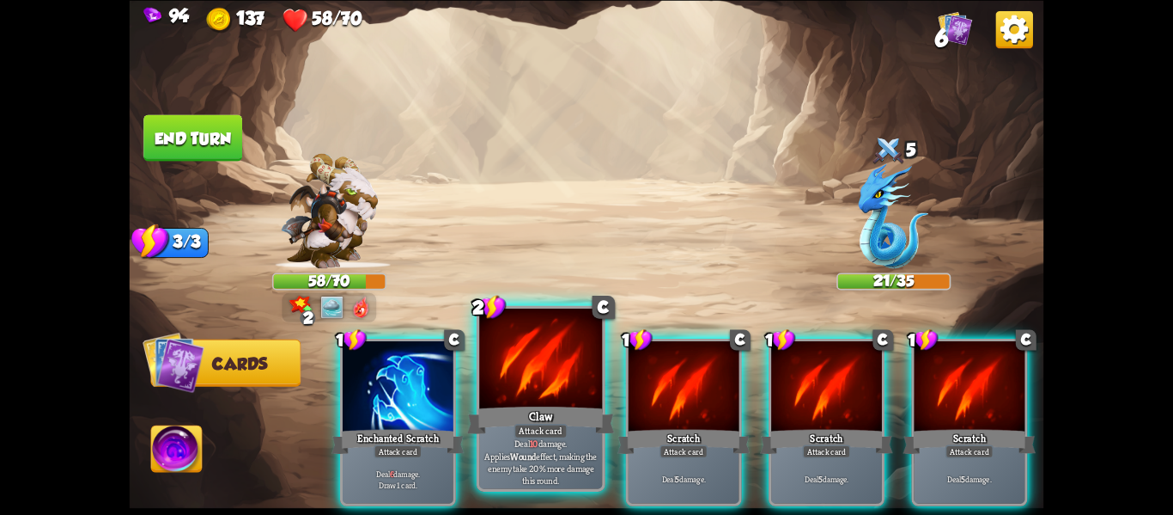
click at [527, 371] on div at bounding box center [540, 360] width 123 height 104
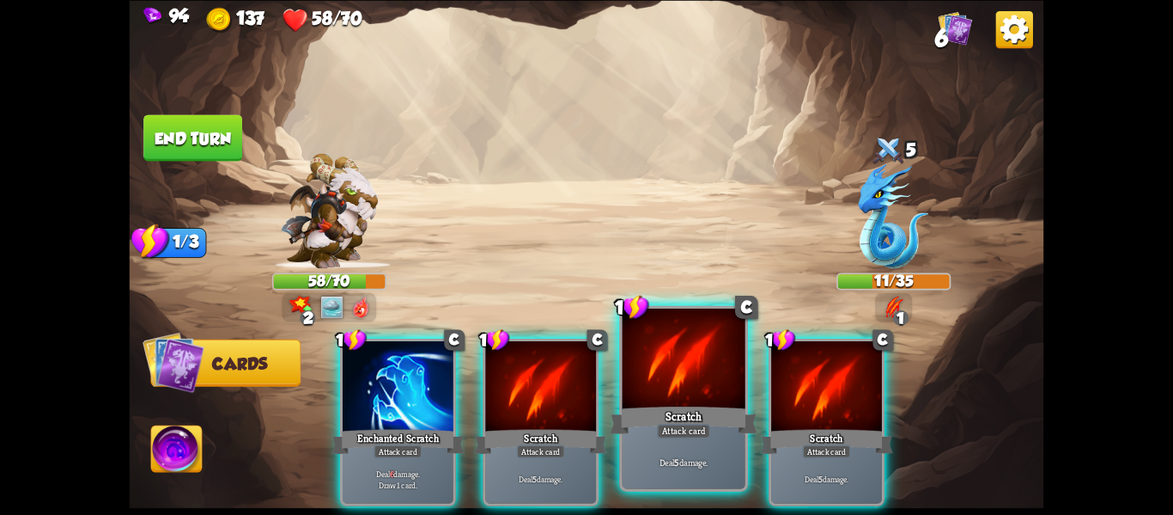
click at [638, 400] on div at bounding box center [684, 360] width 123 height 104
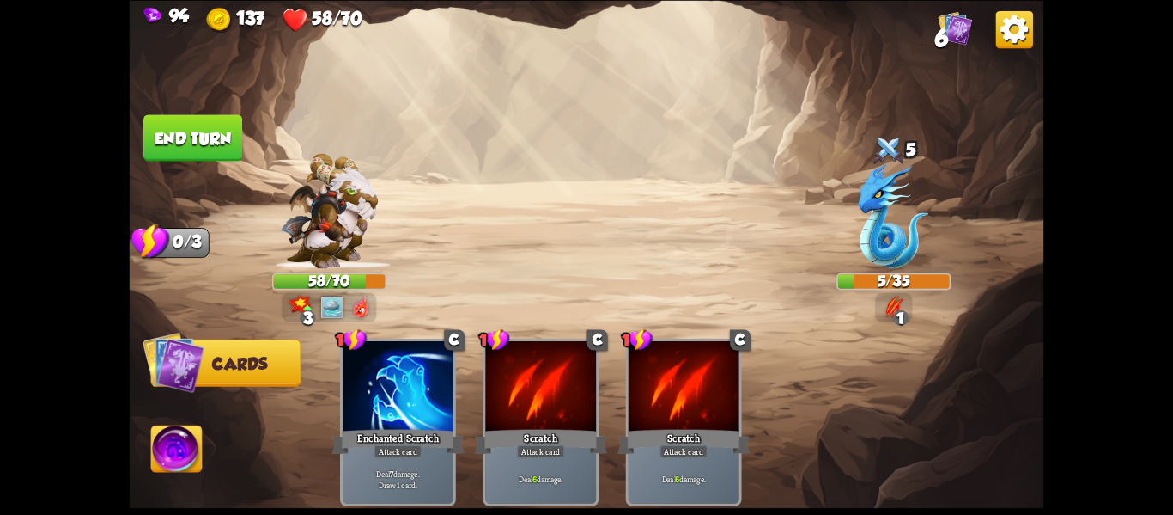
click at [204, 135] on button "End turn" at bounding box center [192, 137] width 99 height 46
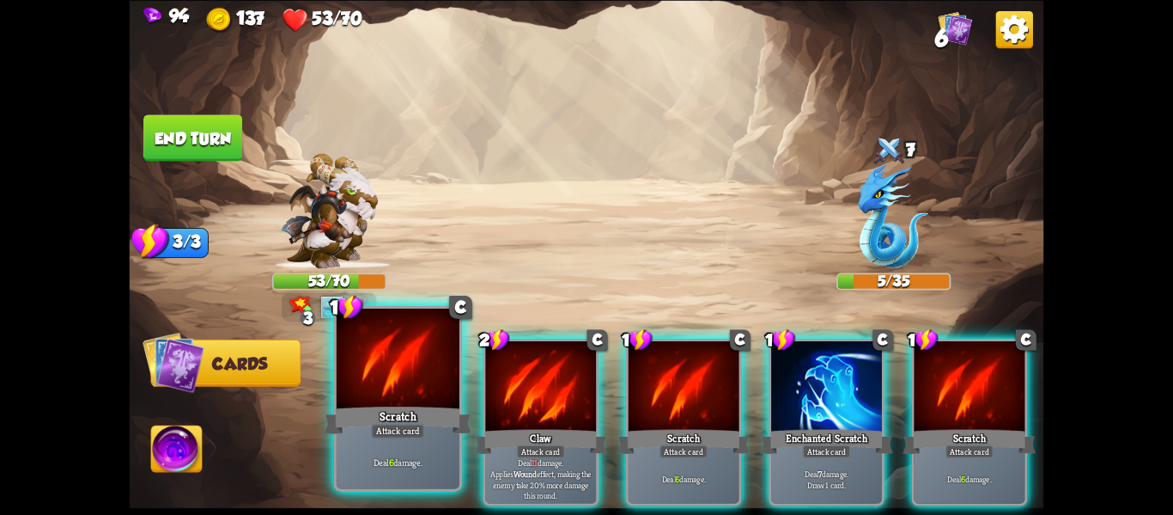
click at [403, 344] on div at bounding box center [398, 360] width 123 height 104
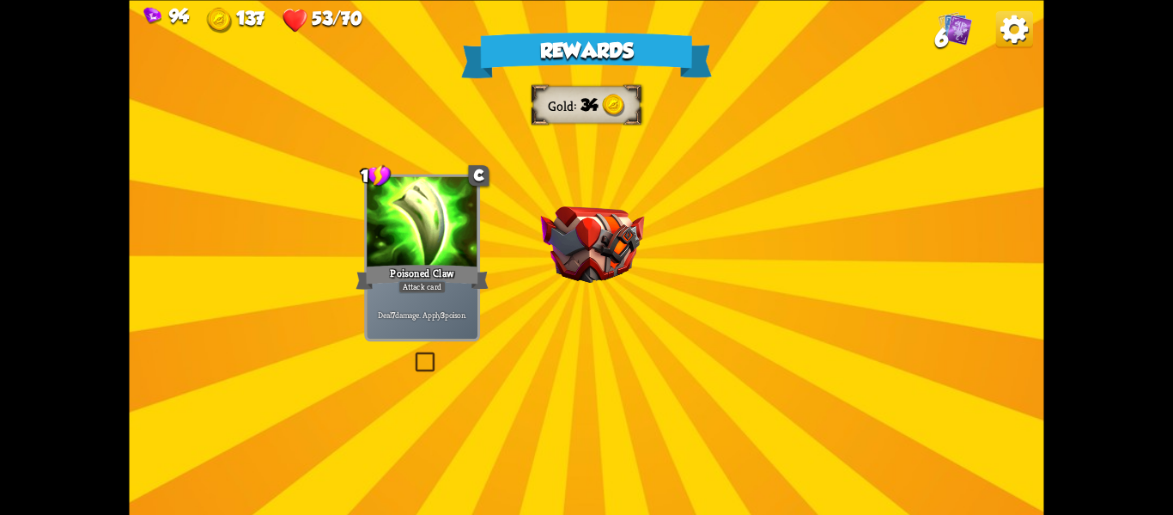
click at [623, 229] on img at bounding box center [593, 244] width 104 height 76
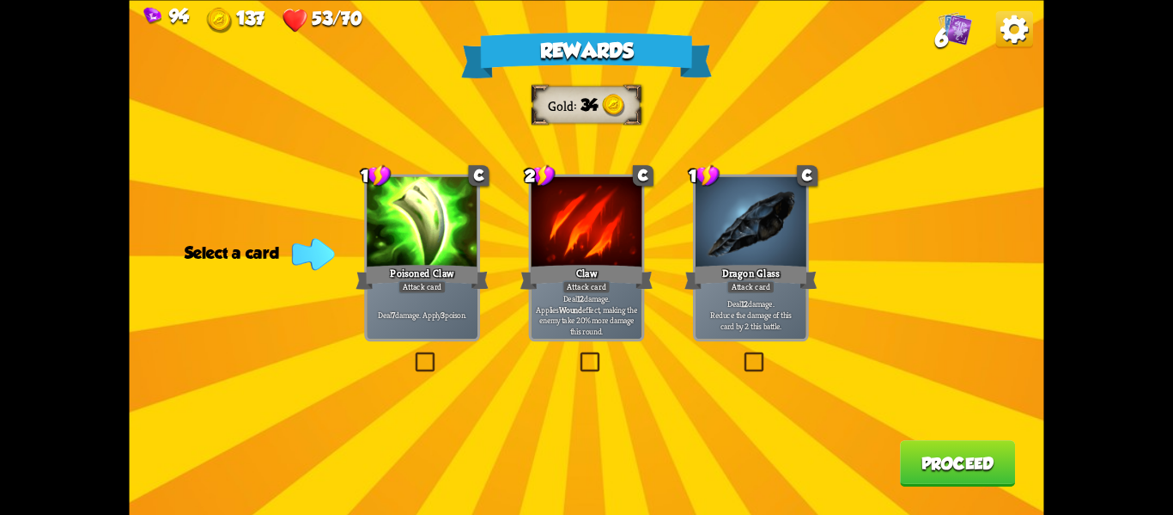
click at [741, 354] on label at bounding box center [741, 354] width 0 height 0
click at [0, 0] on input "checkbox" at bounding box center [0, 0] width 0 height 0
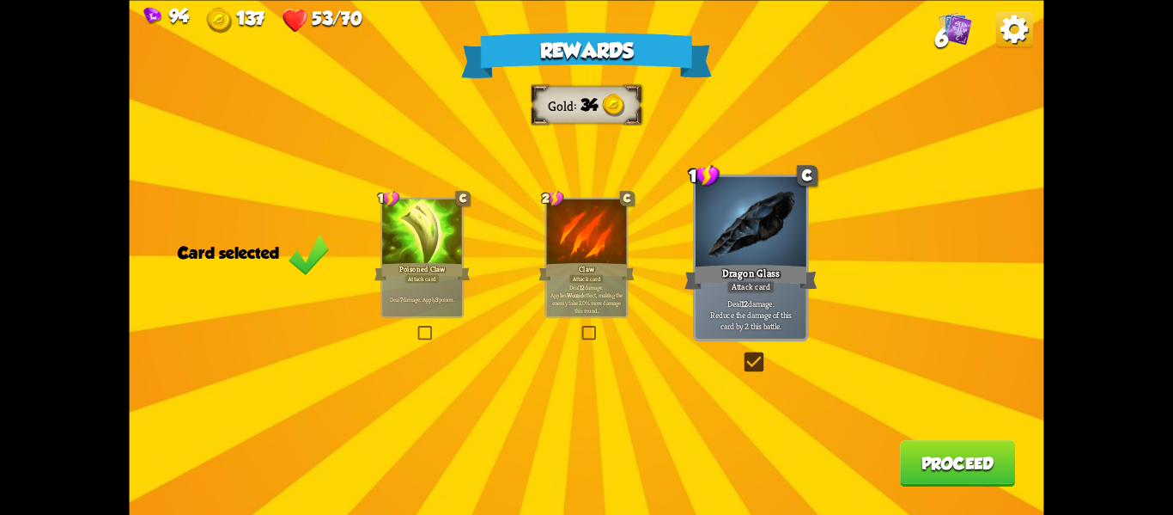
click at [978, 473] on button "Proceed" at bounding box center [957, 463] width 115 height 46
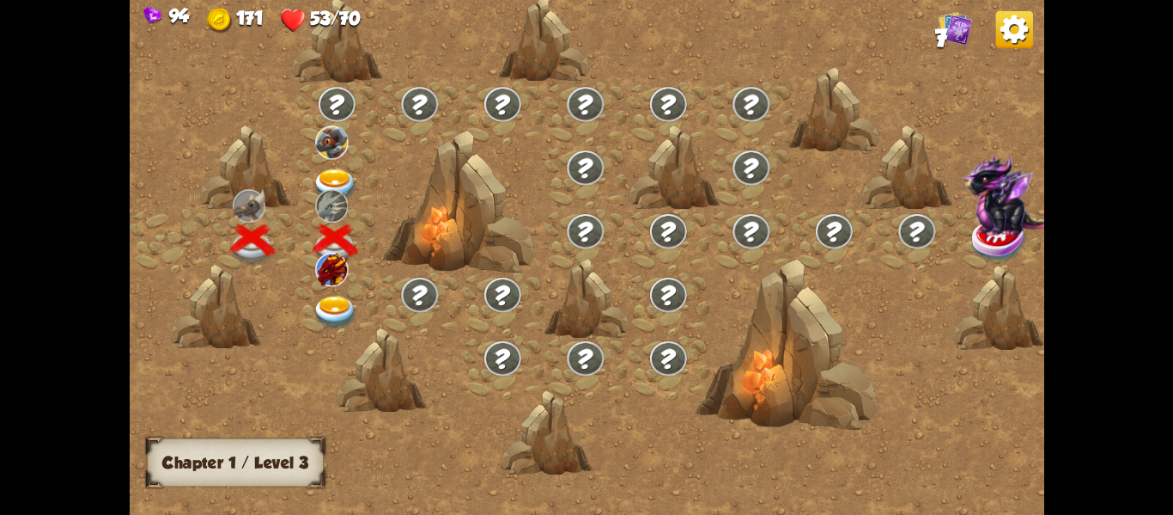
click at [342, 298] on img at bounding box center [336, 312] width 46 height 34
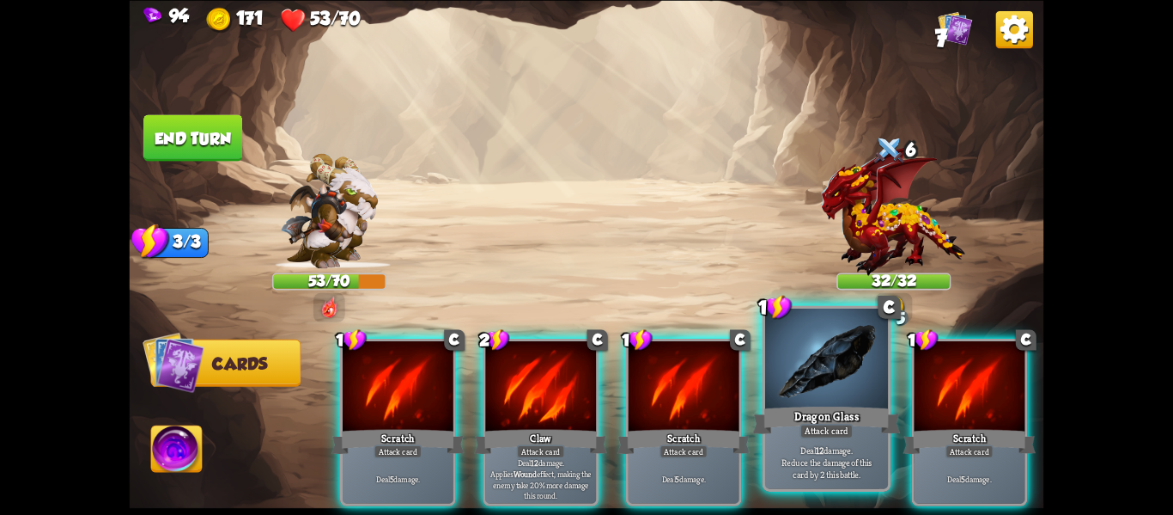
click at [790, 389] on div at bounding box center [826, 360] width 123 height 104
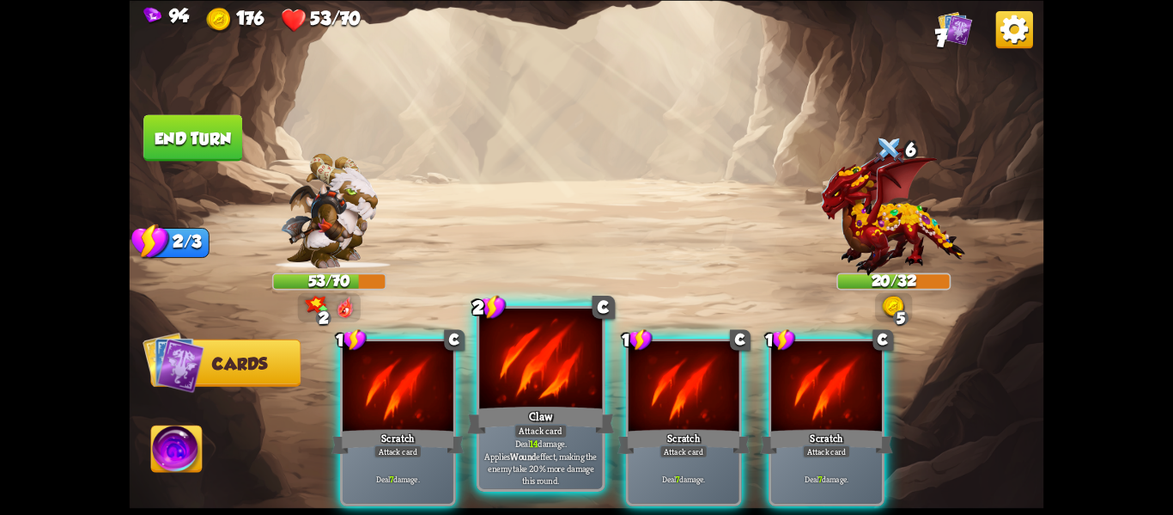
click at [529, 405] on div "Claw" at bounding box center [541, 419] width 148 height 33
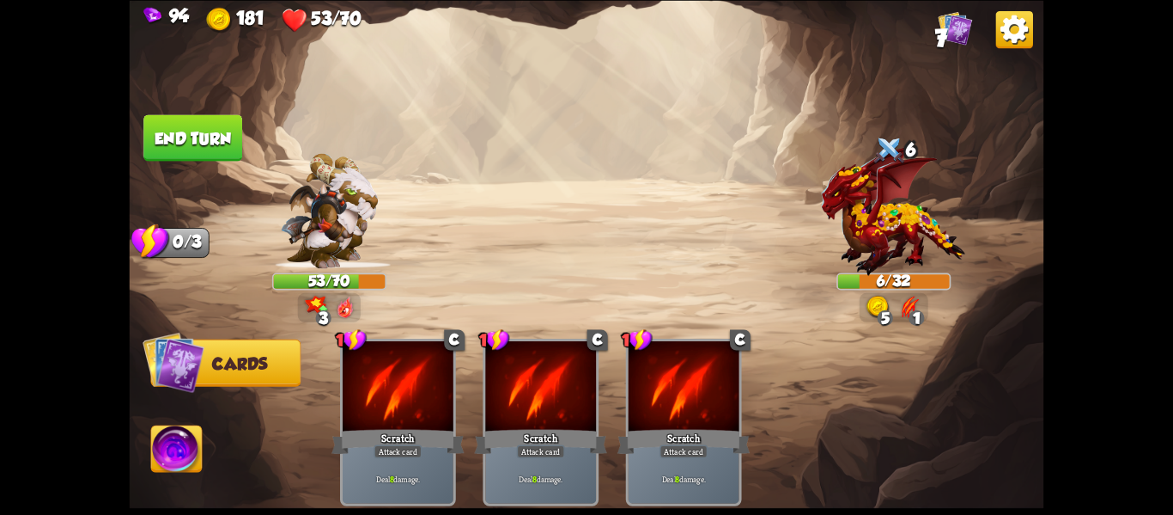
click at [863, 308] on div "5 1" at bounding box center [894, 306] width 69 height 29
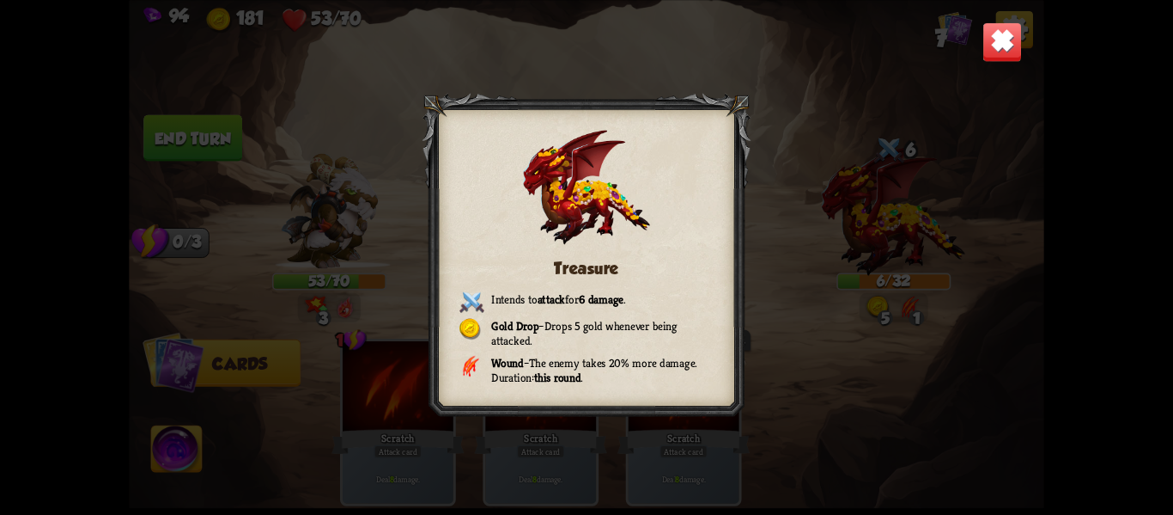
click at [1001, 32] on img at bounding box center [1003, 41] width 40 height 40
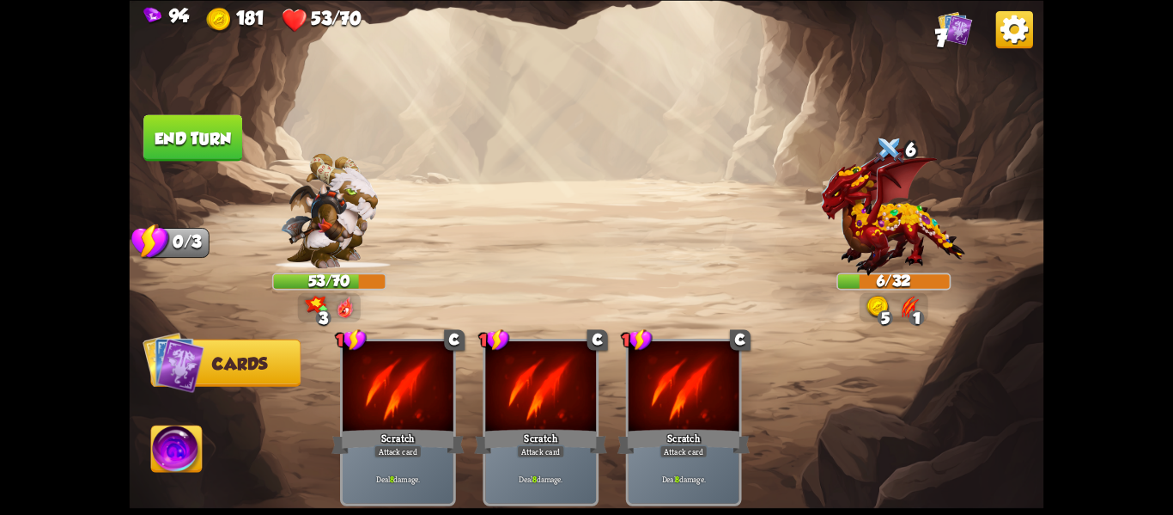
click at [183, 129] on button "End turn" at bounding box center [192, 137] width 99 height 46
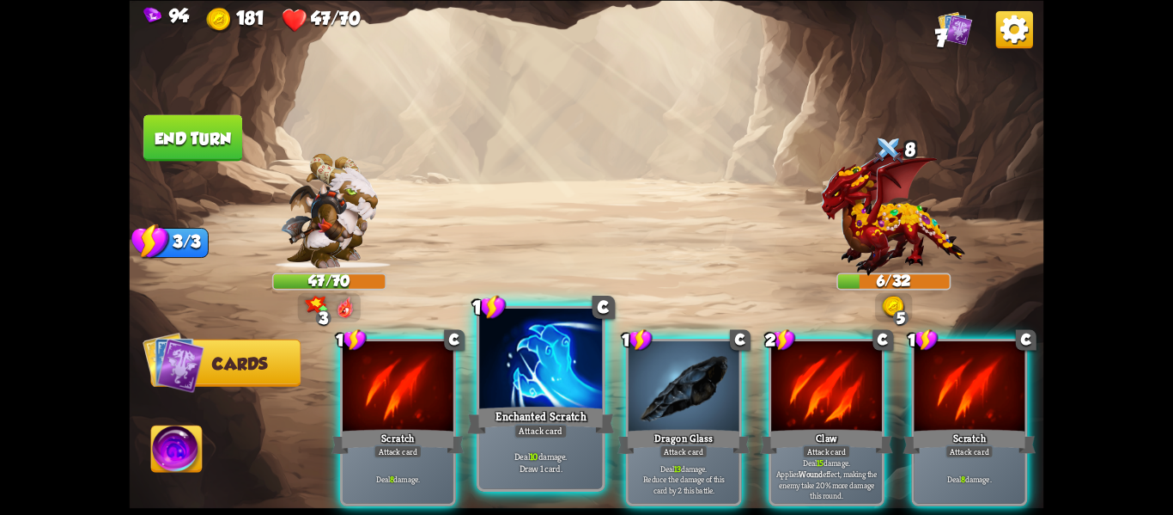
click at [517, 341] on div at bounding box center [540, 360] width 123 height 104
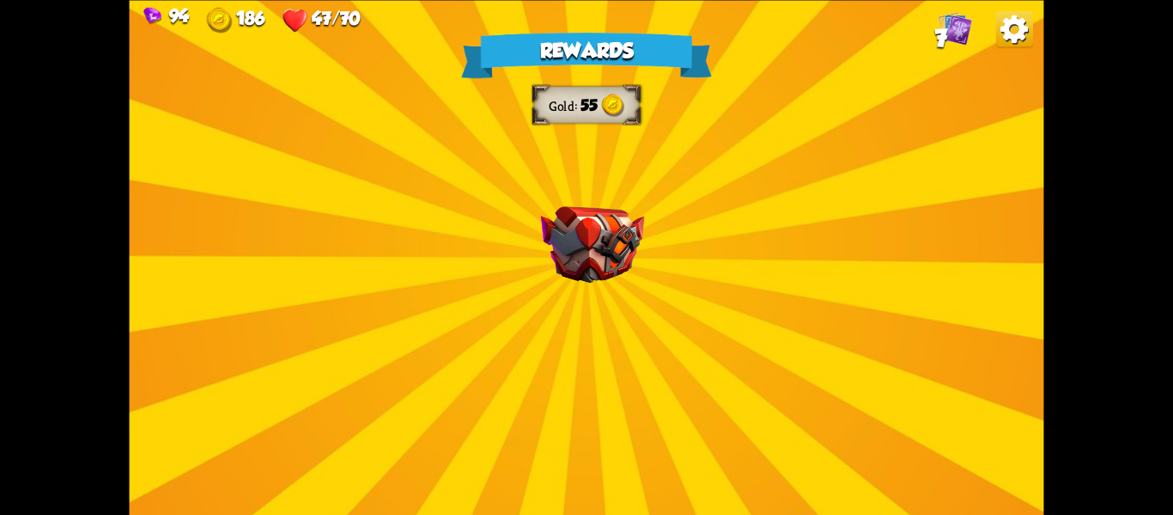
click at [619, 278] on img at bounding box center [593, 244] width 104 height 76
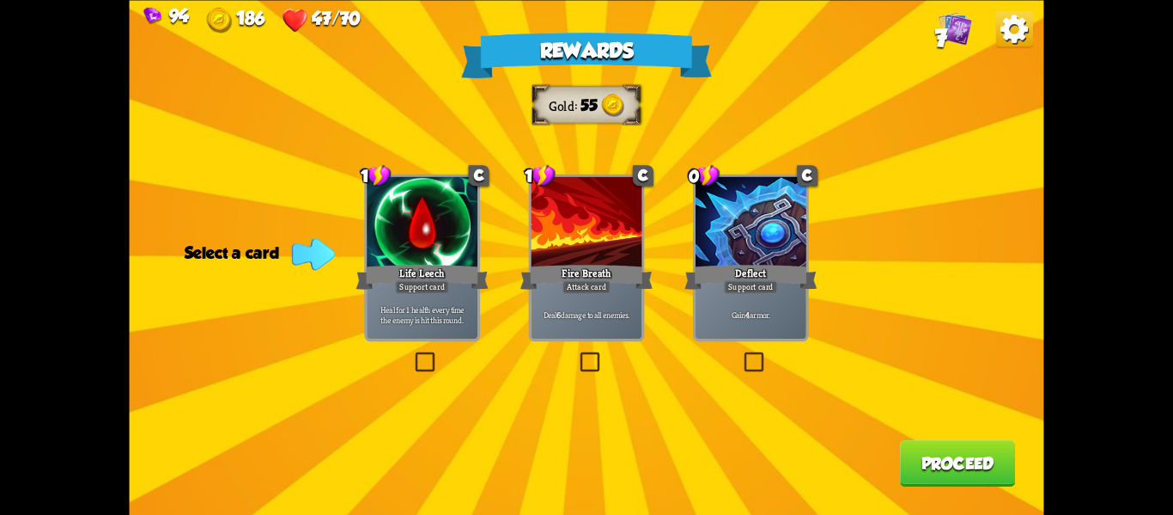
click at [412, 354] on label at bounding box center [412, 354] width 0 height 0
click at [0, 0] on input "checkbox" at bounding box center [0, 0] width 0 height 0
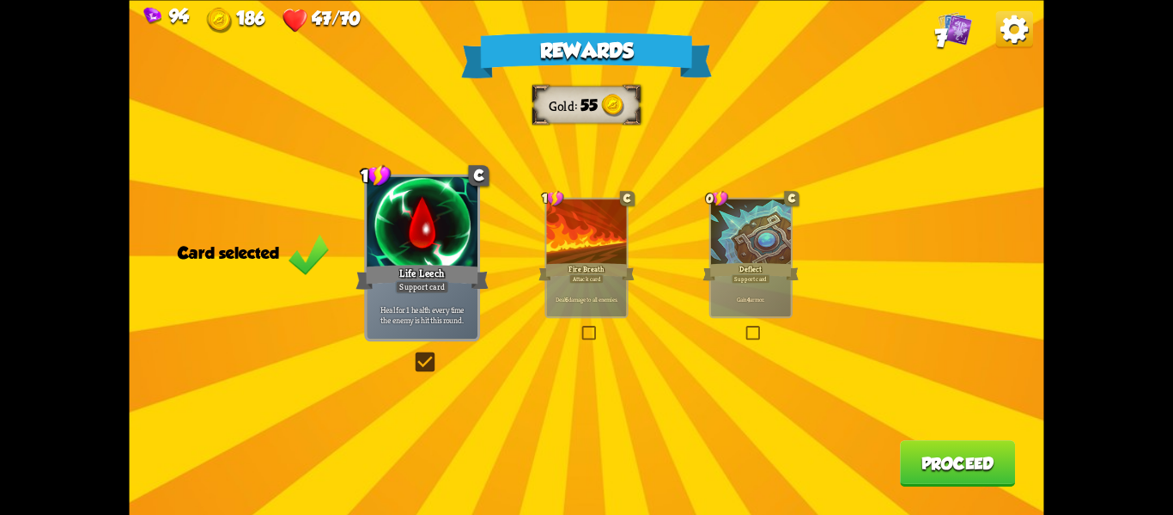
click at [975, 455] on button "Proceed" at bounding box center [957, 463] width 115 height 46
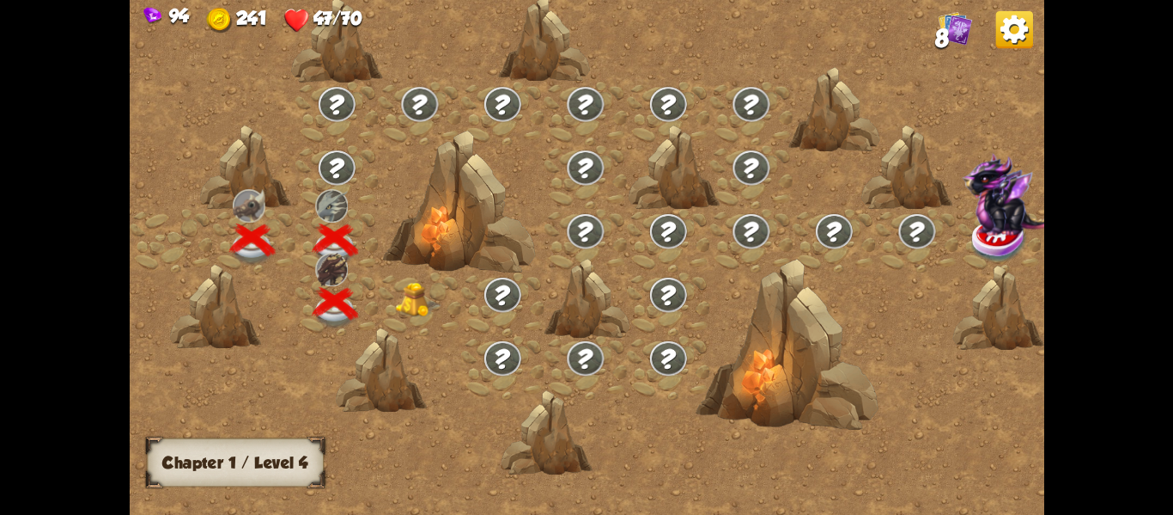
click at [416, 300] on img at bounding box center [418, 299] width 46 height 35
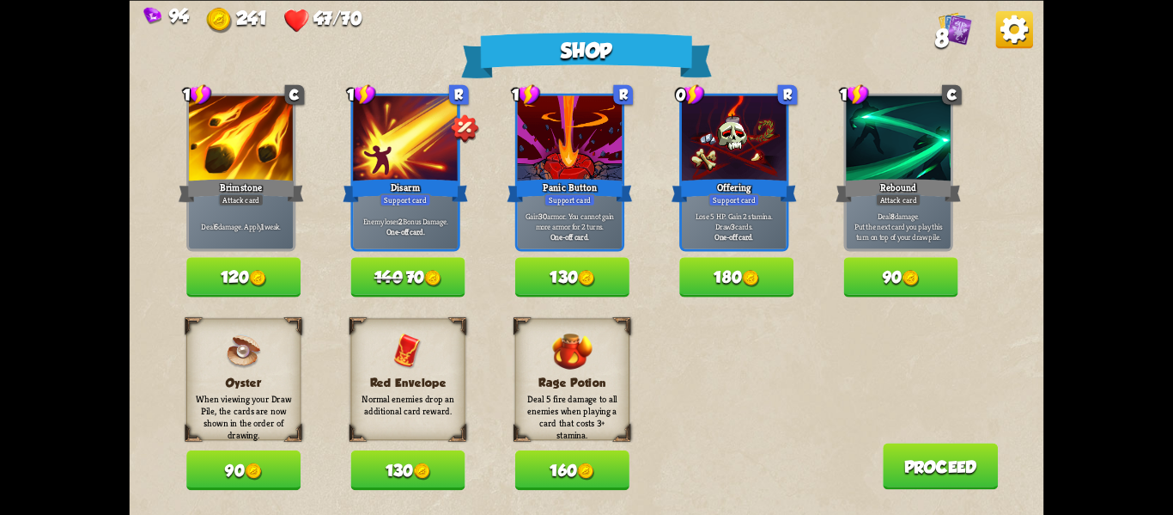
click at [567, 465] on button "160" at bounding box center [572, 470] width 114 height 40
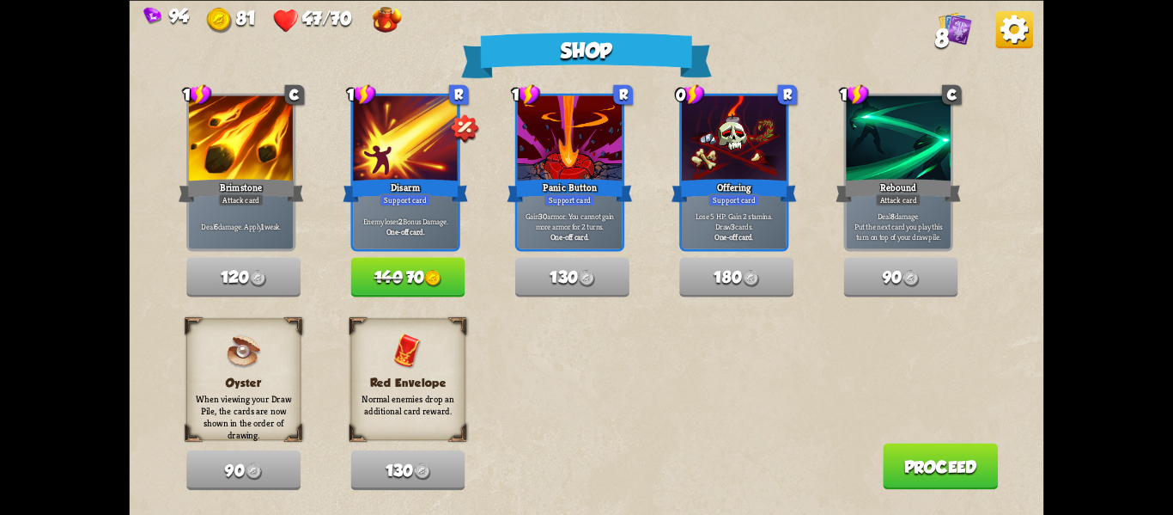
click at [926, 449] on button "Proceed" at bounding box center [940, 465] width 115 height 46
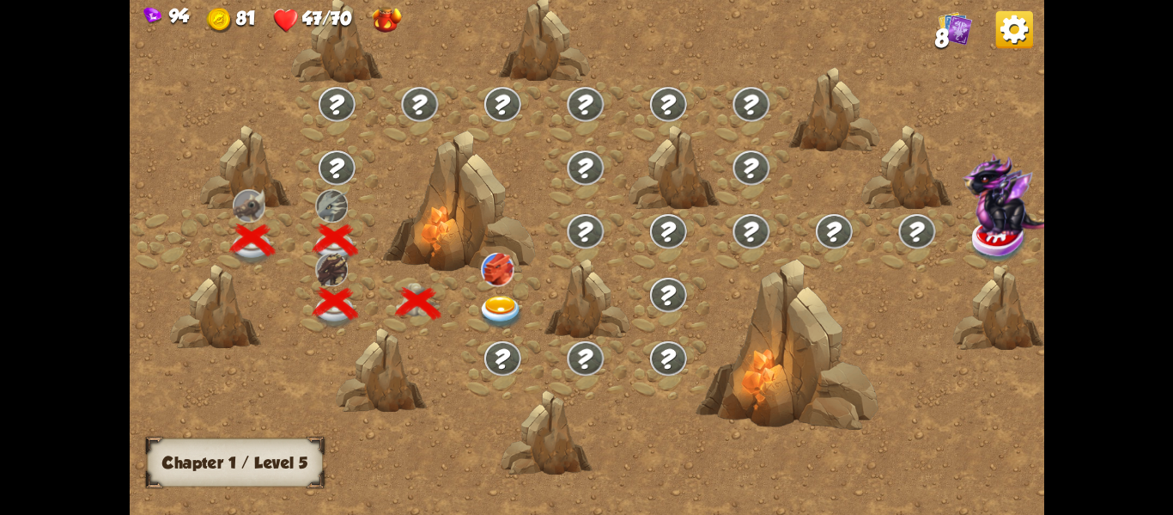
click at [495, 296] on img at bounding box center [501, 312] width 46 height 34
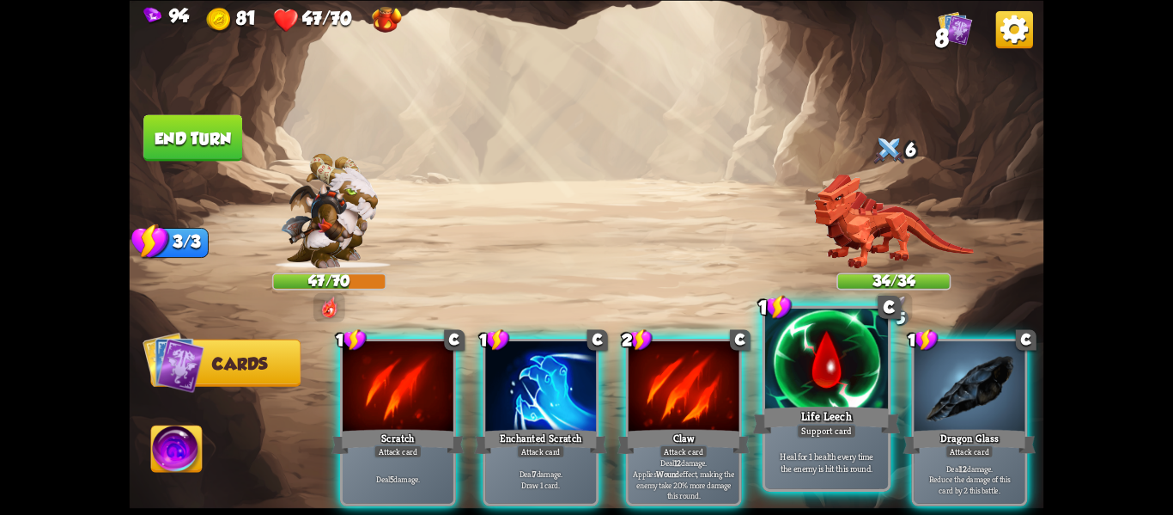
click at [844, 361] on div at bounding box center [826, 360] width 123 height 104
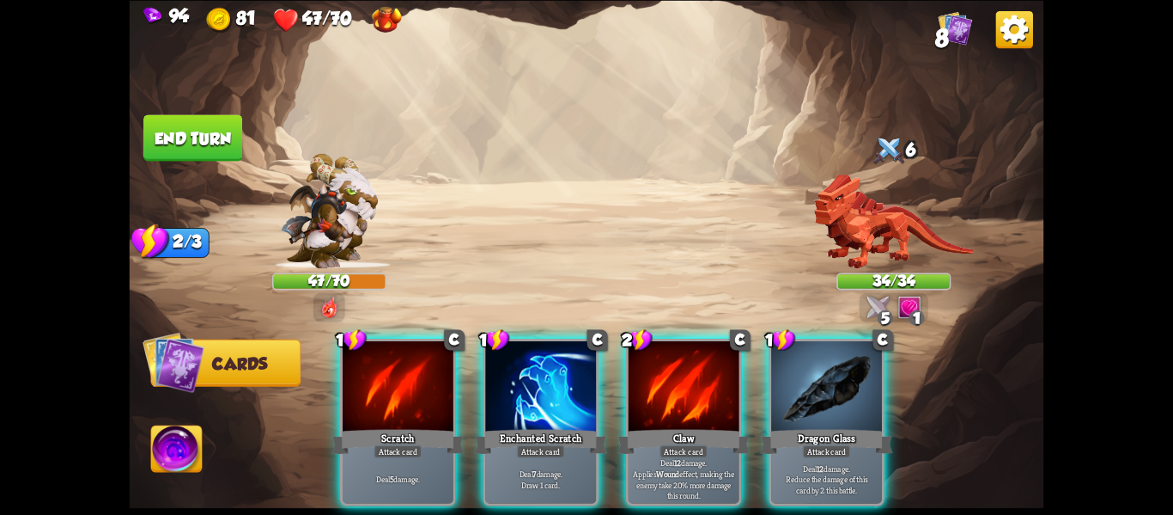
click at [844, 361] on div at bounding box center [826, 388] width 111 height 94
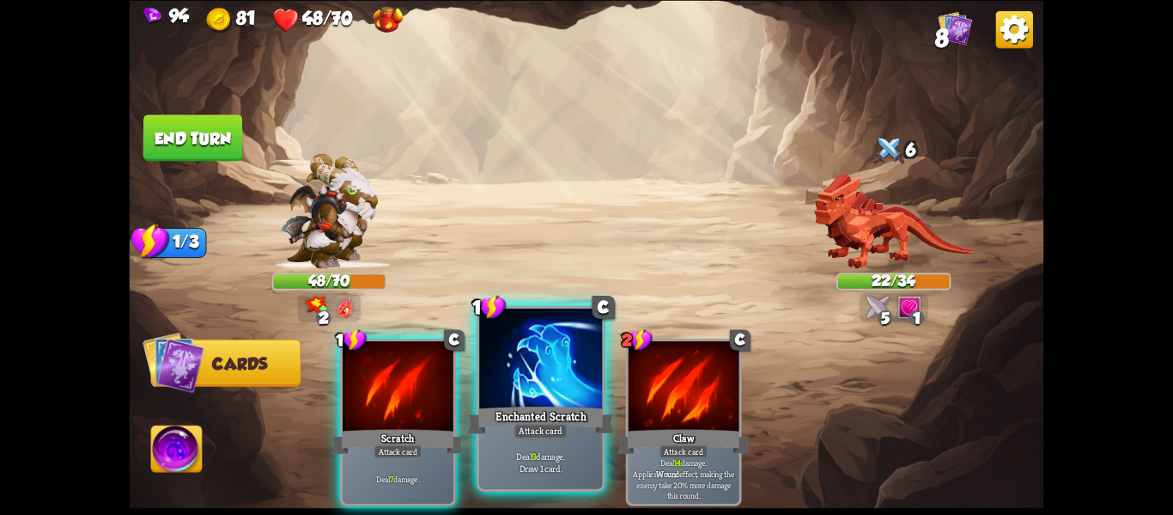
click at [527, 378] on div at bounding box center [540, 360] width 123 height 104
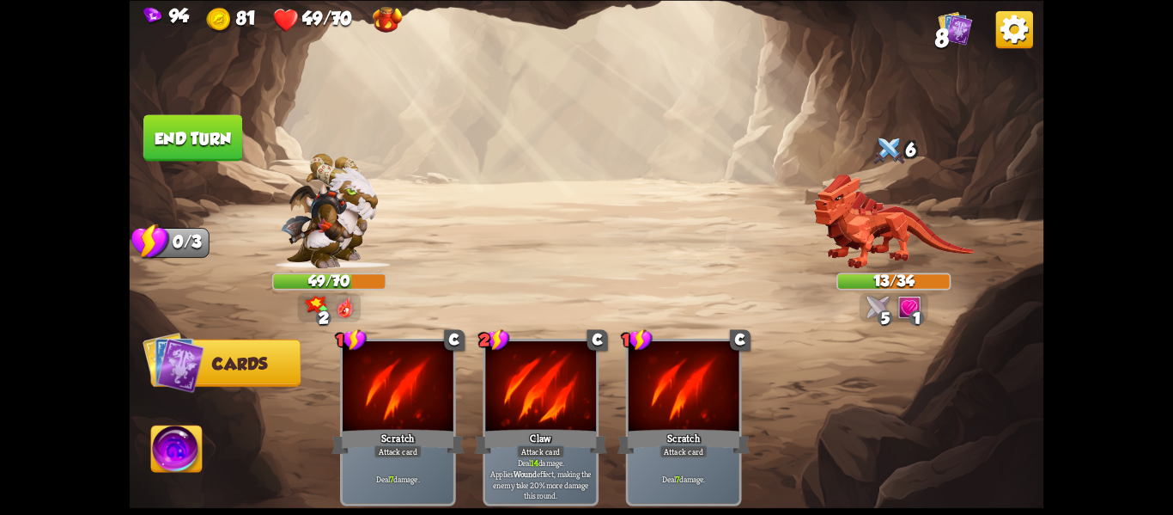
click at [192, 143] on button "End turn" at bounding box center [192, 137] width 99 height 46
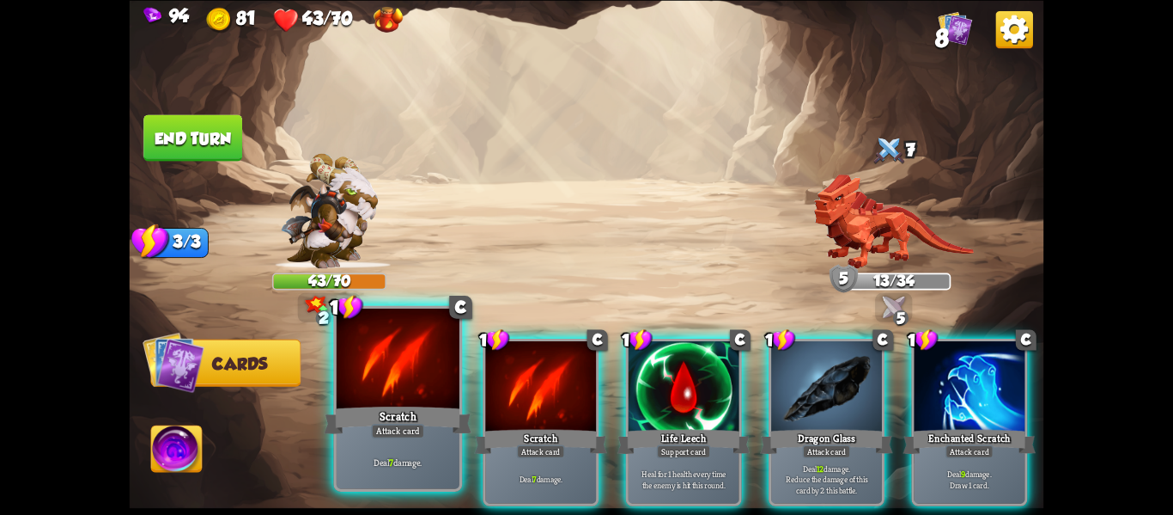
click at [419, 356] on div at bounding box center [398, 360] width 123 height 104
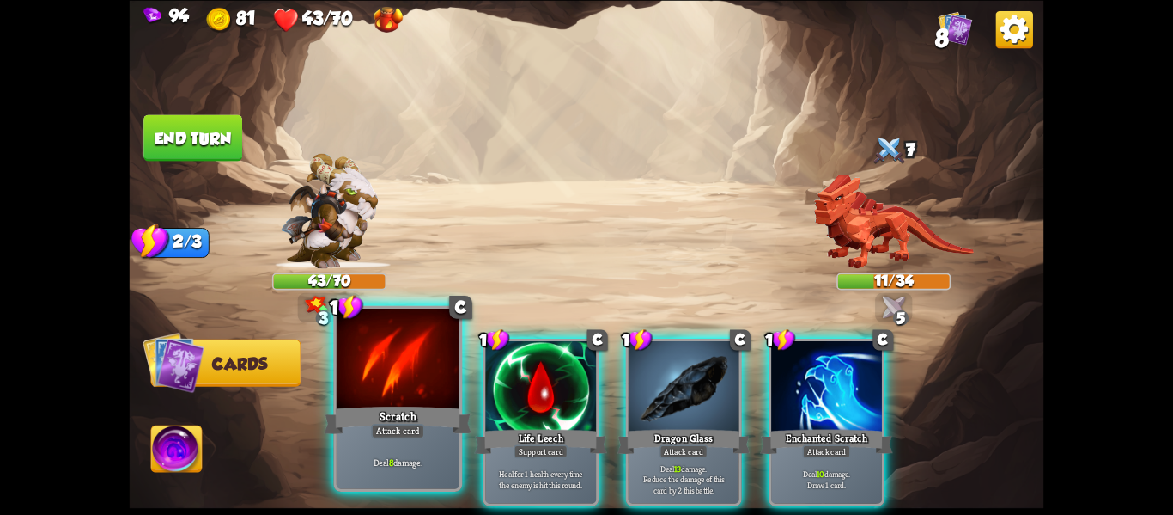
click at [413, 377] on div at bounding box center [398, 360] width 123 height 104
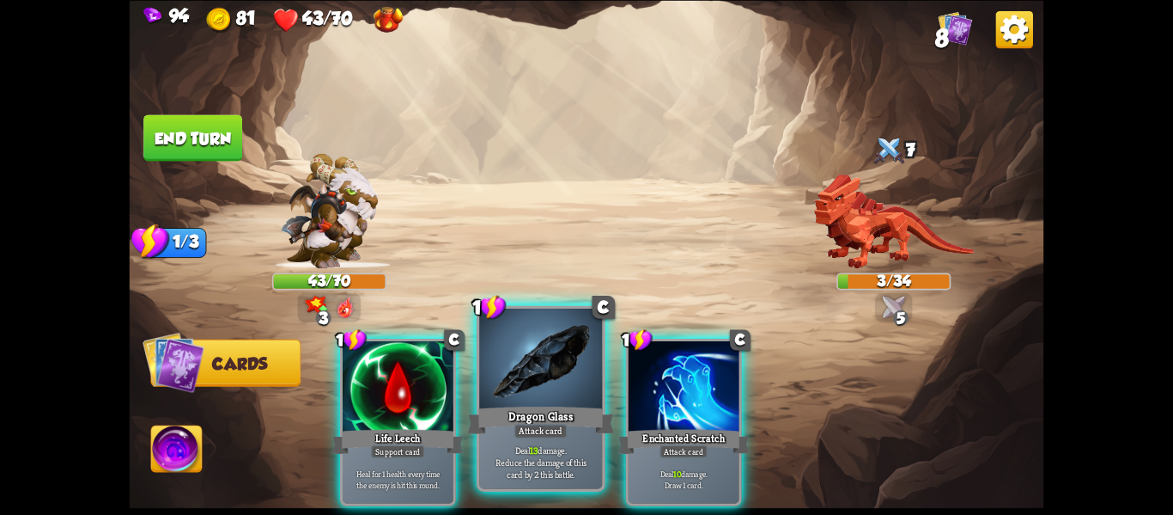
click at [547, 377] on div at bounding box center [540, 360] width 123 height 104
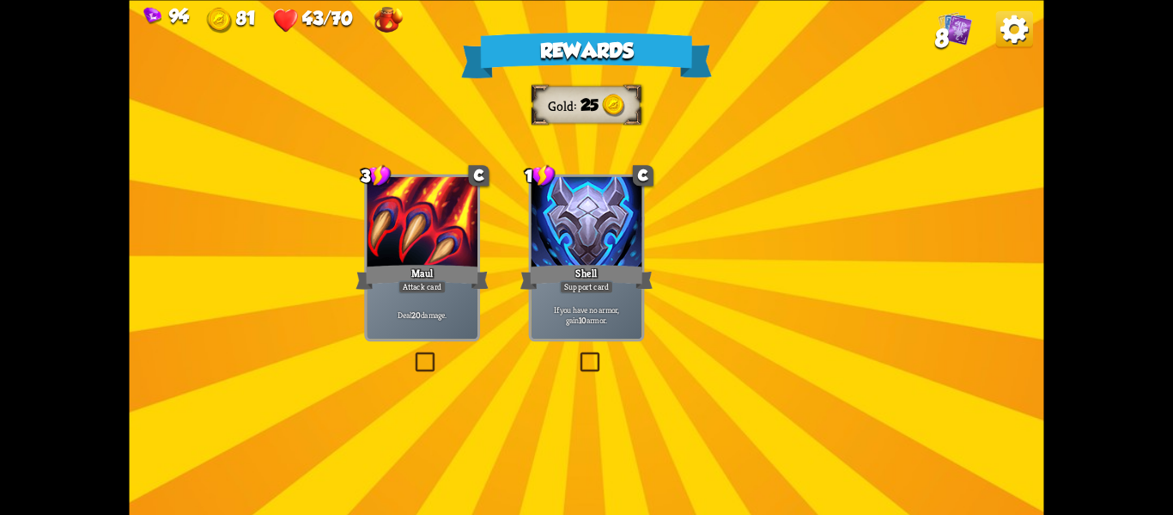
click at [602, 208] on img at bounding box center [593, 244] width 104 height 76
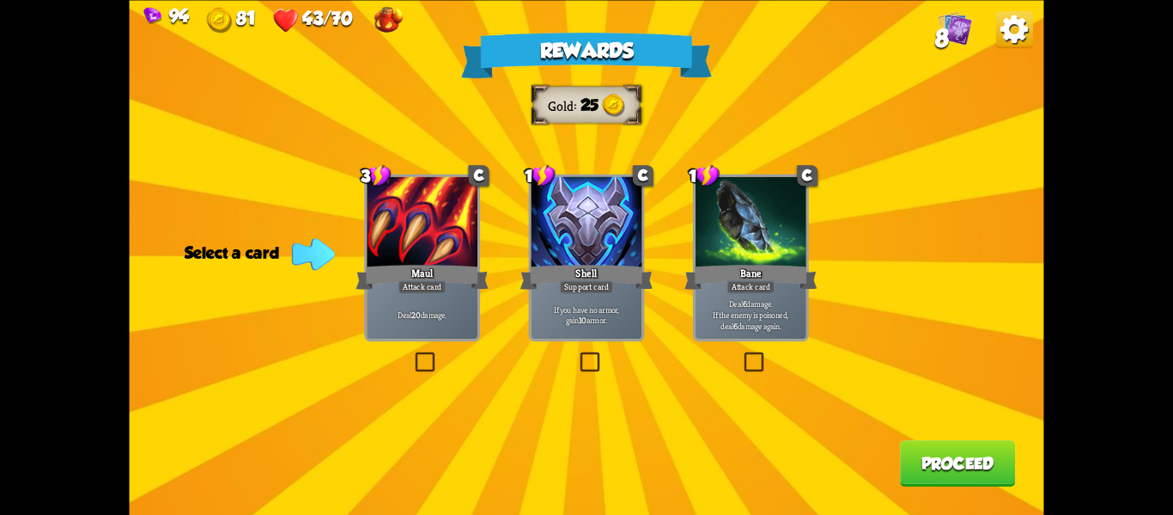
click at [412, 354] on label at bounding box center [412, 354] width 0 height 0
click at [0, 0] on input "checkbox" at bounding box center [0, 0] width 0 height 0
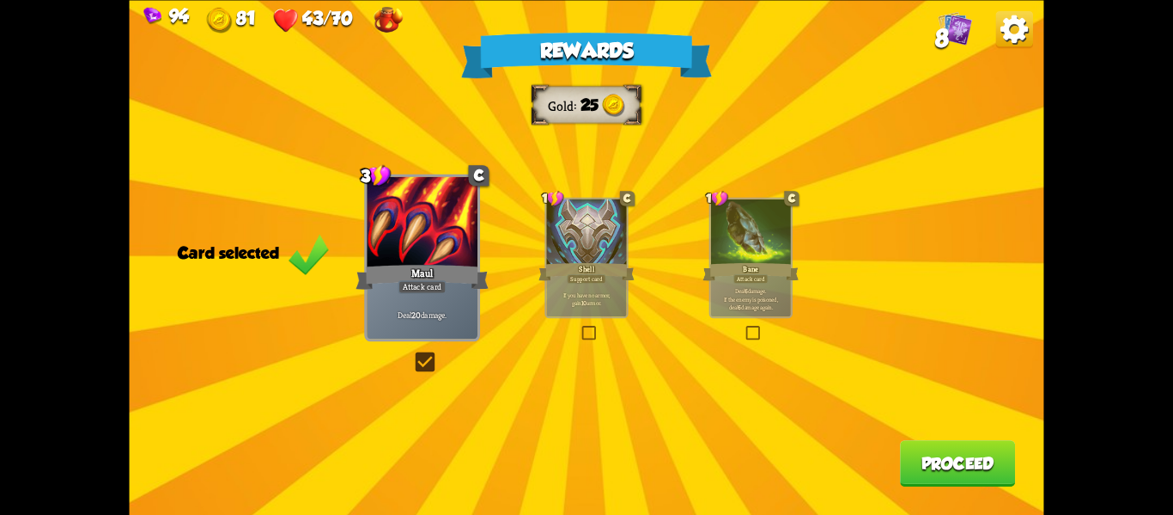
click at [997, 460] on button "Proceed" at bounding box center [957, 463] width 115 height 46
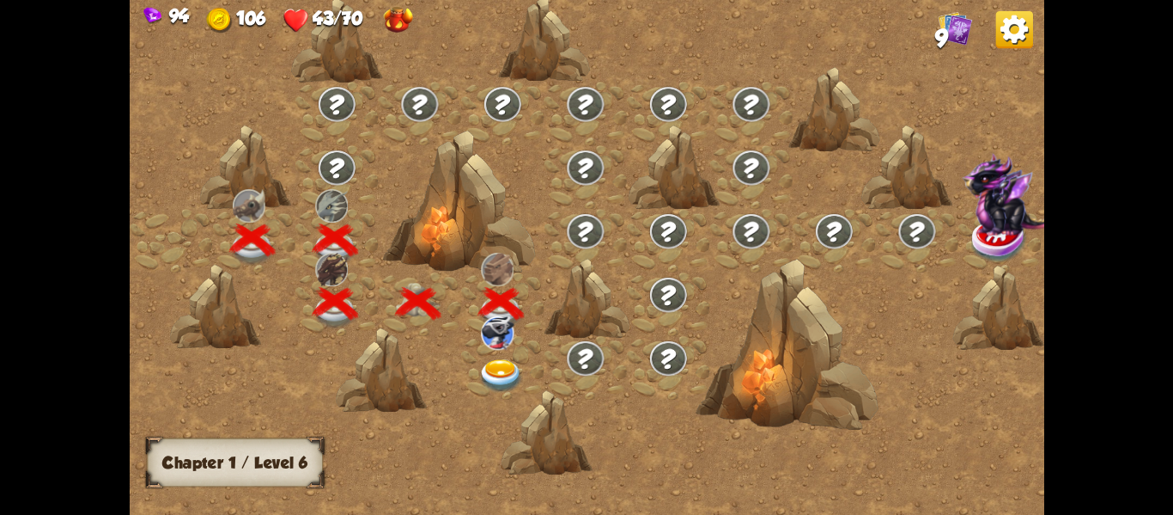
click at [491, 361] on img at bounding box center [501, 375] width 46 height 34
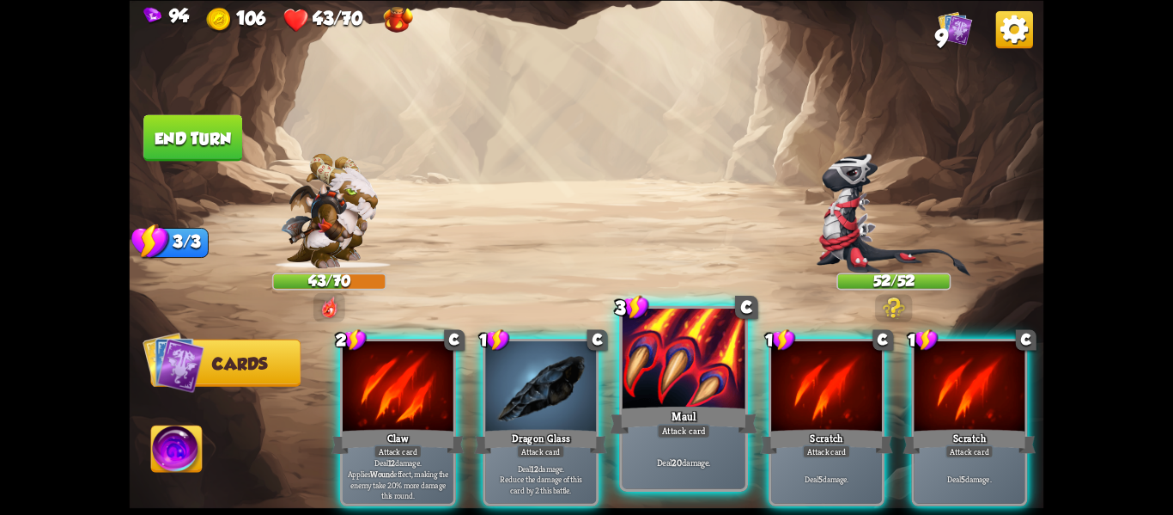
click at [710, 369] on div at bounding box center [684, 360] width 123 height 104
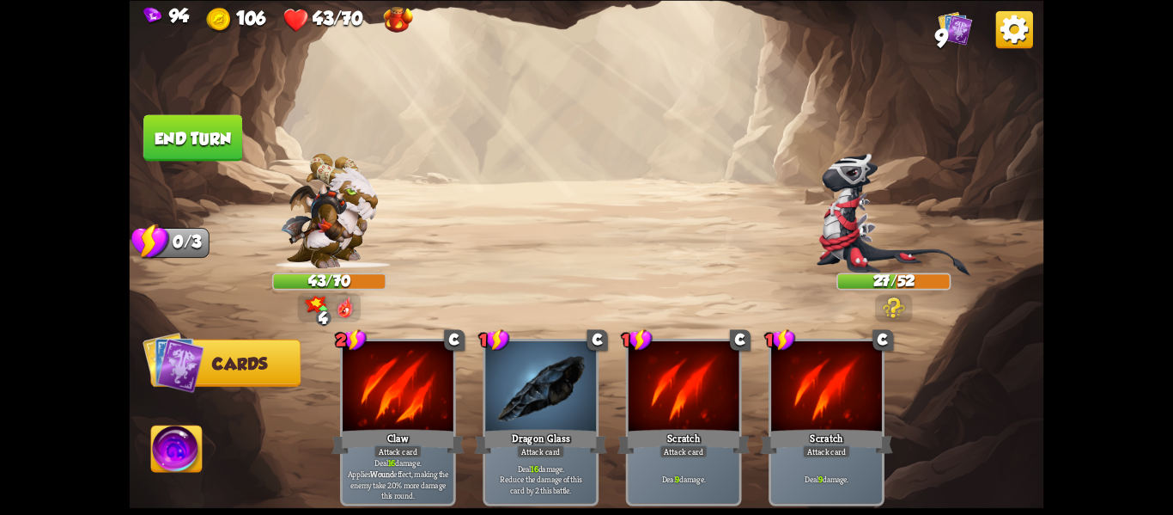
click at [174, 132] on button "End turn" at bounding box center [192, 137] width 99 height 46
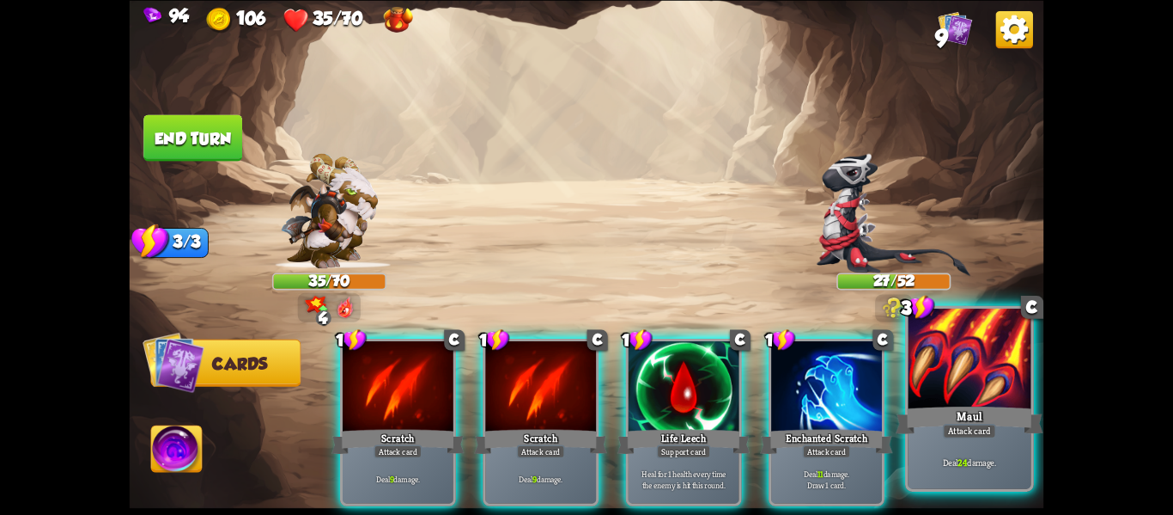
click at [925, 418] on div "Maul" at bounding box center [970, 419] width 148 height 33
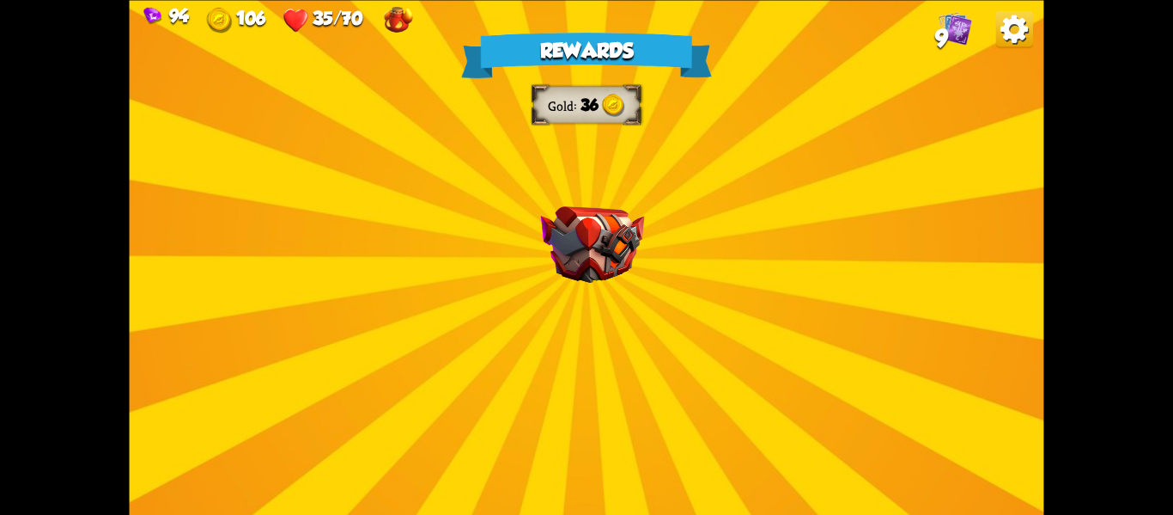
click at [497, 239] on div "Rewards Gold 36 Select a card 1 C Incantation Support card Gain 7 armor. Draw 1…" at bounding box center [587, 257] width 915 height 515
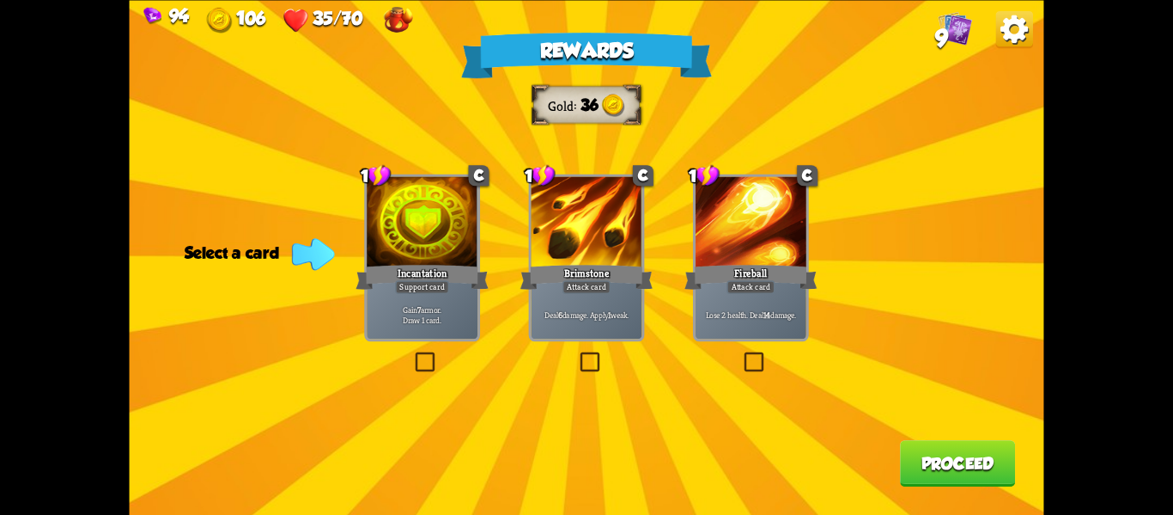
click at [412, 354] on label at bounding box center [412, 354] width 0 height 0
click at [0, 0] on input "checkbox" at bounding box center [0, 0] width 0 height 0
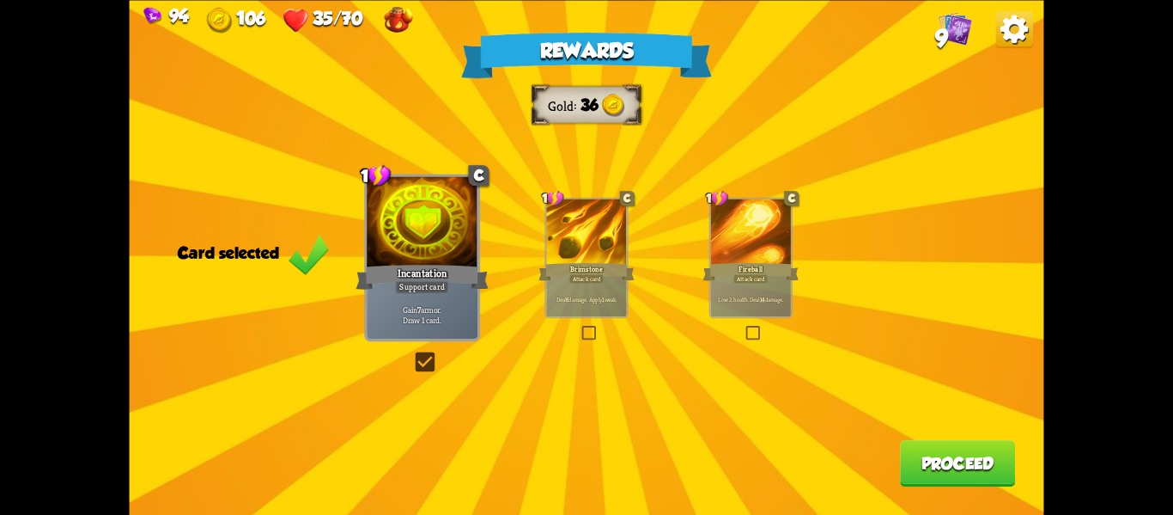
click at [944, 445] on button "Proceed" at bounding box center [957, 463] width 115 height 46
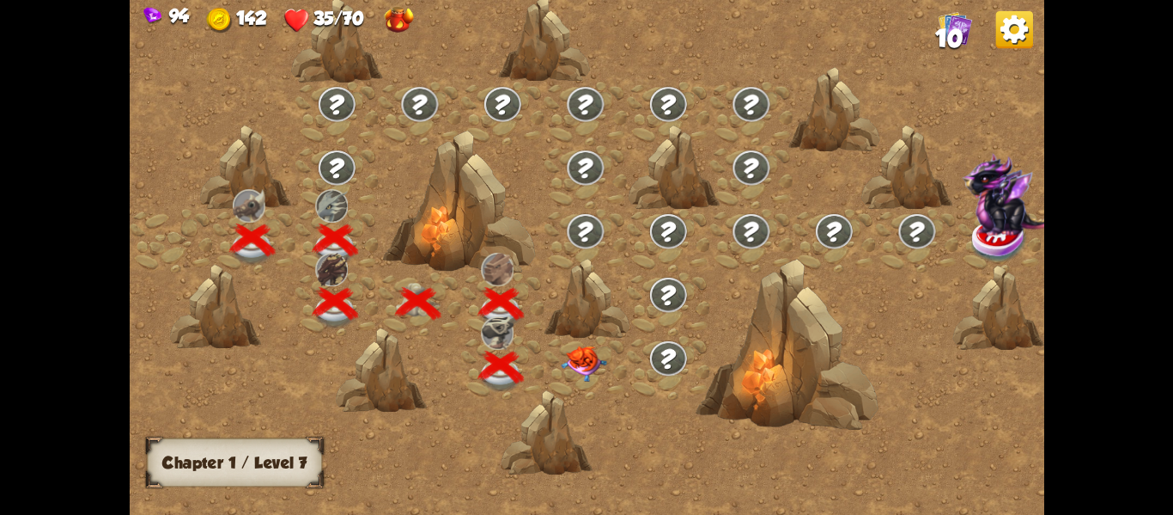
click at [571, 356] on img at bounding box center [584, 362] width 46 height 36
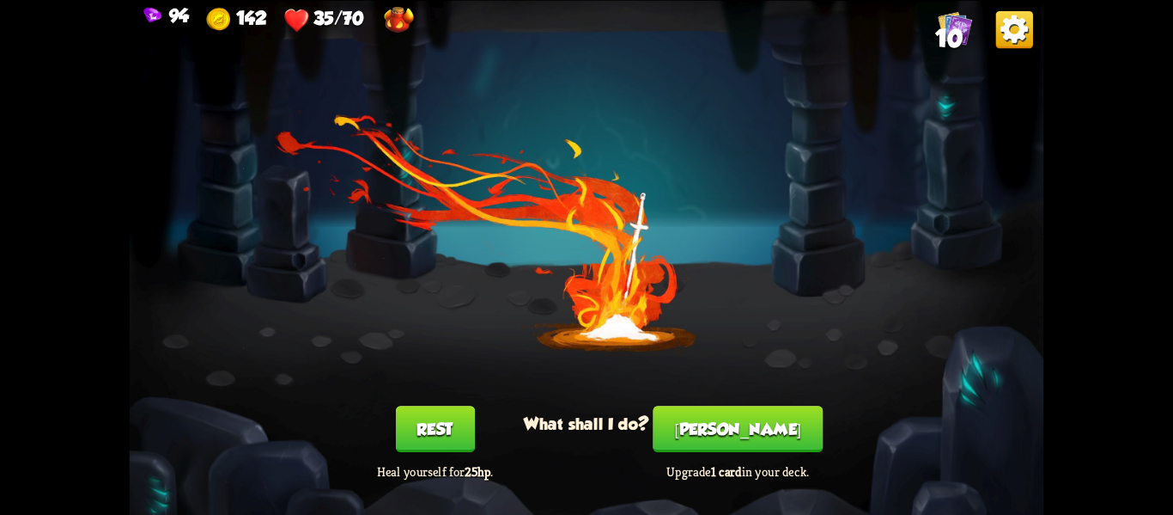
click at [413, 428] on button "Rest" at bounding box center [434, 428] width 79 height 46
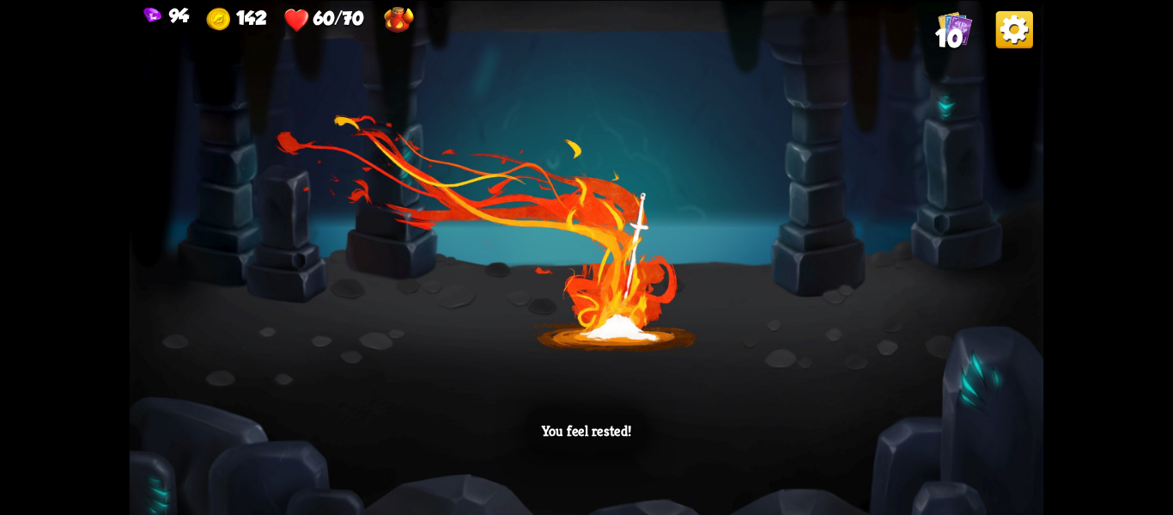
click at [625, 302] on div "You feel rested!" at bounding box center [587, 257] width 915 height 515
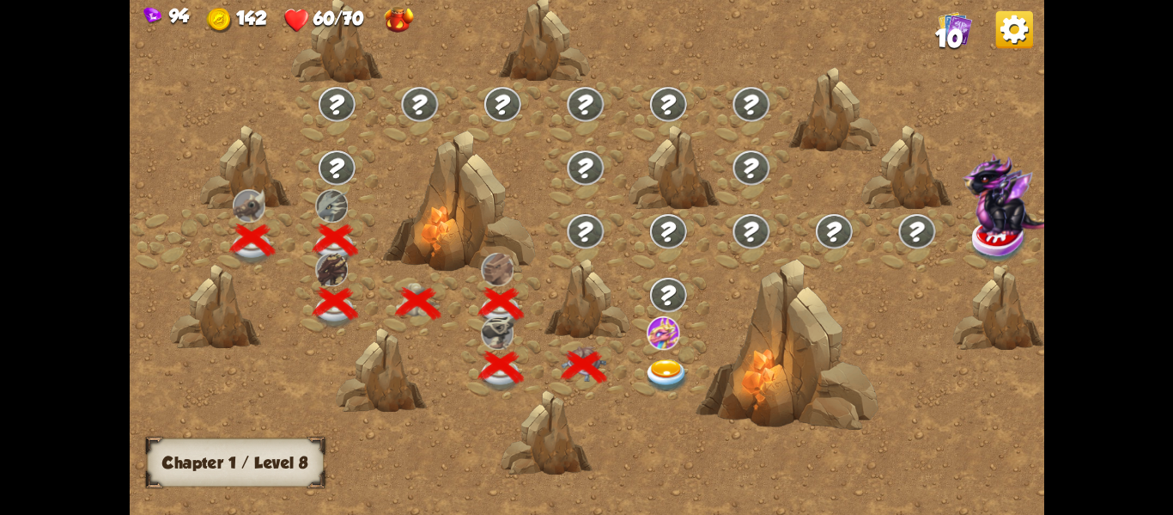
click at [659, 369] on img at bounding box center [667, 375] width 46 height 34
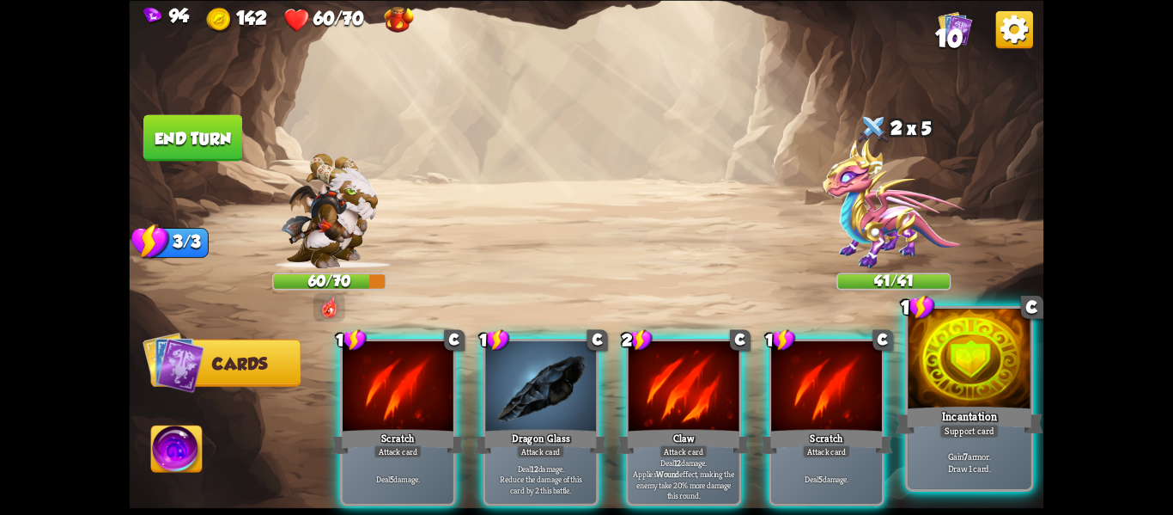
click at [967, 369] on div at bounding box center [969, 360] width 123 height 104
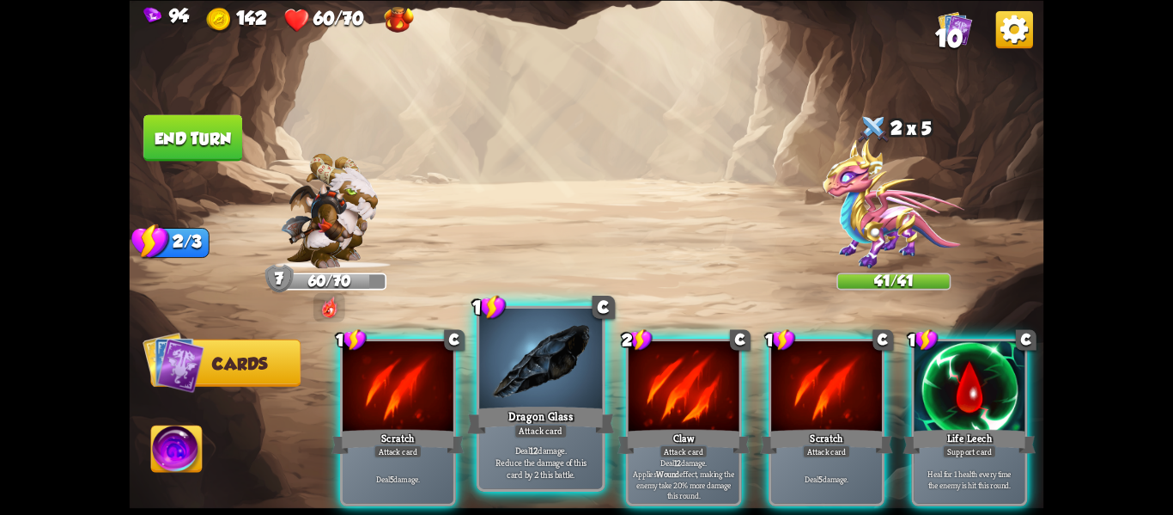
click at [513, 438] on div "Deal 12 damage. Reduce the damage of this card by 2 this battle." at bounding box center [540, 461] width 123 height 53
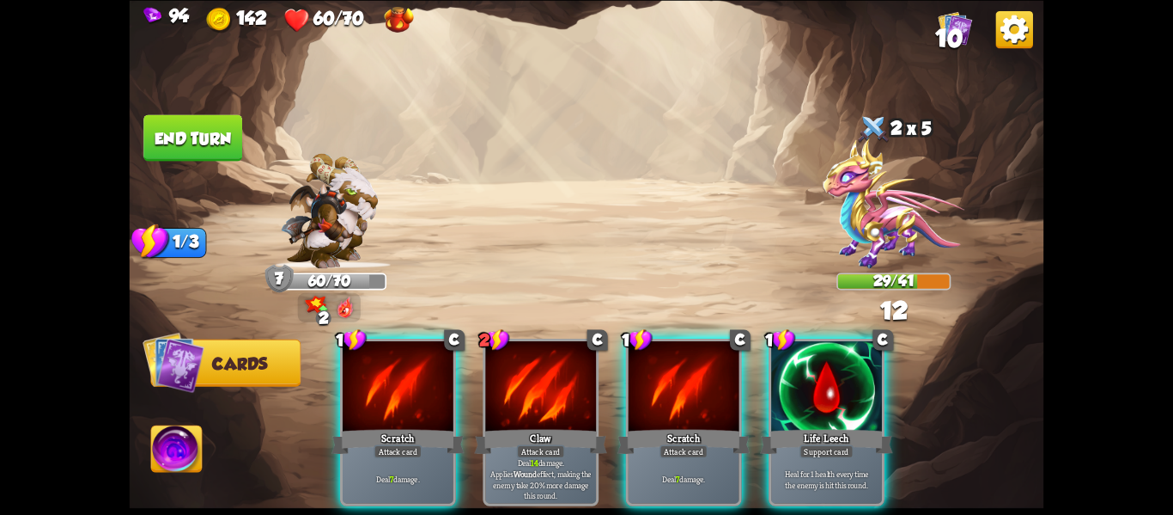
click at [513, 454] on div "Deal 14 damage. Applies Wound effect, making the enemy take 20% more damage thi…" at bounding box center [540, 478] width 111 height 48
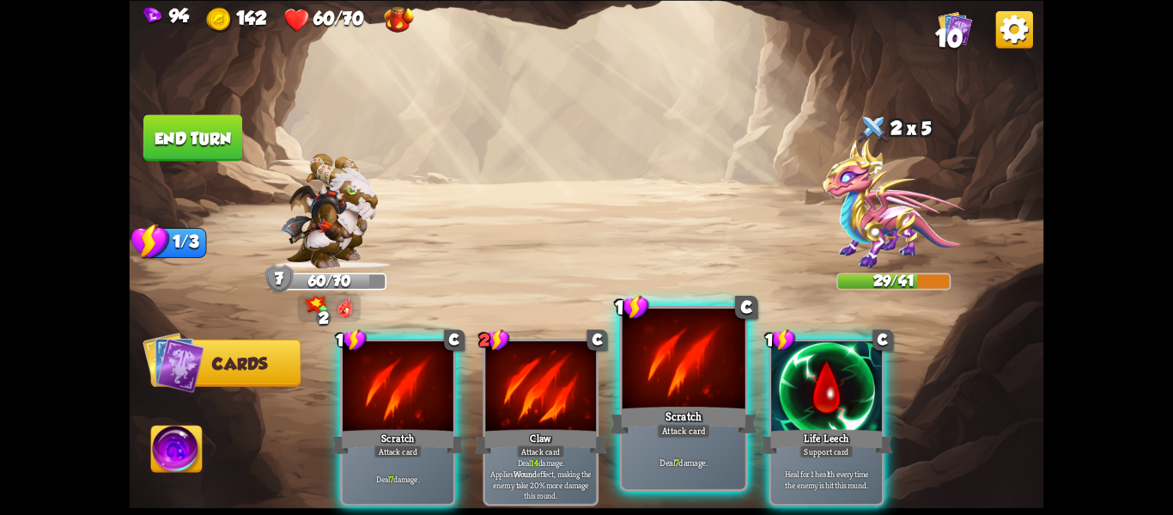
click at [677, 451] on div "Deal 7 damage." at bounding box center [684, 461] width 123 height 53
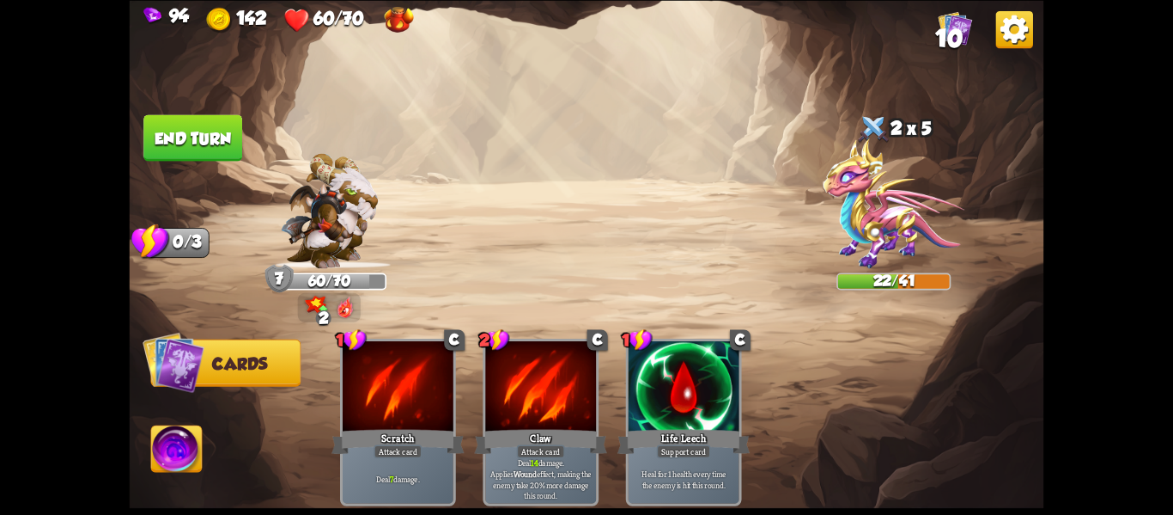
click at [179, 136] on button "End turn" at bounding box center [192, 137] width 99 height 46
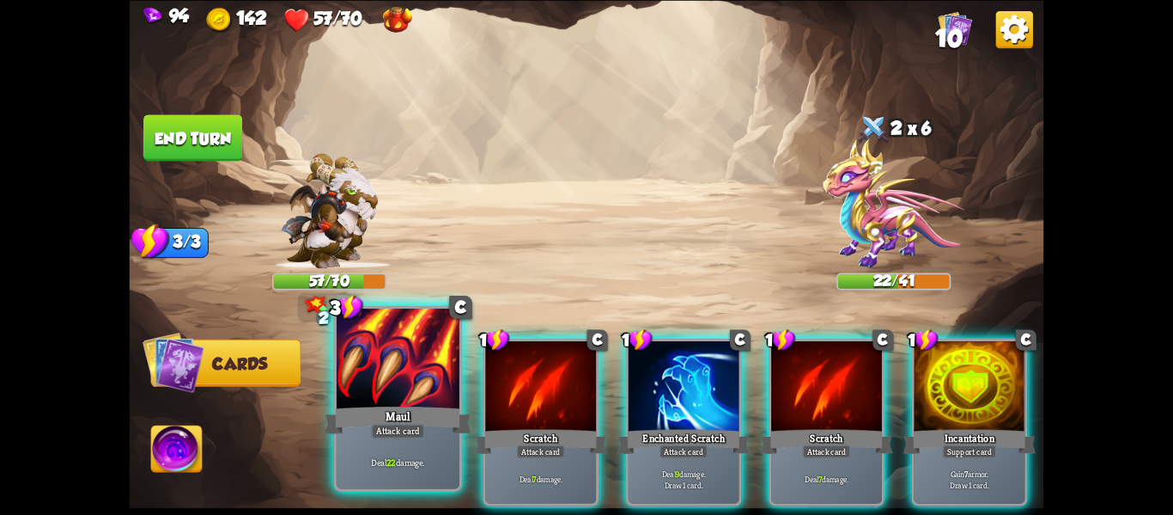
click at [362, 356] on div at bounding box center [398, 360] width 123 height 104
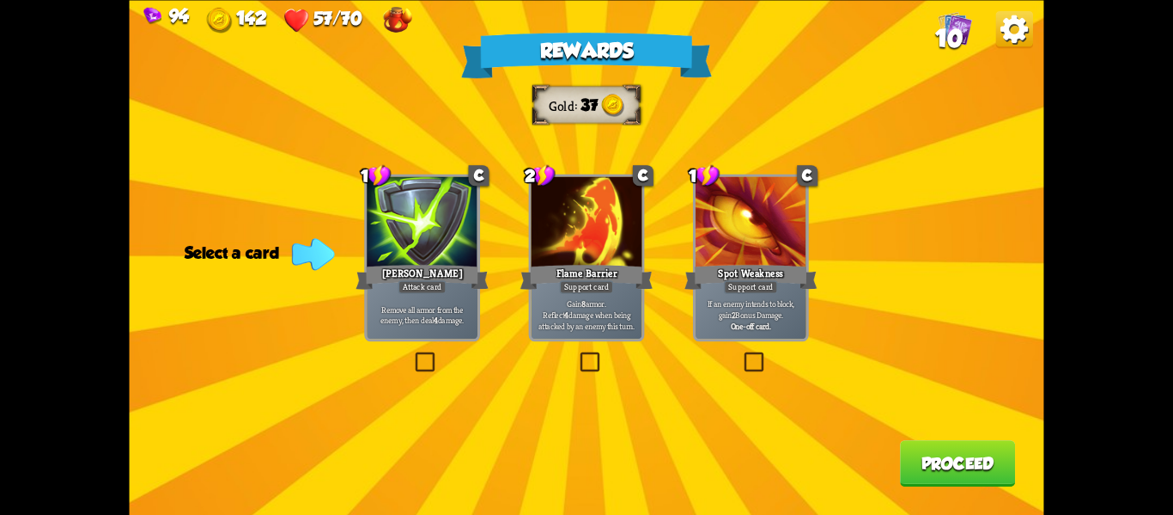
click at [754, 346] on div "Rewards Gold 37 Select a card 1 C [PERSON_NAME] Attack card Remove all armor fr…" at bounding box center [587, 257] width 915 height 515
click at [741, 354] on label at bounding box center [741, 354] width 0 height 0
click at [0, 0] on input "checkbox" at bounding box center [0, 0] width 0 height 0
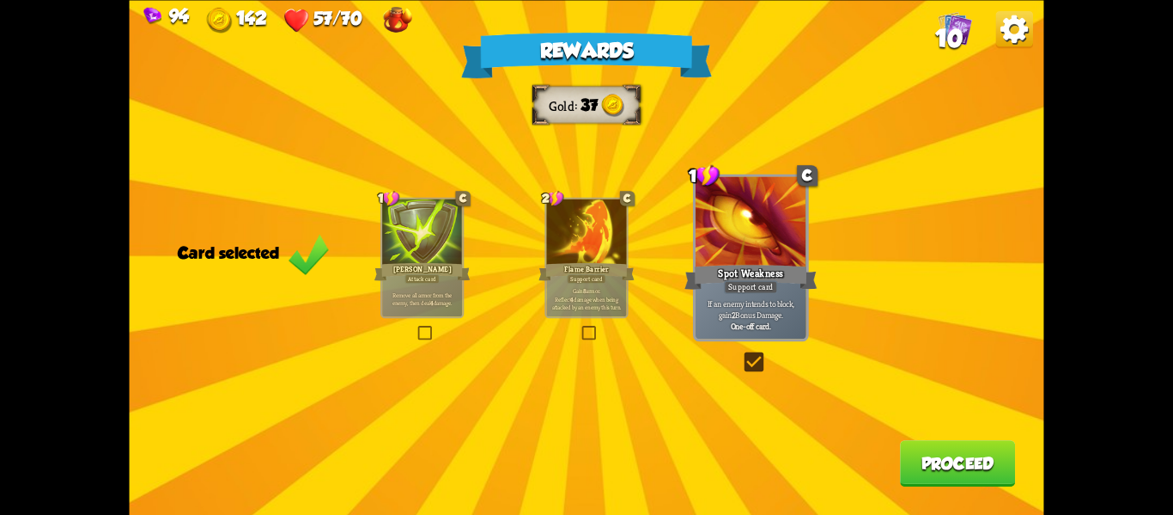
click at [941, 474] on button "Proceed" at bounding box center [957, 463] width 115 height 46
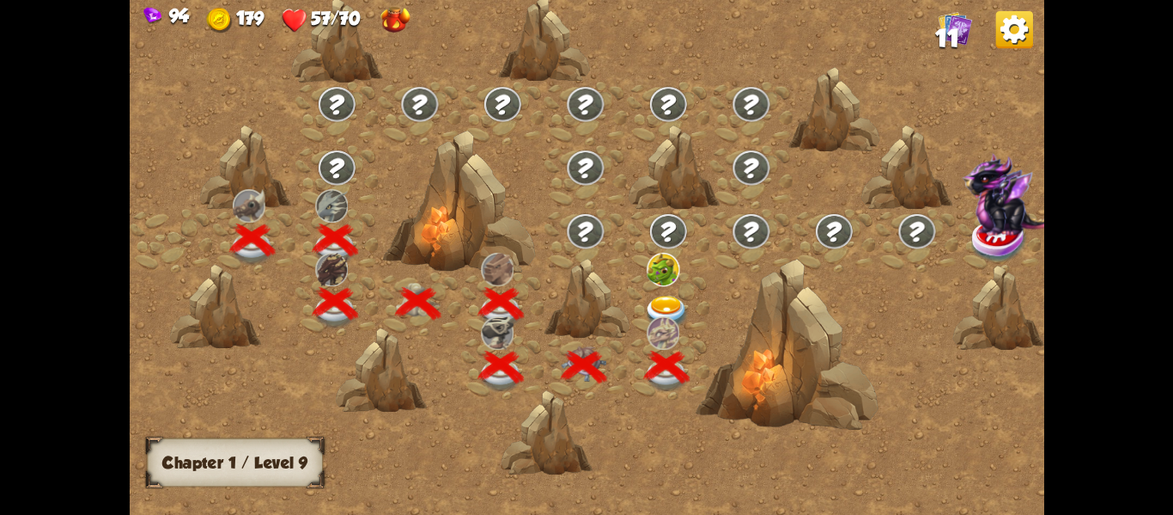
click at [672, 302] on img at bounding box center [667, 312] width 46 height 34
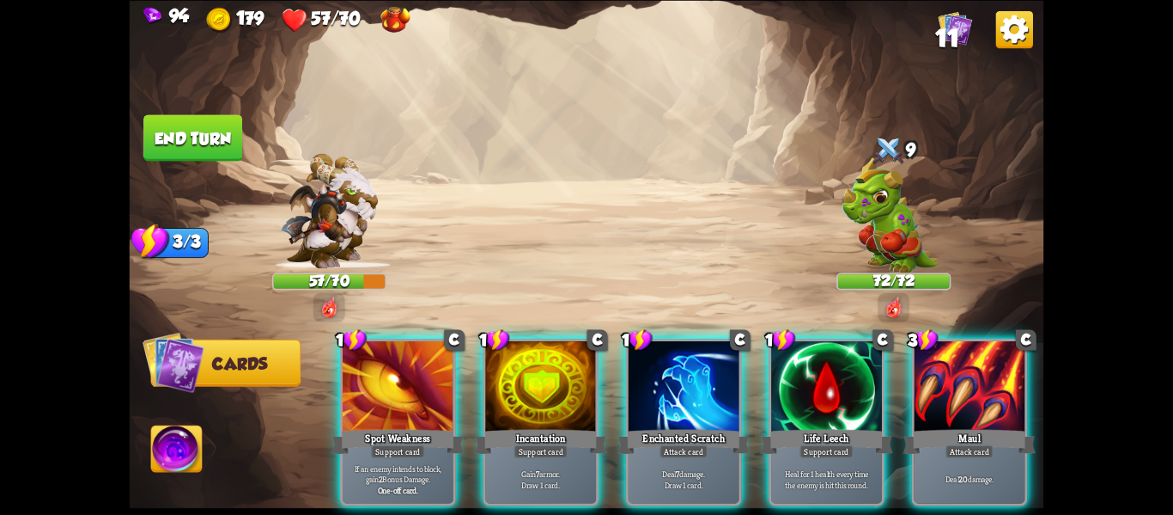
click at [381, 20] on img at bounding box center [395, 20] width 29 height 26
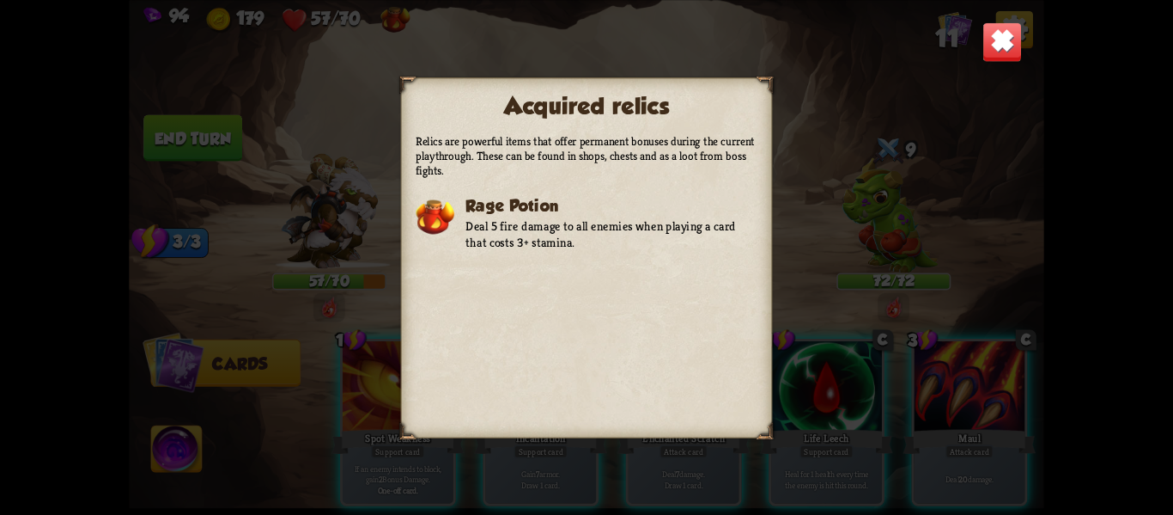
click at [783, 149] on div "Acquired relics Relics are powerful items that offer permanent bonuses during t…" at bounding box center [587, 257] width 915 height 515
click at [1003, 35] on img at bounding box center [1003, 41] width 40 height 40
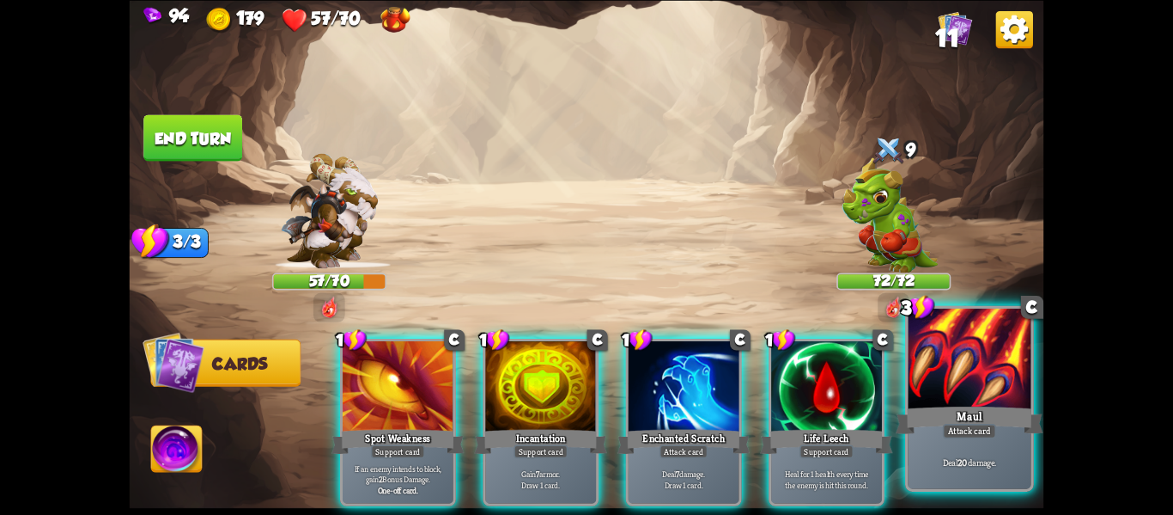
click at [971, 363] on div at bounding box center [969, 360] width 123 height 104
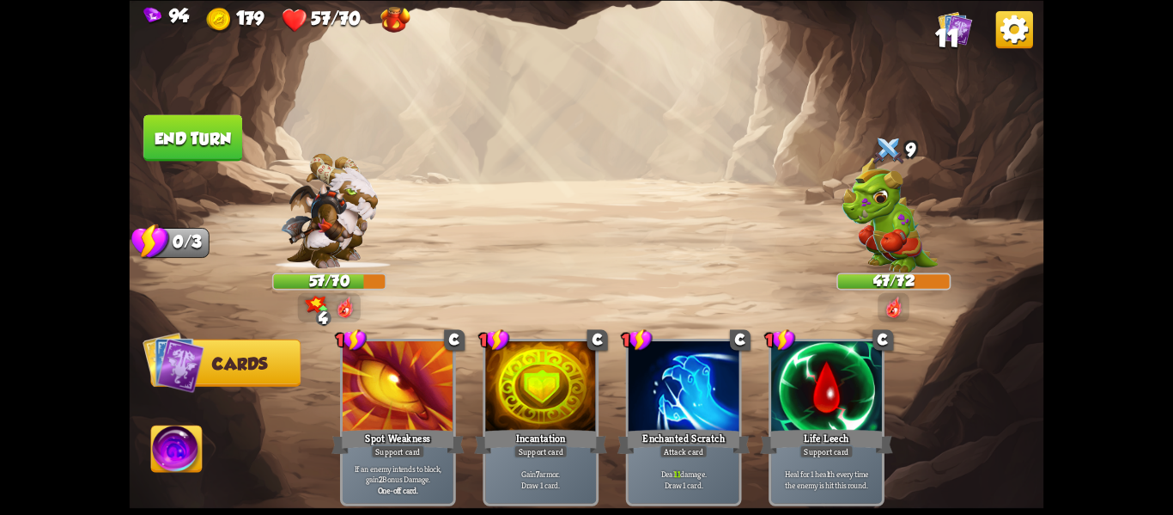
click at [179, 133] on button "End turn" at bounding box center [192, 137] width 99 height 46
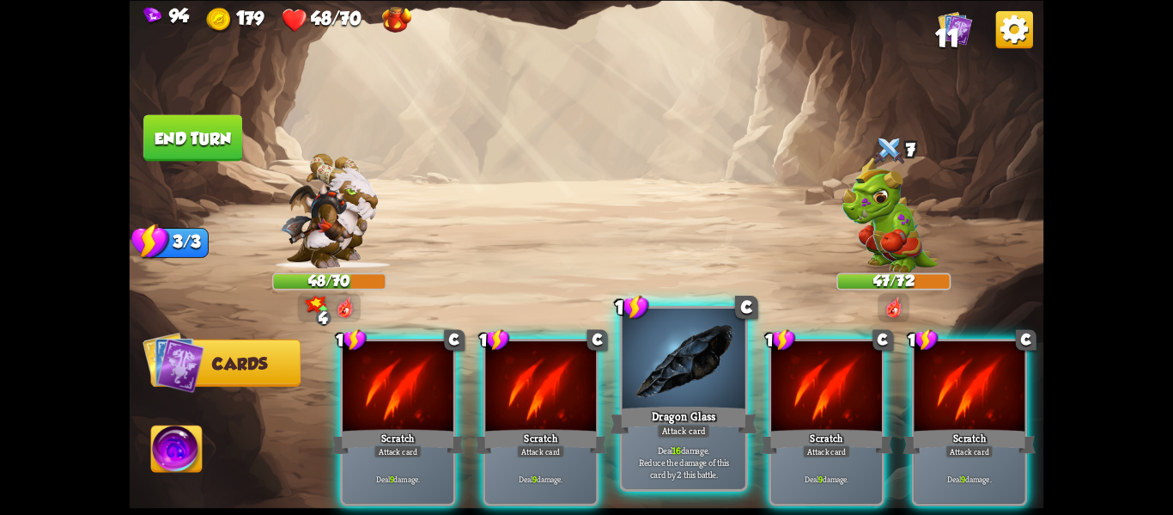
click at [646, 347] on div at bounding box center [684, 360] width 123 height 104
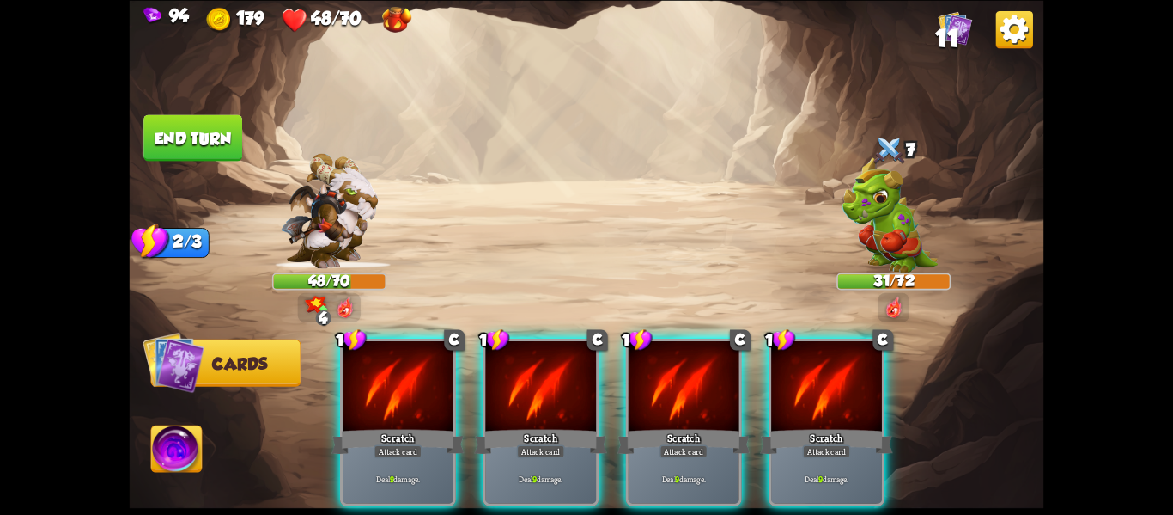
click at [646, 347] on div at bounding box center [684, 388] width 111 height 94
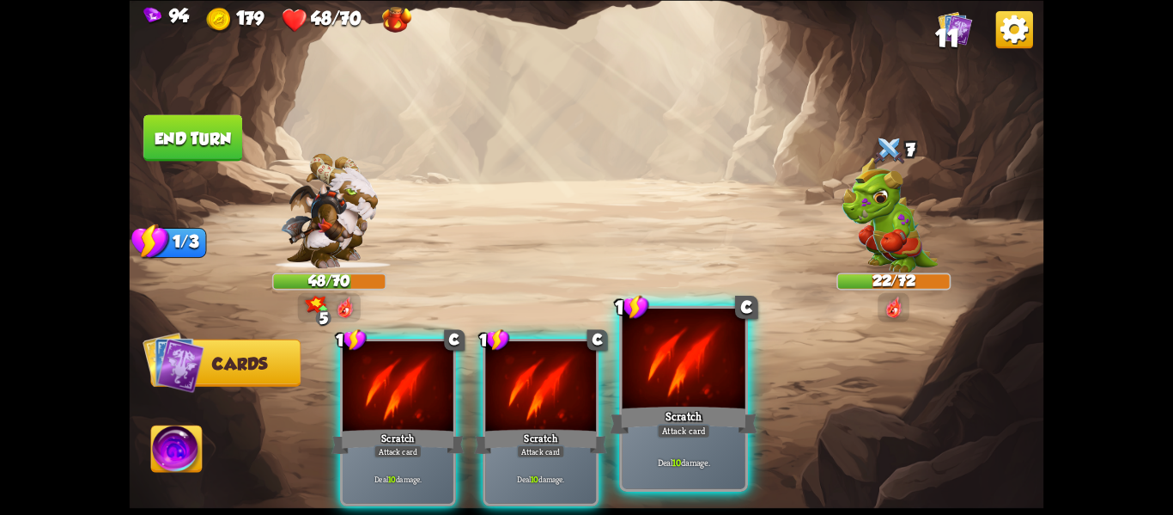
click at [651, 409] on div "Scratch" at bounding box center [684, 419] width 148 height 33
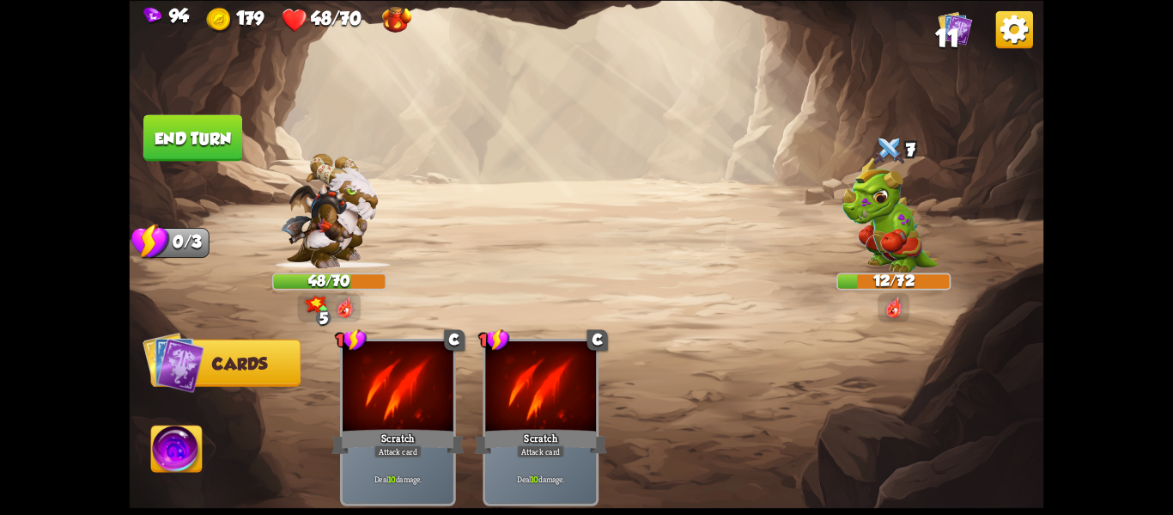
click at [187, 98] on img at bounding box center [587, 257] width 915 height 515
click at [192, 124] on button "End turn" at bounding box center [193, 136] width 101 height 47
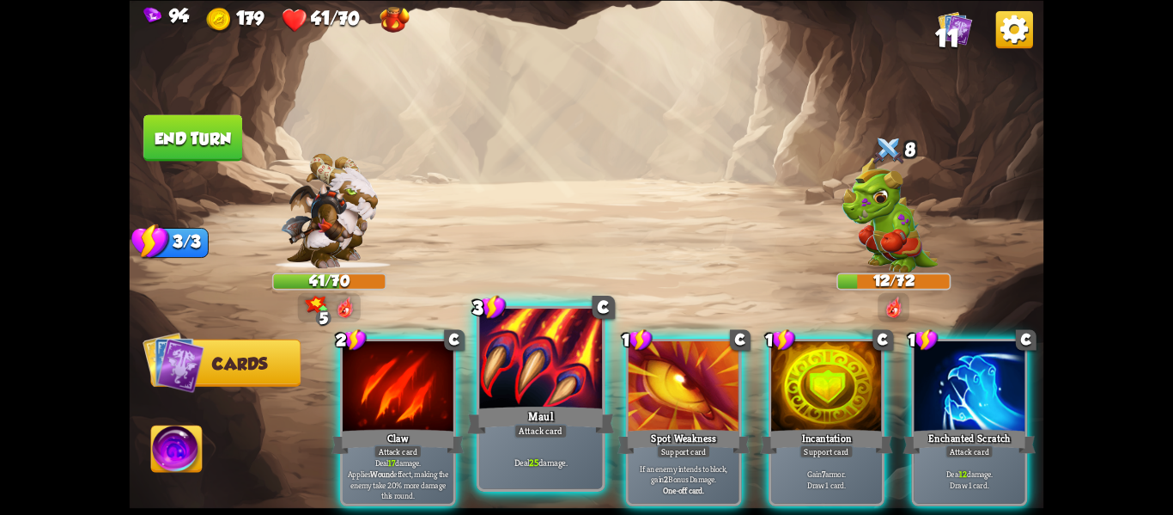
click at [527, 442] on div "Deal 25 damage." at bounding box center [540, 461] width 123 height 53
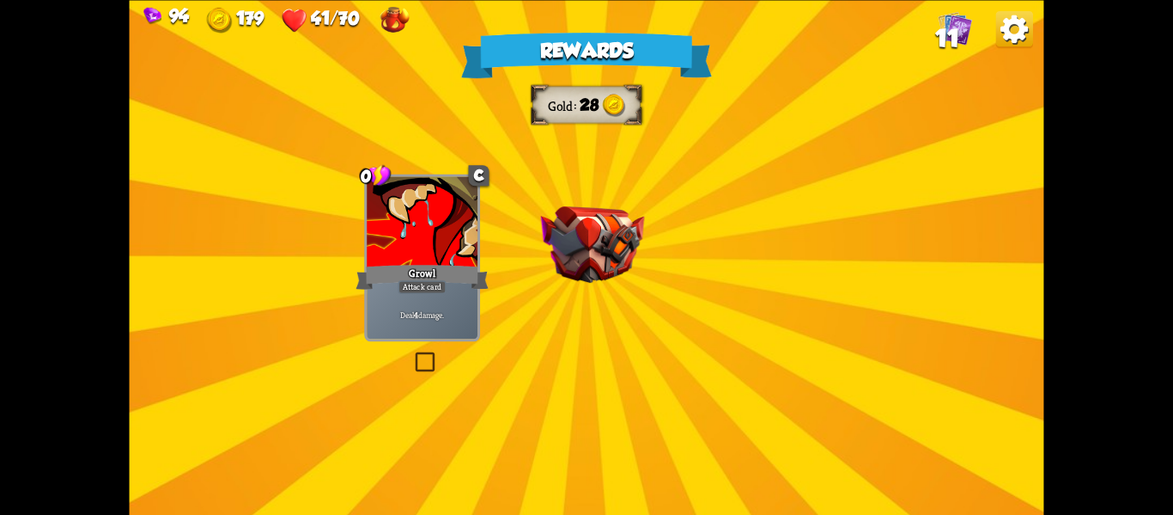
click at [638, 222] on img at bounding box center [593, 244] width 104 height 76
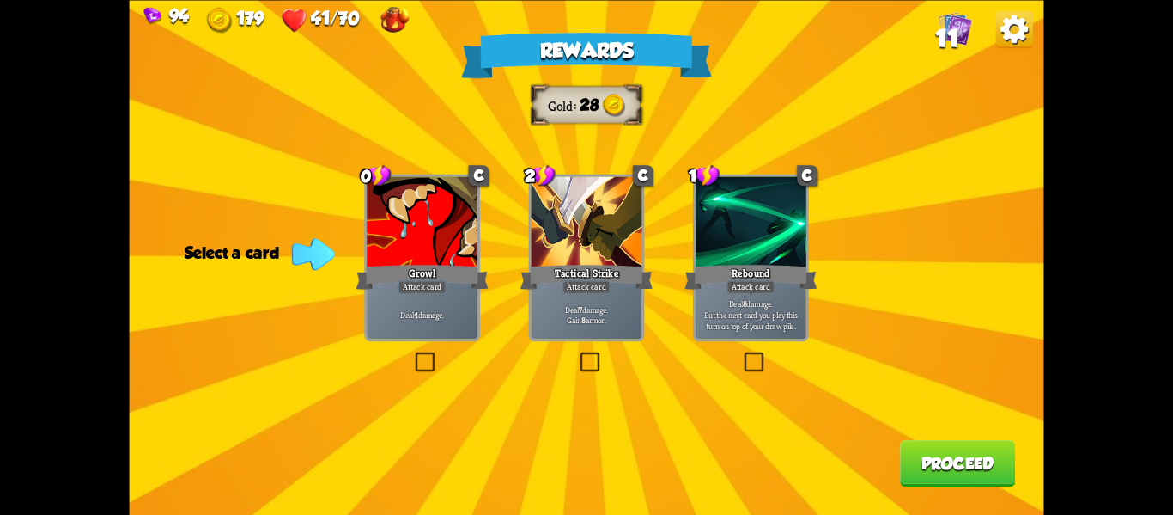
click at [741, 354] on label at bounding box center [741, 354] width 0 height 0
click at [0, 0] on input "checkbox" at bounding box center [0, 0] width 0 height 0
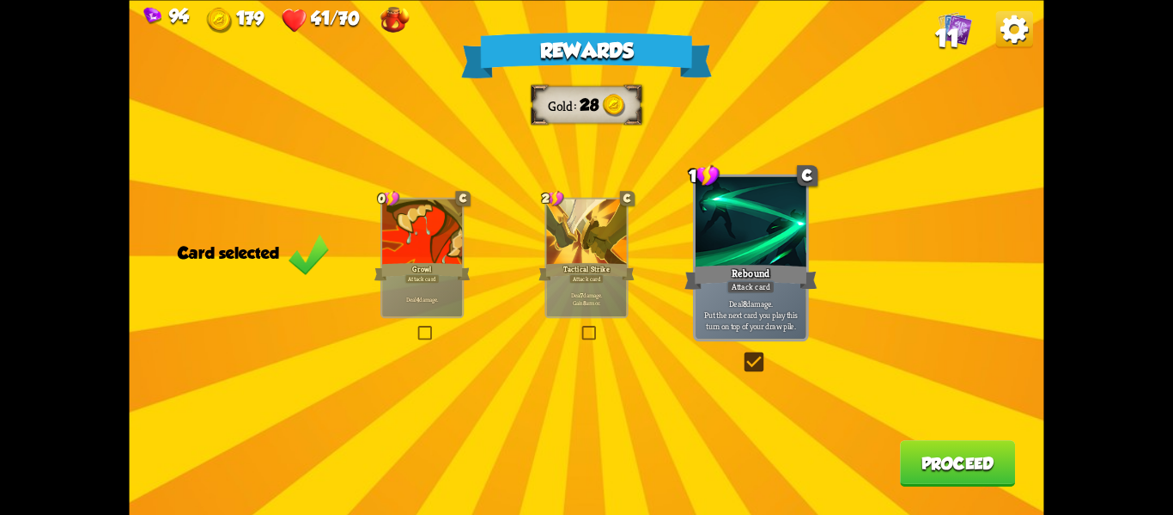
click at [942, 478] on button "Proceed" at bounding box center [957, 463] width 115 height 46
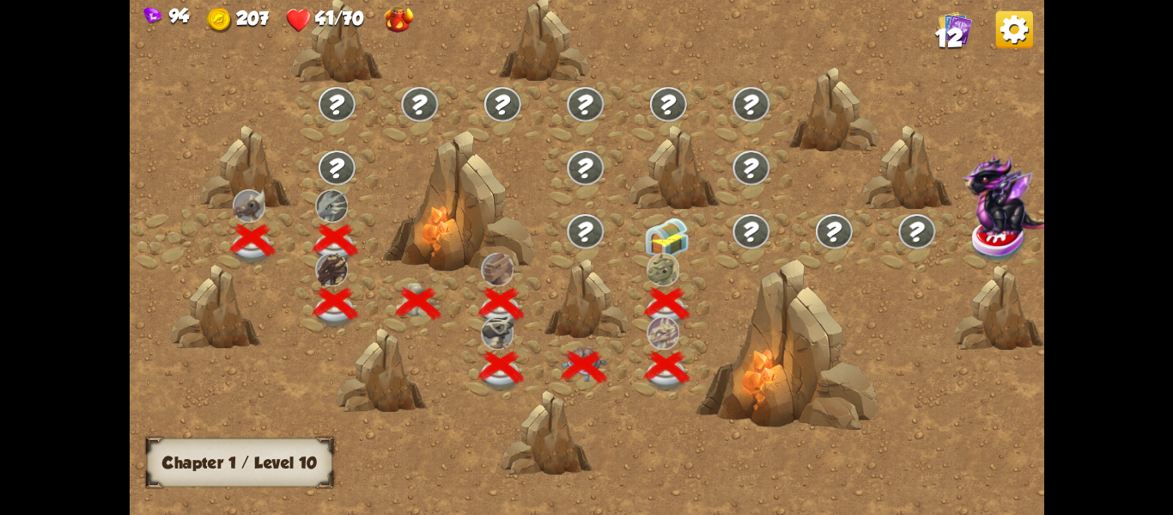
click at [661, 236] on img at bounding box center [667, 237] width 46 height 43
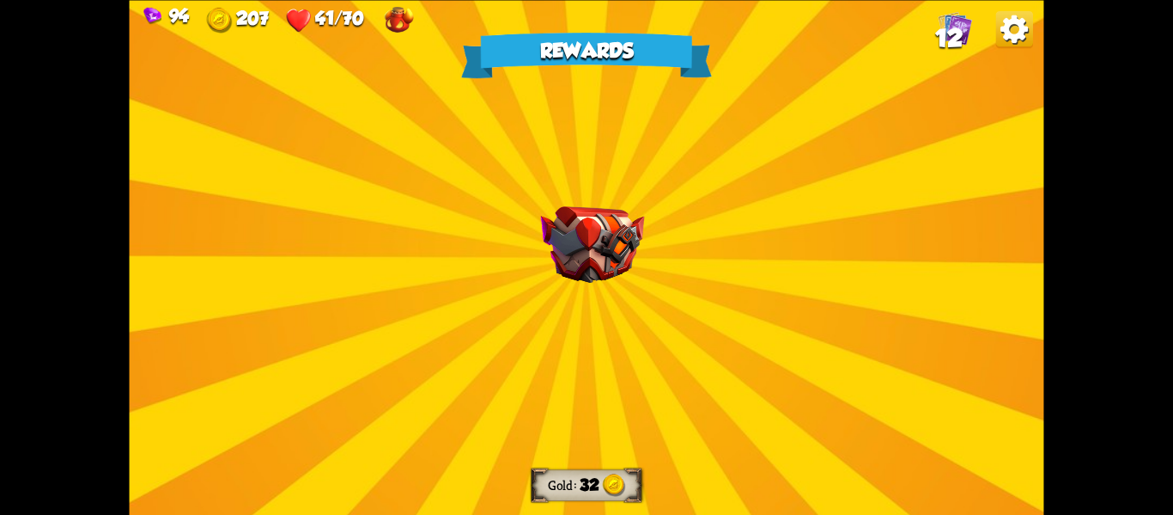
click at [594, 243] on img at bounding box center [593, 244] width 104 height 76
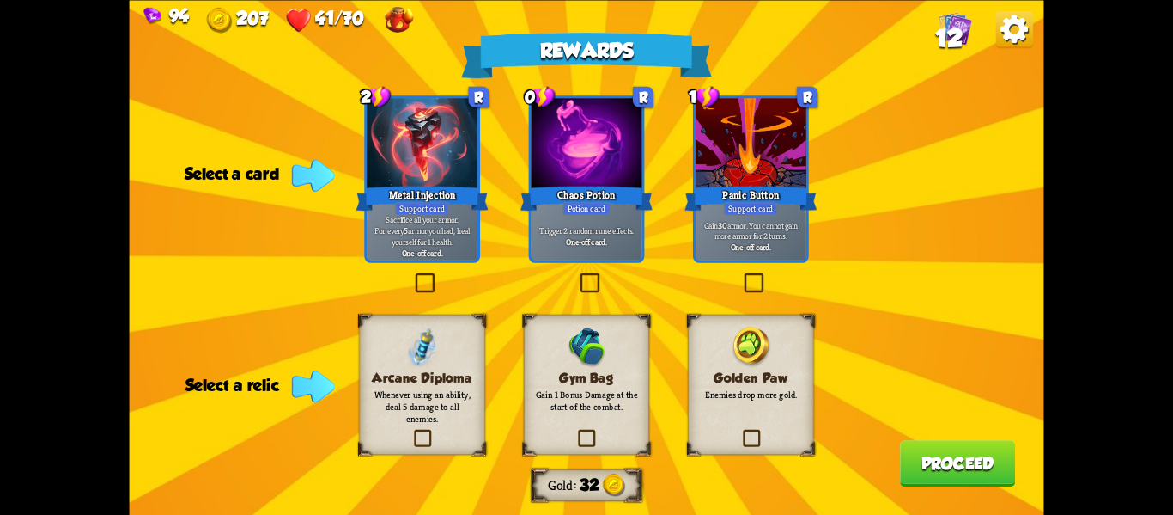
click at [576, 430] on label at bounding box center [576, 430] width 0 height 0
click at [0, 0] on input "checkbox" at bounding box center [0, 0] width 0 height 0
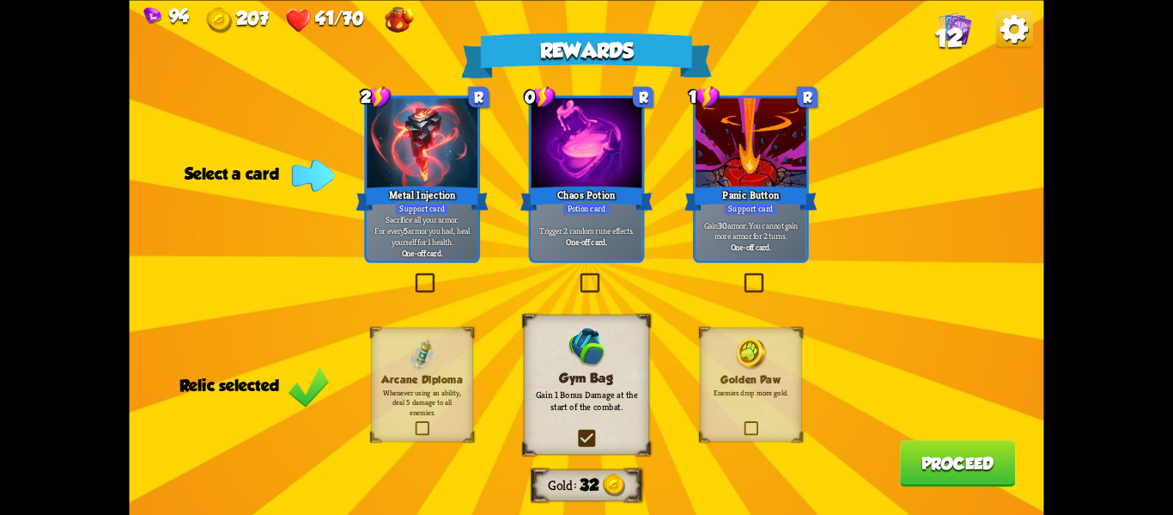
click at [741, 275] on label at bounding box center [741, 275] width 0 height 0
click at [0, 0] on input "checkbox" at bounding box center [0, 0] width 0 height 0
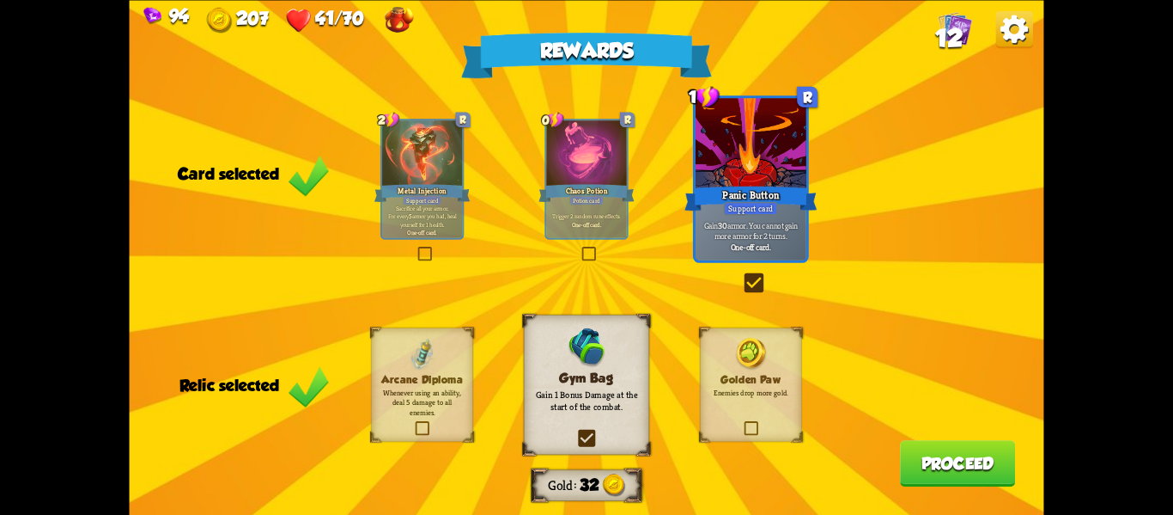
click at [929, 447] on button "Proceed" at bounding box center [957, 463] width 115 height 46
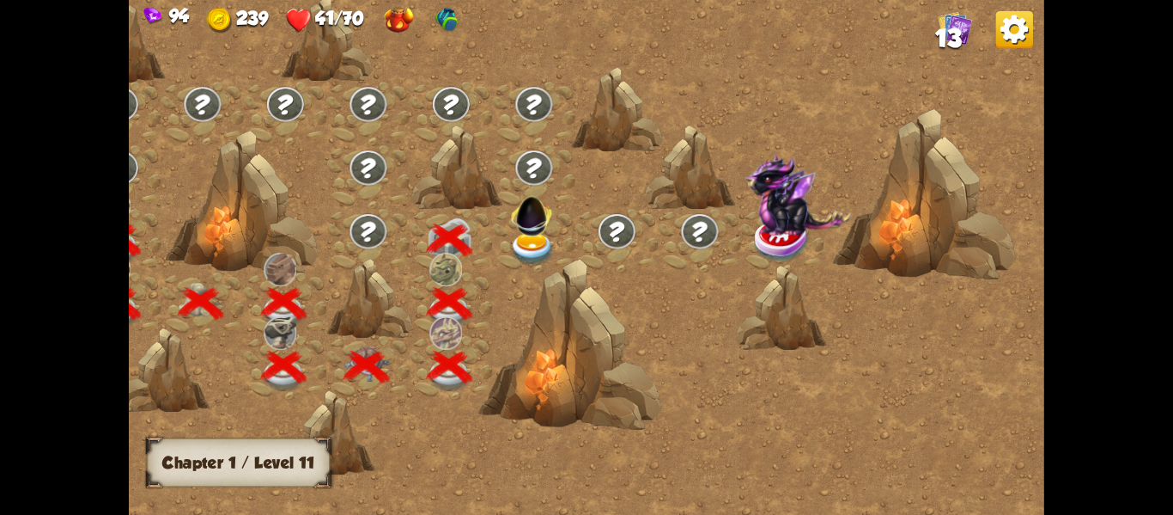
click at [527, 243] on img at bounding box center [532, 248] width 46 height 34
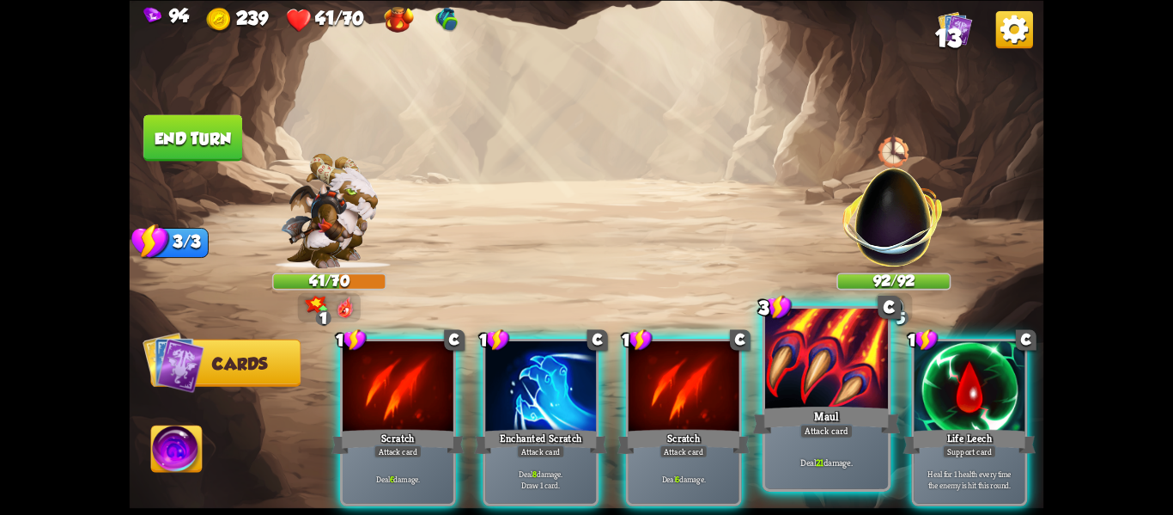
click at [813, 377] on div at bounding box center [826, 360] width 123 height 104
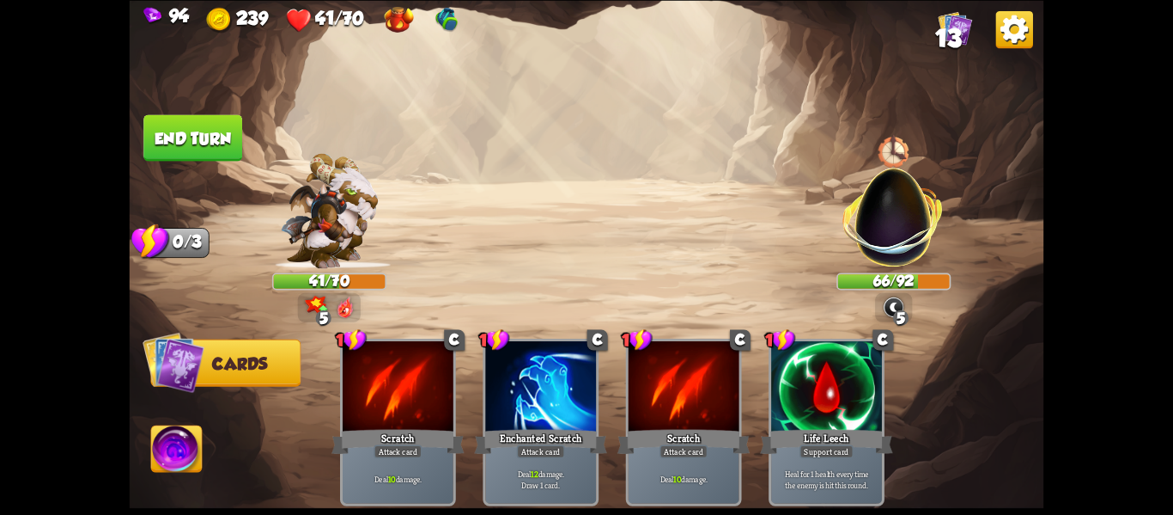
click at [147, 131] on button "End turn" at bounding box center [193, 136] width 101 height 47
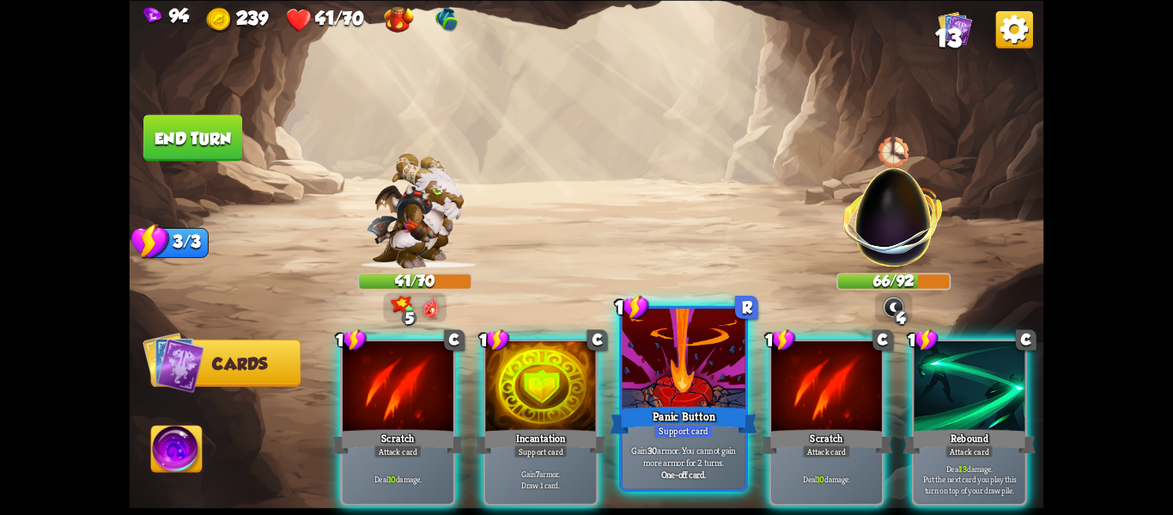
click at [736, 389] on div at bounding box center [684, 360] width 123 height 104
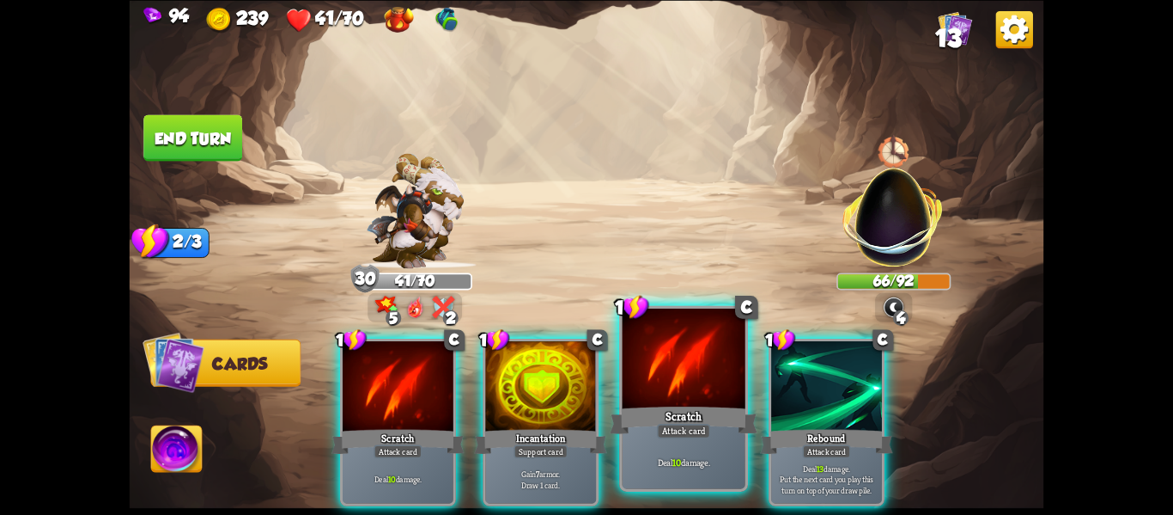
click at [713, 393] on div at bounding box center [684, 360] width 123 height 104
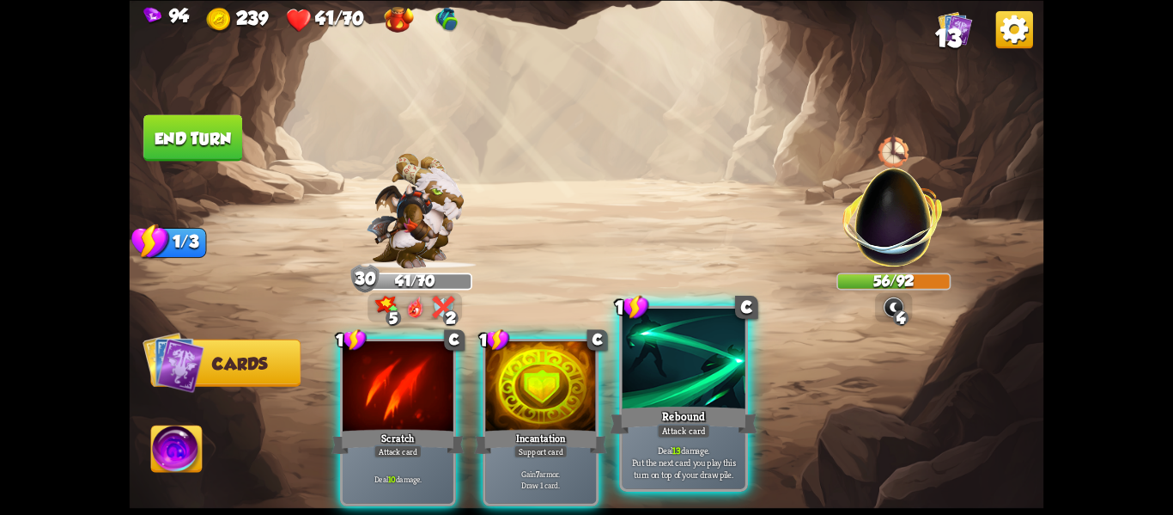
click at [651, 382] on div at bounding box center [684, 360] width 123 height 104
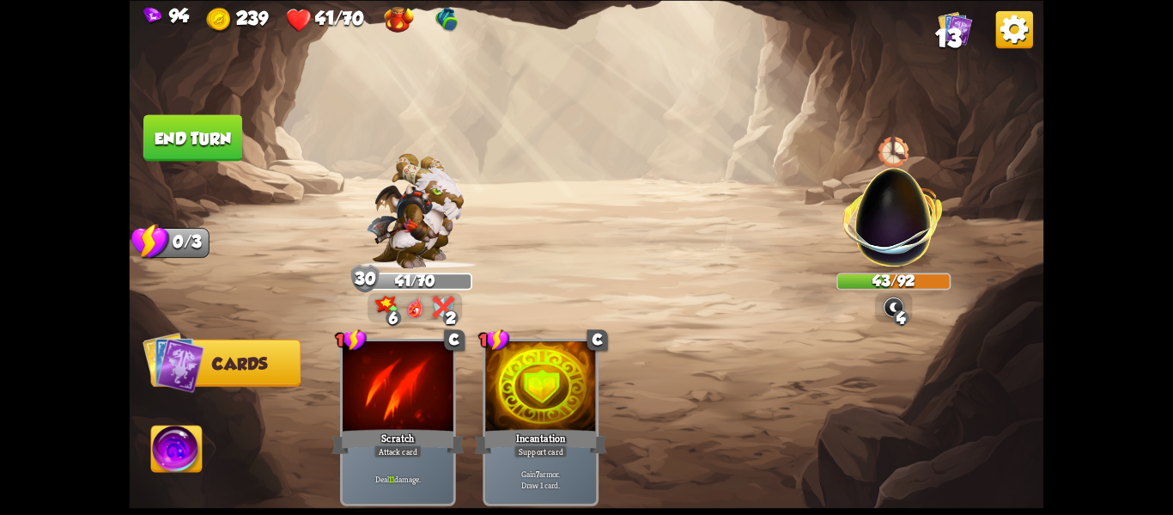
click at [161, 143] on button "End turn" at bounding box center [193, 137] width 101 height 47
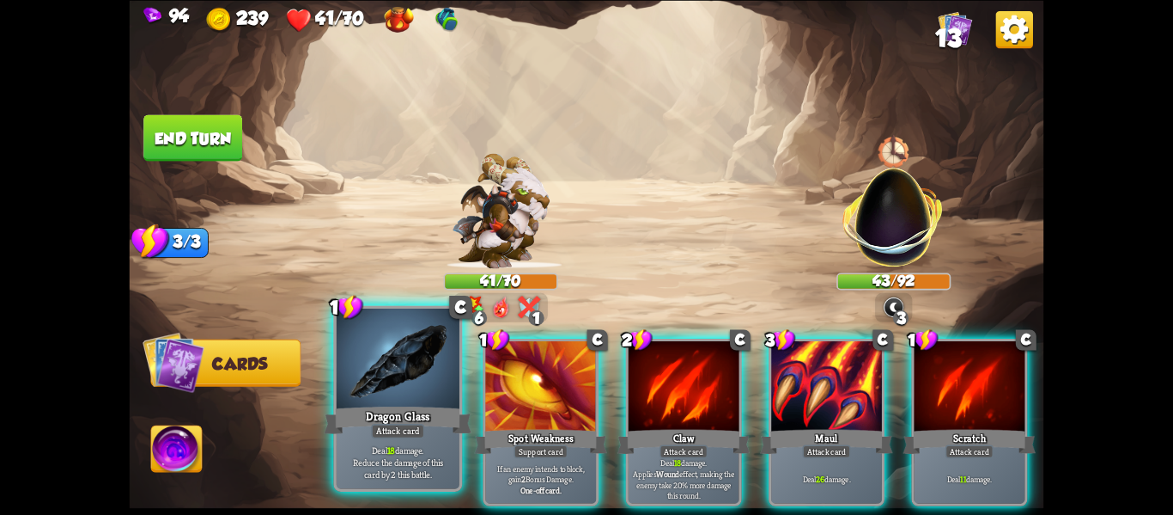
click at [440, 376] on div at bounding box center [398, 360] width 123 height 104
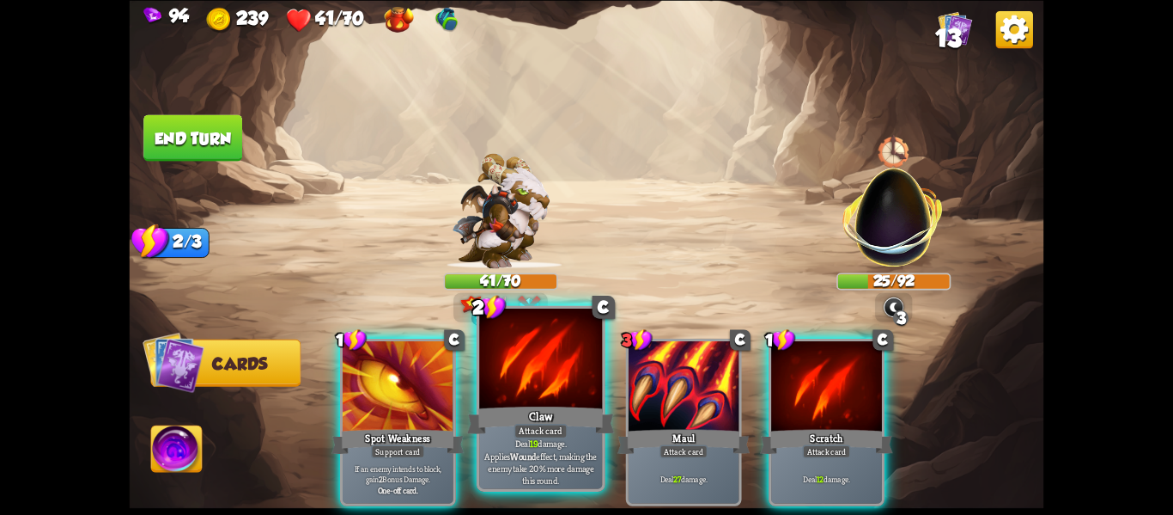
click at [517, 417] on div "Claw" at bounding box center [541, 419] width 148 height 33
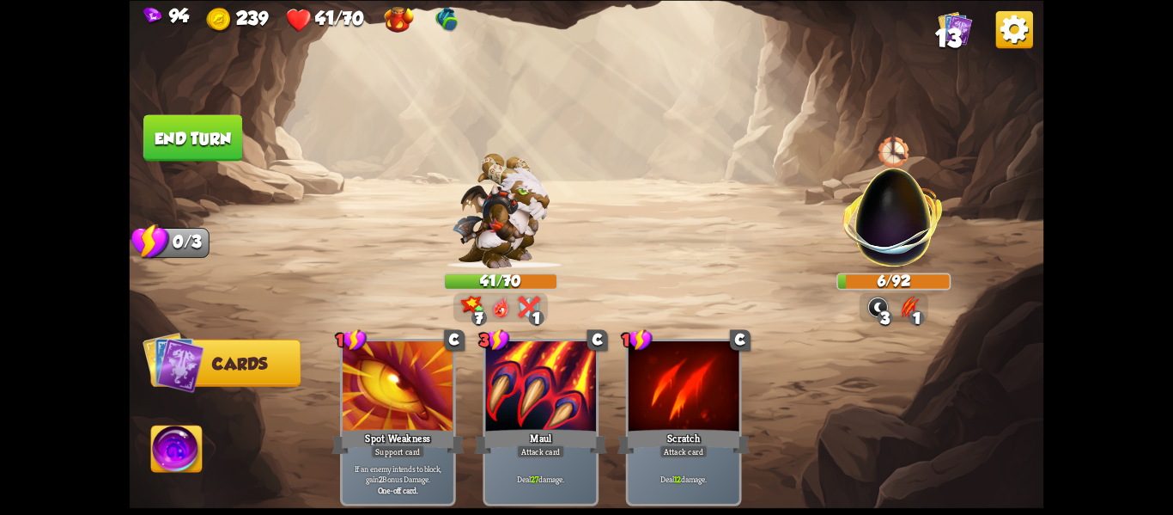
click at [180, 130] on button "End turn" at bounding box center [192, 137] width 99 height 46
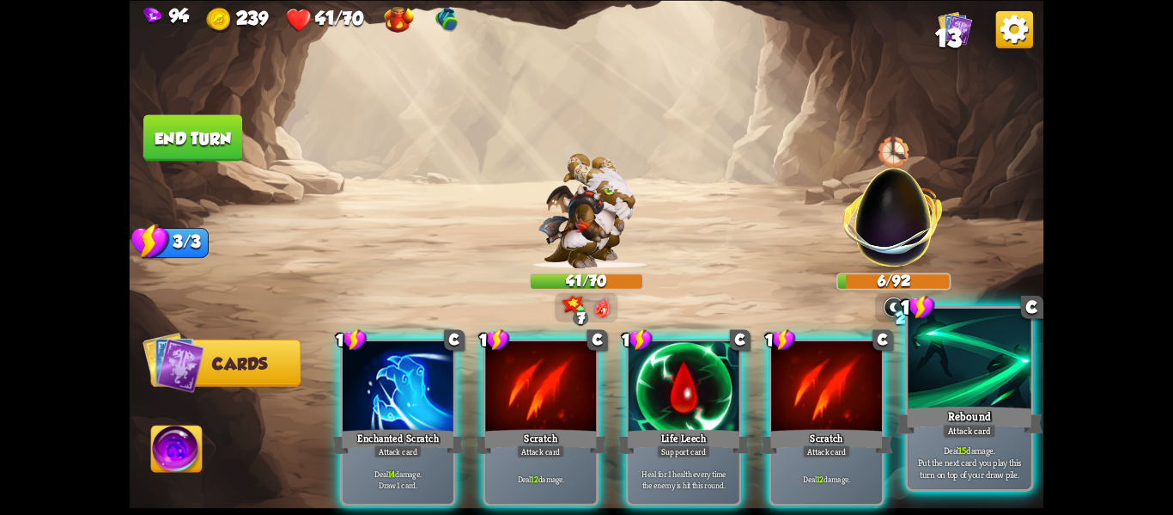
click at [958, 419] on div "Rebound" at bounding box center [970, 419] width 148 height 33
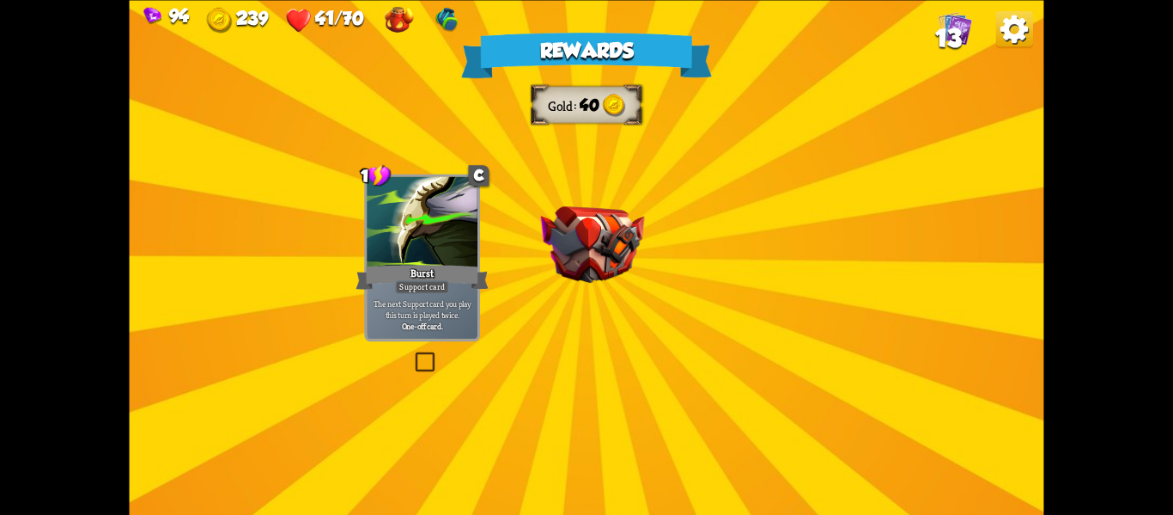
click at [568, 211] on img at bounding box center [593, 244] width 104 height 76
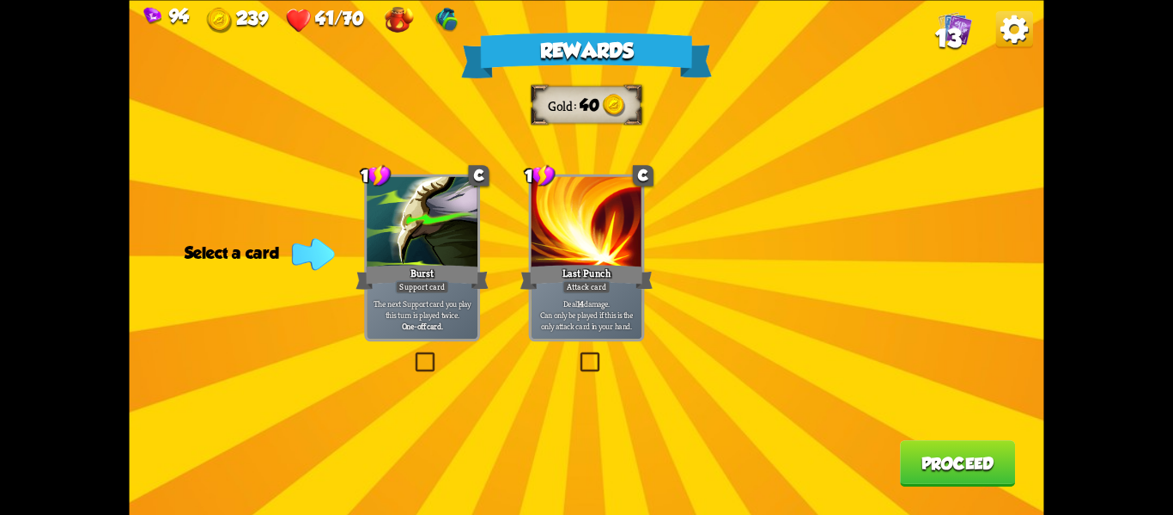
click at [577, 354] on label at bounding box center [577, 354] width 0 height 0
click at [0, 0] on input "checkbox" at bounding box center [0, 0] width 0 height 0
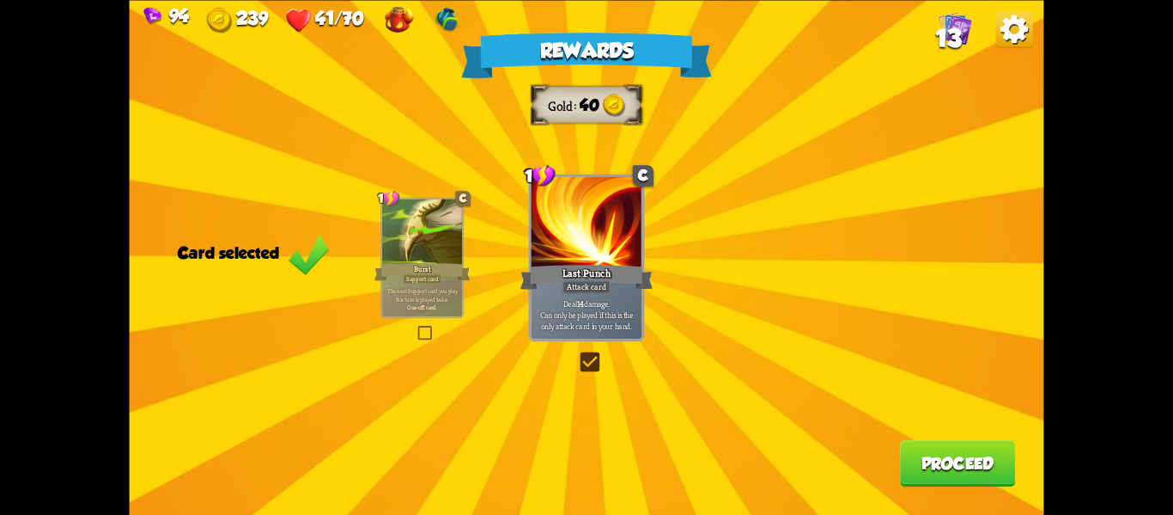
click at [963, 472] on button "Proceed" at bounding box center [957, 463] width 115 height 46
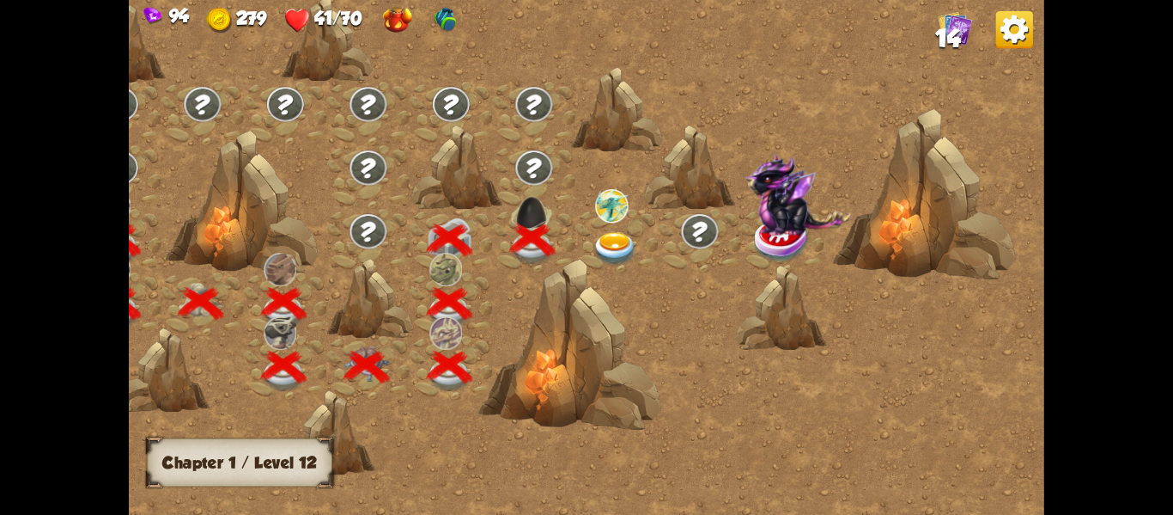
click at [617, 235] on img at bounding box center [616, 248] width 46 height 34
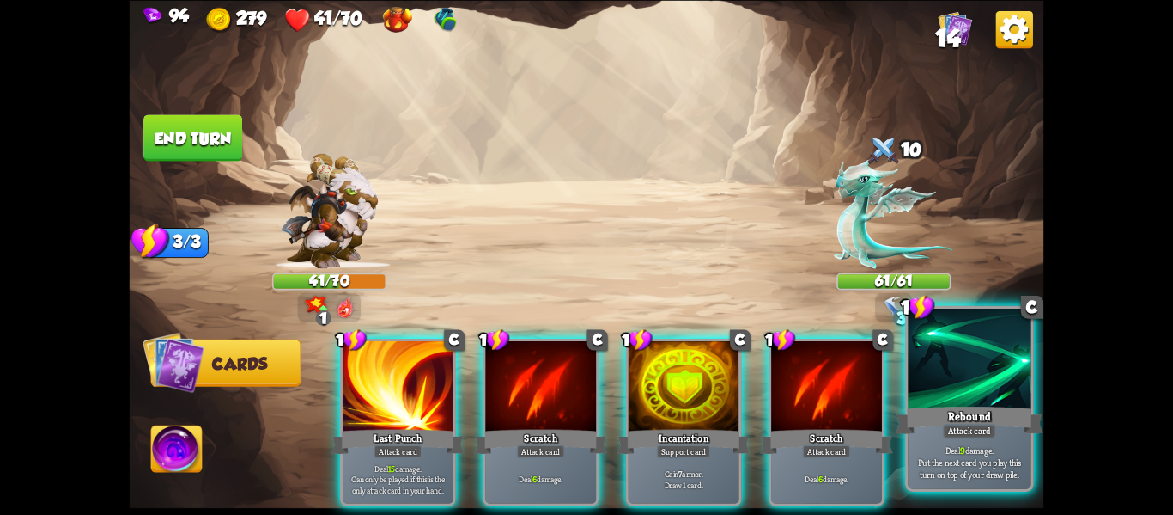
click at [924, 438] on div "Deal 9 damage. Put the next card you play this turn on top of your draw pile." at bounding box center [969, 461] width 123 height 53
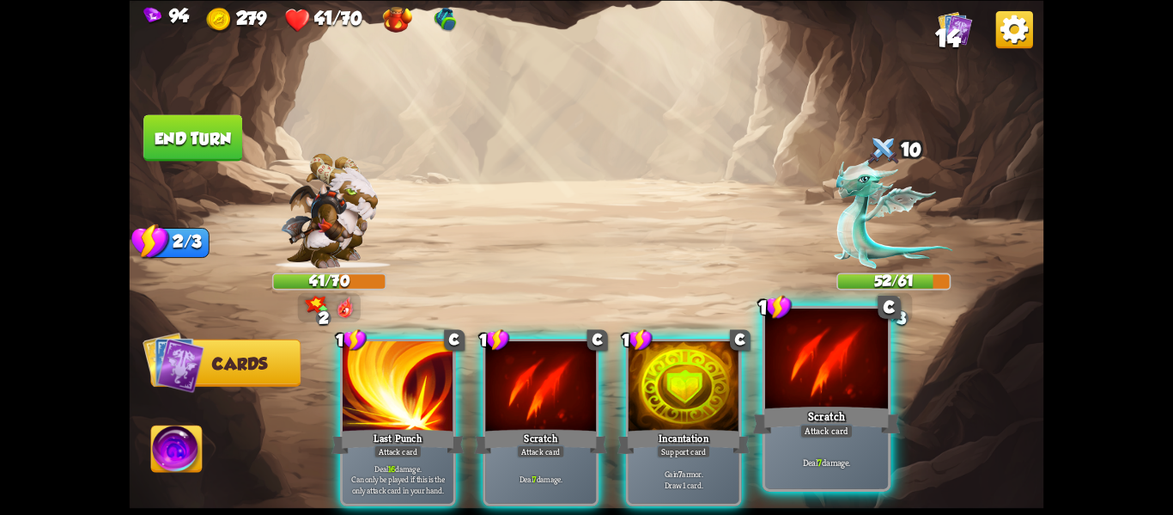
click at [864, 418] on div "Scratch" at bounding box center [827, 419] width 148 height 33
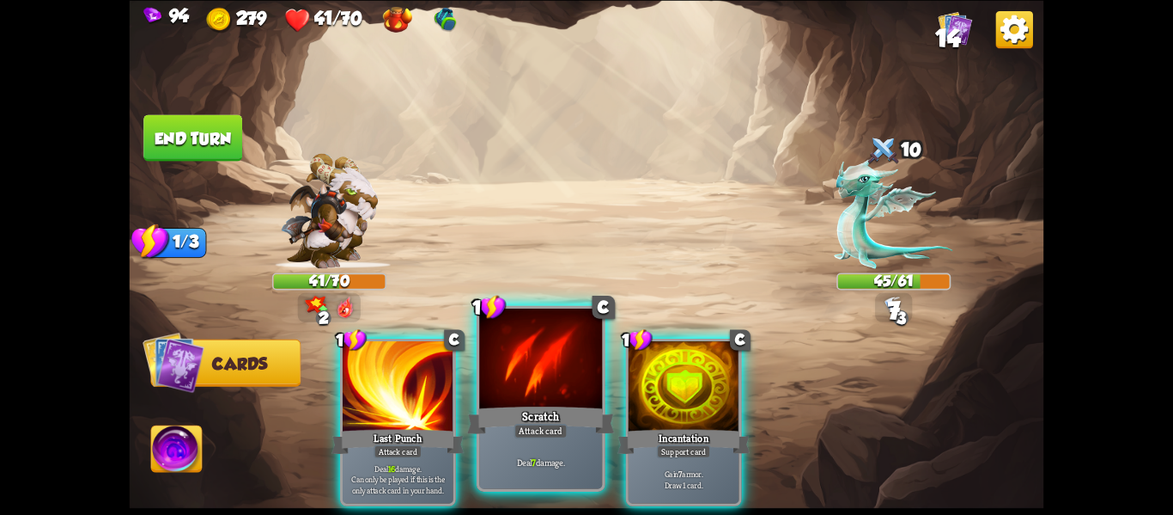
click at [581, 426] on div "Scratch" at bounding box center [541, 419] width 148 height 33
